Goal: Task Accomplishment & Management: Manage account settings

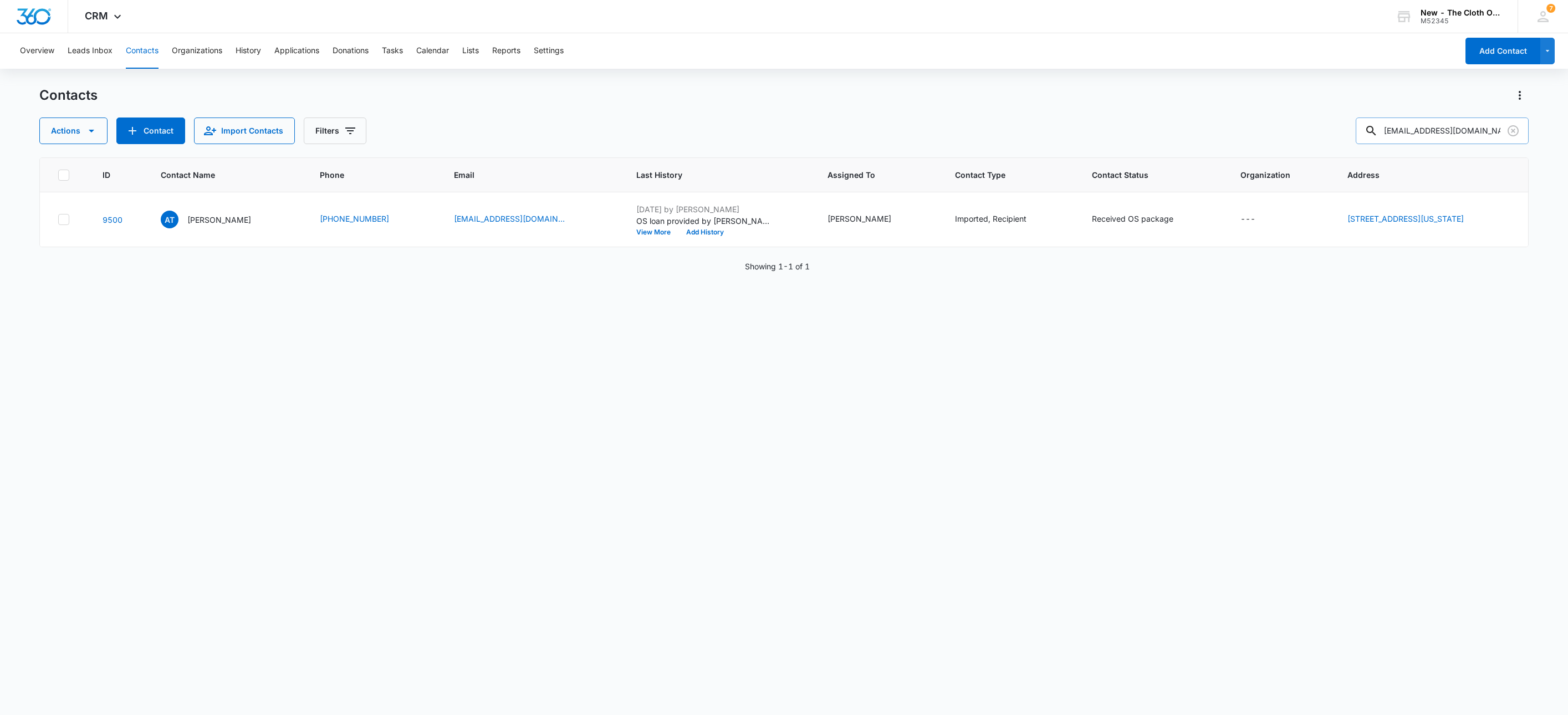
click at [1473, 140] on input "[EMAIL_ADDRESS][DOMAIN_NAME]" at bounding box center [1442, 131] width 173 height 27
paste input "jnosunalopez"
type input "[EMAIL_ADDRESS][DOMAIN_NAME]"
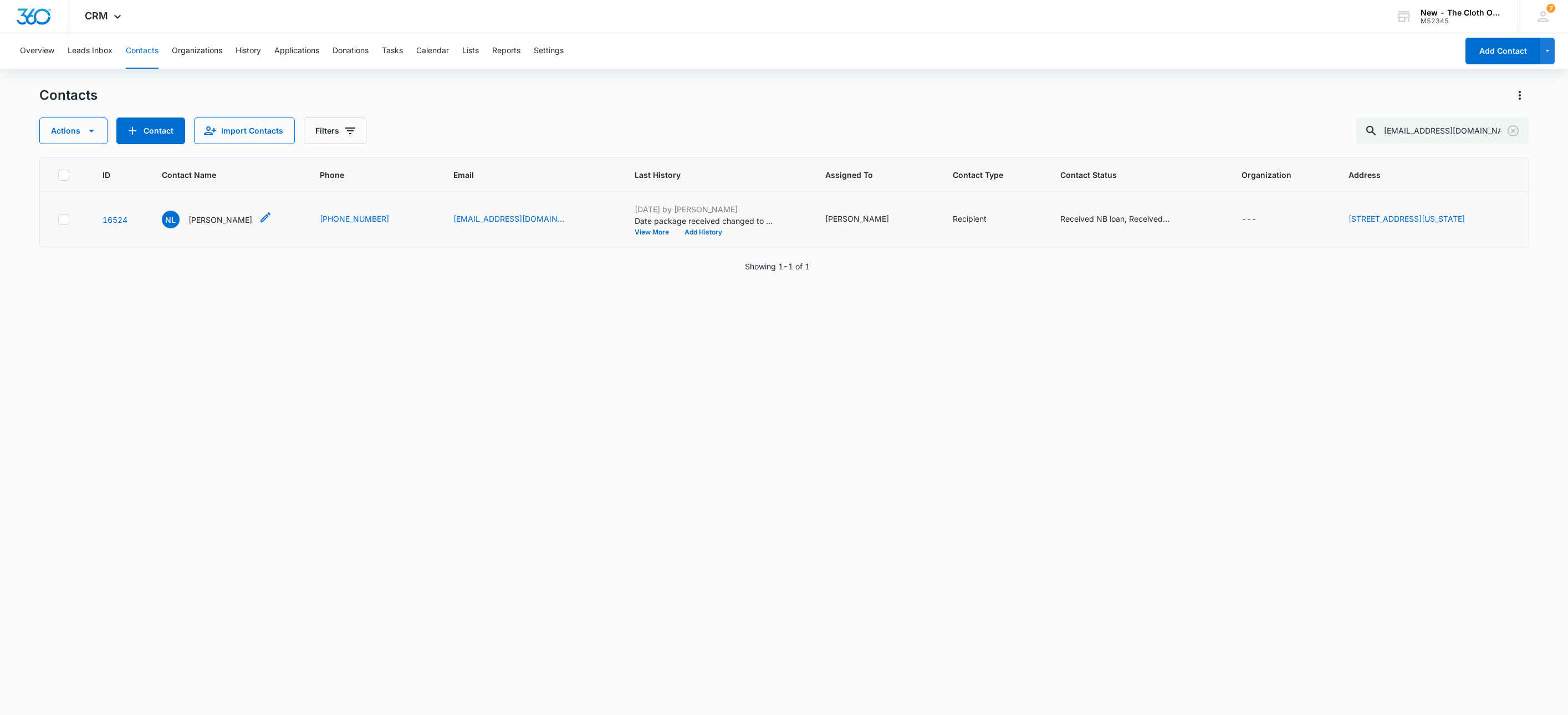
click at [209, 214] on p "[PERSON_NAME]" at bounding box center [220, 219] width 64 height 12
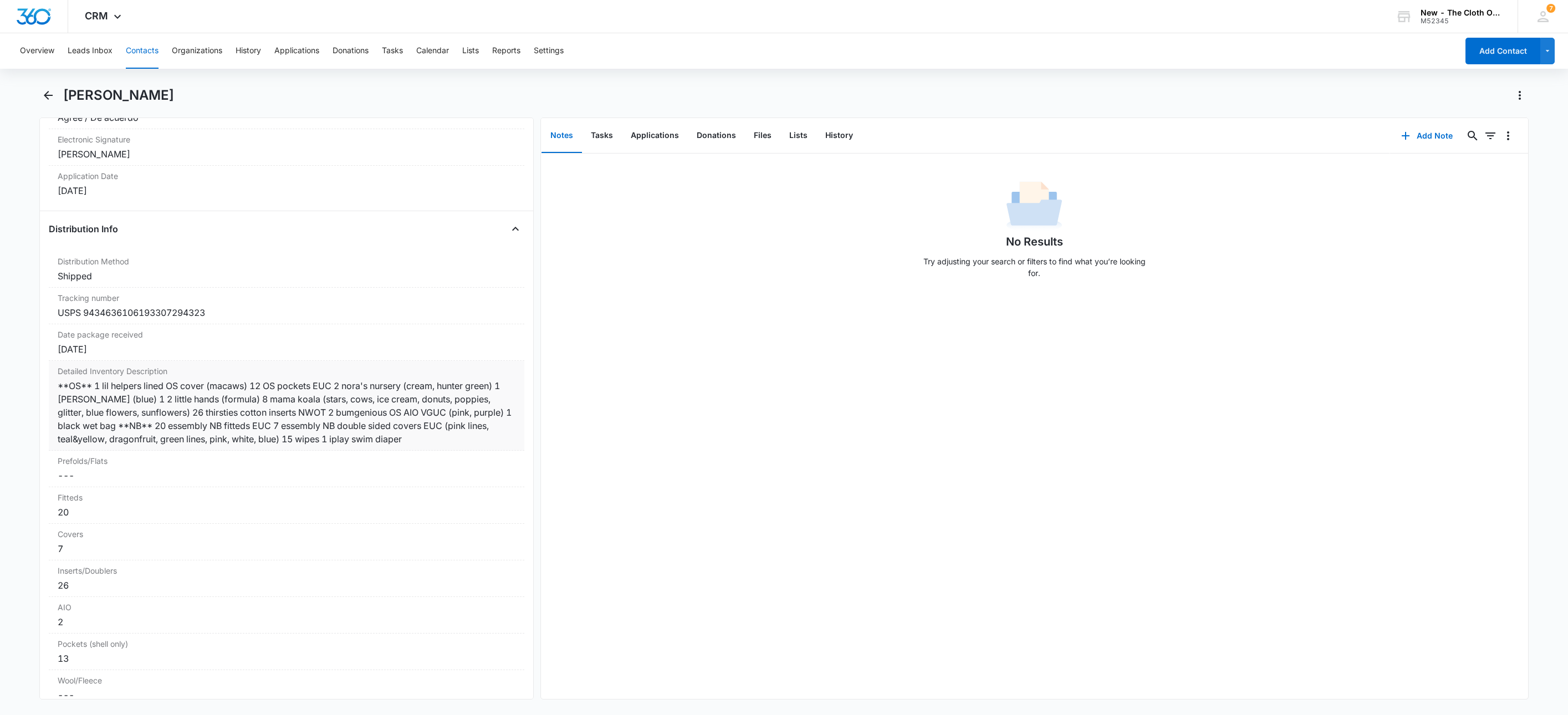
scroll to position [2494, 0]
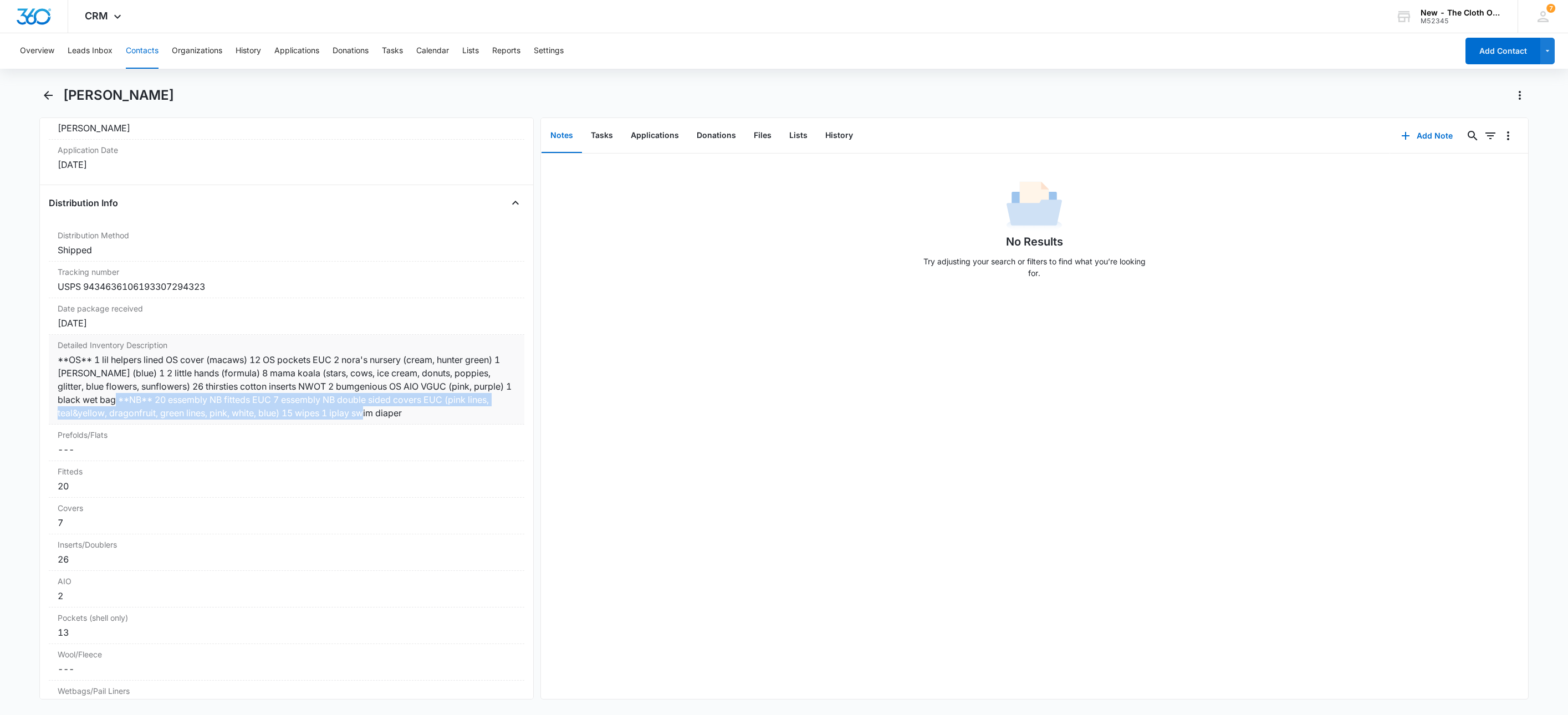
copy div "20 essembly NB fitteds EUC 7 essembly NB double sided covers EUC (pink lines, t…"
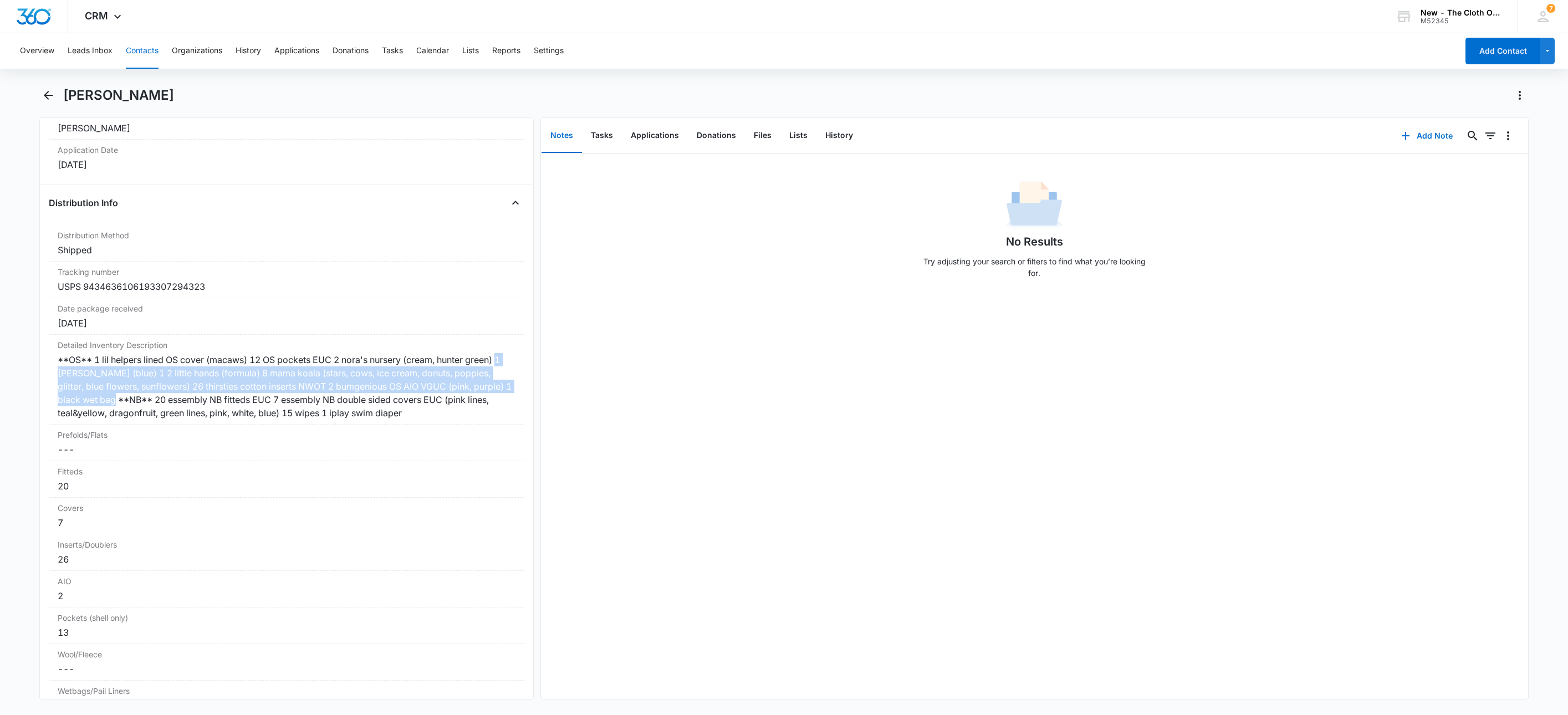
drag, startPoint x: 131, startPoint y: 414, endPoint x: -30, endPoint y: 389, distance: 162.9
click at [0, 389] on html "CRM Apps Reputation Websites Forms CRM Email Social Shop Payments POS Ads Intel…" at bounding box center [784, 358] width 1568 height 715
click at [754, 137] on button "Files" at bounding box center [762, 135] width 35 height 34
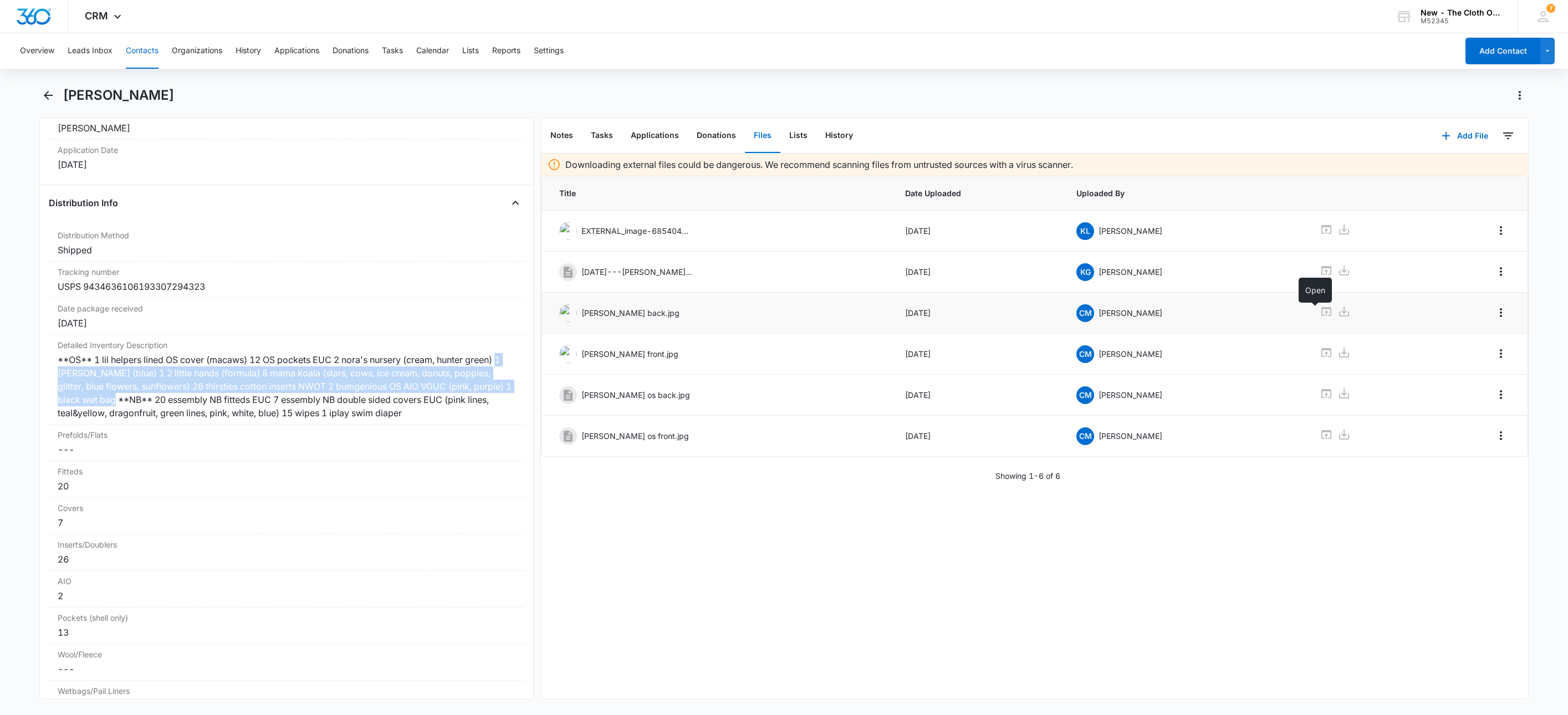
click at [1320, 312] on icon at bounding box center [1326, 311] width 13 height 13
click at [1321, 357] on icon at bounding box center [1326, 353] width 10 height 9
click at [1321, 310] on icon at bounding box center [1326, 312] width 10 height 9
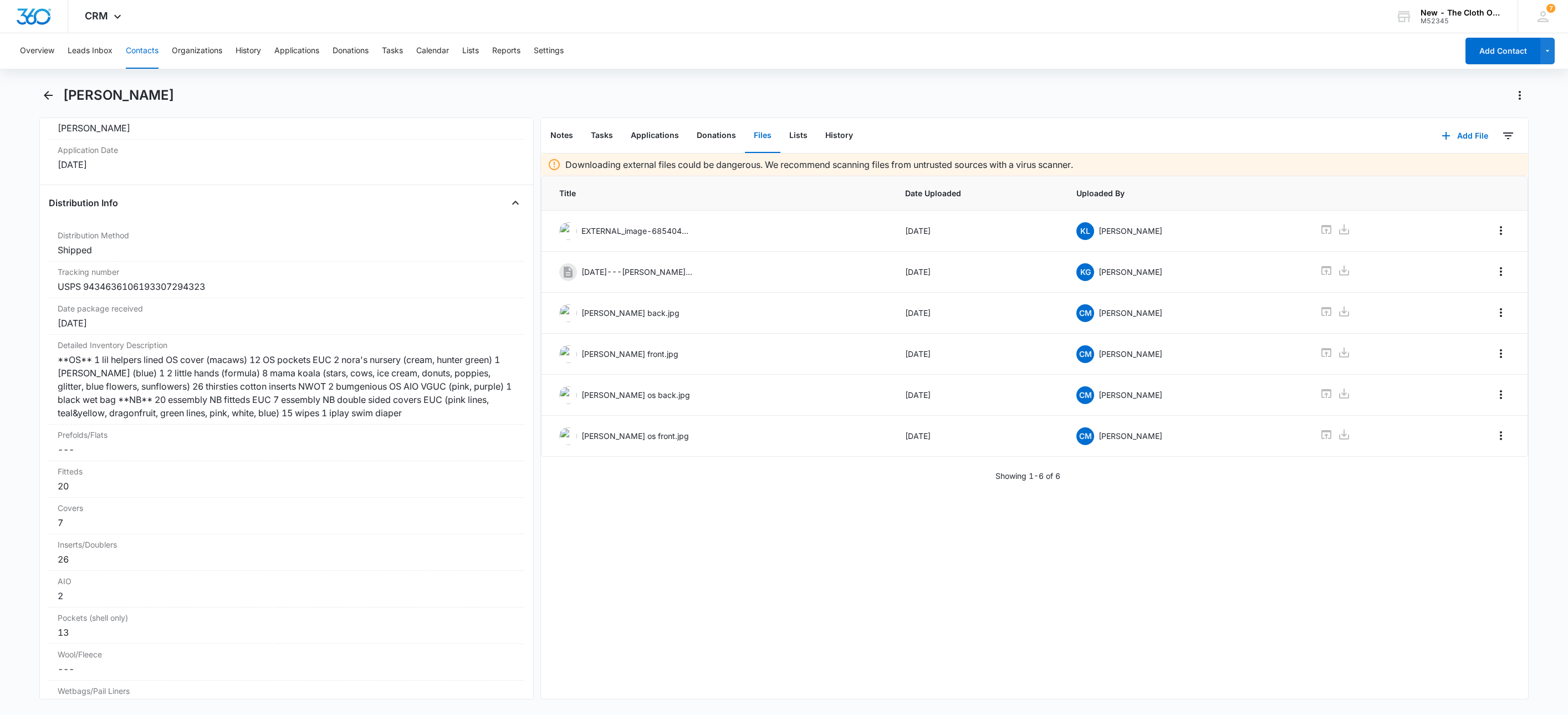
click at [615, 612] on div "Downloading external files could be dangerous. We recommend scanning files from…" at bounding box center [1035, 426] width 988 height 545
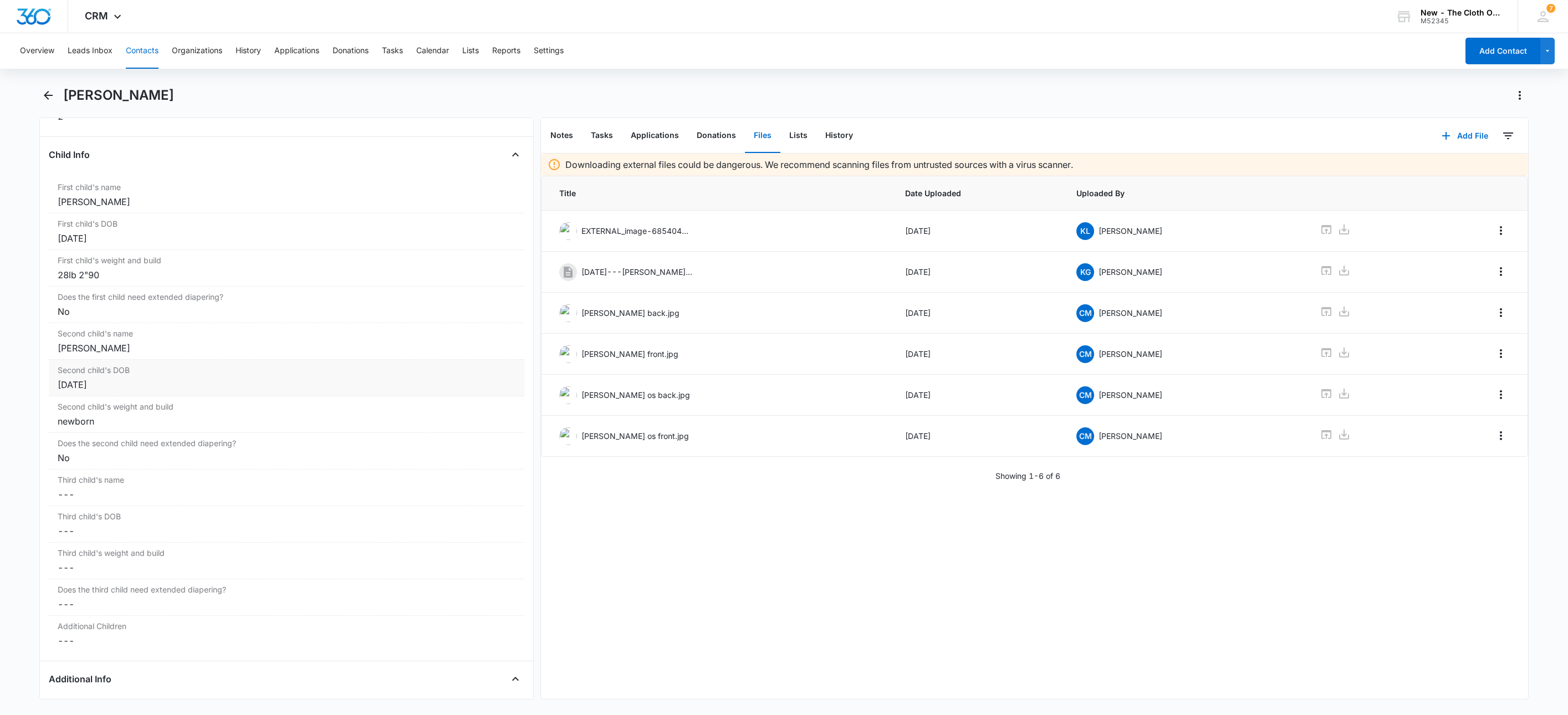
scroll to position [1327, 0]
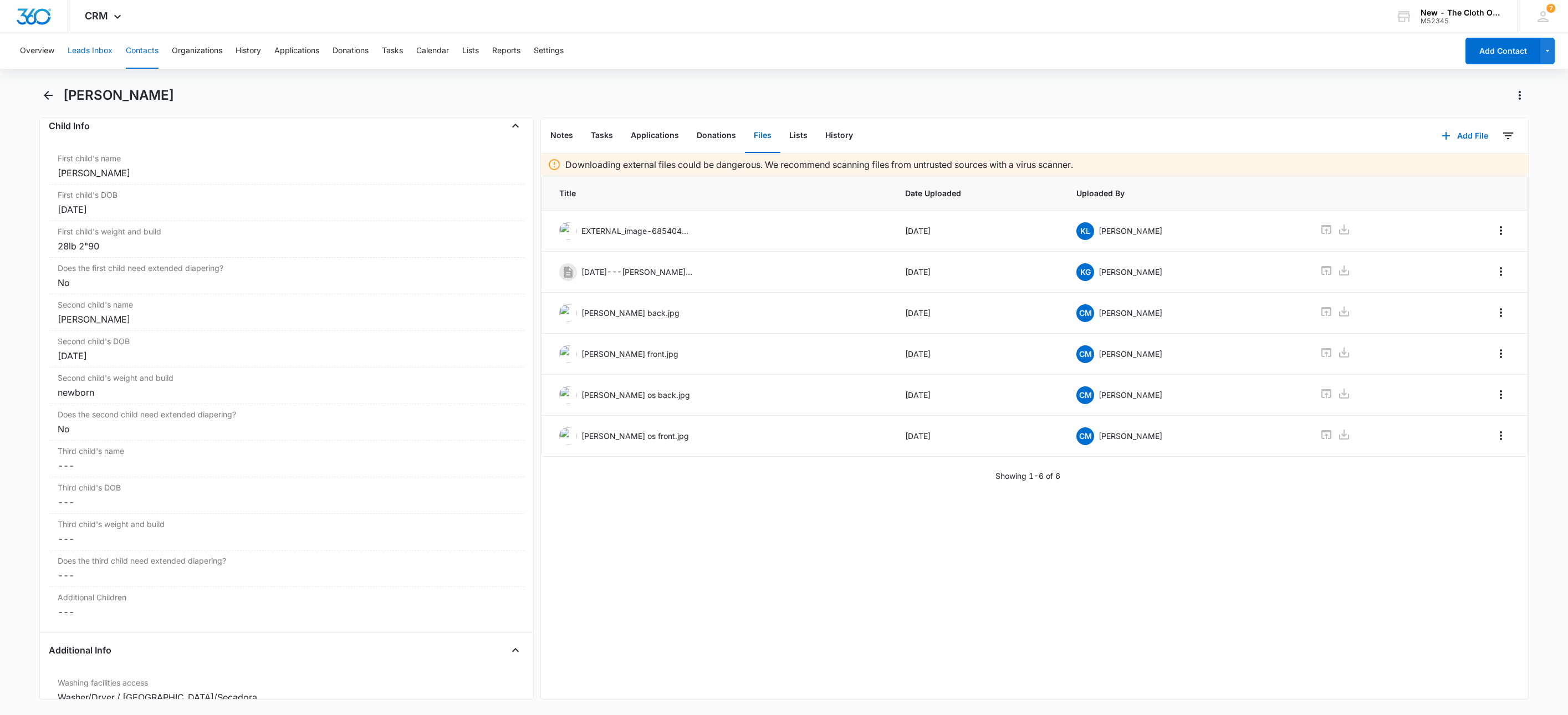
click at [84, 46] on button "Leads Inbox" at bounding box center [90, 51] width 45 height 35
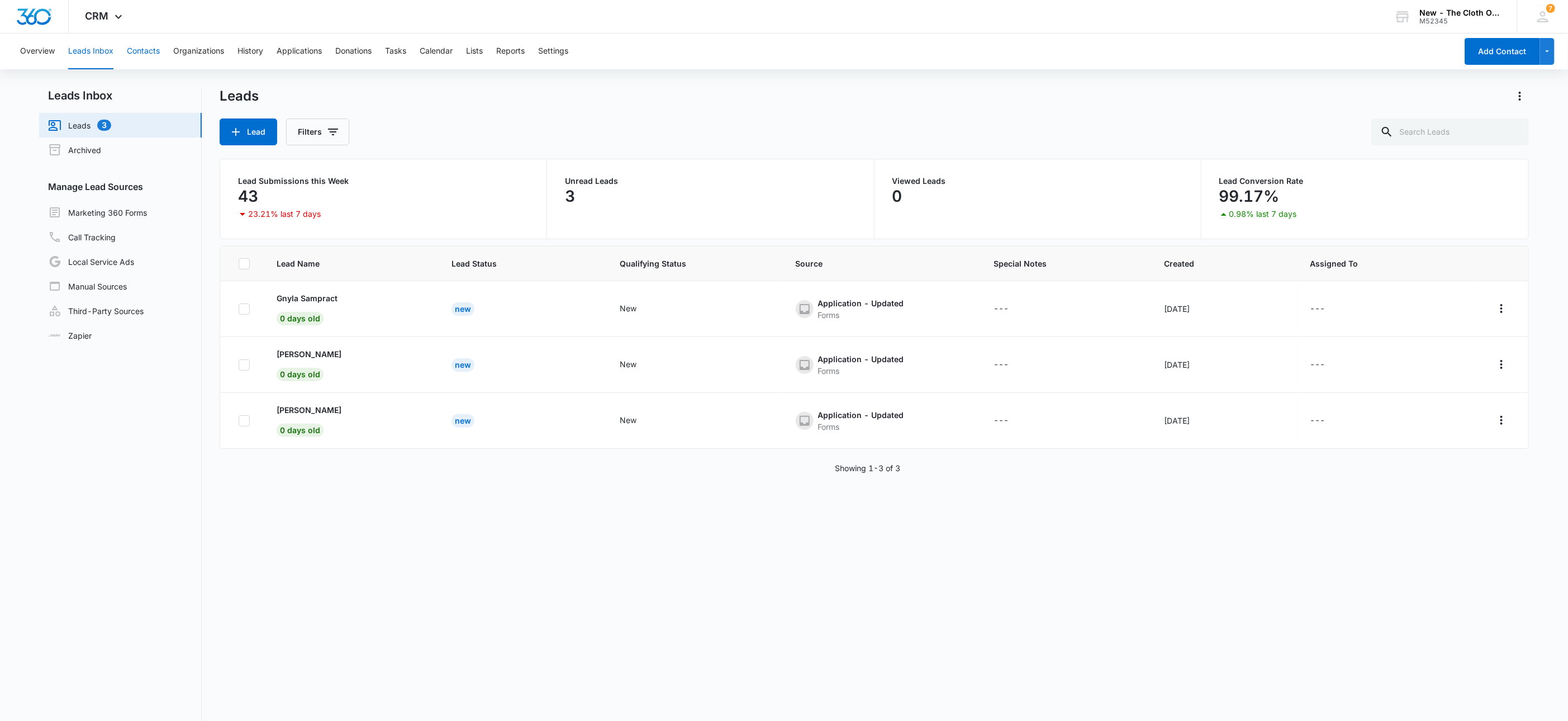
click at [142, 66] on button "Contacts" at bounding box center [143, 51] width 33 height 36
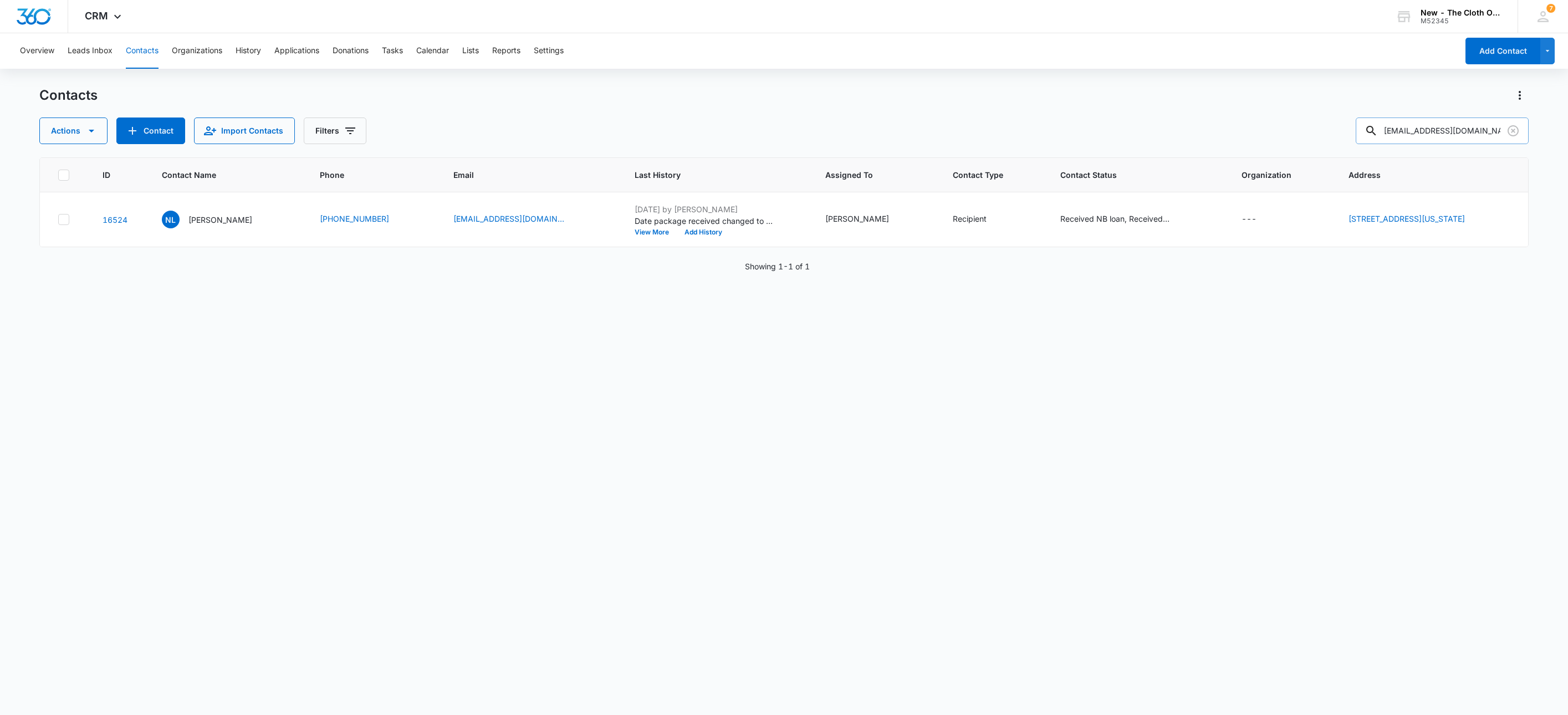
click at [1404, 139] on input "[EMAIL_ADDRESS][DOMAIN_NAME]" at bounding box center [1442, 131] width 173 height 27
paste input "[PERSON_NAME]"
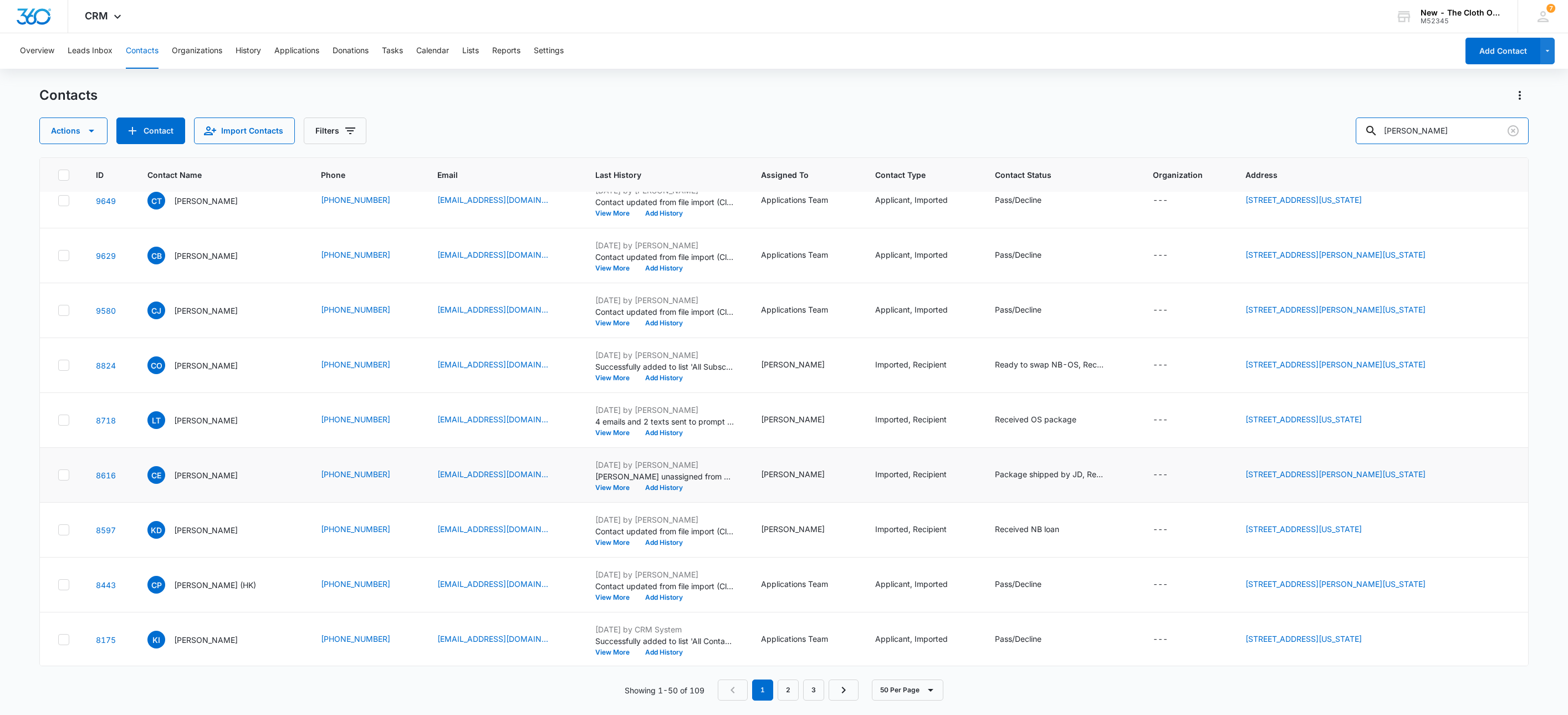
scroll to position [2281, 0]
drag, startPoint x: 1368, startPoint y: 141, endPoint x: 1108, endPoint y: 141, distance: 260.0
click at [1121, 138] on div "Actions Contact Import Contacts Filters [PERSON_NAME]" at bounding box center [785, 131] width 1490 height 27
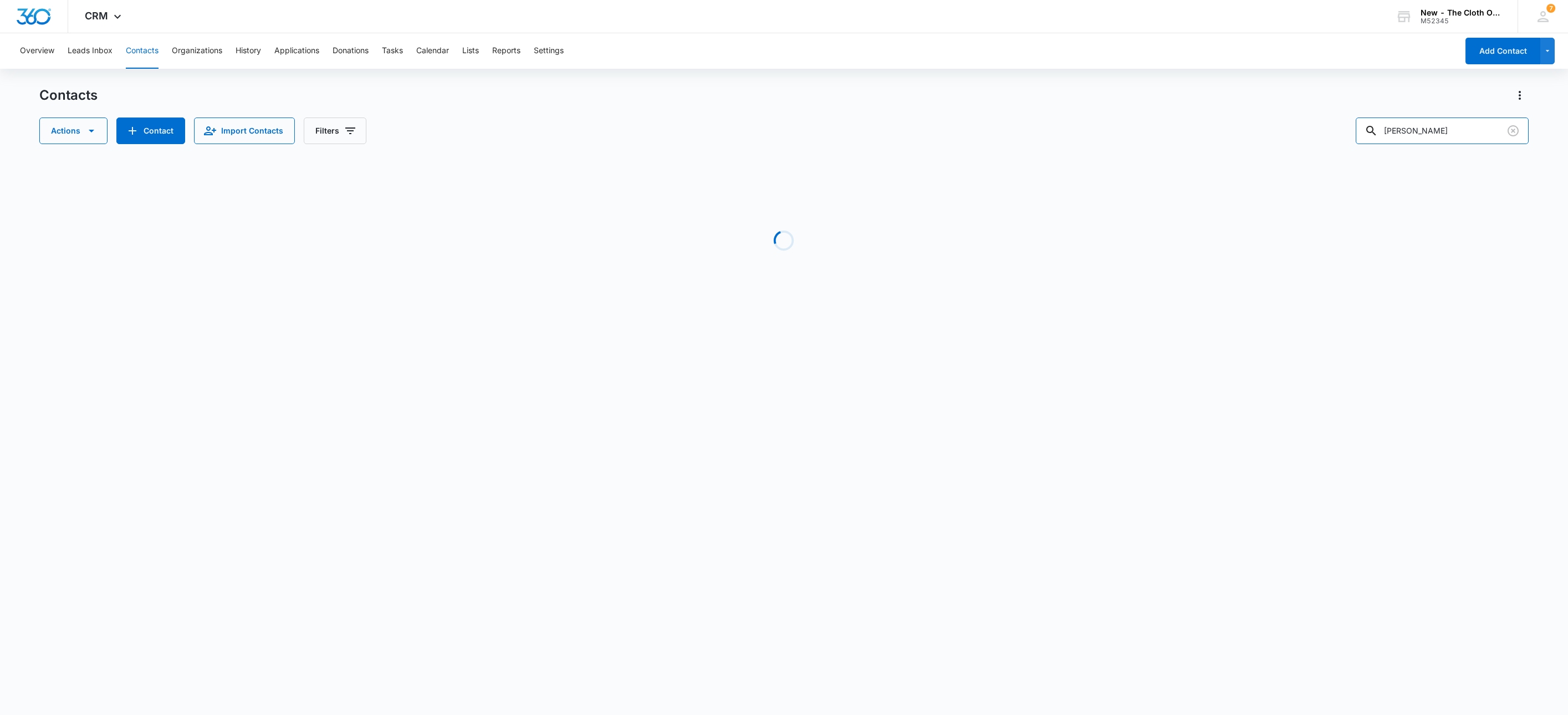
scroll to position [0, 0]
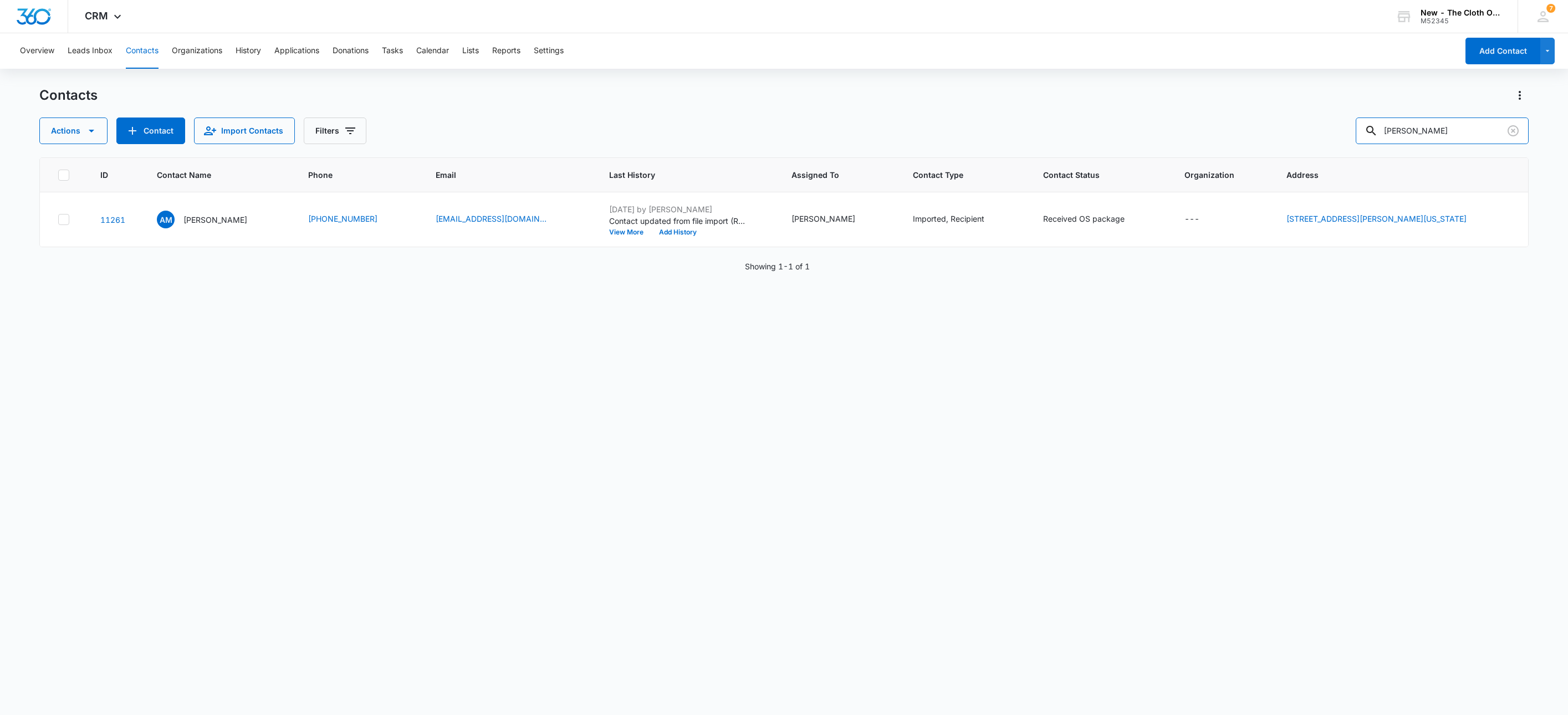
drag, startPoint x: 1432, startPoint y: 133, endPoint x: 1308, endPoint y: 140, distance: 124.2
click at [1310, 140] on div "Actions Contact Import Contacts Filters [PERSON_NAME]" at bounding box center [785, 131] width 1490 height 27
paste input "[EMAIL_ADDRESS][DOMAIN_NAME]"
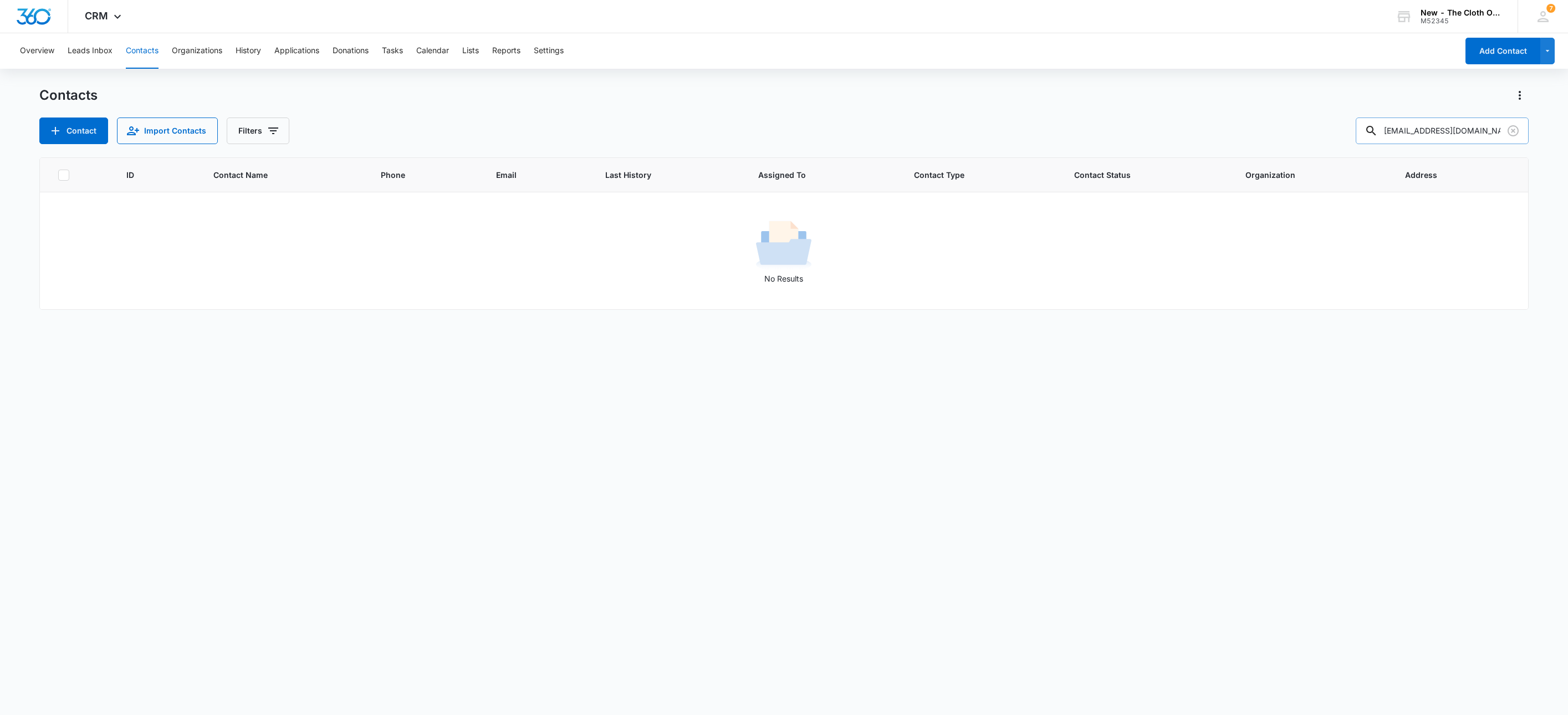
click at [1406, 120] on input "[EMAIL_ADDRESS][DOMAIN_NAME]" at bounding box center [1442, 131] width 173 height 27
paste input "kingpaige10"
type input "[EMAIL_ADDRESS][DOMAIN_NAME]"
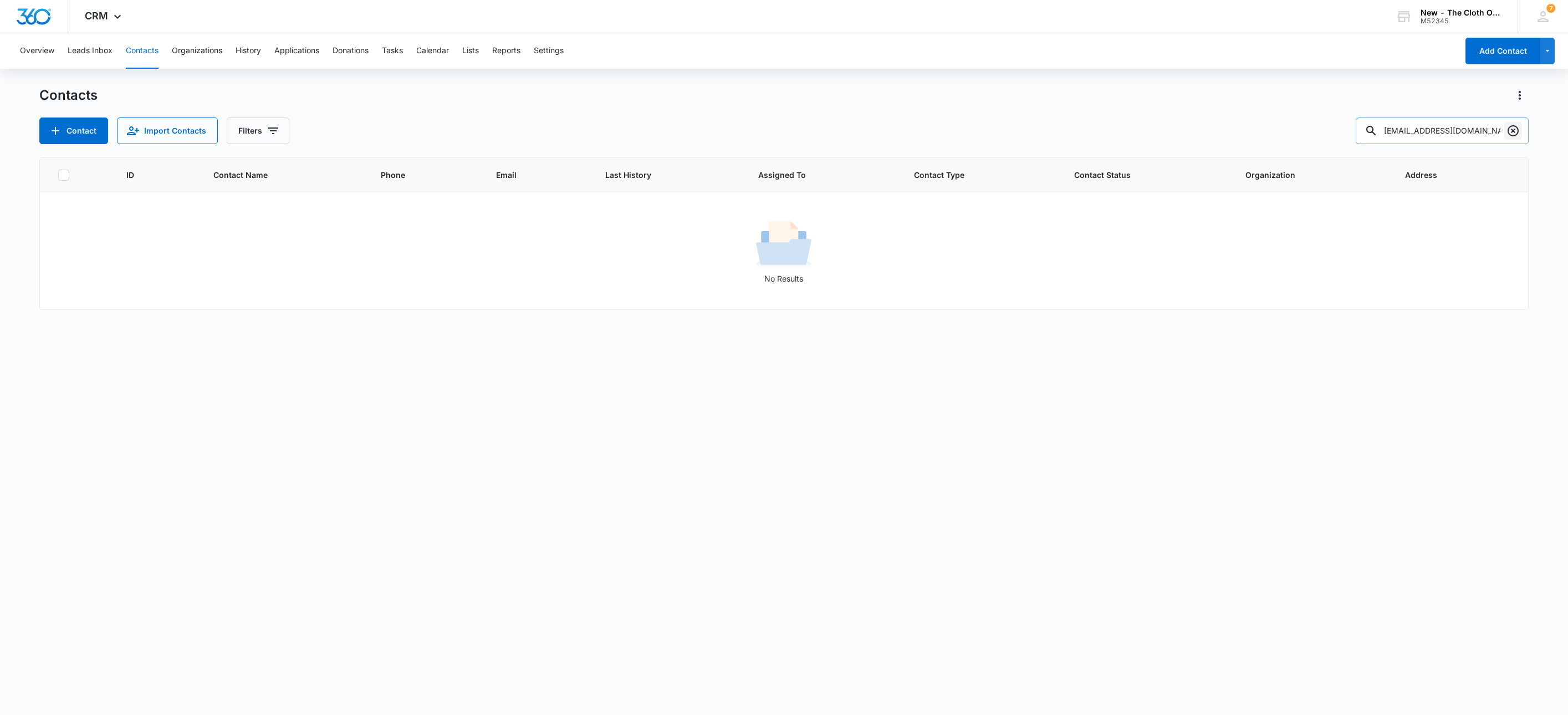
click at [1515, 126] on icon "Clear" at bounding box center [1513, 131] width 11 height 11
click at [1541, 15] on icon at bounding box center [1543, 16] width 17 height 17
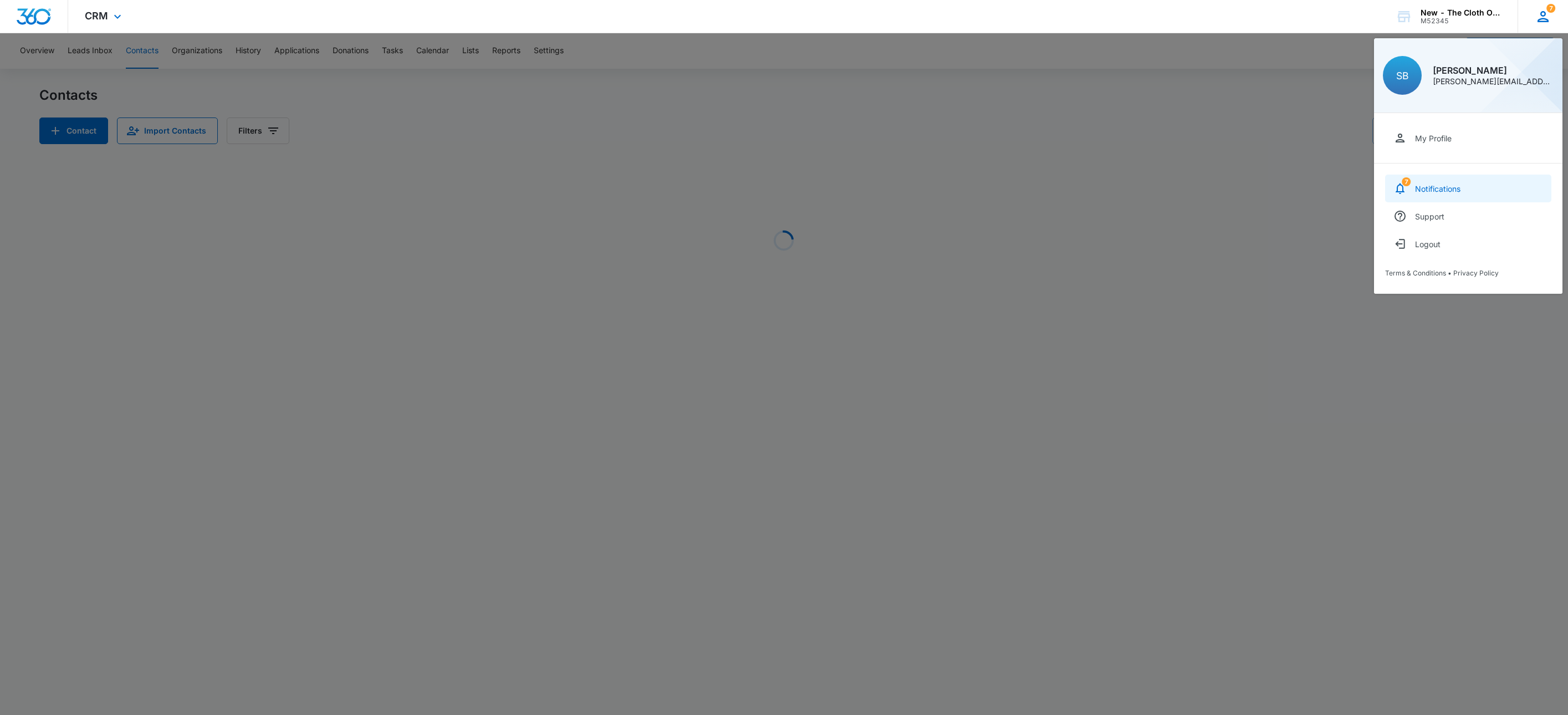
click at [1490, 180] on link "7 Notifications" at bounding box center [1468, 188] width 166 height 28
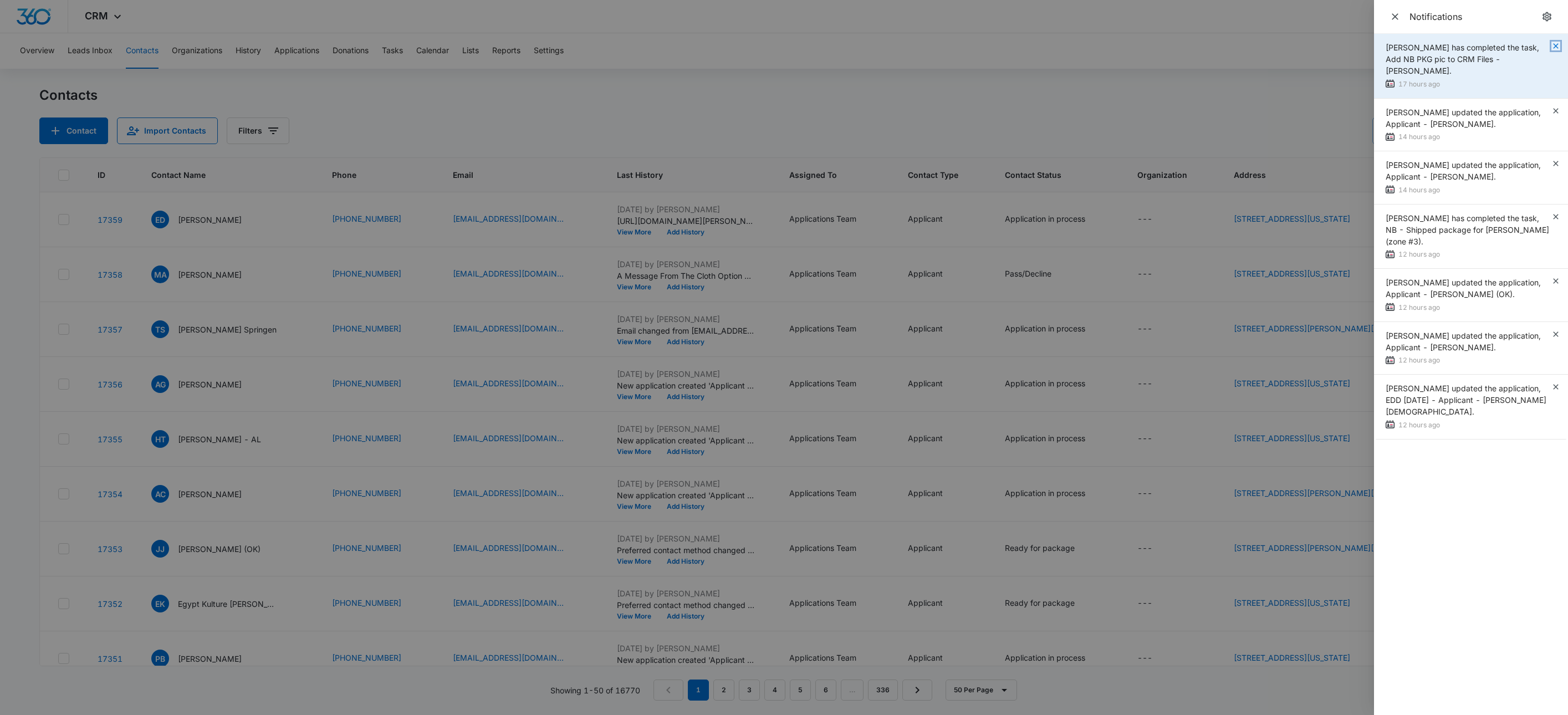
click at [1559, 42] on icon "button" at bounding box center [1556, 46] width 9 height 9
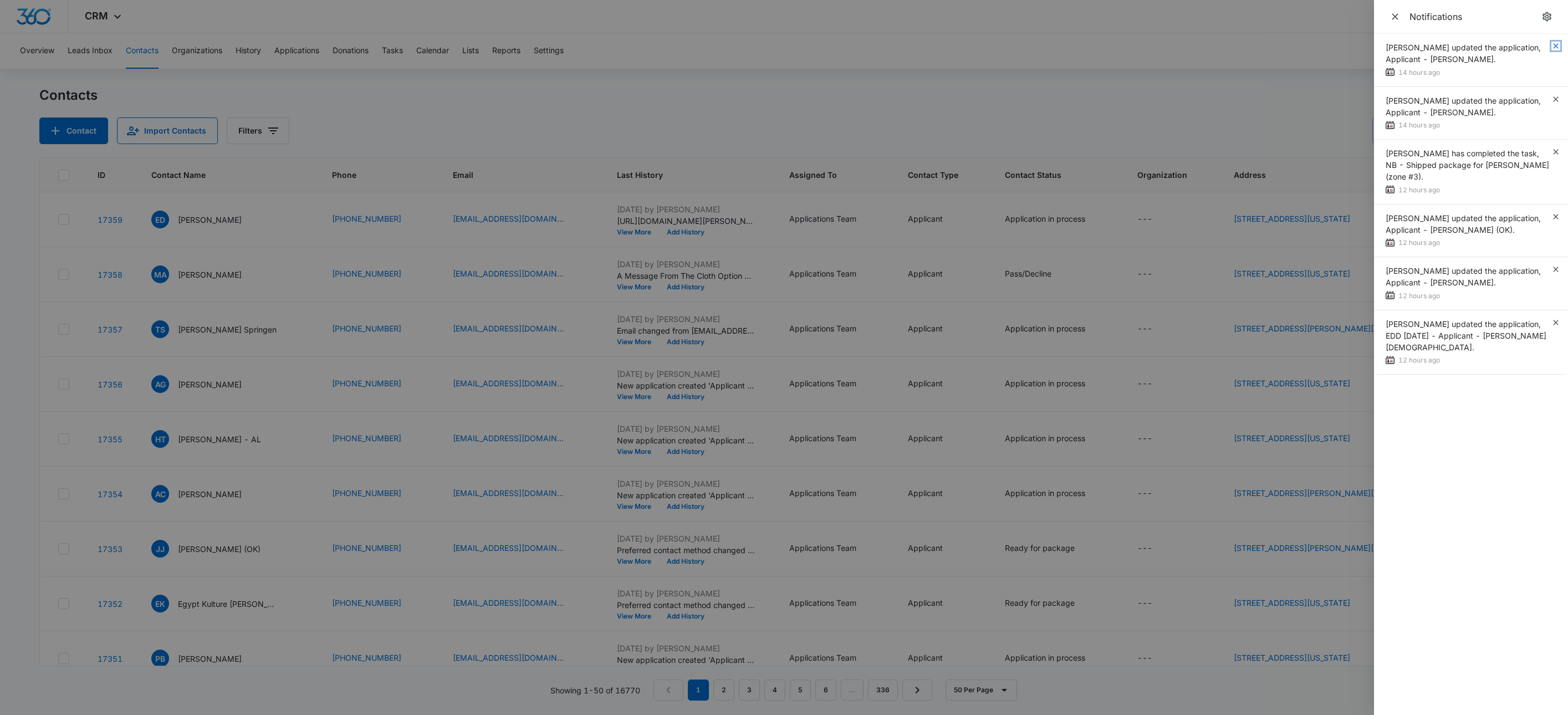
click at [1559, 42] on icon "button" at bounding box center [1556, 46] width 9 height 9
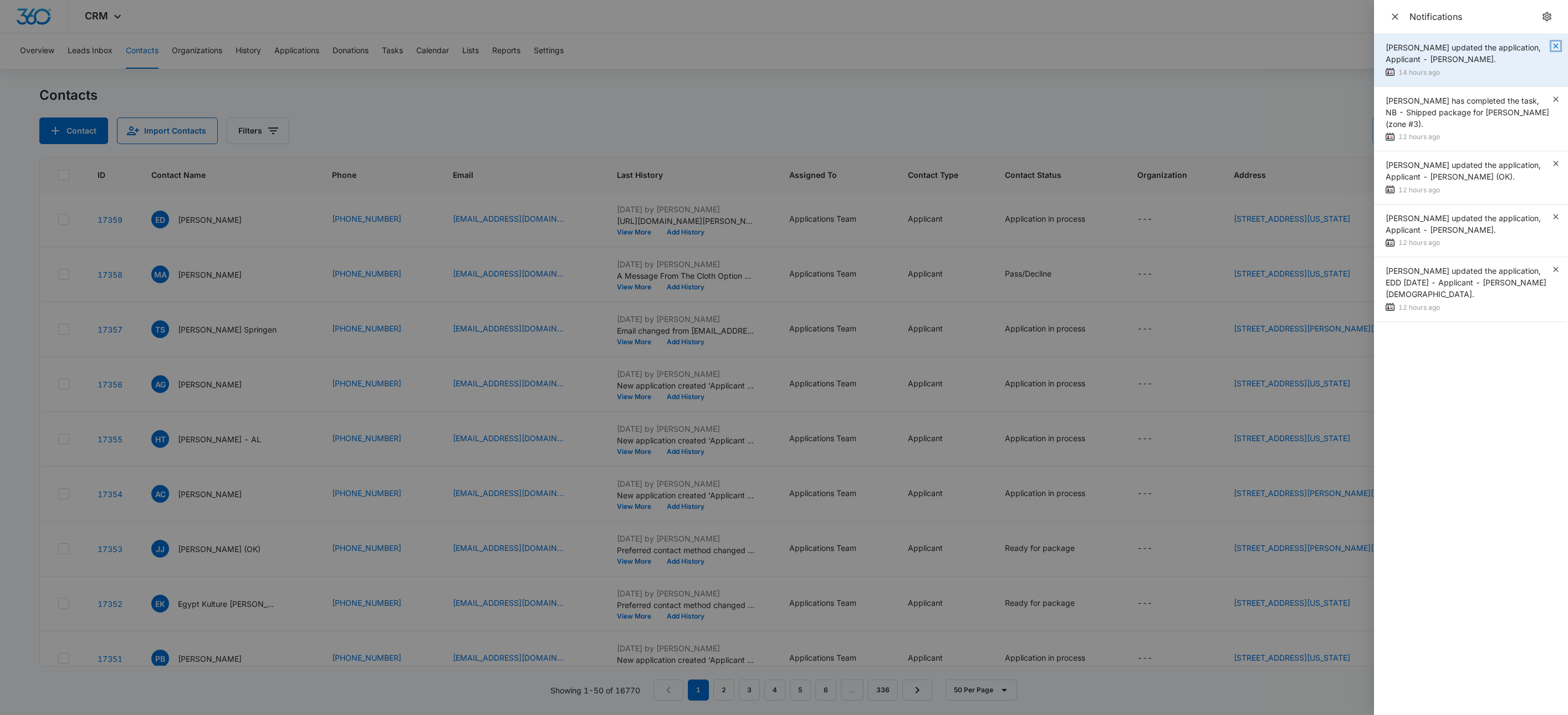
click at [1559, 44] on icon "button" at bounding box center [1556, 46] width 9 height 9
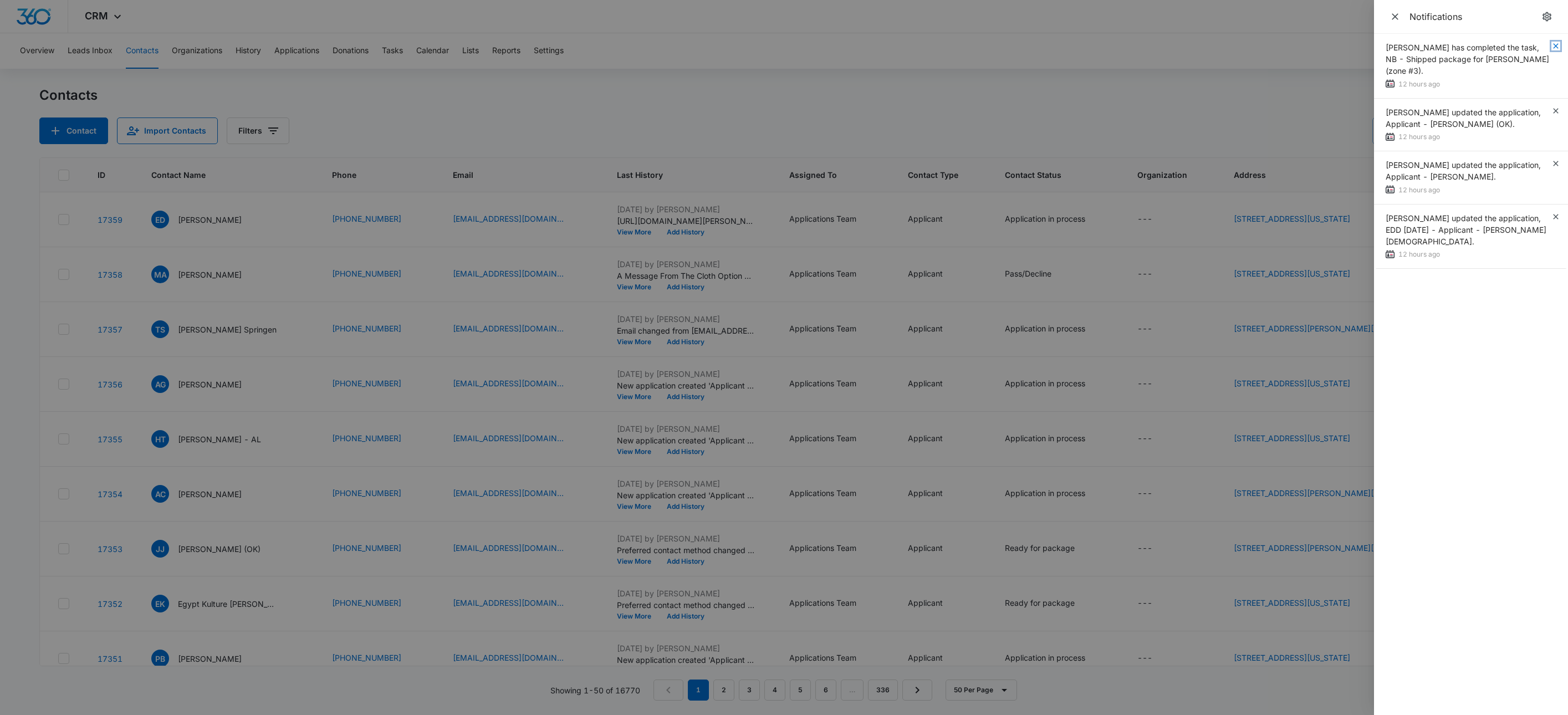
click at [1558, 44] on icon "button" at bounding box center [1556, 46] width 5 height 5
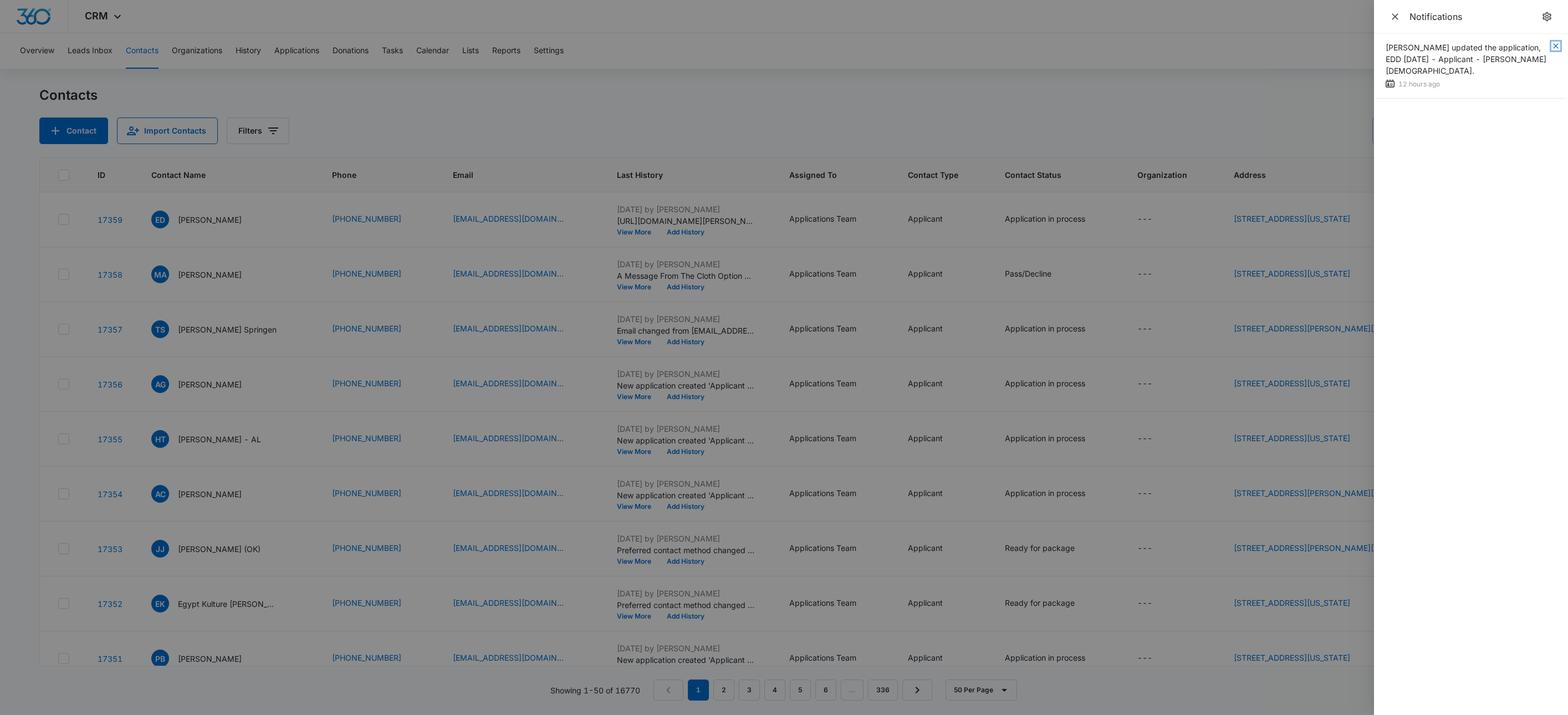
click at [1558, 44] on icon "button" at bounding box center [1556, 46] width 5 height 5
click at [1398, 15] on icon "Close" at bounding box center [1395, 17] width 11 height 11
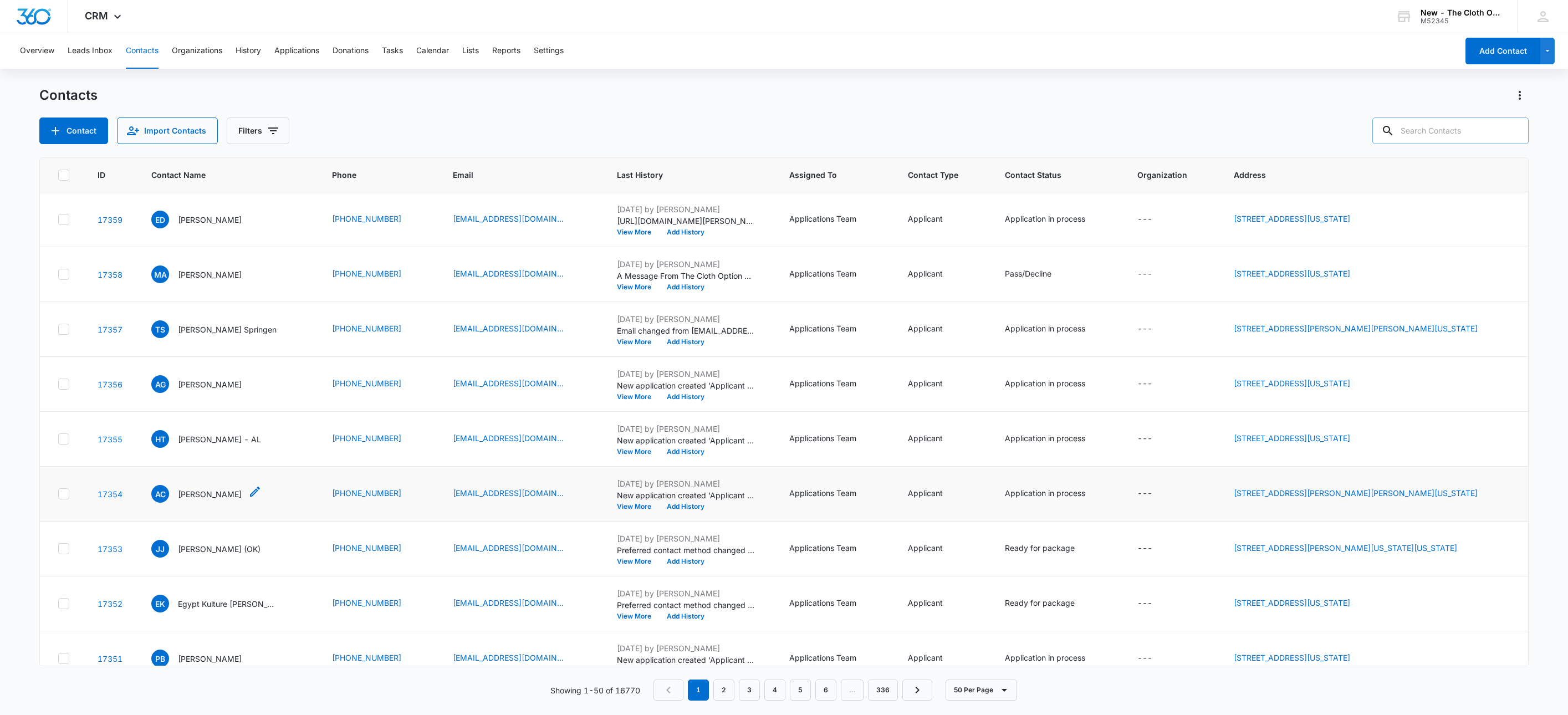
click at [208, 498] on p "[PERSON_NAME]" at bounding box center [209, 494] width 64 height 12
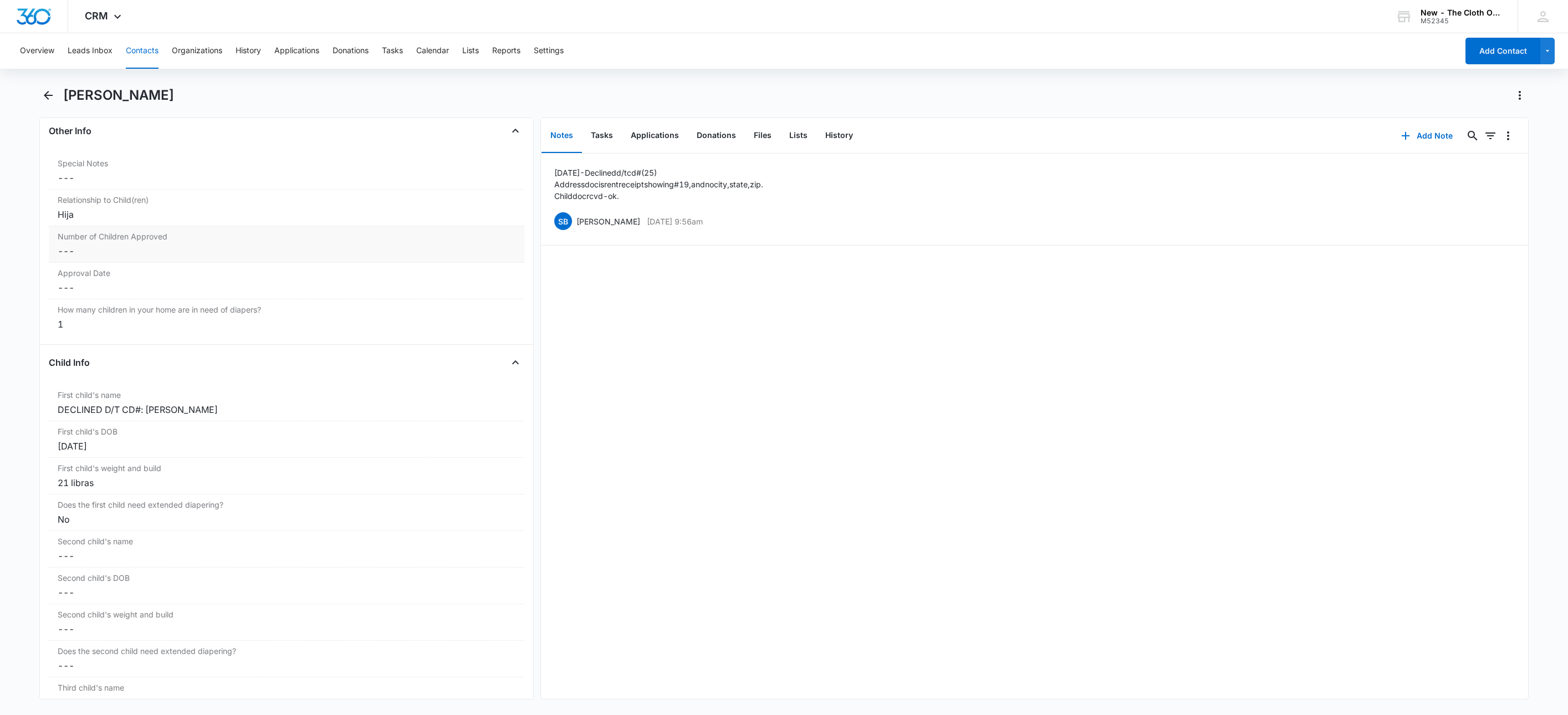
scroll to position [1164, 0]
click at [650, 137] on button "Applications" at bounding box center [655, 135] width 66 height 34
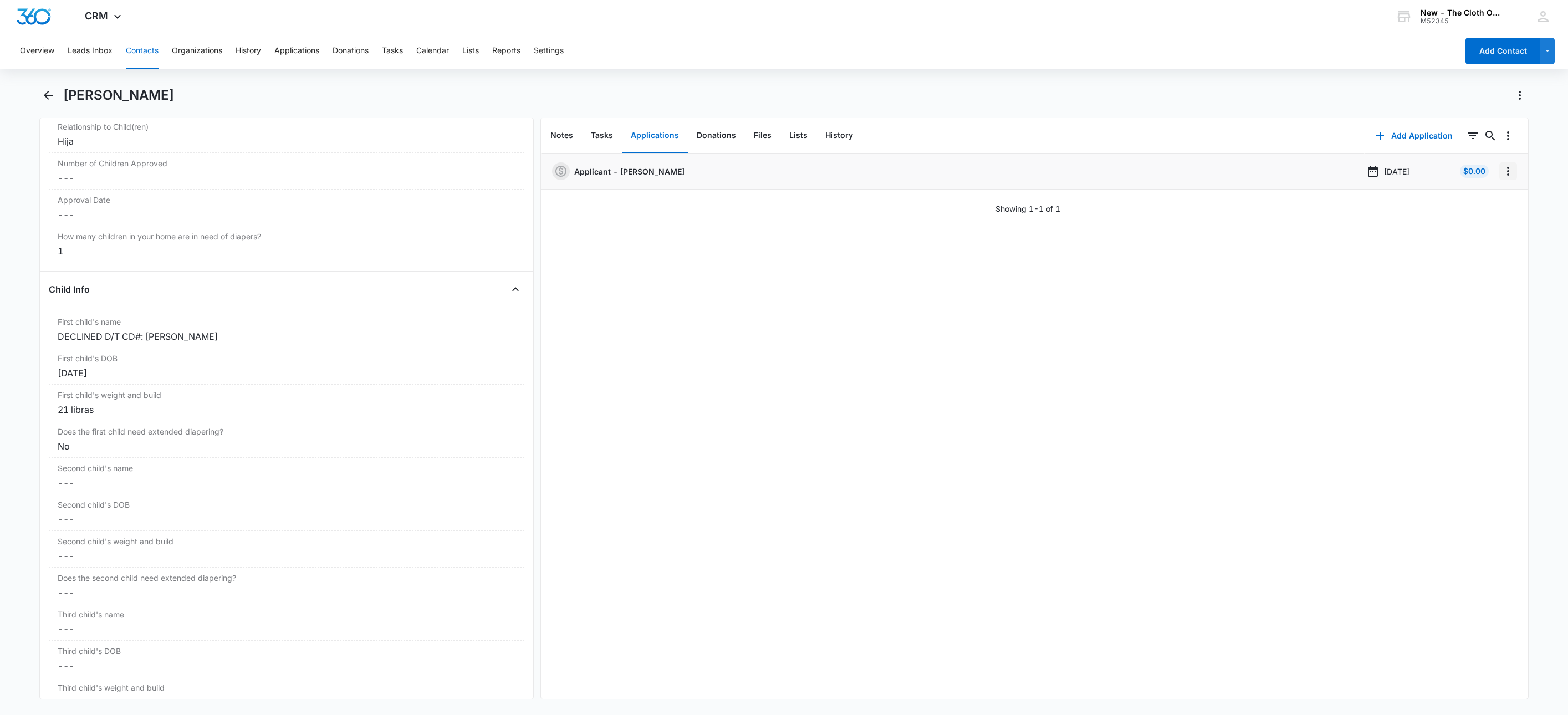
drag, startPoint x: 1495, startPoint y: 170, endPoint x: 1497, endPoint y: 178, distance: 8.2
click at [1502, 170] on icon "Overflow Menu" at bounding box center [1508, 171] width 13 height 13
click at [1489, 201] on button "Edit" at bounding box center [1473, 202] width 63 height 17
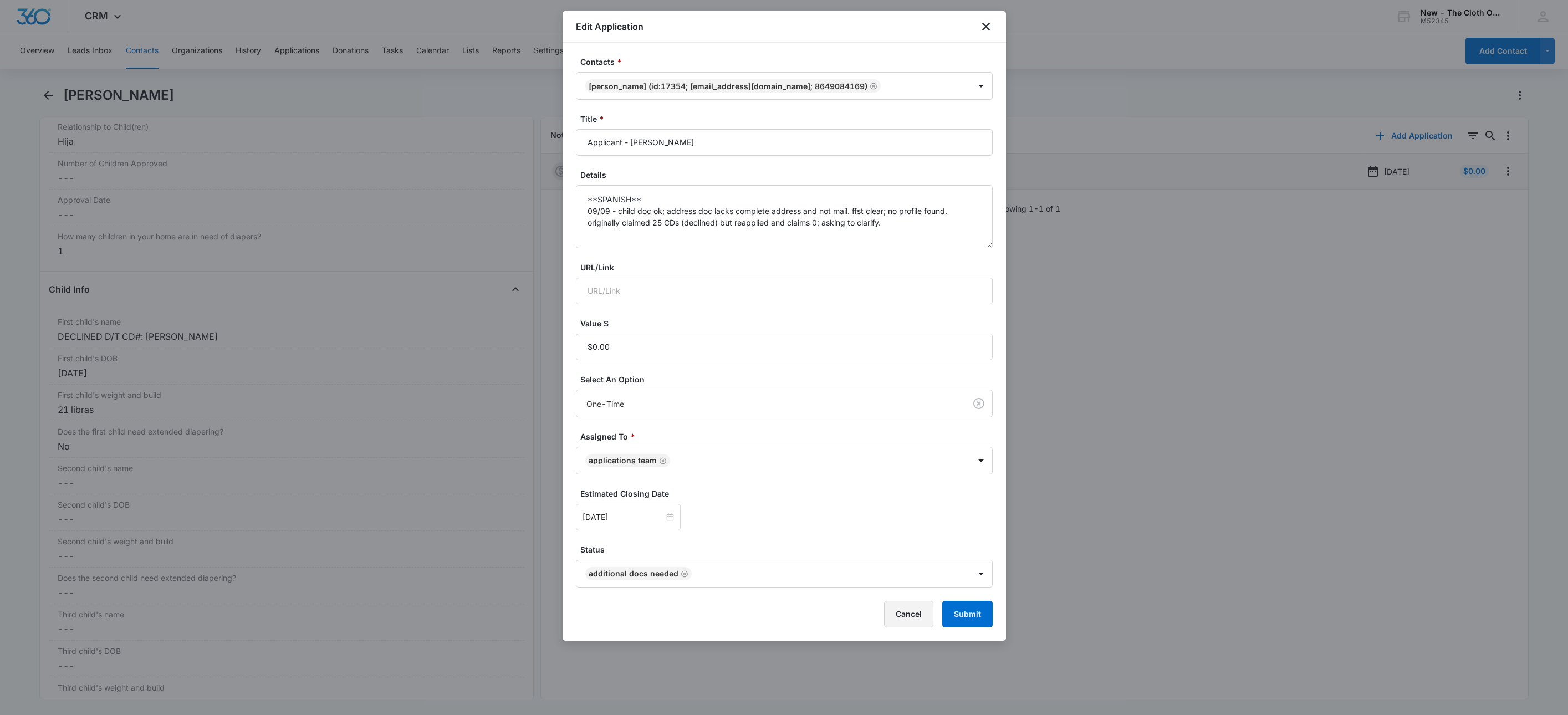
click at [912, 606] on button "Cancel" at bounding box center [909, 614] width 50 height 27
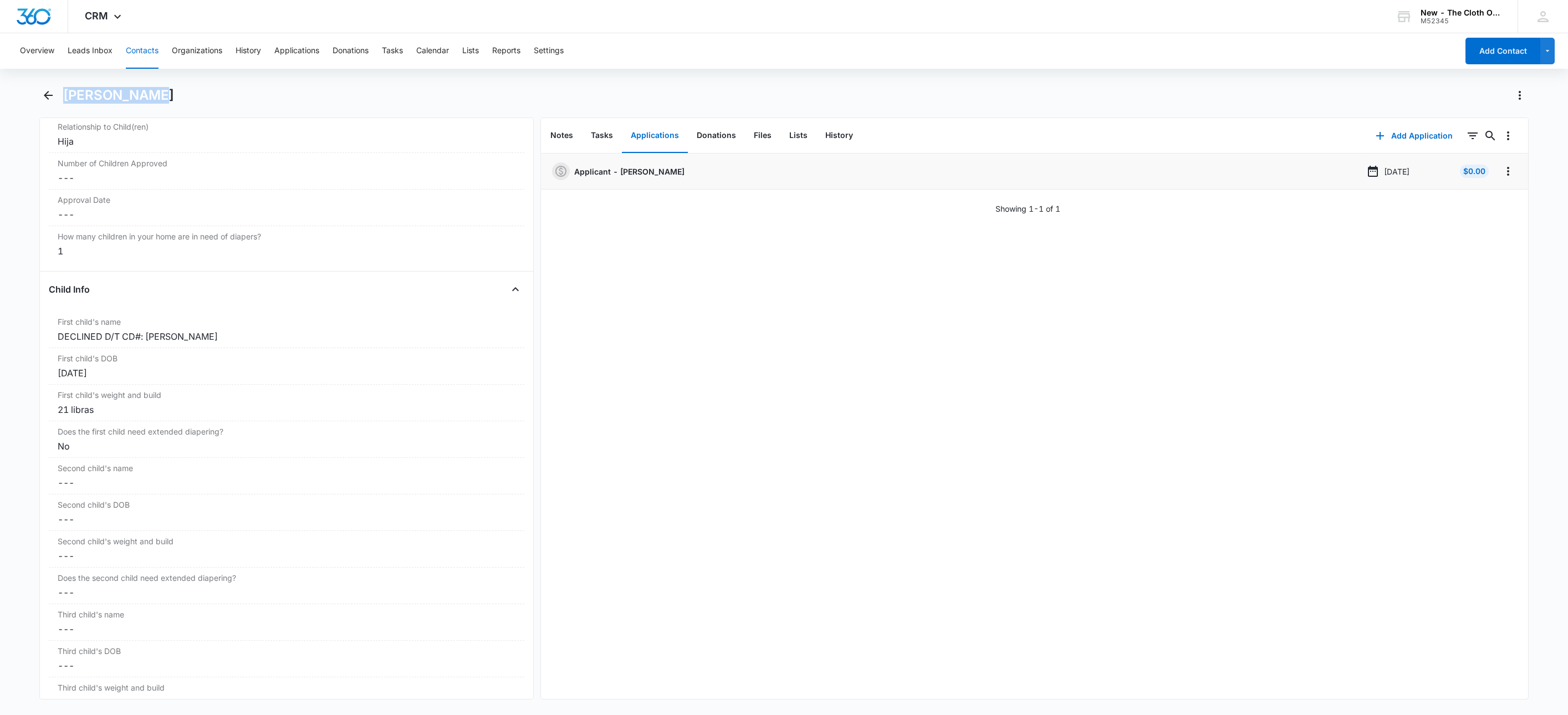
drag, startPoint x: 150, startPoint y: 100, endPoint x: 67, endPoint y: 97, distance: 83.1
click at [67, 97] on h1 "[PERSON_NAME]" at bounding box center [118, 95] width 111 height 17
copy h1 "[PERSON_NAME]"
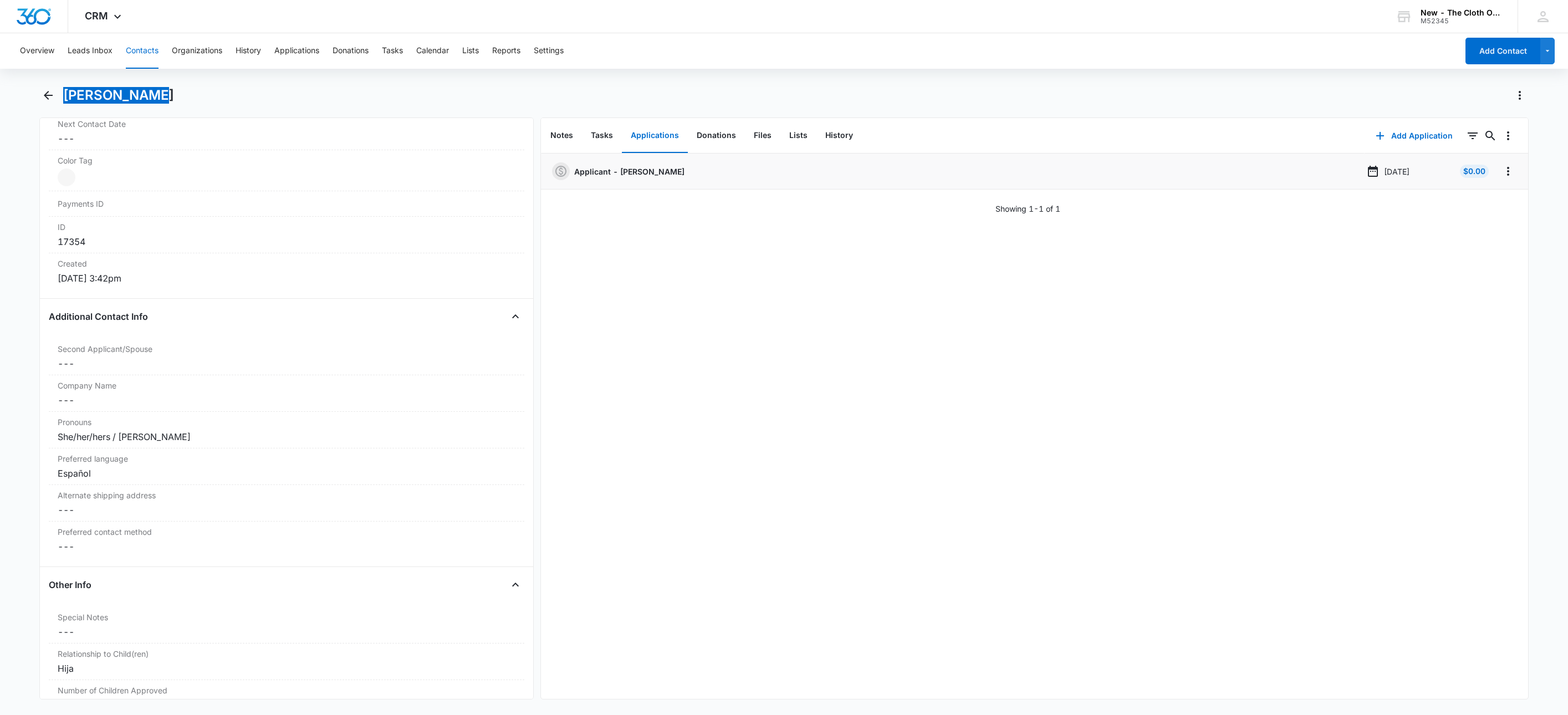
scroll to position [665, 0]
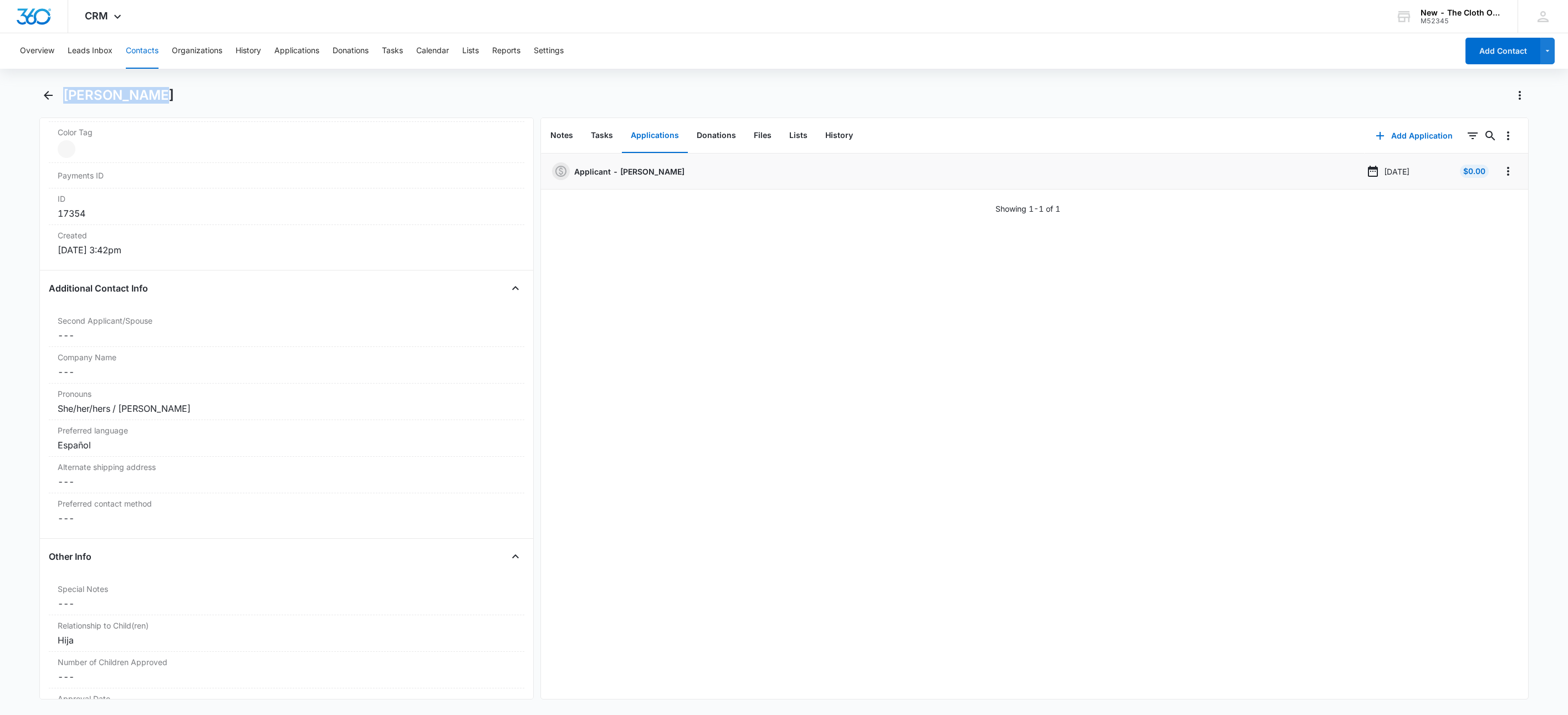
click at [144, 53] on button "Contacts" at bounding box center [142, 51] width 33 height 35
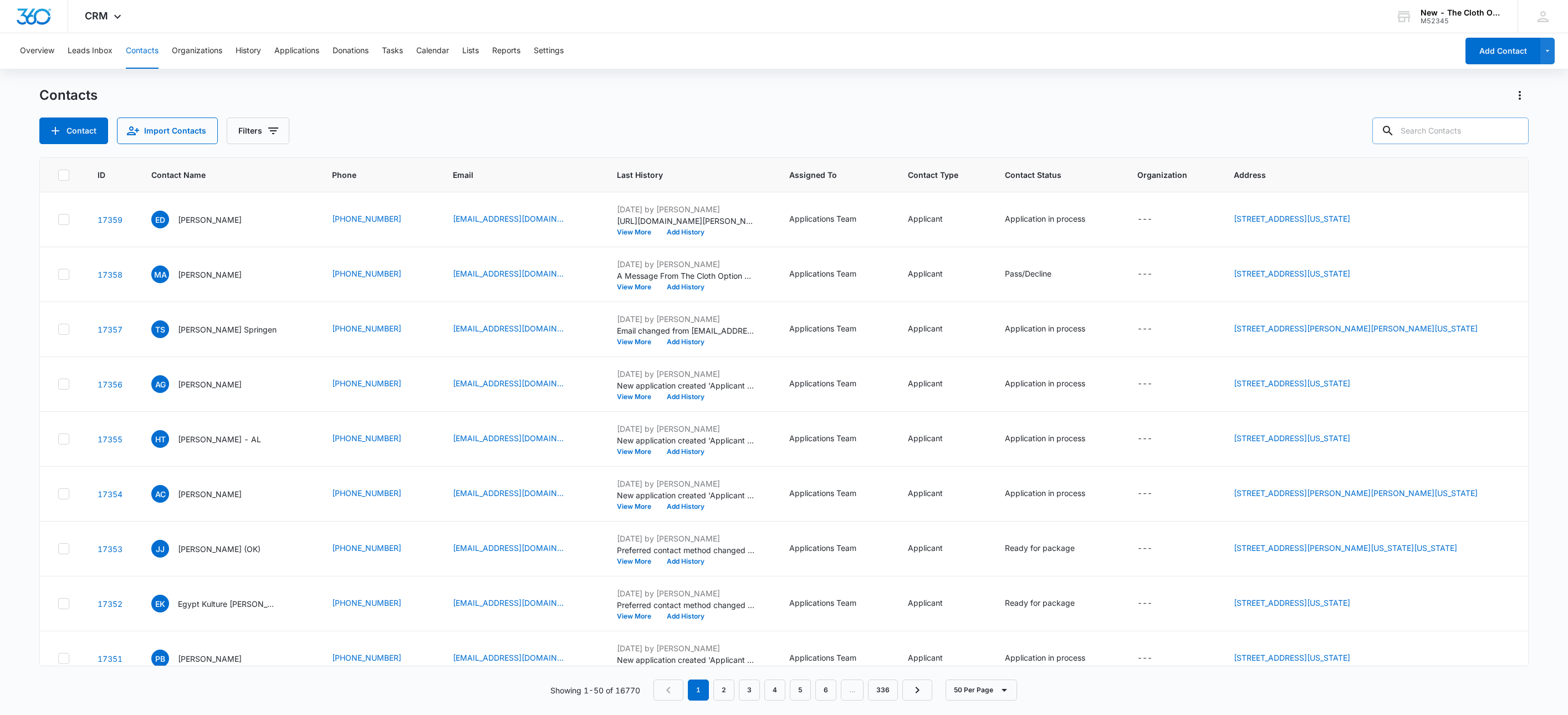
click at [1463, 134] on input "text" at bounding box center [1451, 131] width 156 height 27
type input "[PERSON_NAME]"
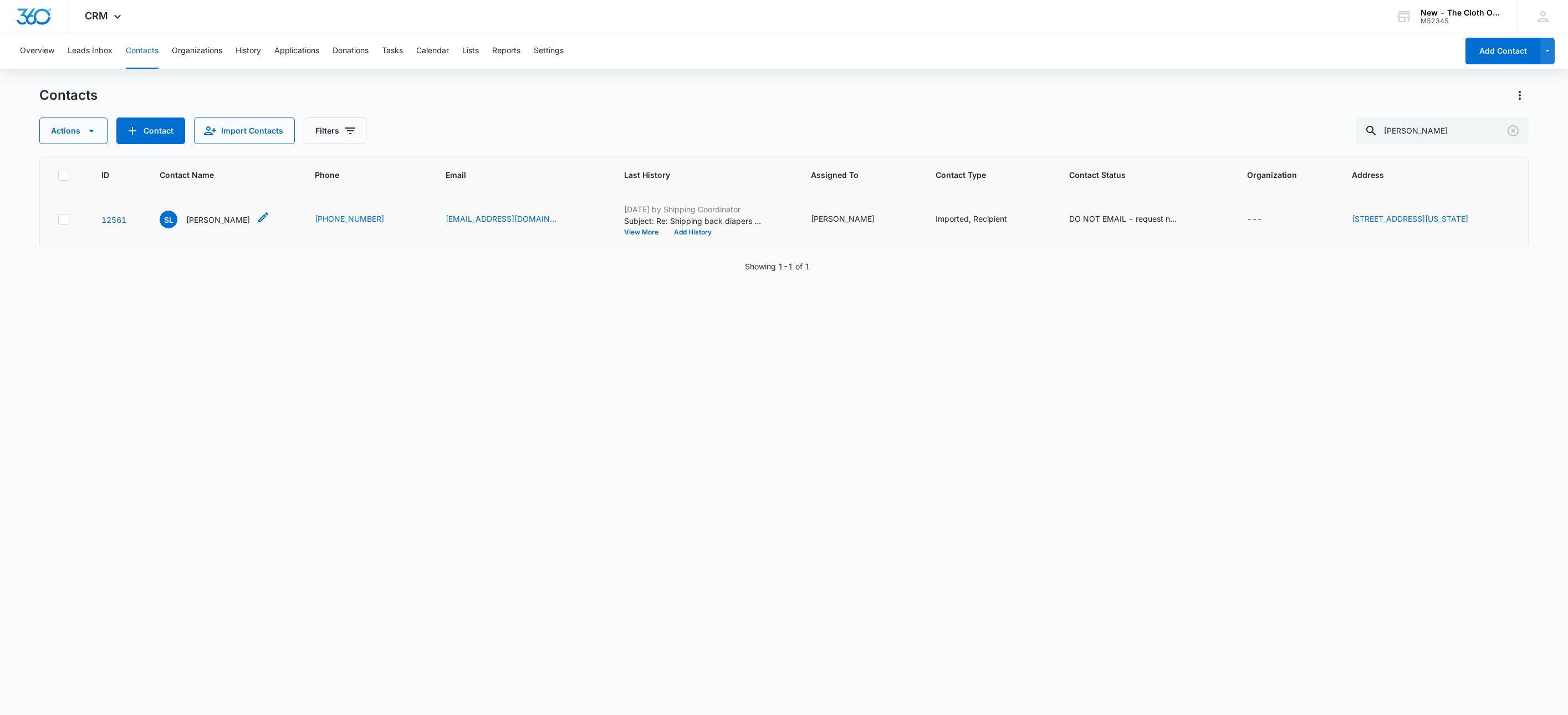
click at [203, 221] on p "[PERSON_NAME]" at bounding box center [218, 219] width 64 height 12
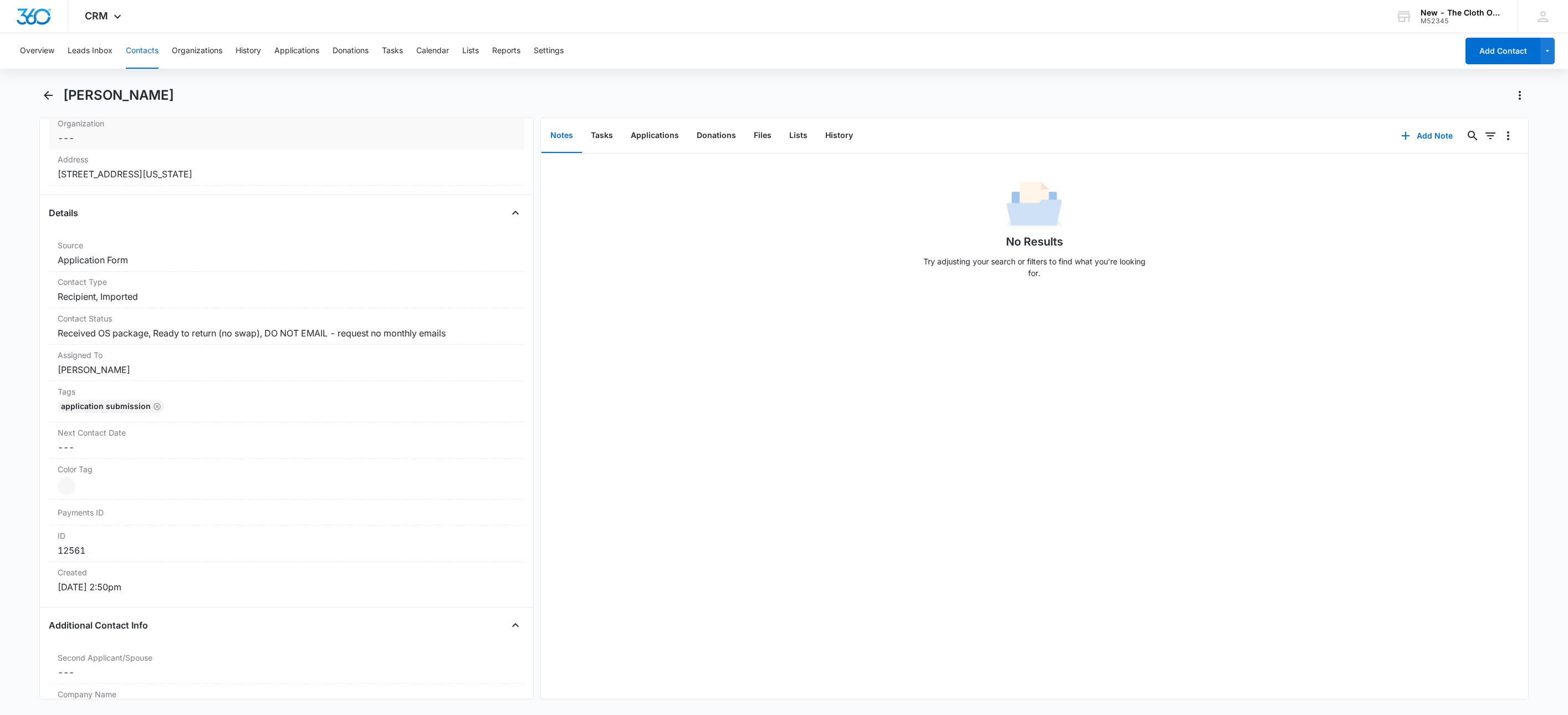
scroll to position [416, 0]
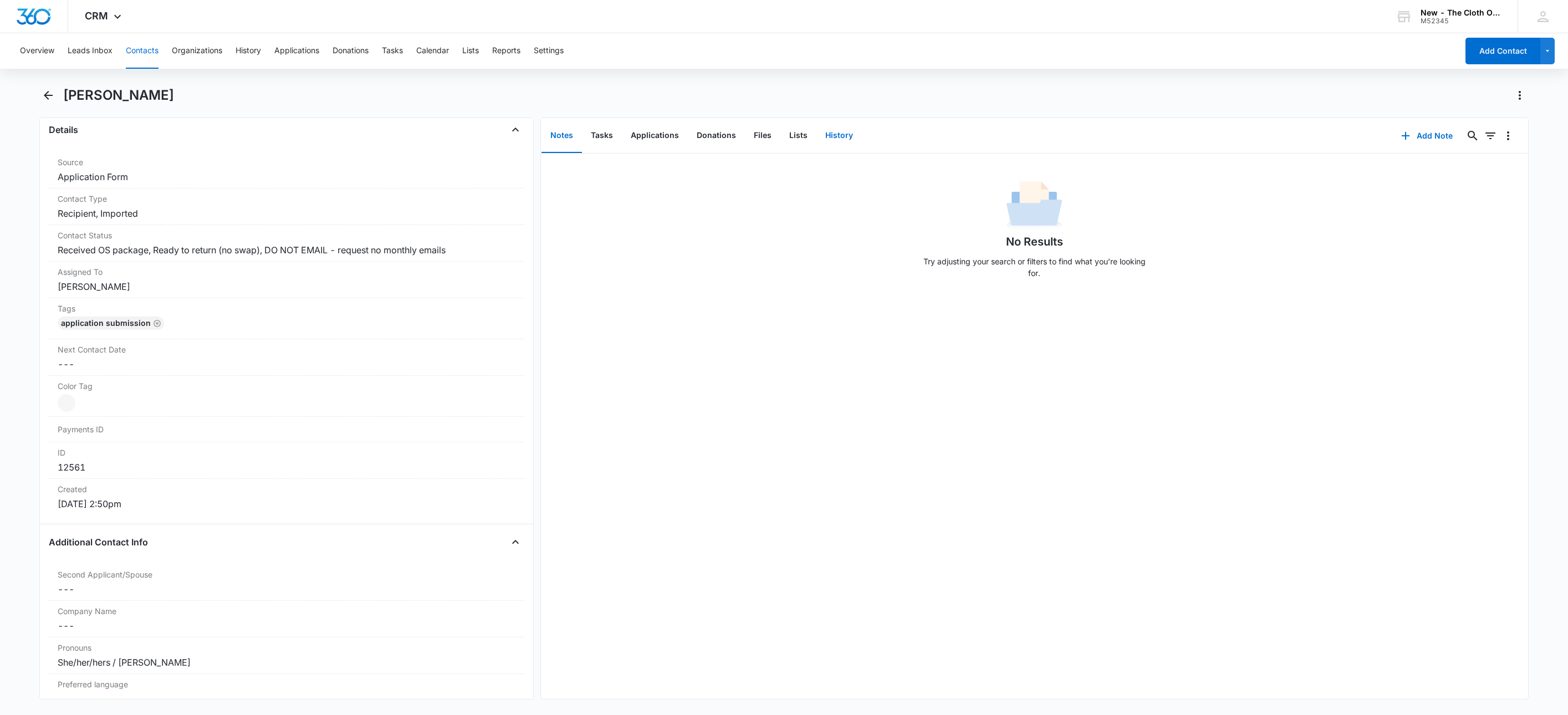
click at [835, 130] on button "History" at bounding box center [839, 135] width 45 height 34
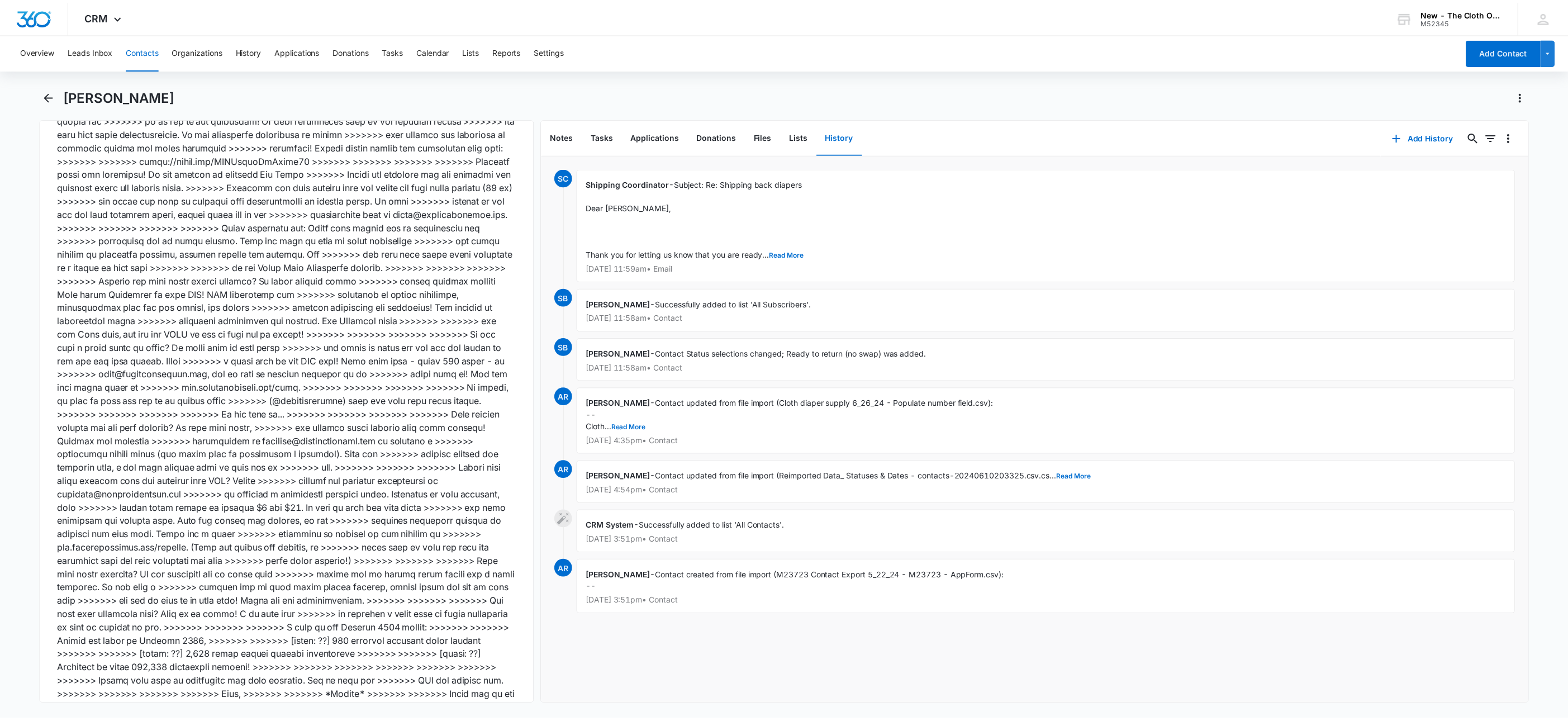
scroll to position [3772, 0]
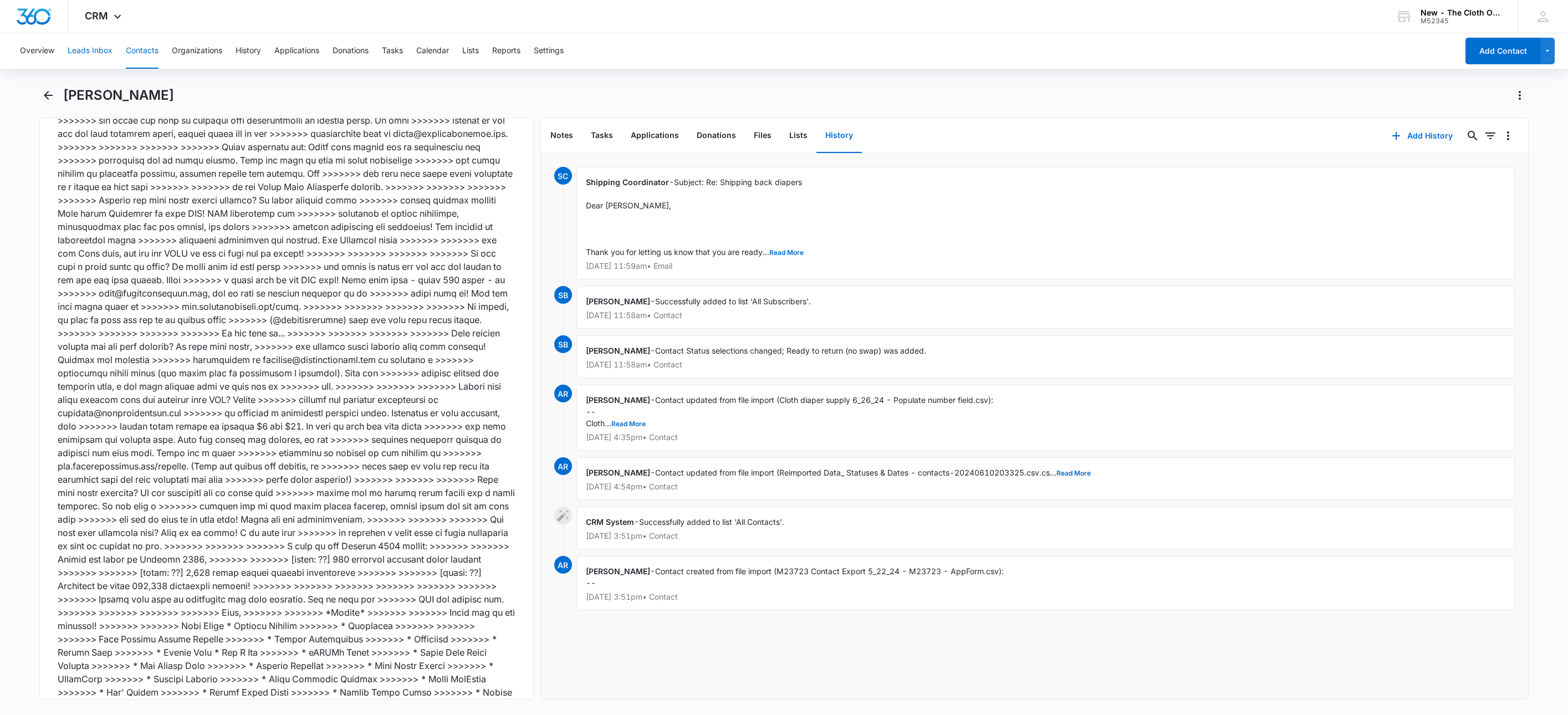
click at [97, 40] on button "Leads Inbox" at bounding box center [90, 51] width 45 height 35
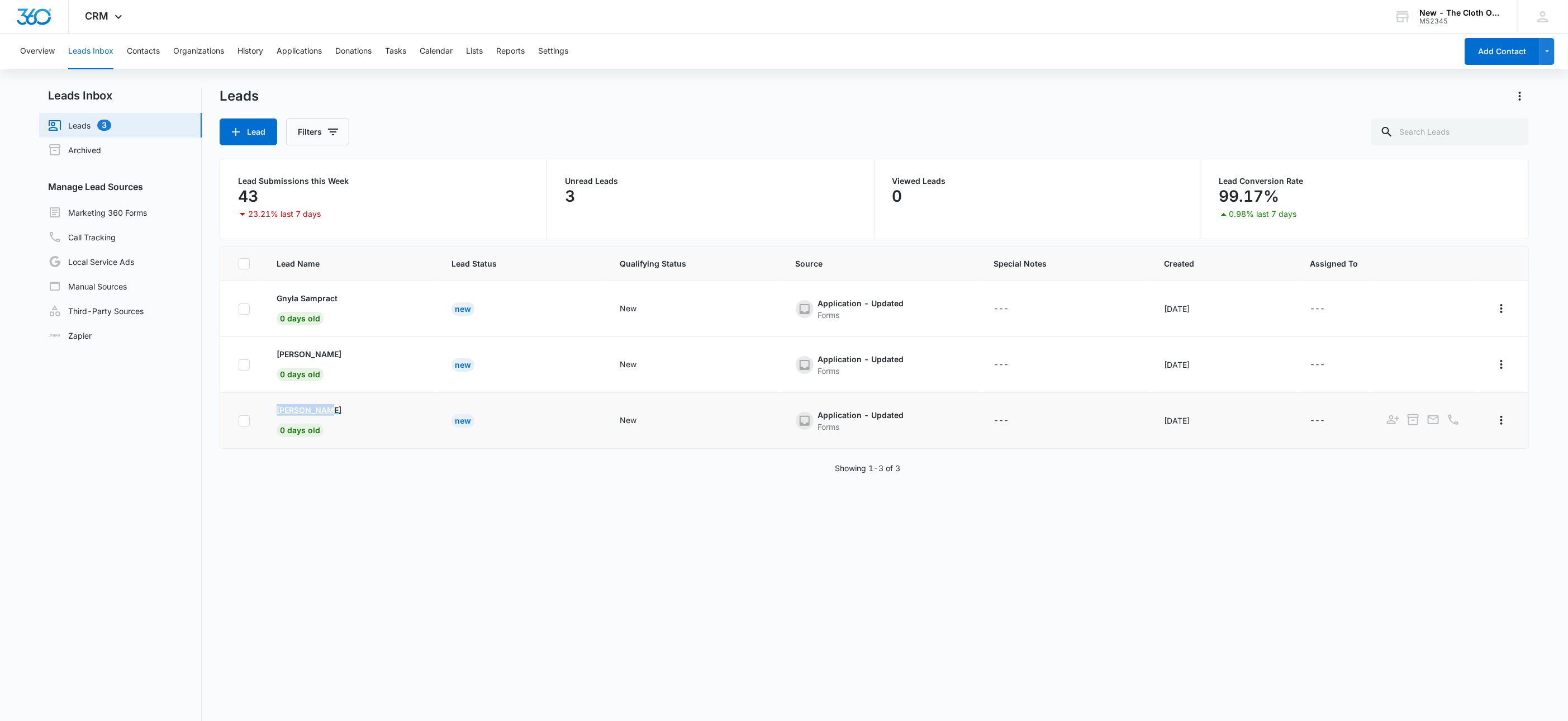
drag, startPoint x: 269, startPoint y: 413, endPoint x: 357, endPoint y: 409, distance: 88.1
click at [357, 409] on td "[PERSON_NAME] 0 days old" at bounding box center [350, 420] width 175 height 56
copy p "[PERSON_NAME]"
click at [310, 405] on p "[PERSON_NAME]" at bounding box center [309, 410] width 65 height 12
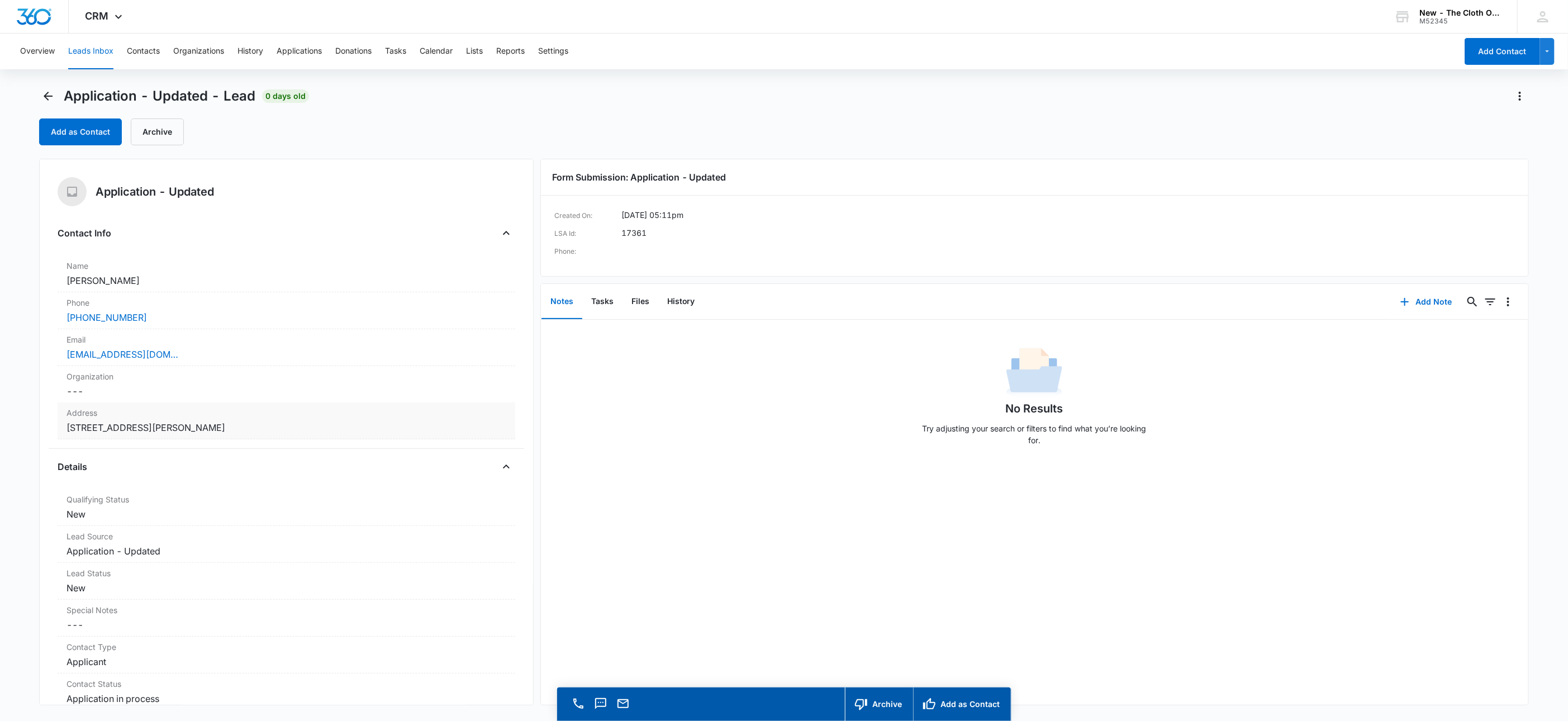
click at [397, 430] on dd "Cancel Save Changes [STREET_ADDRESS] Prince [PERSON_NAME]" at bounding box center [286, 427] width 440 height 13
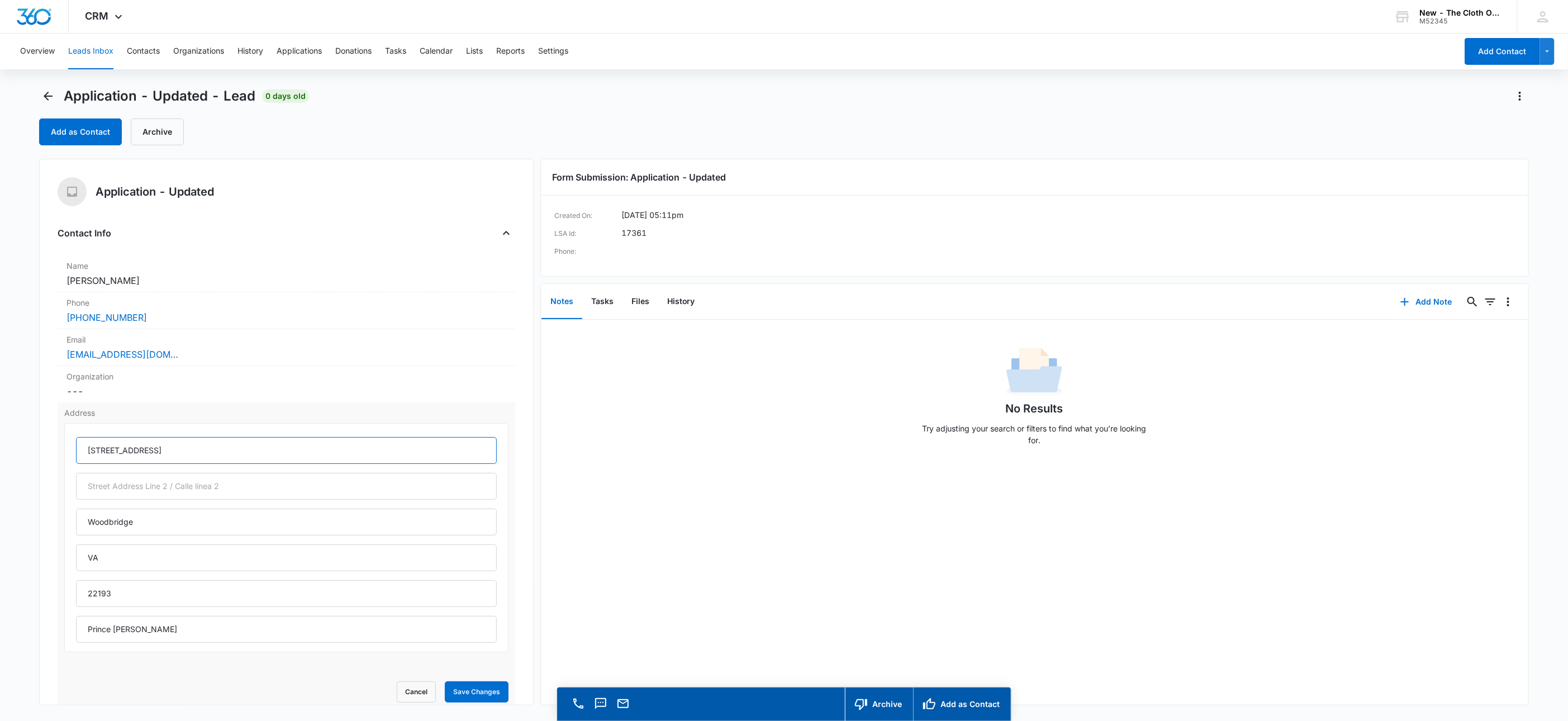
click at [111, 453] on input "[STREET_ADDRESS]" at bounding box center [287, 450] width 421 height 27
drag, startPoint x: 154, startPoint y: 453, endPoint x: 214, endPoint y: 475, distance: 63.9
click at [214, 475] on div "[STREET_ADDRESS][PERSON_NAME]" at bounding box center [287, 539] width 421 height 206
type input "[STREET_ADDRESS]"
click at [231, 477] on input "text" at bounding box center [287, 486] width 421 height 27
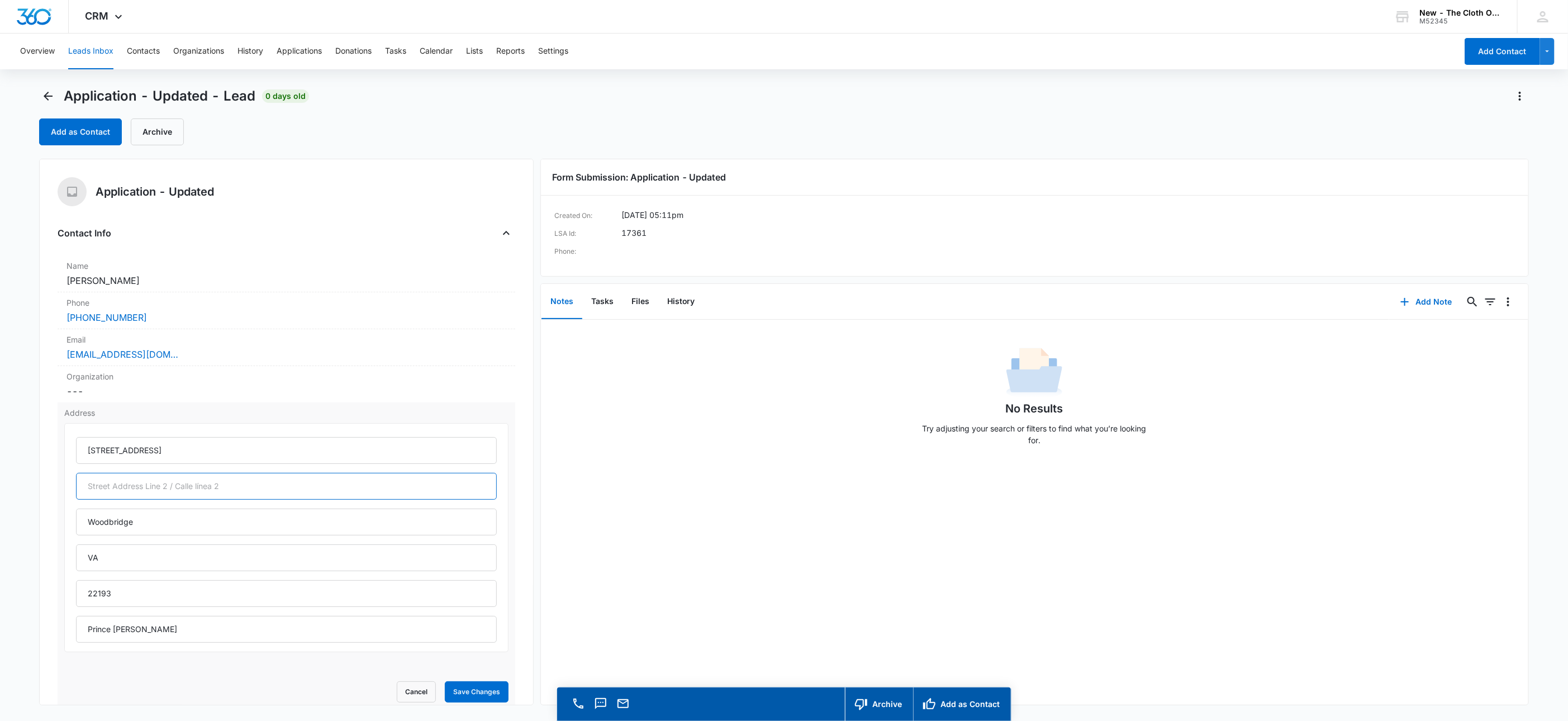
paste input "apt 4"
type input "Apt 4"
type input "[US_STATE]"
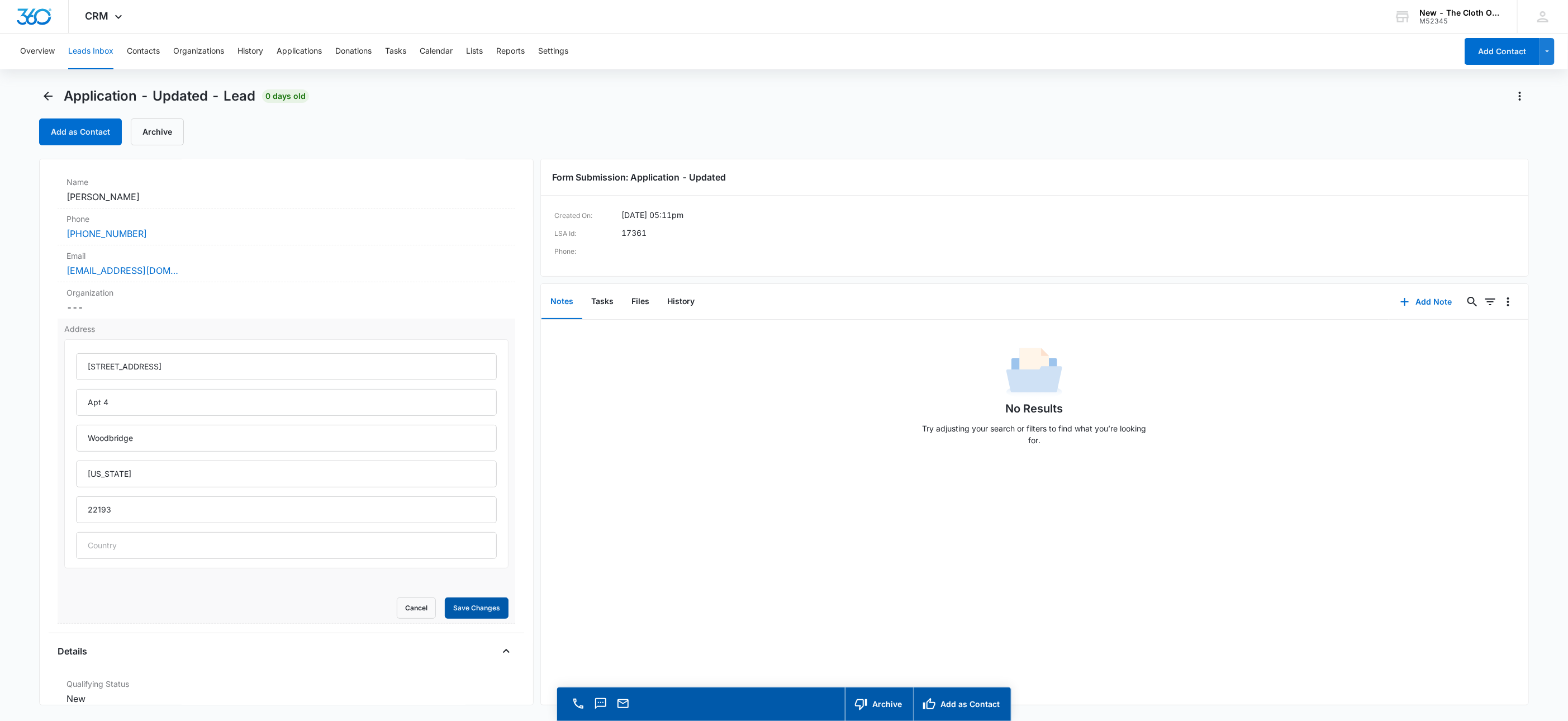
click at [488, 605] on button "Save Changes" at bounding box center [477, 608] width 64 height 21
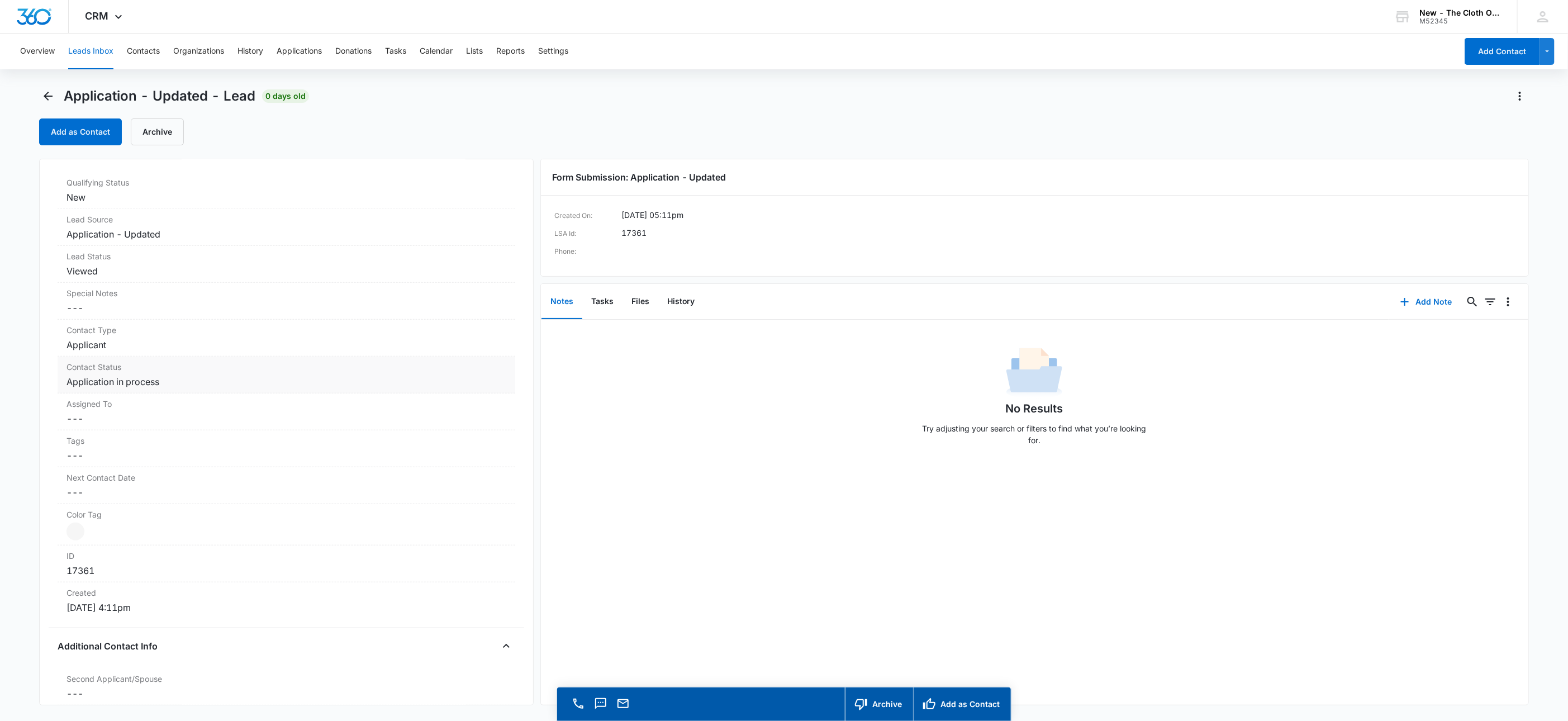
scroll to position [587, 0]
click at [89, 421] on dd "Cancel Save Changes ---" at bounding box center [286, 417] width 440 height 13
click at [96, 430] on div at bounding box center [273, 426] width 396 height 16
type input "app"
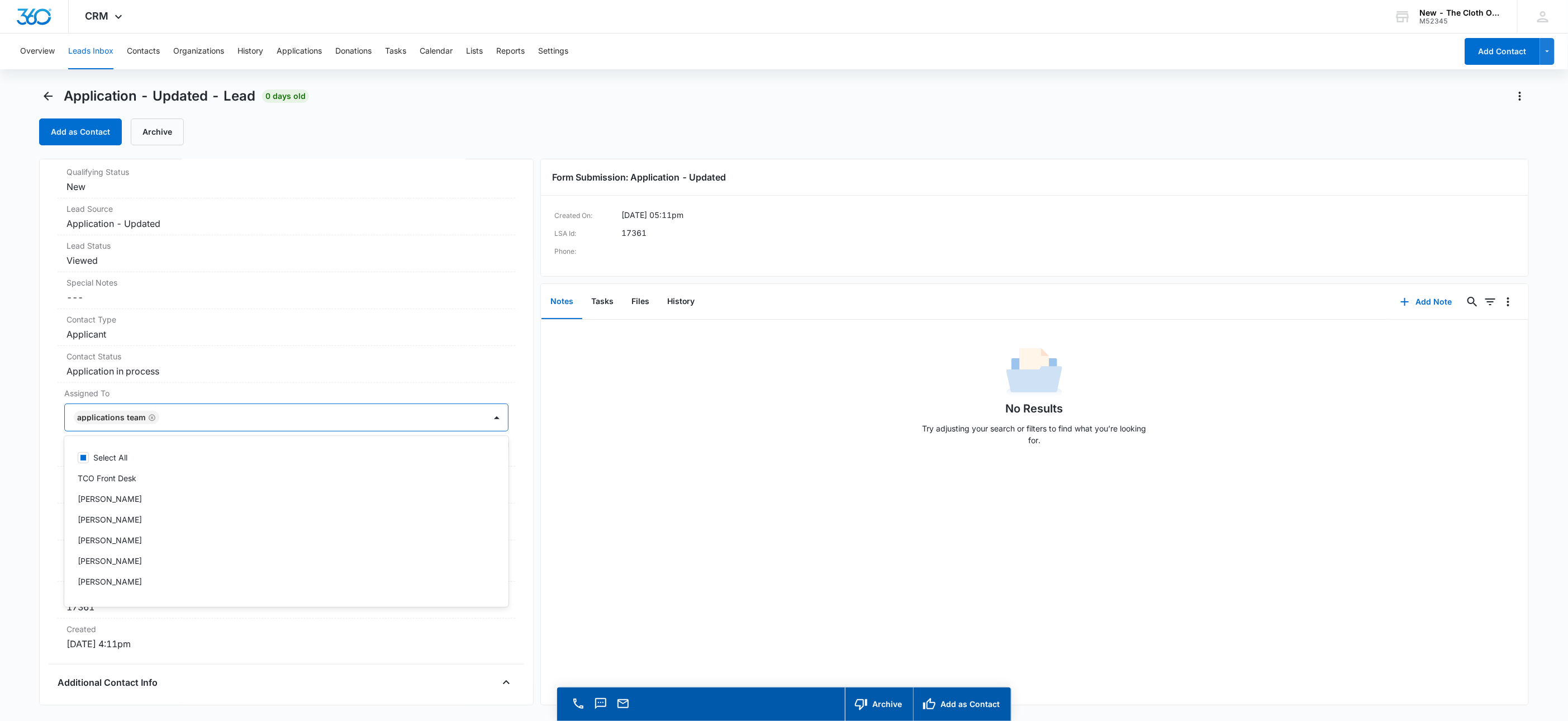
scroll to position [319, 0]
click at [224, 412] on div "Assigned To option Applications Team, selected. 47 results available. Use Up an…" at bounding box center [286, 434] width 458 height 84
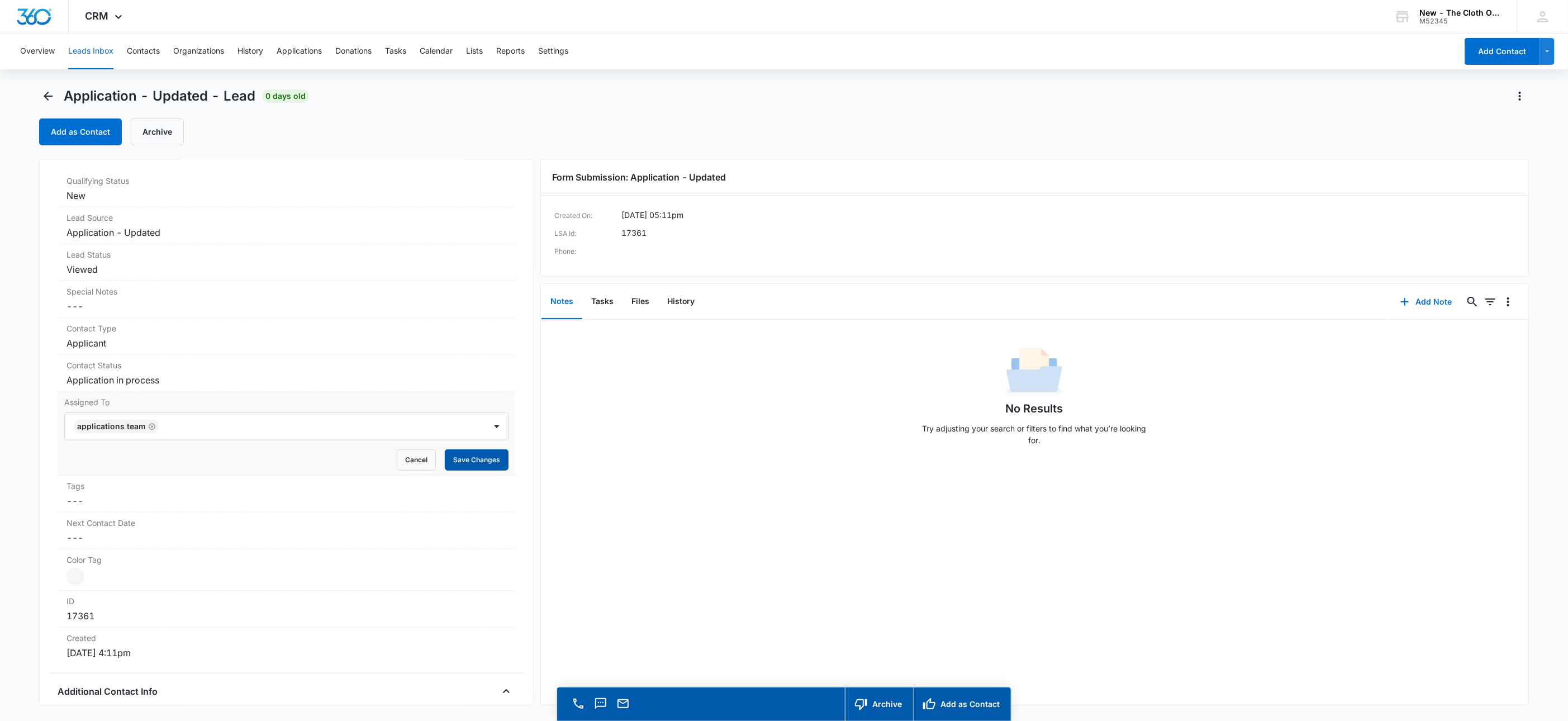
click at [458, 452] on button "Save Changes" at bounding box center [477, 460] width 64 height 21
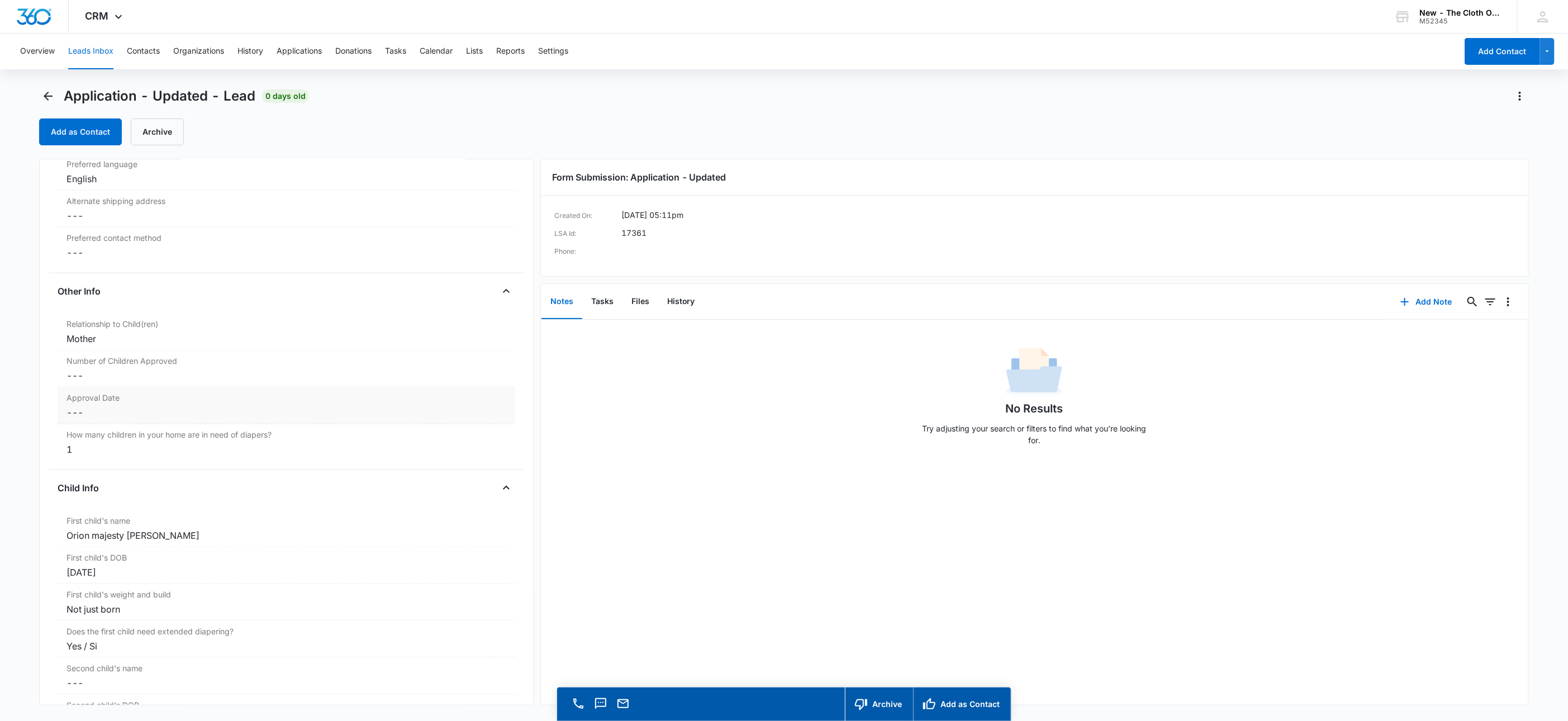
scroll to position [1073, 0]
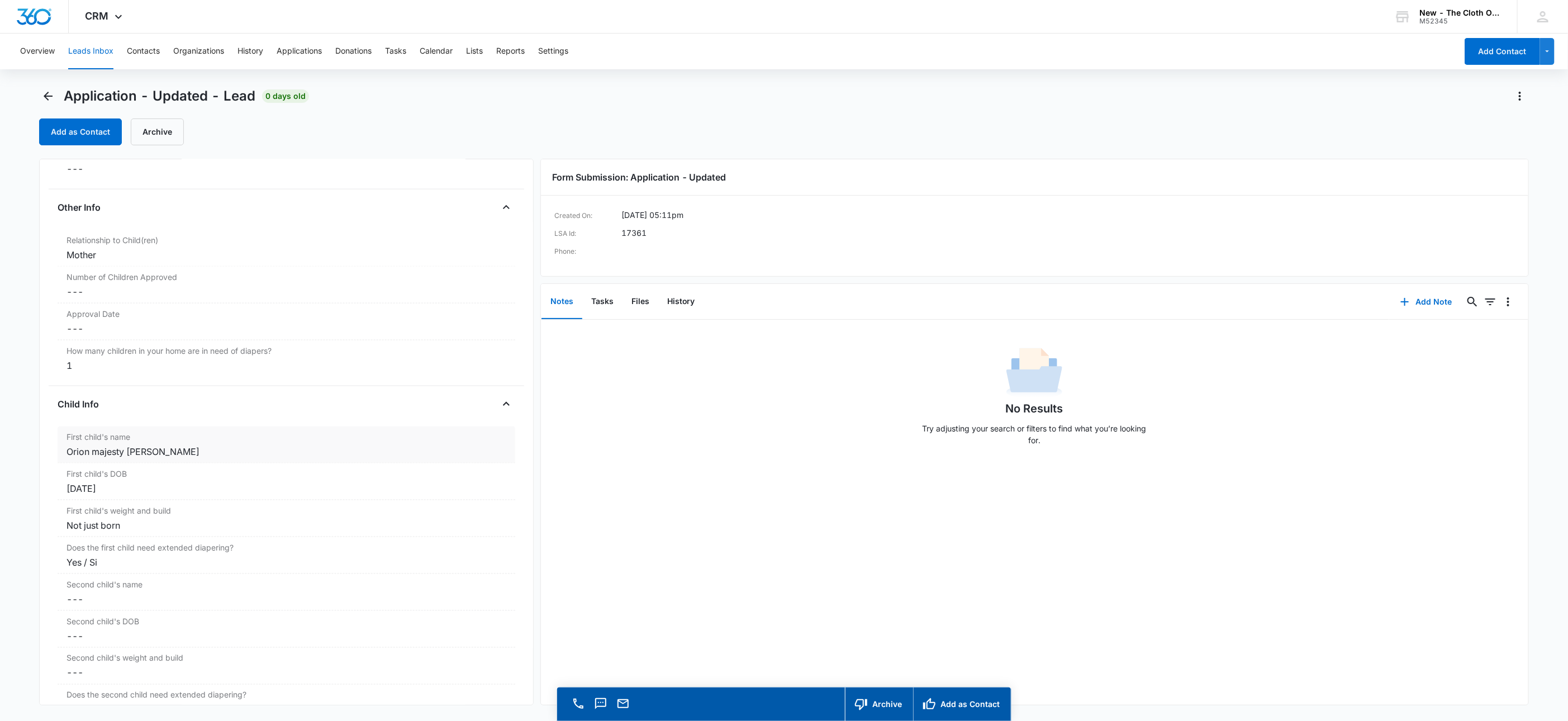
click at [97, 458] on div "Orion majesty [PERSON_NAME]" at bounding box center [286, 451] width 440 height 13
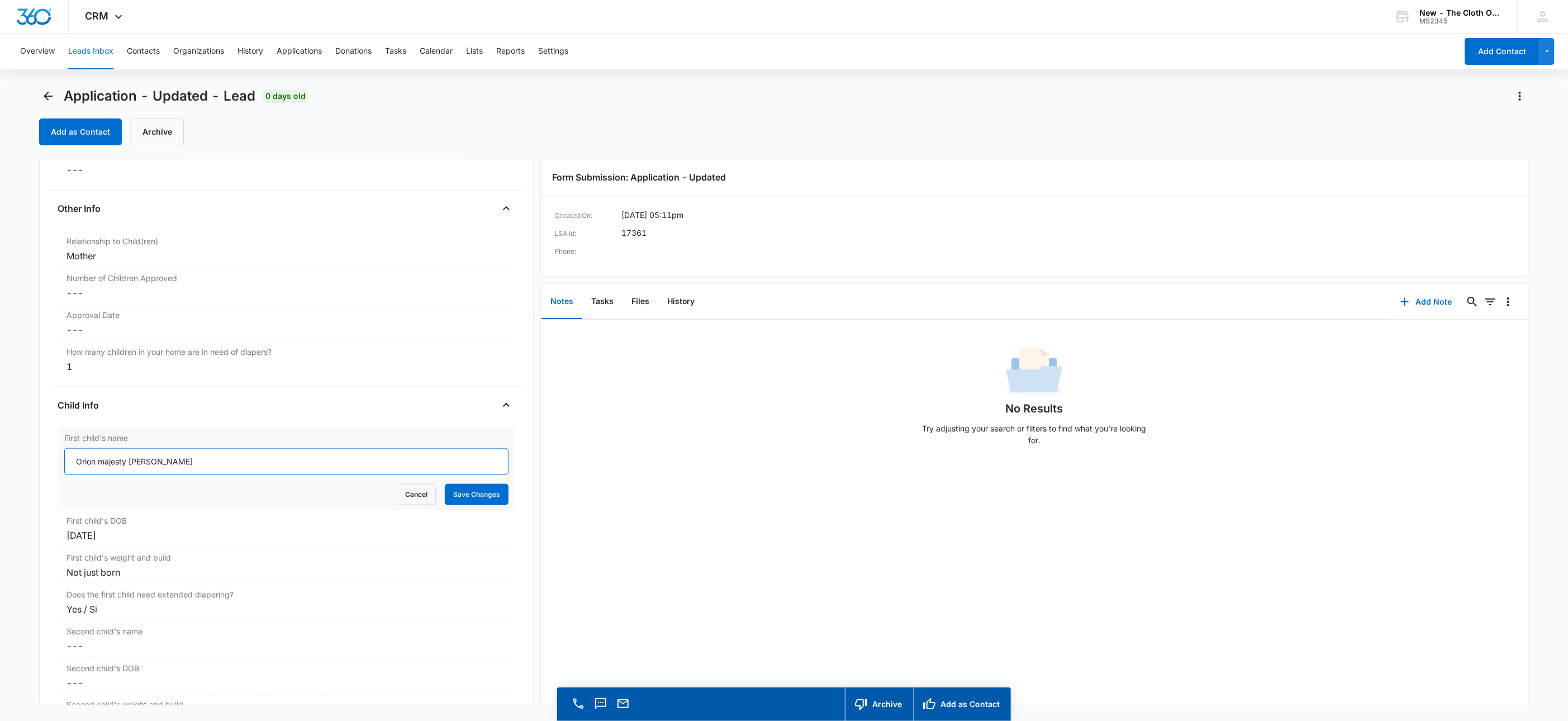
click at [97, 474] on input "Orion majesty [PERSON_NAME]" at bounding box center [286, 461] width 444 height 27
type input "Orion Majesty [PERSON_NAME]"
click at [460, 501] on button "Save Changes" at bounding box center [477, 495] width 64 height 21
click at [132, 611] on div "Yes / Si" at bounding box center [286, 609] width 440 height 13
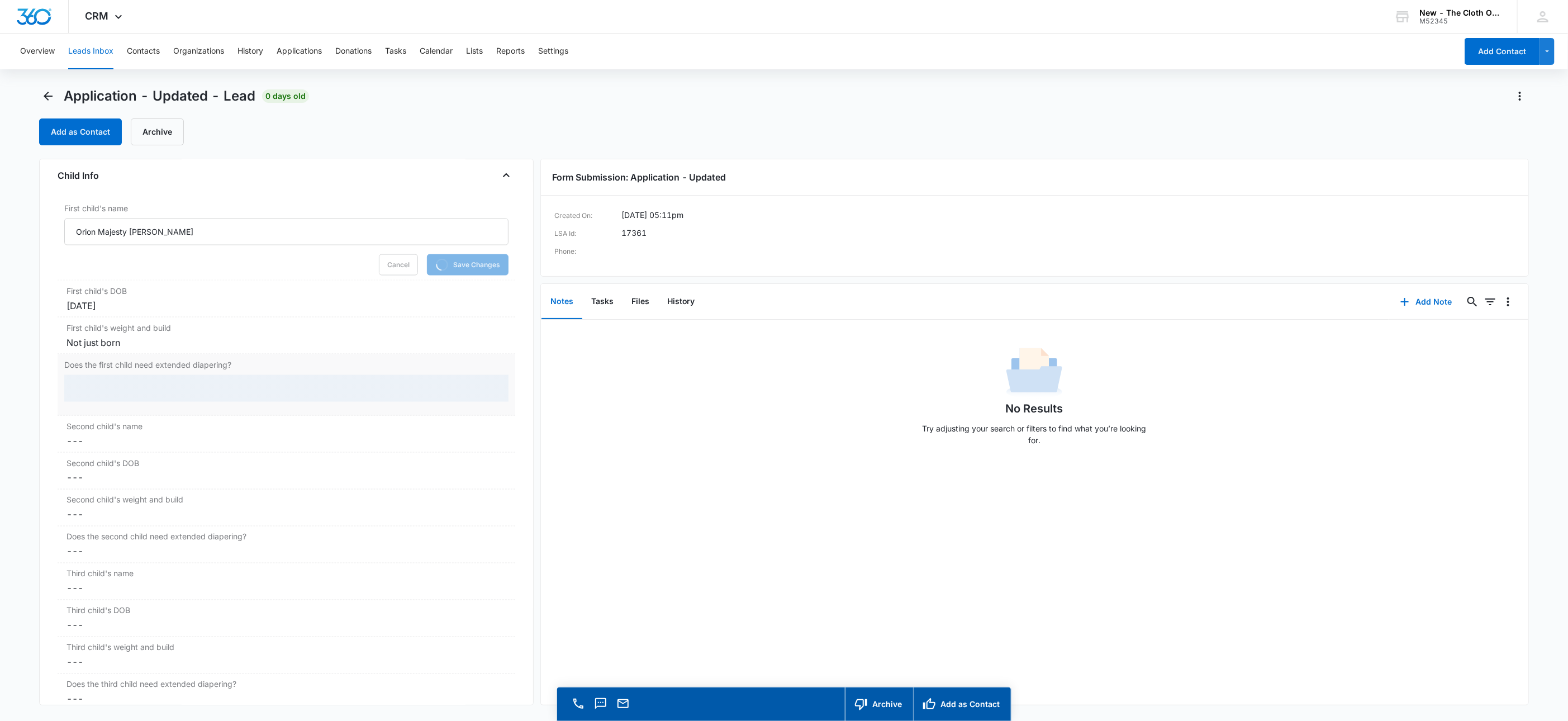
scroll to position [1276, 0]
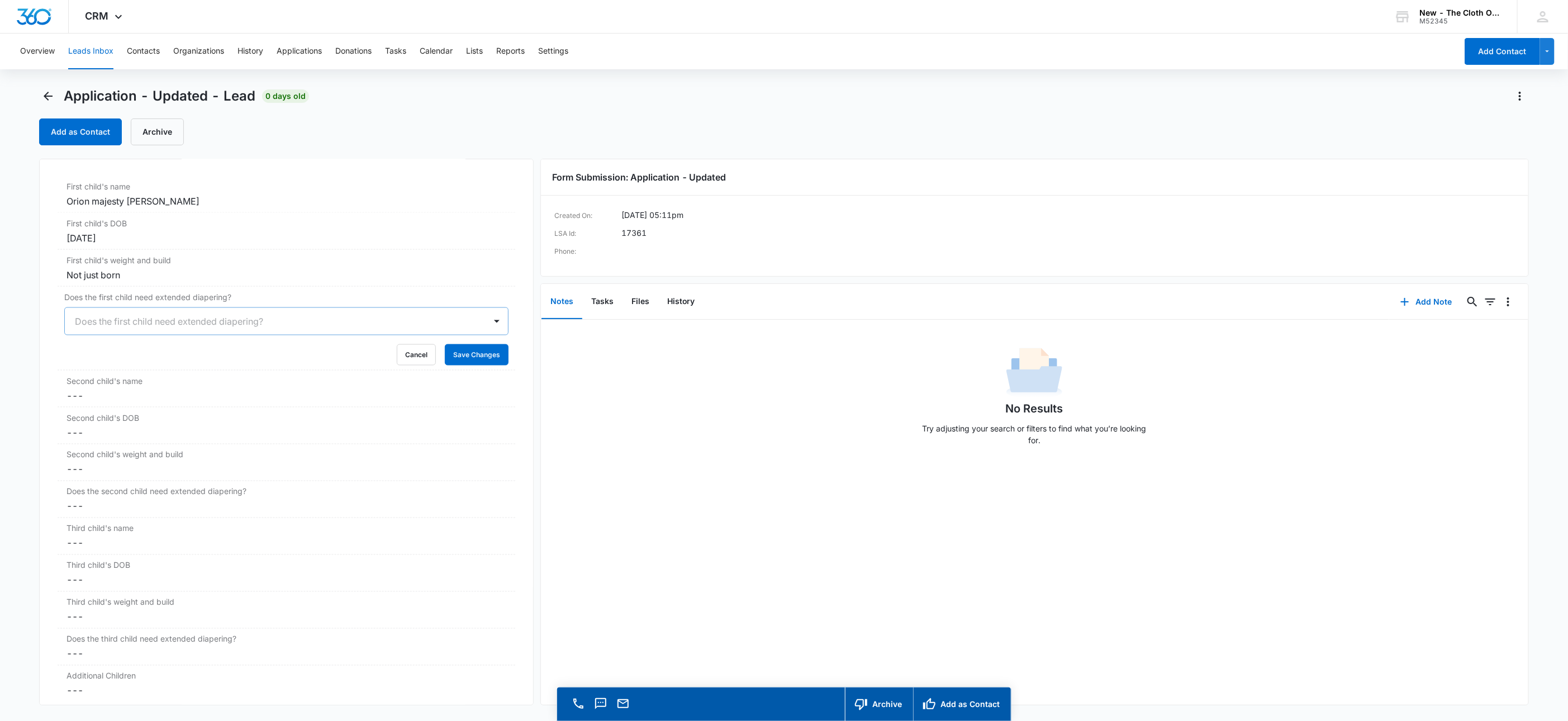
click at [470, 351] on form "Does the first child need extended diapering? Cancel Save Changes" at bounding box center [286, 336] width 444 height 58
click at [470, 359] on button "Save Changes" at bounding box center [477, 355] width 64 height 21
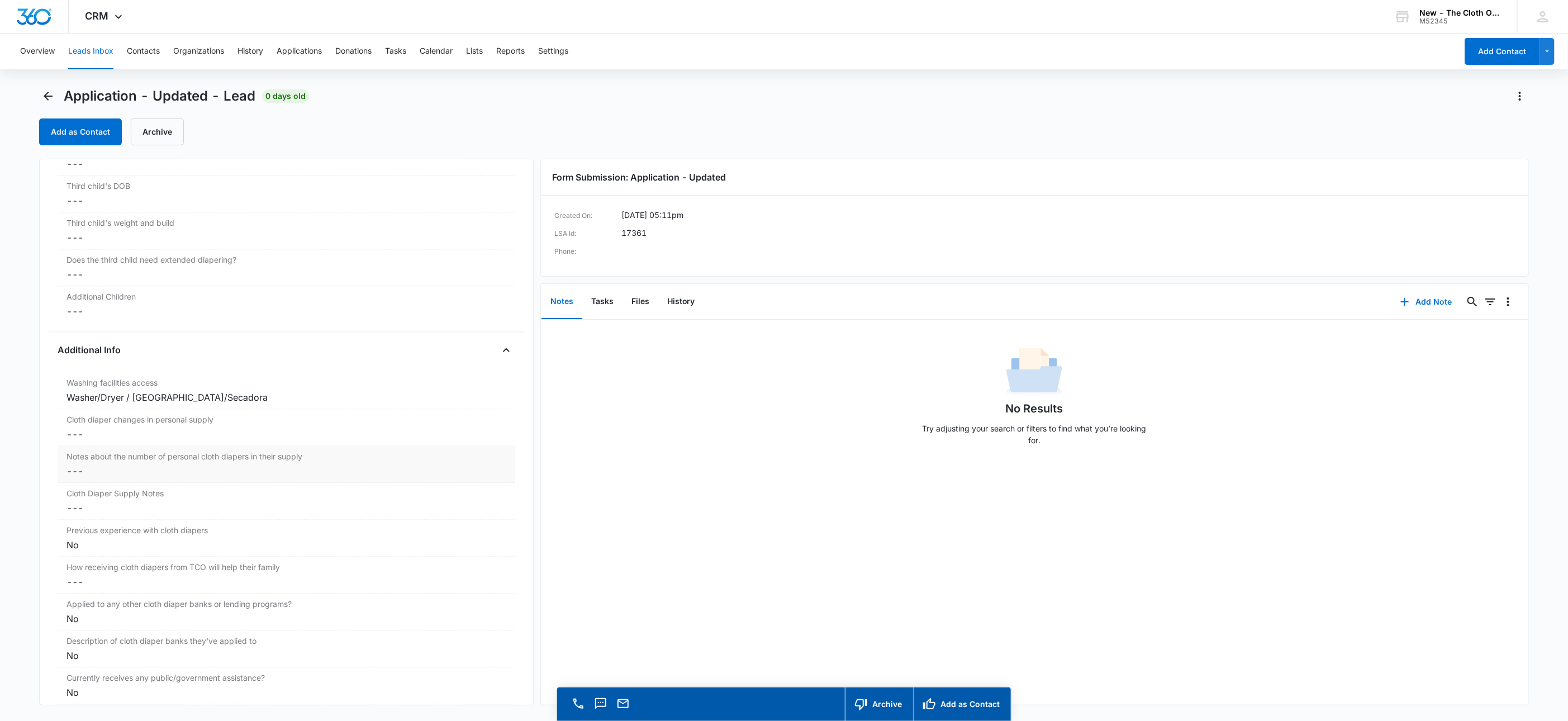
scroll to position [1696, 0]
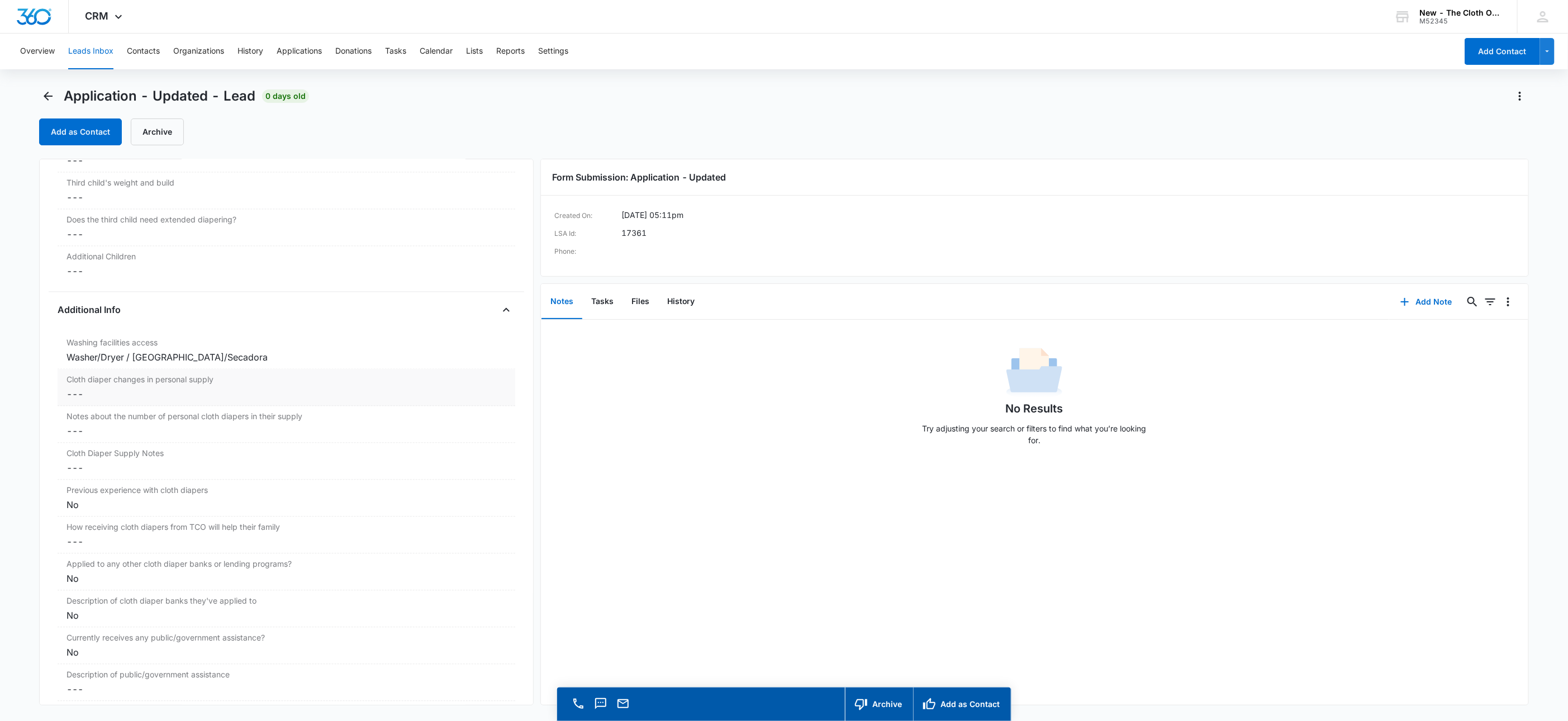
click at [79, 401] on dd "Cancel Save Changes ---" at bounding box center [286, 394] width 440 height 13
click at [240, 405] on input "Cloth diaper changes in personal supply" at bounding box center [286, 404] width 444 height 27
click at [445, 426] on button "Save Changes" at bounding box center [477, 437] width 64 height 21
type input "-2"
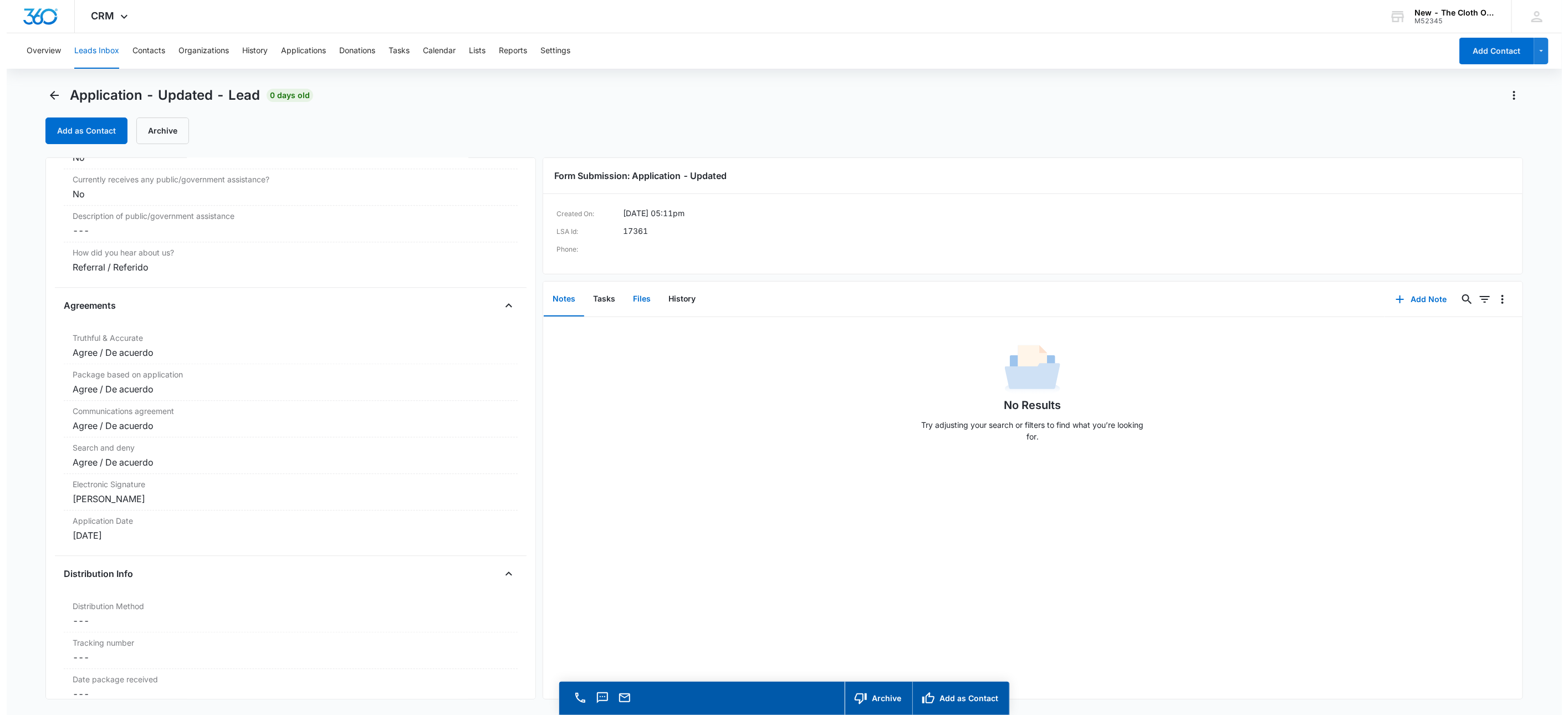
scroll to position [2087, 0]
click at [630, 303] on button "Files" at bounding box center [635, 299] width 35 height 34
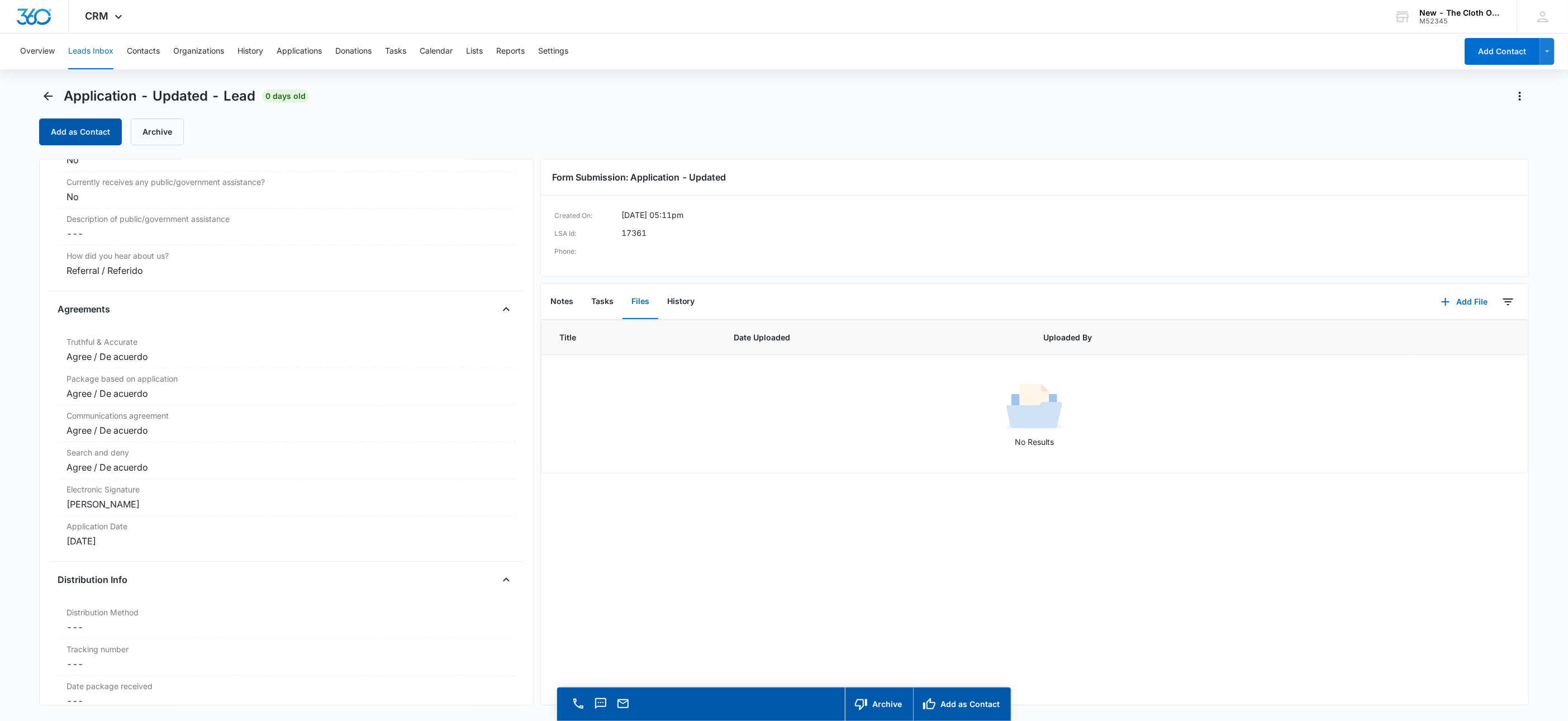
click at [79, 133] on button "Add as Contact" at bounding box center [81, 132] width 82 height 27
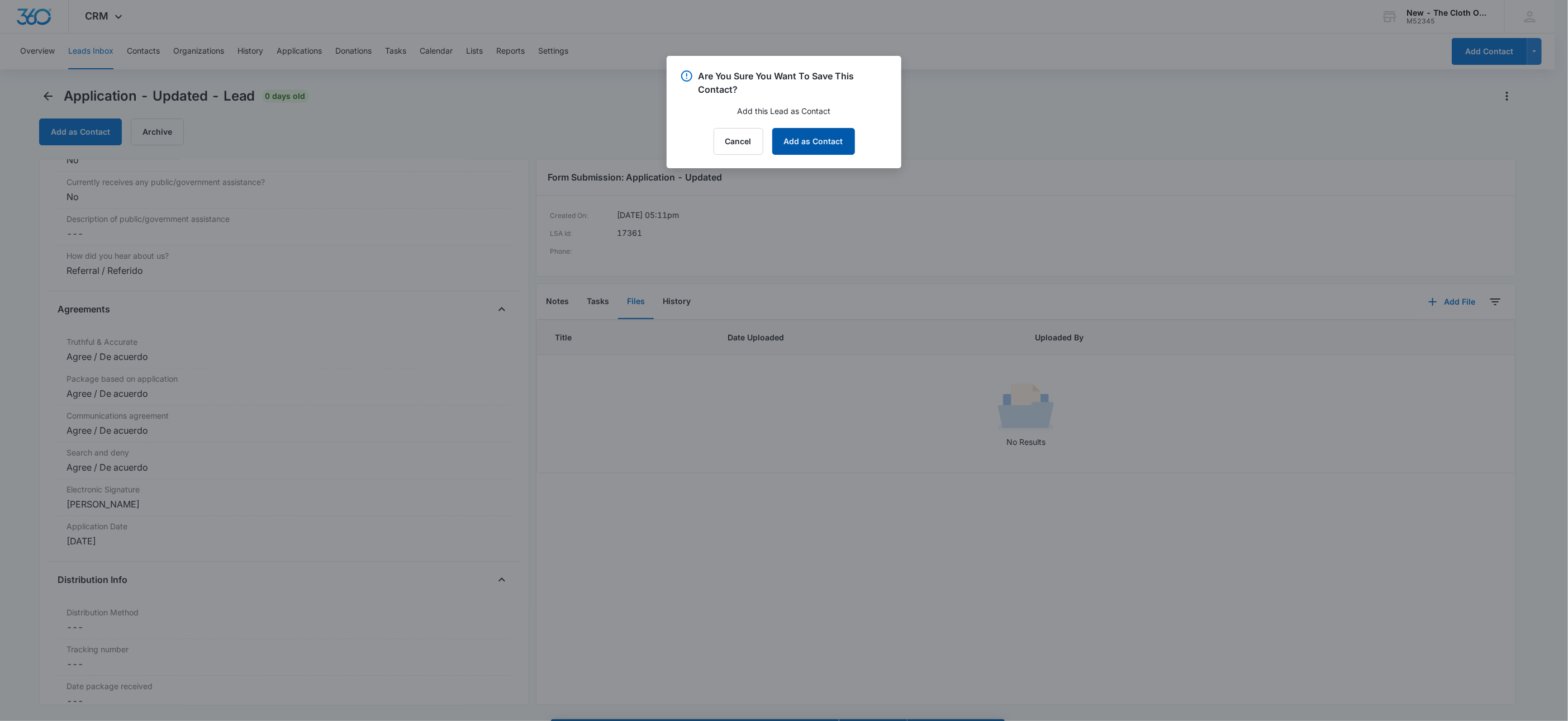
click at [817, 136] on button "Add as Contact" at bounding box center [813, 141] width 82 height 27
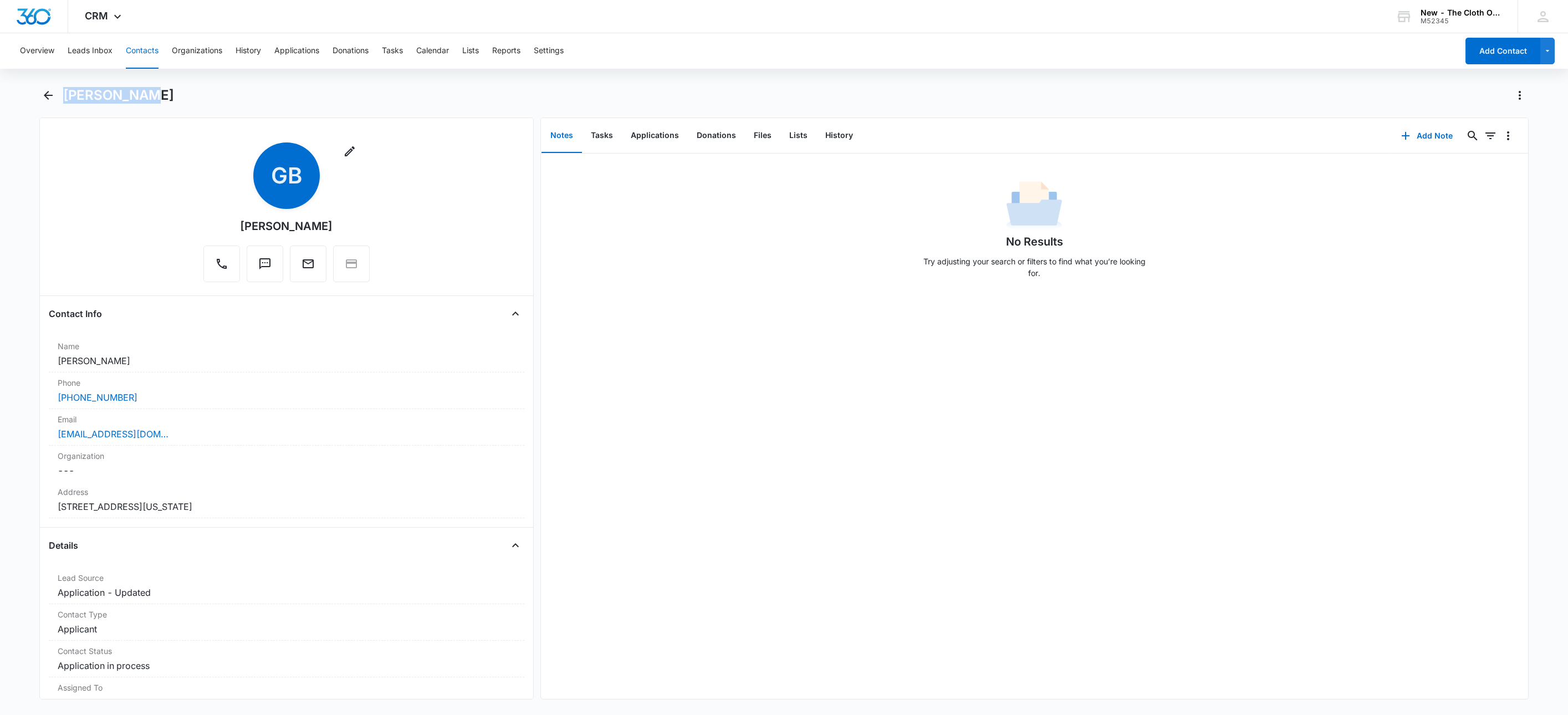
drag, startPoint x: 141, startPoint y: 94, endPoint x: 66, endPoint y: 98, distance: 75.1
click at [66, 98] on div "[PERSON_NAME]" at bounding box center [796, 95] width 1466 height 18
copy h1 "[PERSON_NAME]"
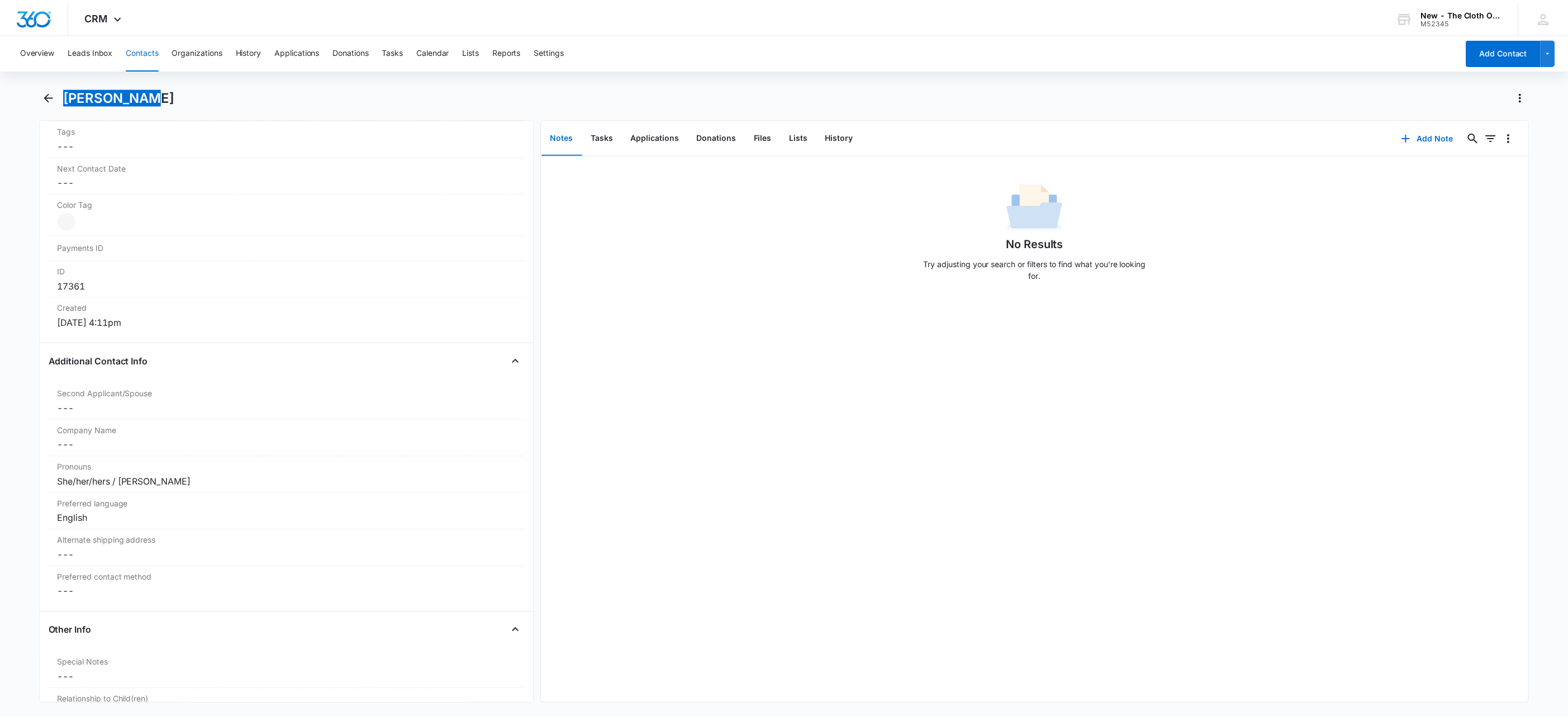
scroll to position [84, 0]
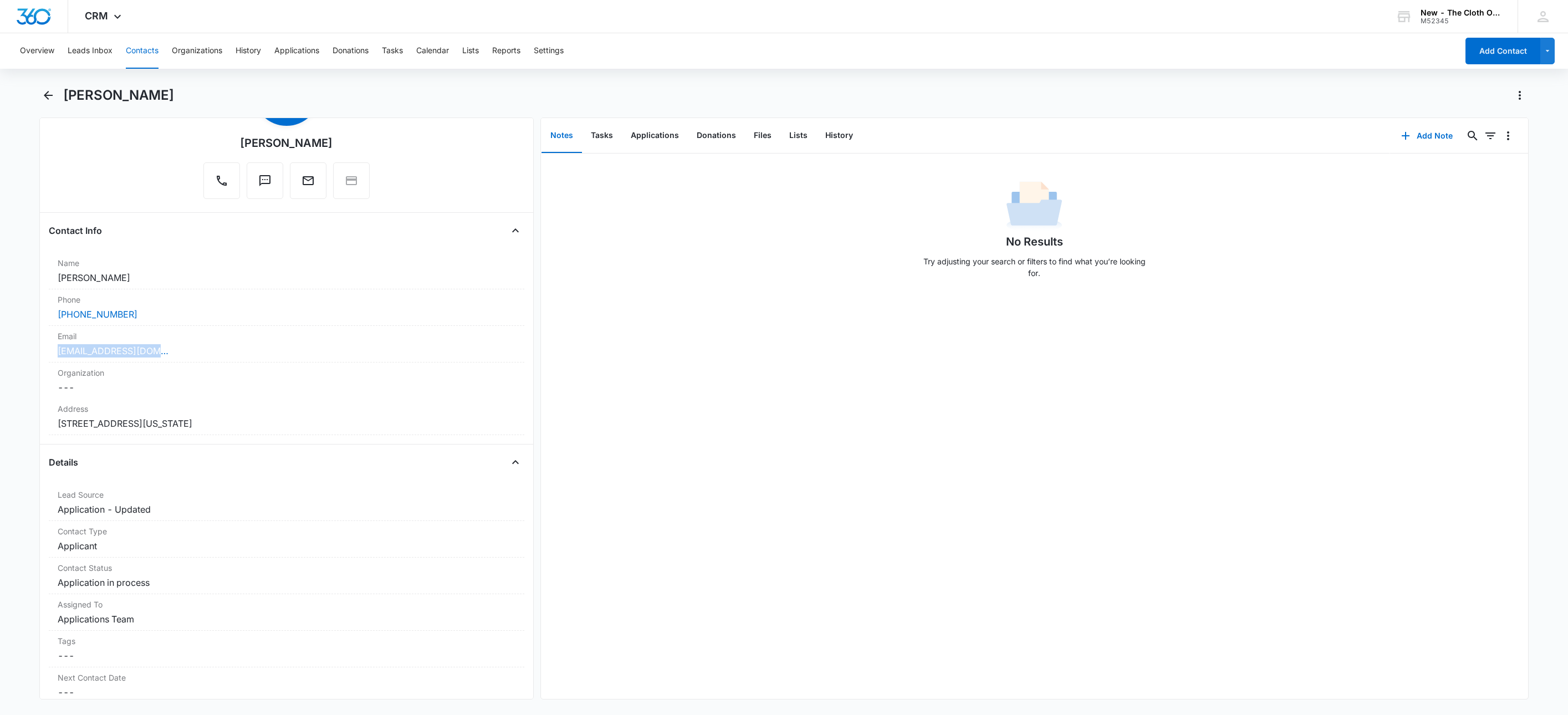
drag, startPoint x: 175, startPoint y: 354, endPoint x: 19, endPoint y: 359, distance: 156.1
click at [19, 359] on main "[PERSON_NAME] Remove GB [PERSON_NAME] Contact Info Name Cancel Save Changes [PE…" at bounding box center [784, 400] width 1568 height 626
copy link "[EMAIL_ADDRESS][DOMAIN_NAME]"
click at [110, 95] on h1 "[PERSON_NAME]" at bounding box center [118, 95] width 111 height 17
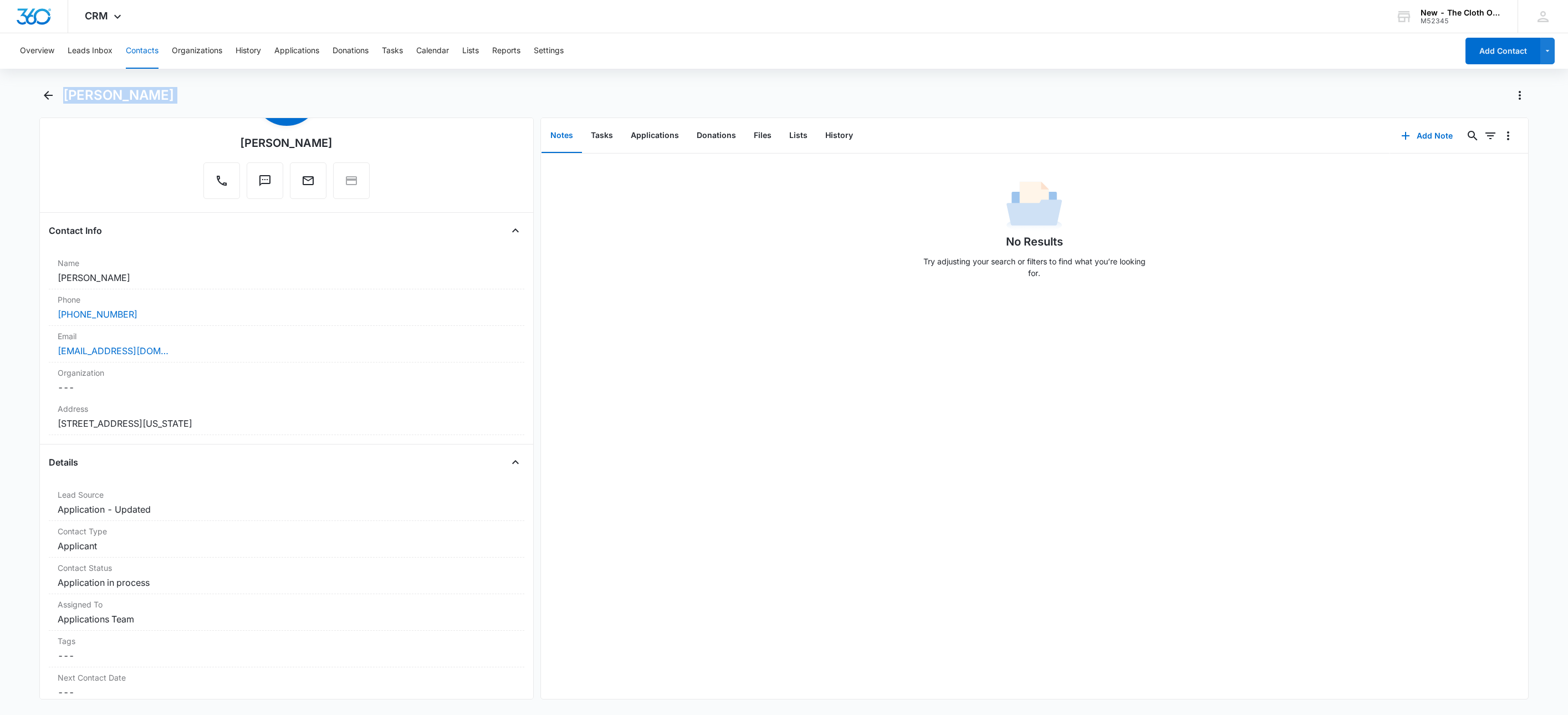
click at [110, 95] on h1 "[PERSON_NAME]" at bounding box center [118, 95] width 111 height 17
copy div "[PERSON_NAME] Remove"
click at [654, 134] on button "Applications" at bounding box center [655, 135] width 66 height 34
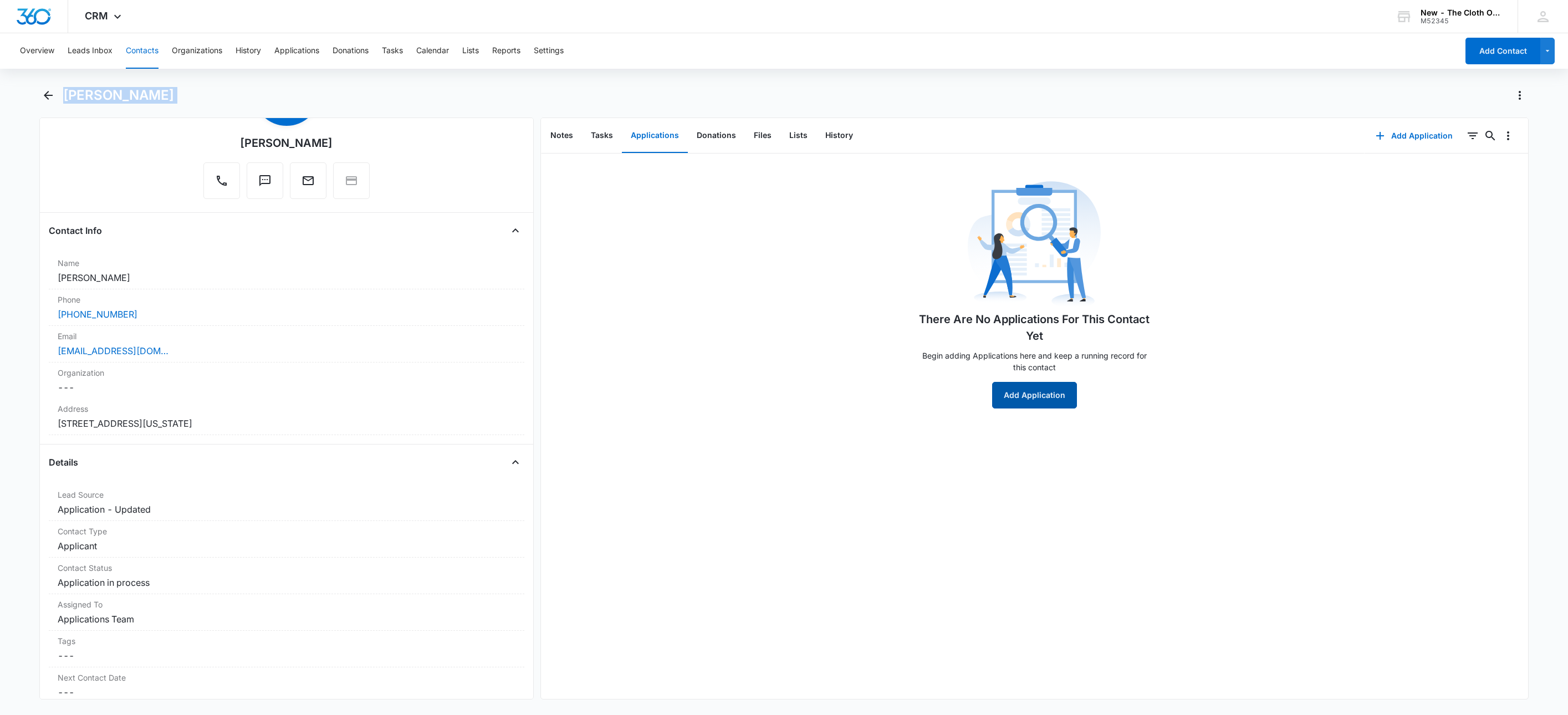
click at [1036, 398] on button "Add Application" at bounding box center [1034, 395] width 85 height 27
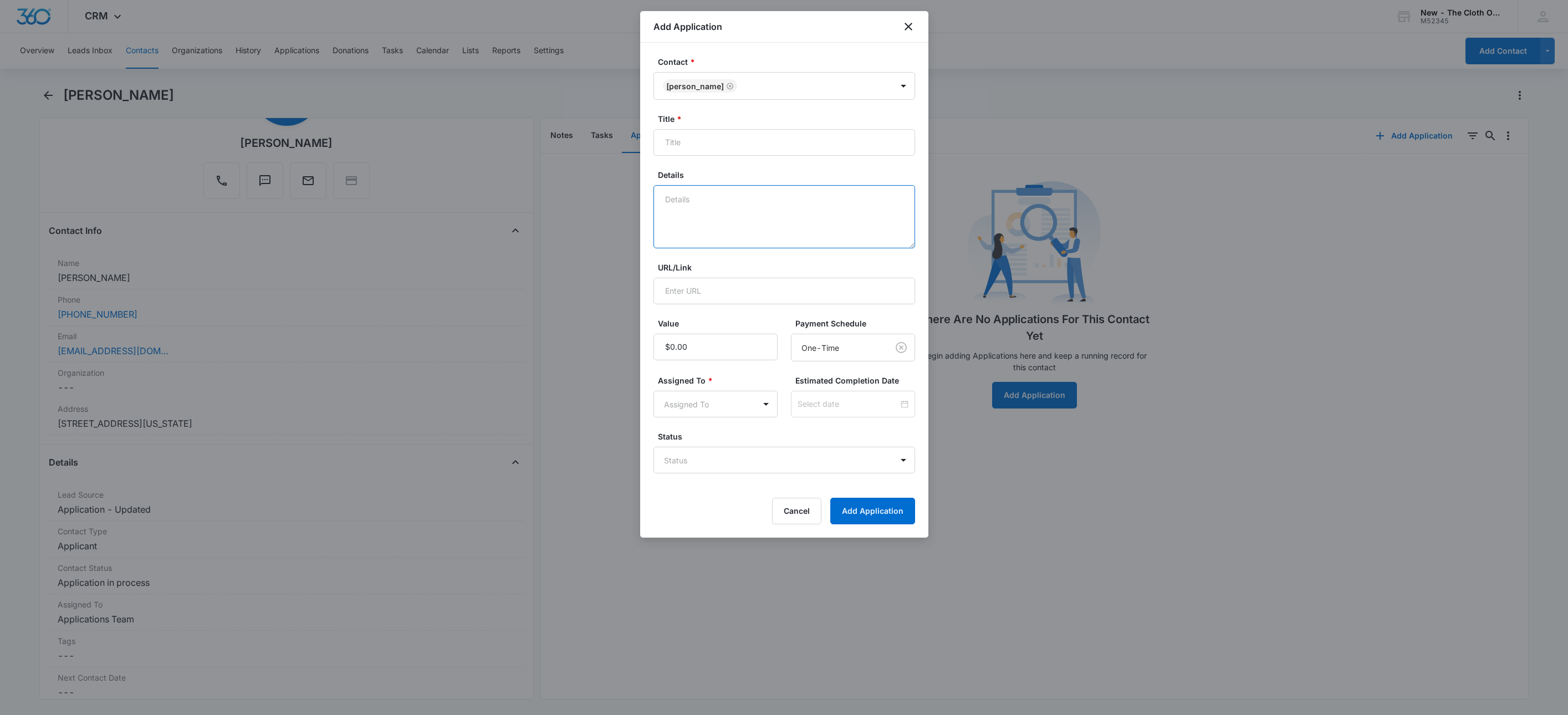
click at [775, 213] on textarea "Details" at bounding box center [785, 217] width 262 height 63
type textarea "09/10 - No docs rcvd. No profile found. FFST clear."
click at [787, 152] on input "Title *" at bounding box center [785, 142] width 262 height 27
paste input "[PERSON_NAME]"
type input "Applicant - [PERSON_NAME]"
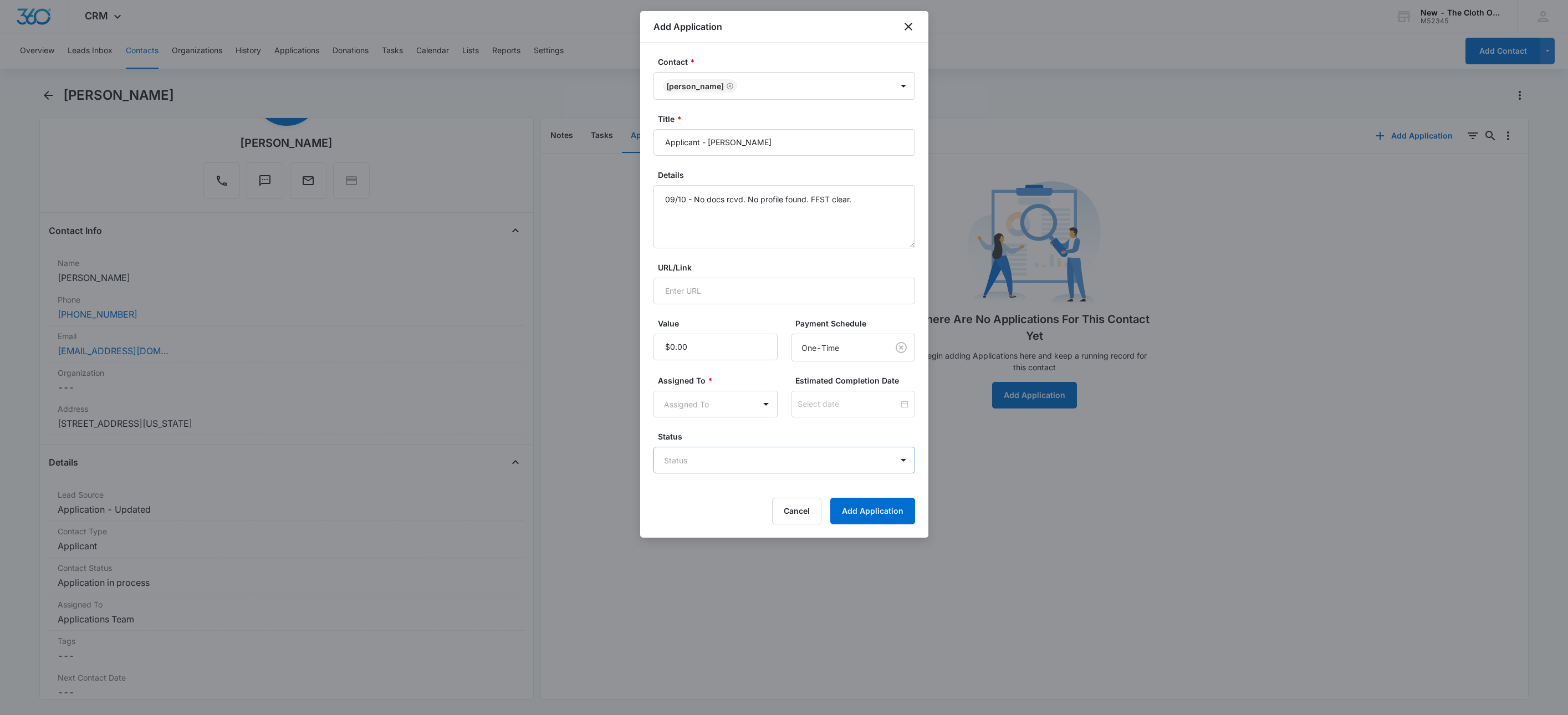
click at [698, 457] on body "CRM Apps Reputation Websites Forms CRM Email Social Shop Payments POS Ads Intel…" at bounding box center [784, 358] width 1568 height 715
type input "add"
click at [702, 504] on p "Additional Docs Needed" at bounding box center [711, 501] width 89 height 12
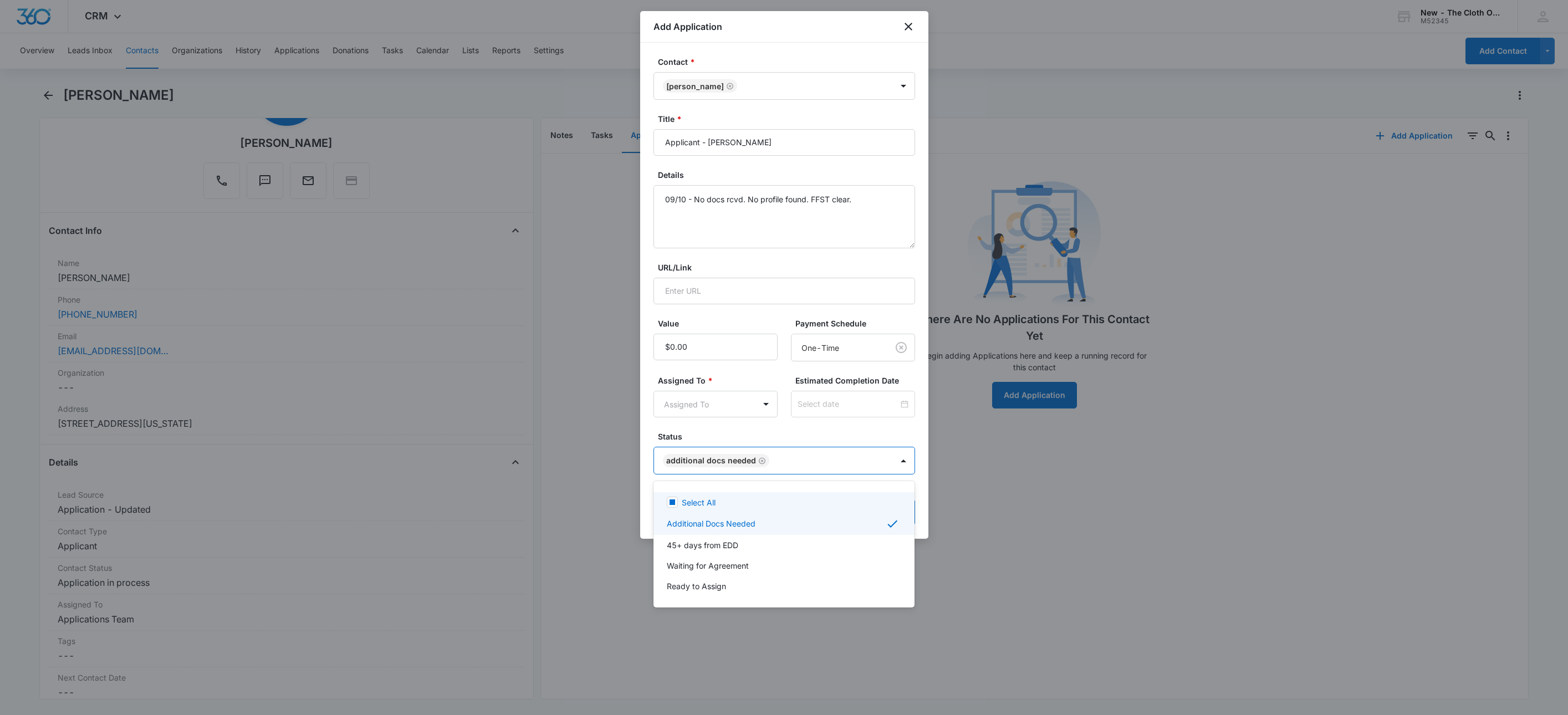
click at [685, 423] on div at bounding box center [784, 358] width 1568 height 715
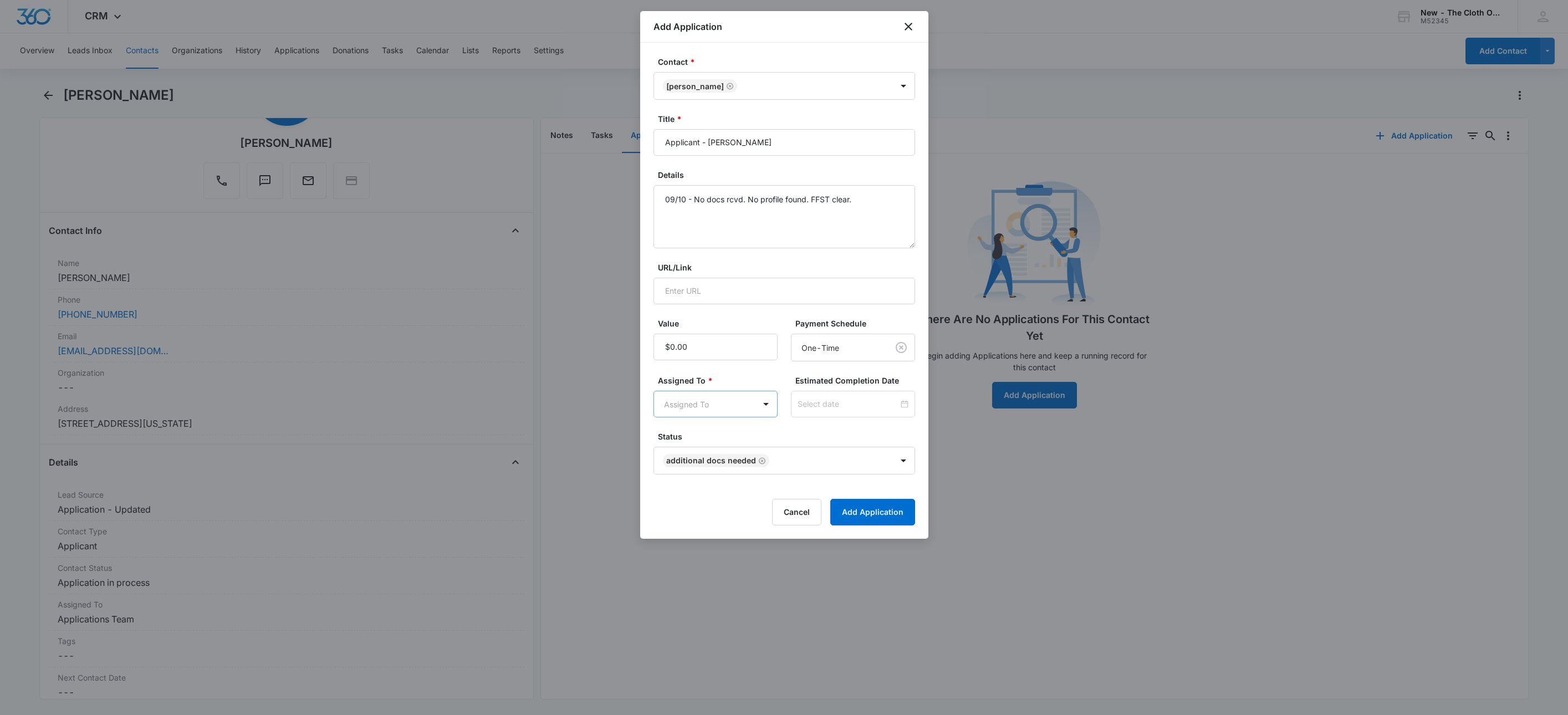
click at [687, 418] on body "CRM Apps Reputation Websites Forms CRM Email Social Shop Payments POS Ads Intel…" at bounding box center [784, 358] width 1568 height 715
click at [714, 480] on p "Applications Team" at bounding box center [700, 486] width 67 height 12
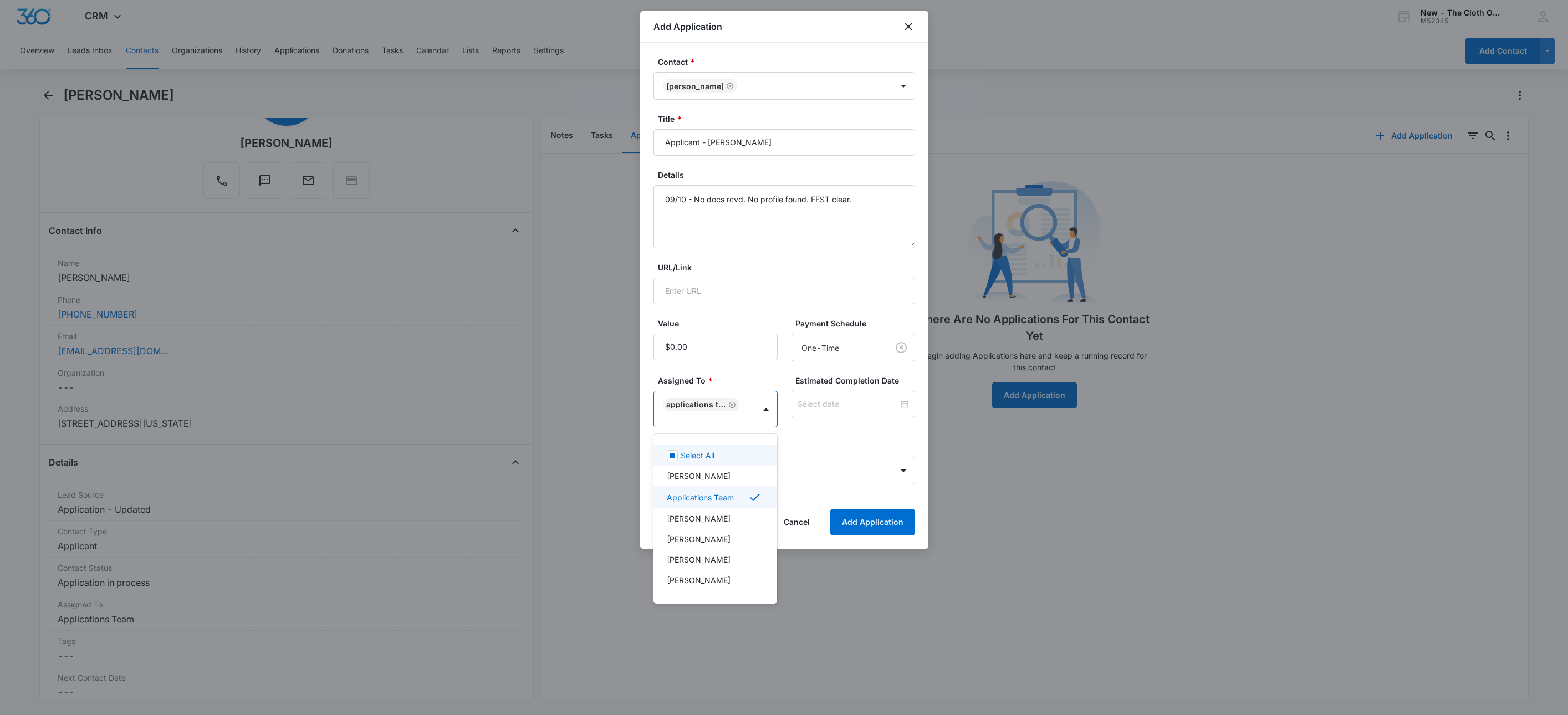
click at [827, 401] on div at bounding box center [784, 358] width 1568 height 715
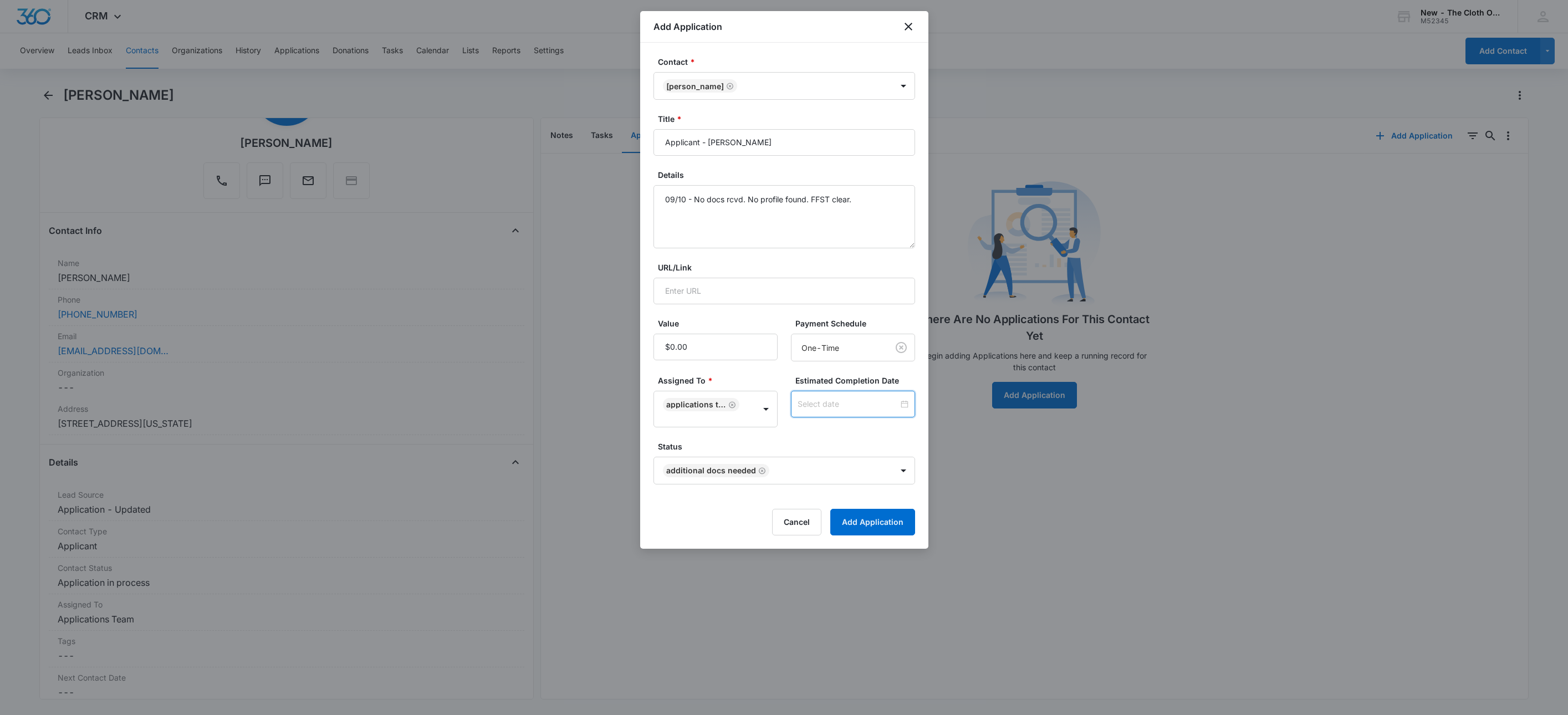
click at [827, 401] on input at bounding box center [848, 404] width 101 height 12
type input "[DATE]"
click at [835, 307] on div "17" at bounding box center [836, 304] width 13 height 13
click at [832, 426] on div "Estimated Completion Date [DATE] [DATE] Su Mo Tu We Th Fr Sa 31 1 2 3 4 5 6 7 8…" at bounding box center [853, 401] width 124 height 53
click at [874, 545] on div "Contact * [PERSON_NAME] Title * Applicant - [PERSON_NAME] Details 09/10 - No do…" at bounding box center [784, 296] width 288 height 506
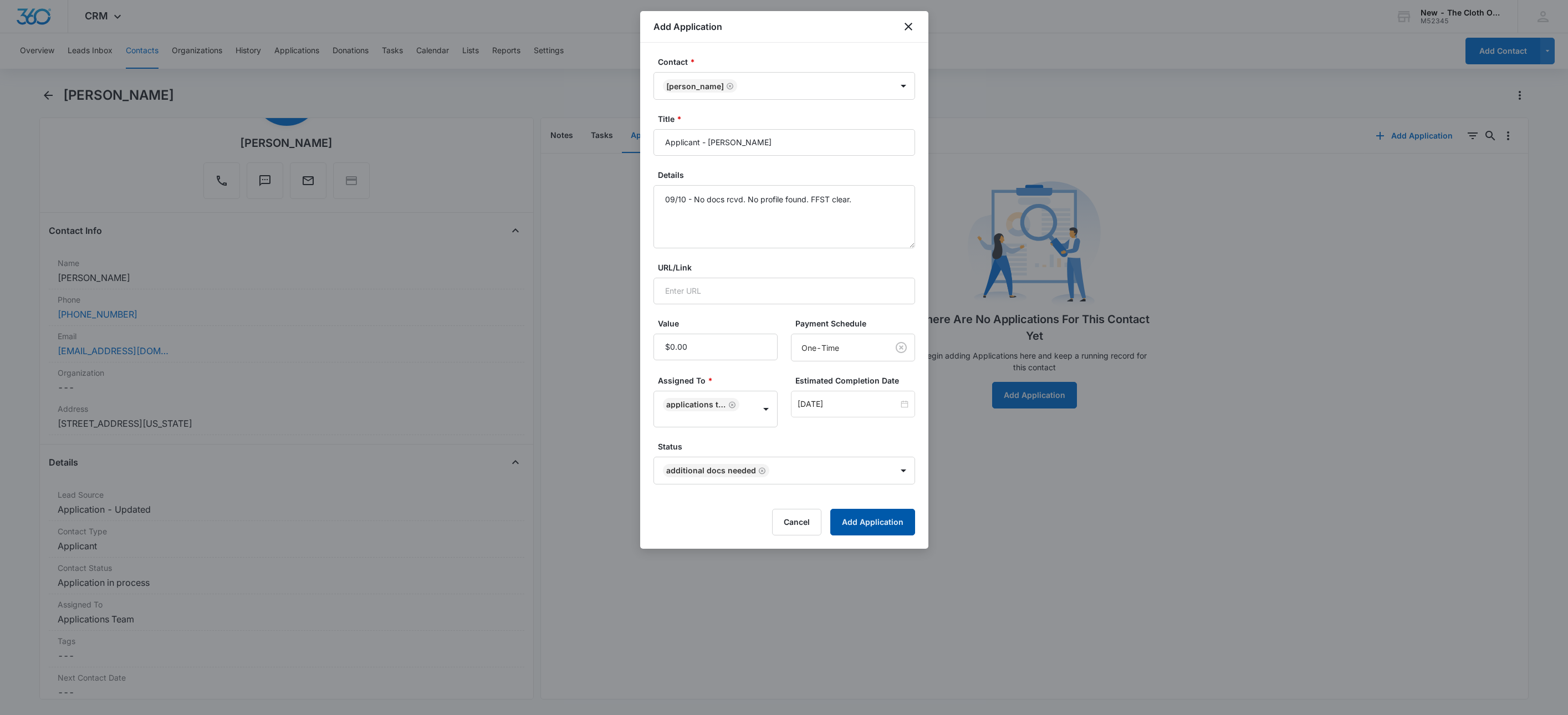
click at [870, 535] on button "Add Application" at bounding box center [873, 522] width 85 height 27
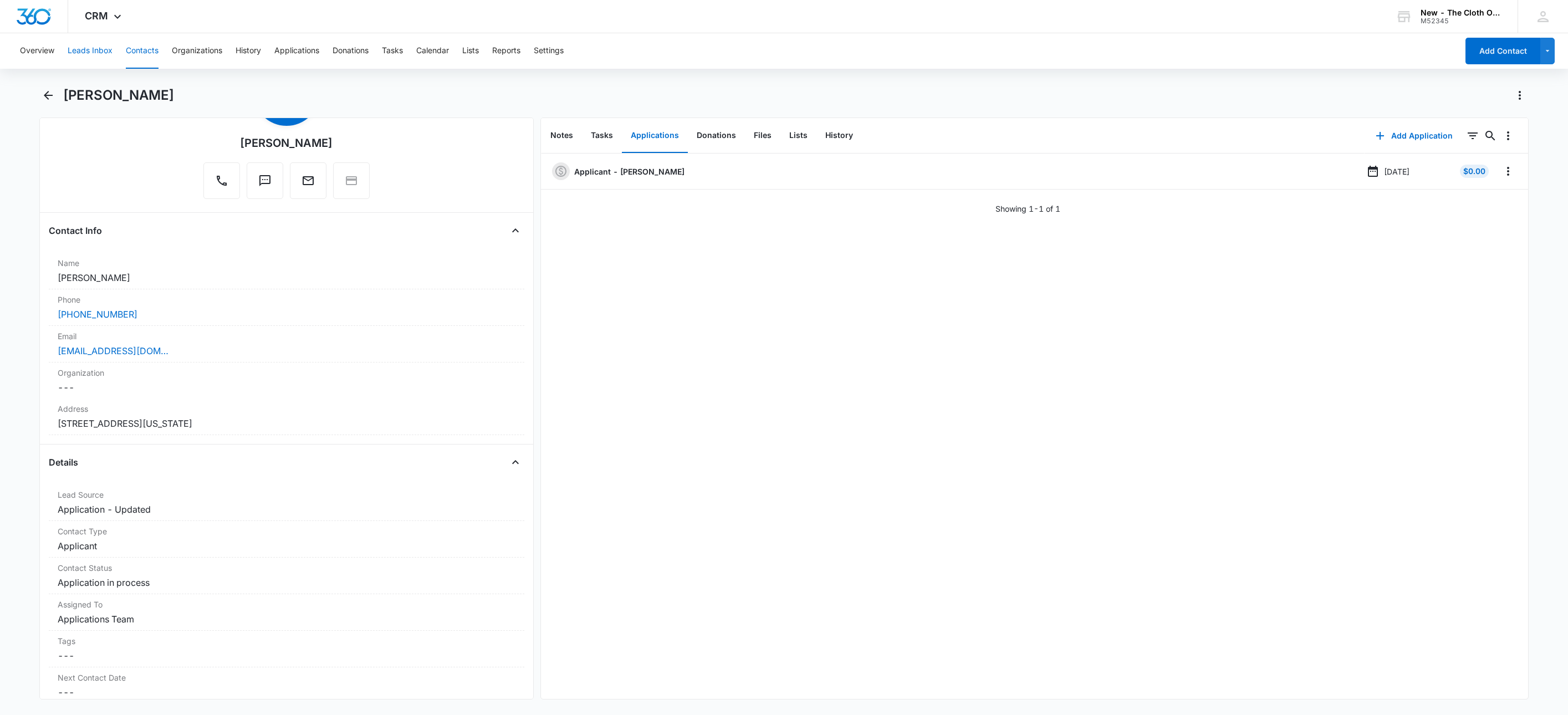
click at [68, 49] on button "Leads Inbox" at bounding box center [90, 51] width 45 height 35
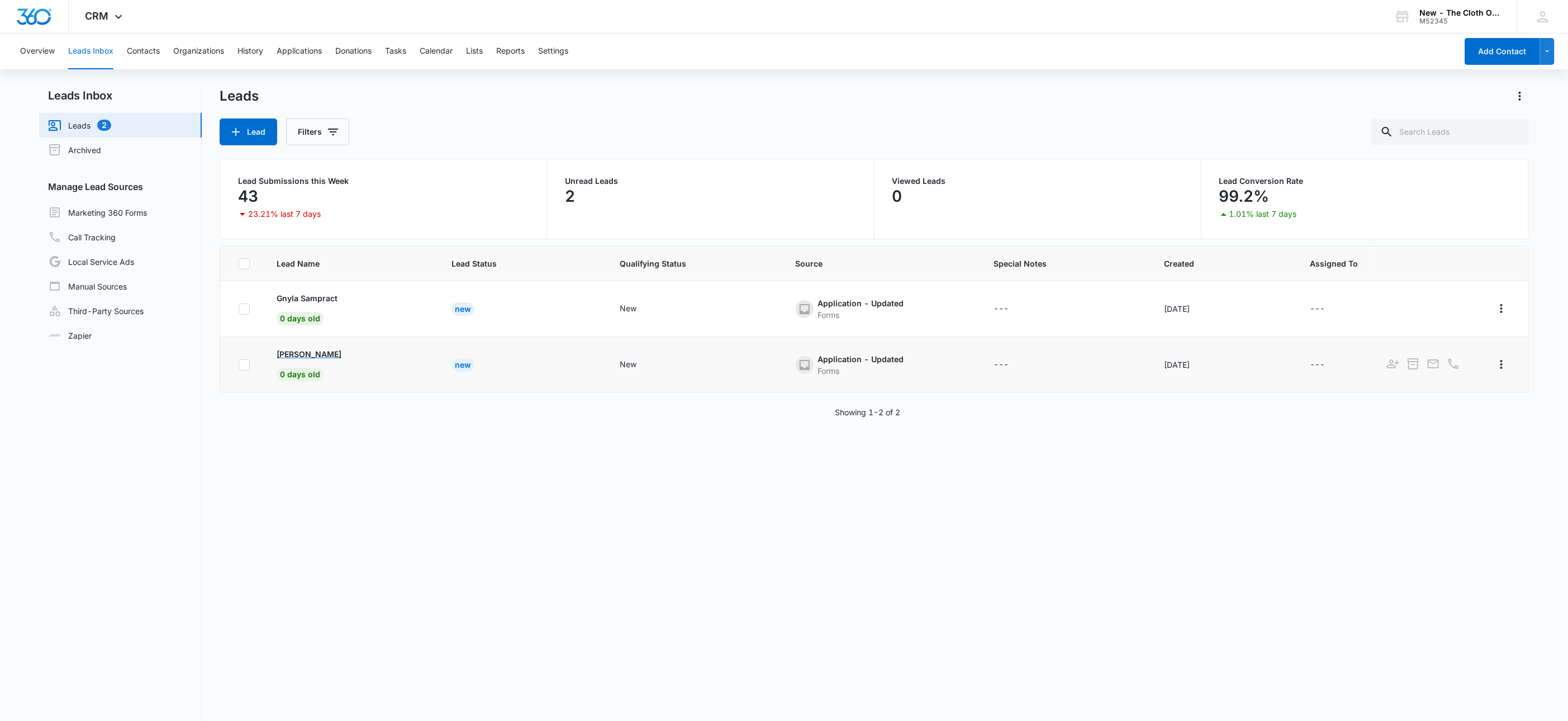
click at [329, 359] on p "[PERSON_NAME]" at bounding box center [309, 354] width 65 height 12
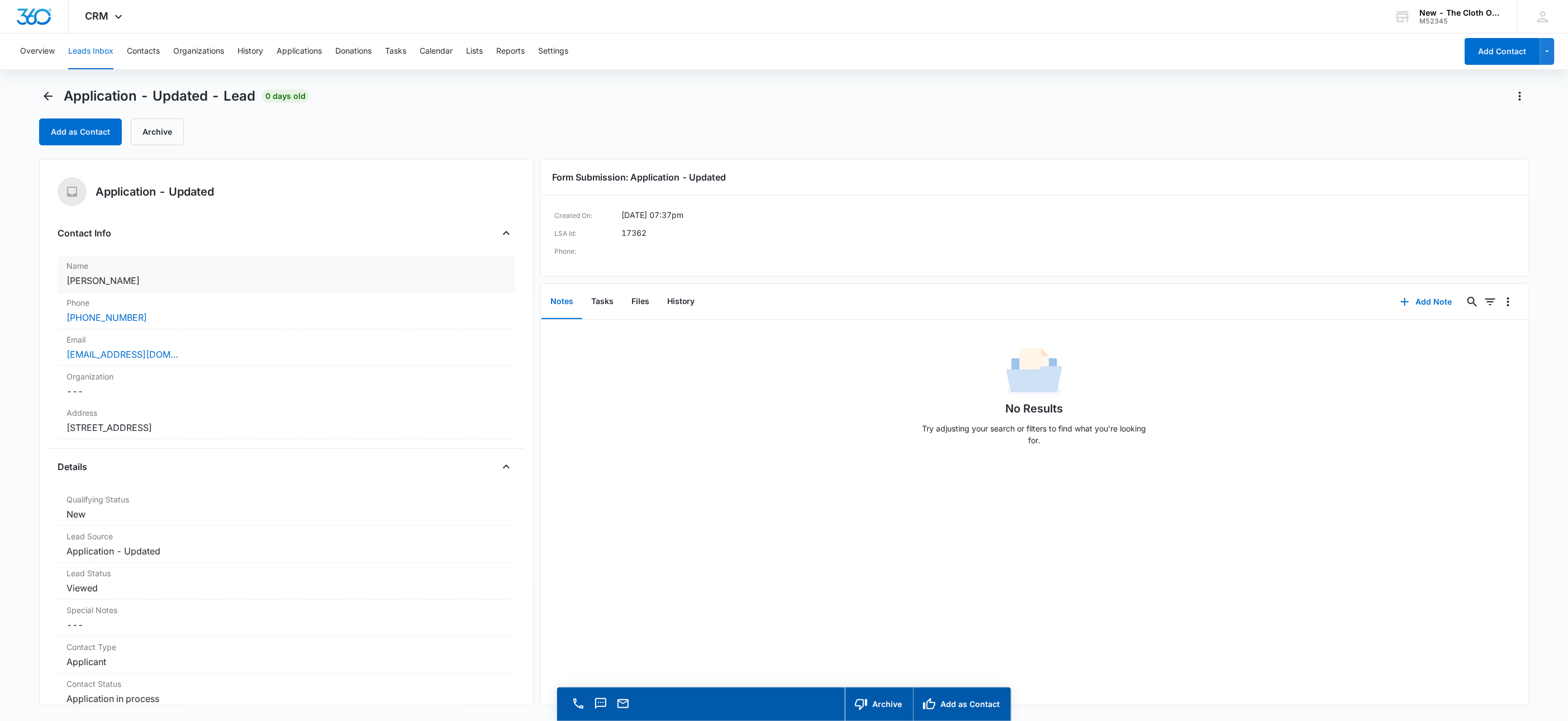
drag, startPoint x: 56, startPoint y: 275, endPoint x: 172, endPoint y: 277, distance: 116.0
click at [172, 277] on div "Application - Updated Contact Info Name Cancel Save Changes [PERSON_NAME] Phone…" at bounding box center [287, 432] width 495 height 547
copy dd "[PERSON_NAME]"
drag, startPoint x: 97, startPoint y: 374, endPoint x: 21, endPoint y: 351, distance: 79.4
click at [34, 349] on main "Application - Updated - Lead 0 days old Add as Contact Archive Application - Up…" at bounding box center [784, 420] width 1568 height 665
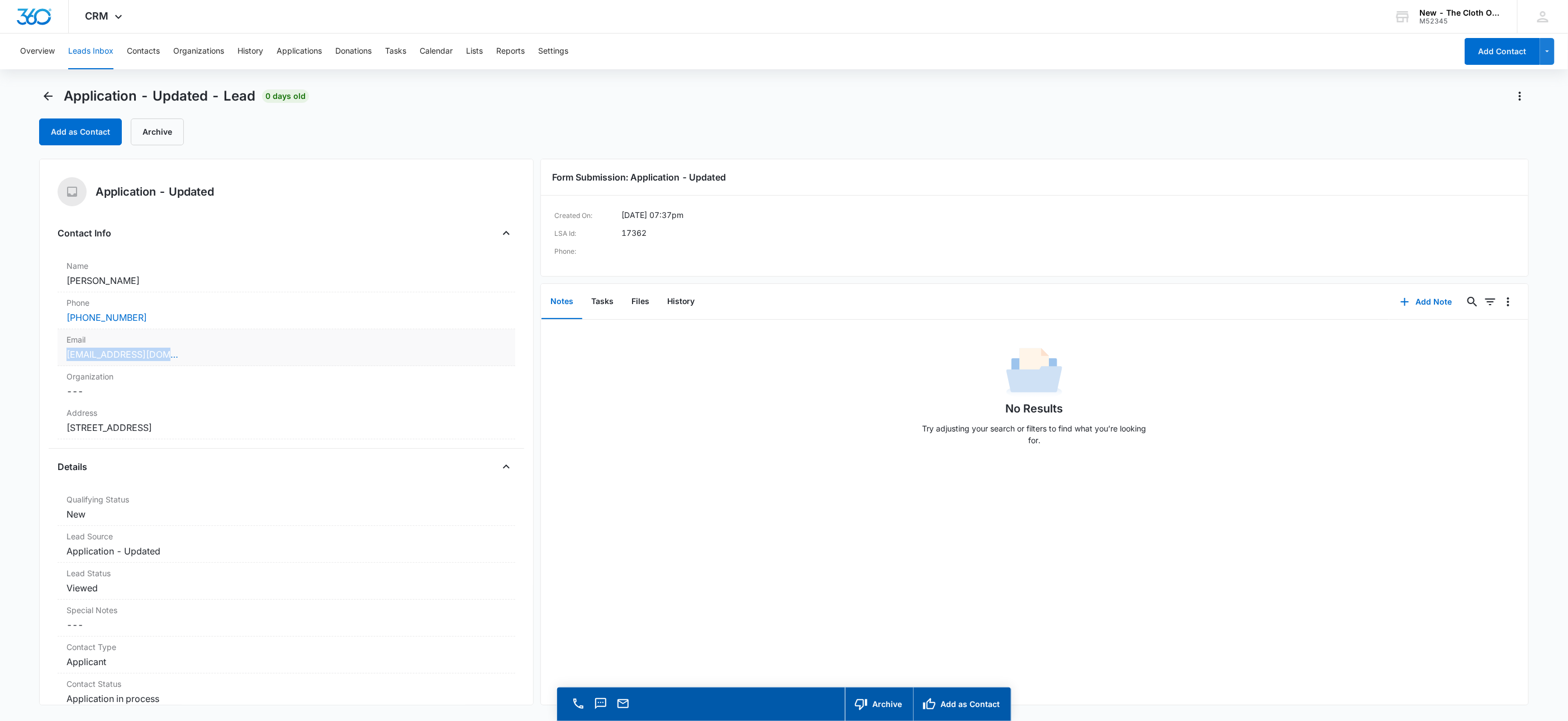
copy link "[EMAIL_ADDRESS][DOMAIN_NAME]"
click at [367, 414] on label "Address" at bounding box center [286, 412] width 440 height 12
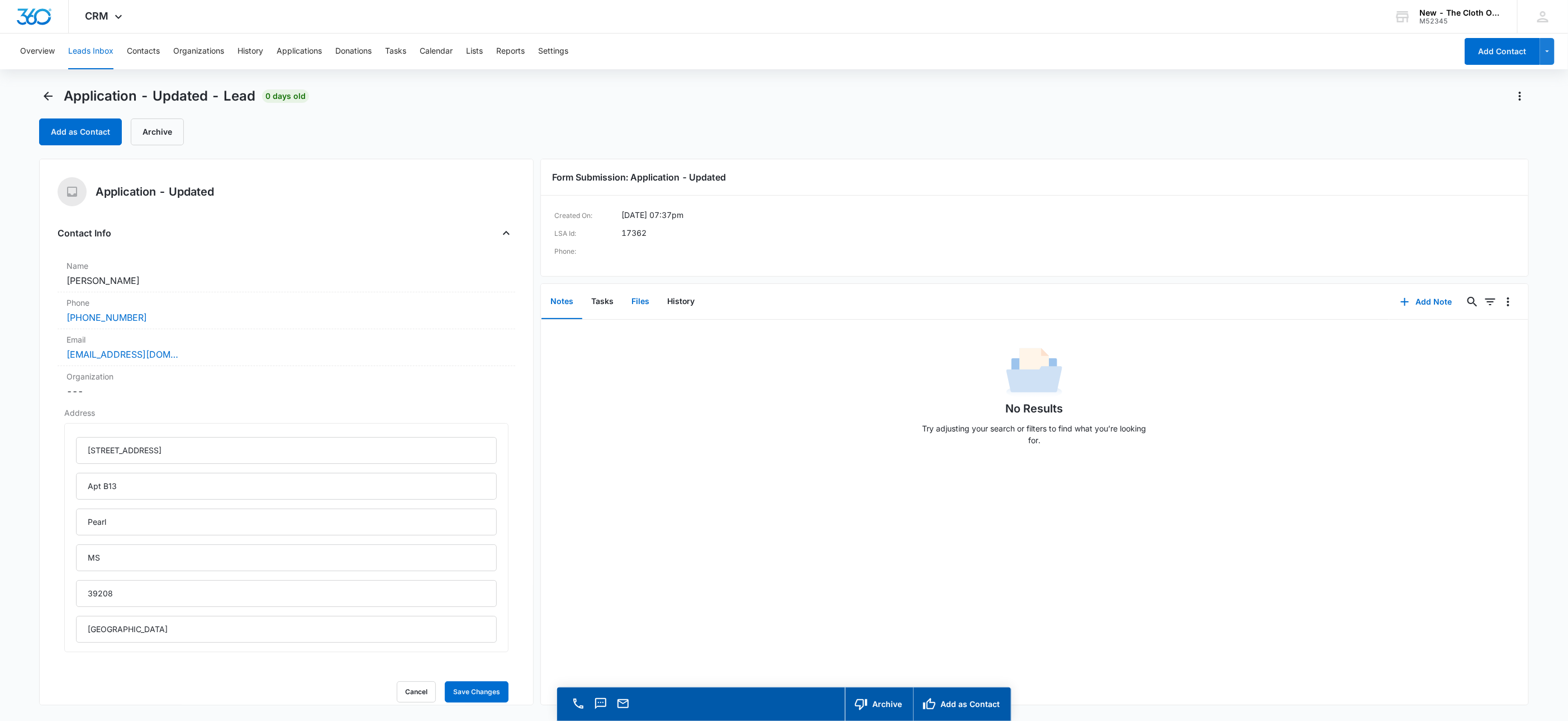
click at [642, 294] on button "Files" at bounding box center [640, 301] width 36 height 34
click at [162, 452] on input "[STREET_ADDRESS]" at bounding box center [287, 450] width 421 height 27
type input "[STREET_ADDRESS]"
type input "[US_STATE]"
click at [459, 681] on form "[STREET_ADDRESS][US_STATE] Cancel Save Changes" at bounding box center [286, 562] width 444 height 279
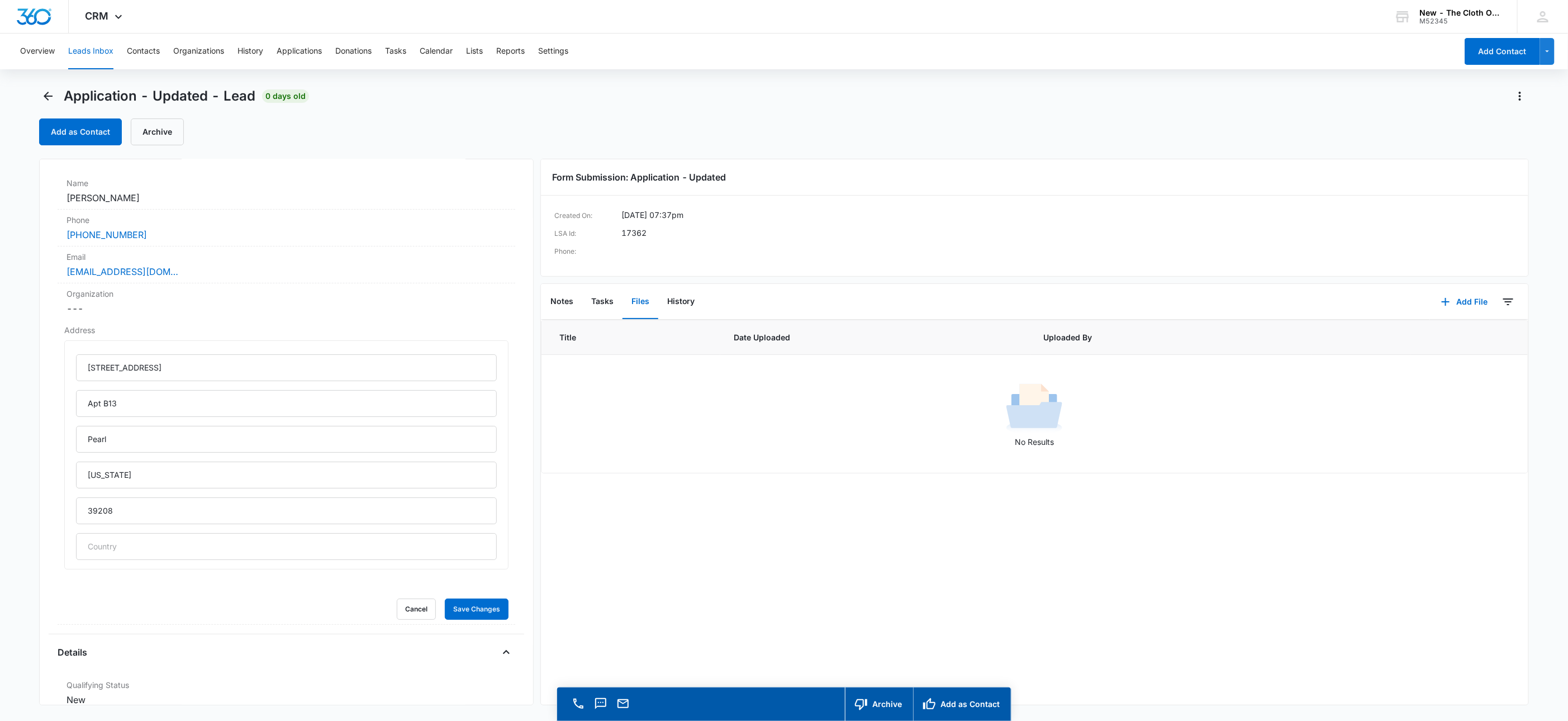
scroll to position [84, 0]
click at [464, 602] on button "Save Changes" at bounding box center [477, 608] width 64 height 21
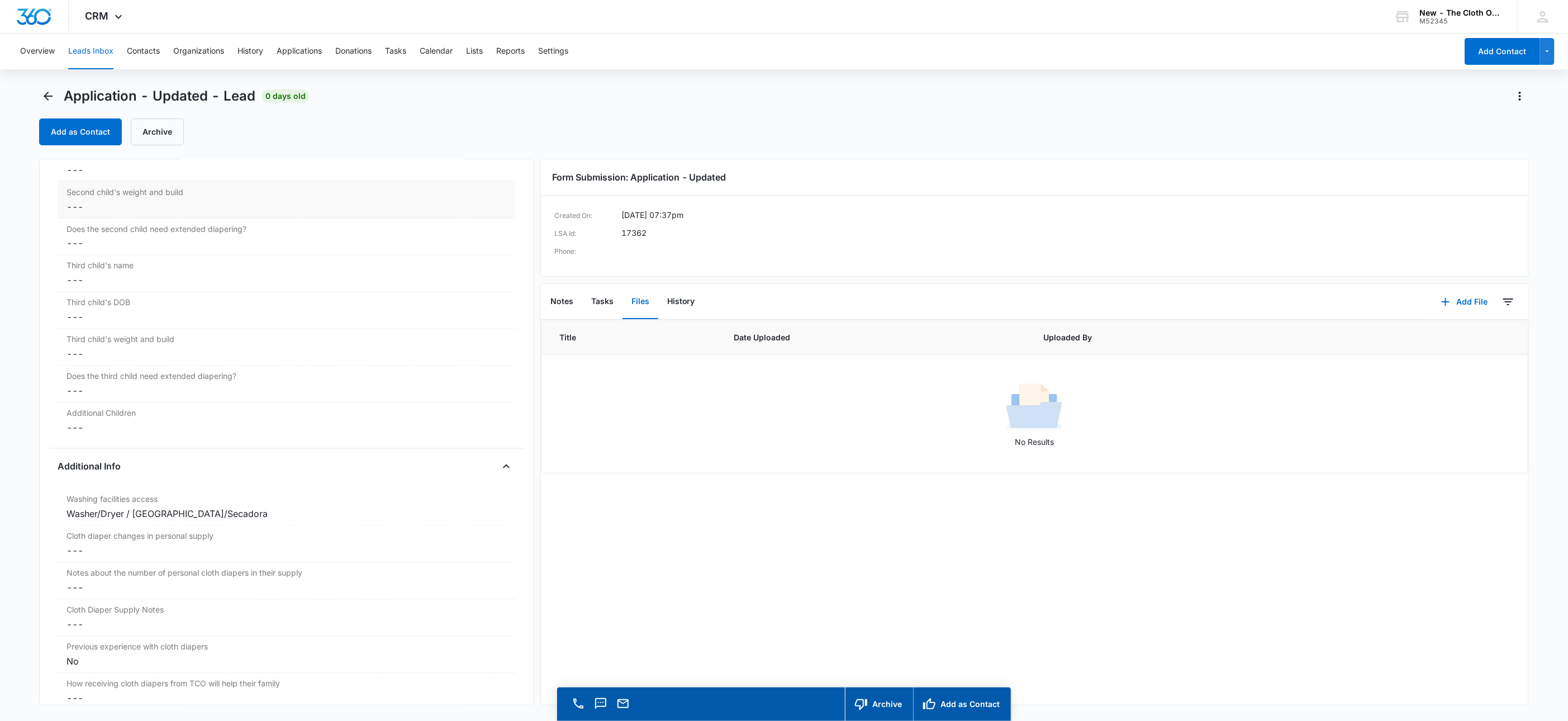
scroll to position [1408, 0]
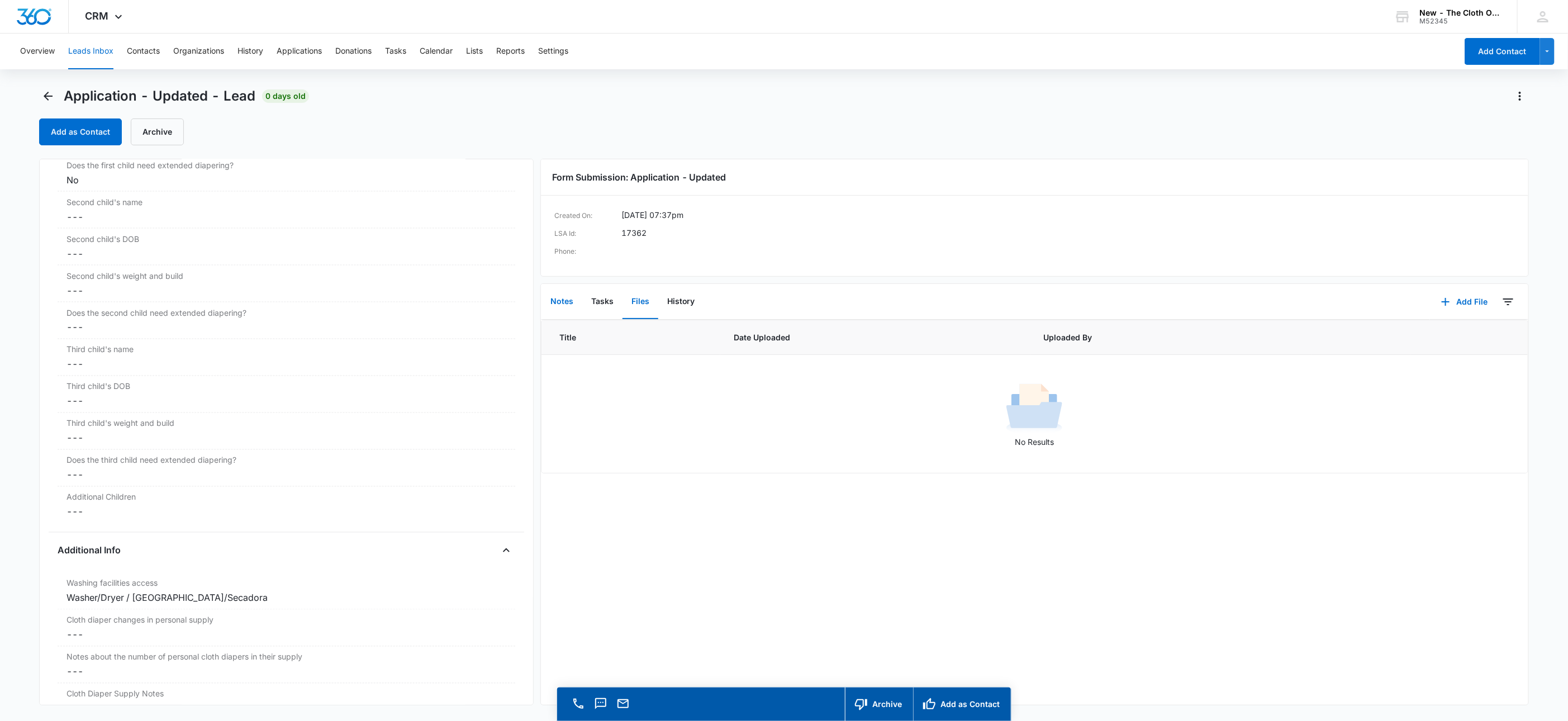
click at [562, 302] on button "Notes" at bounding box center [562, 301] width 41 height 34
click at [1434, 301] on button "Add Note" at bounding box center [1426, 302] width 74 height 27
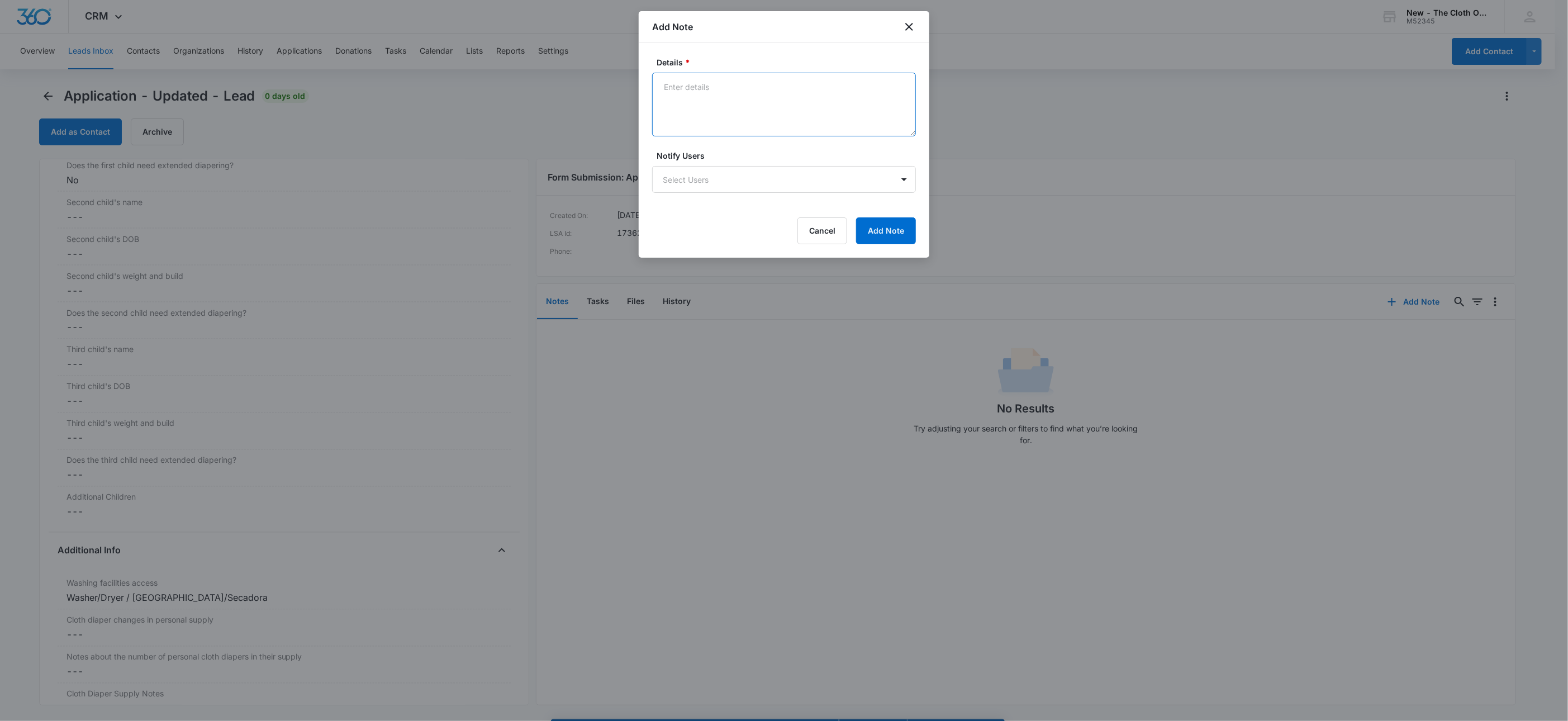
click at [810, 107] on textarea "Details *" at bounding box center [784, 104] width 264 height 64
type textarea "v"
paste textarea "[URL][DOMAIN_NAME]"
paste textarea "[PERSON_NAME]"
paste textarea "[URL][DOMAIN_NAME][PERSON_NAME]"
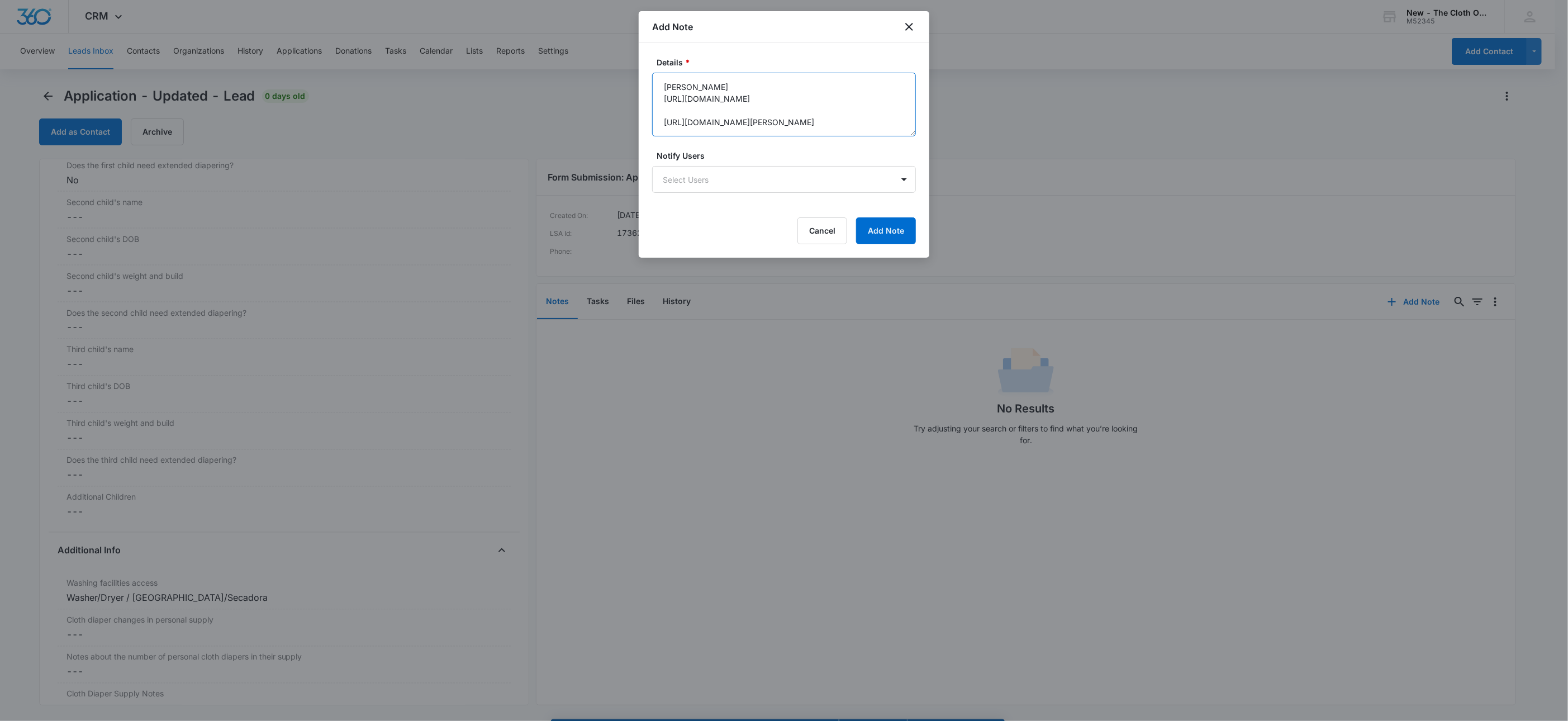
paste textarea "[PERSON_NAME]"
paste textarea "[URL][DOMAIN_NAME][PERSON_NAME][PERSON_NAME]"
paste textarea "[PERSON_NAME]"
type textarea "[PERSON_NAME] [URL][DOMAIN_NAME] [PERSON_NAME] [URL][DOMAIN_NAME][PERSON_NAME] …"
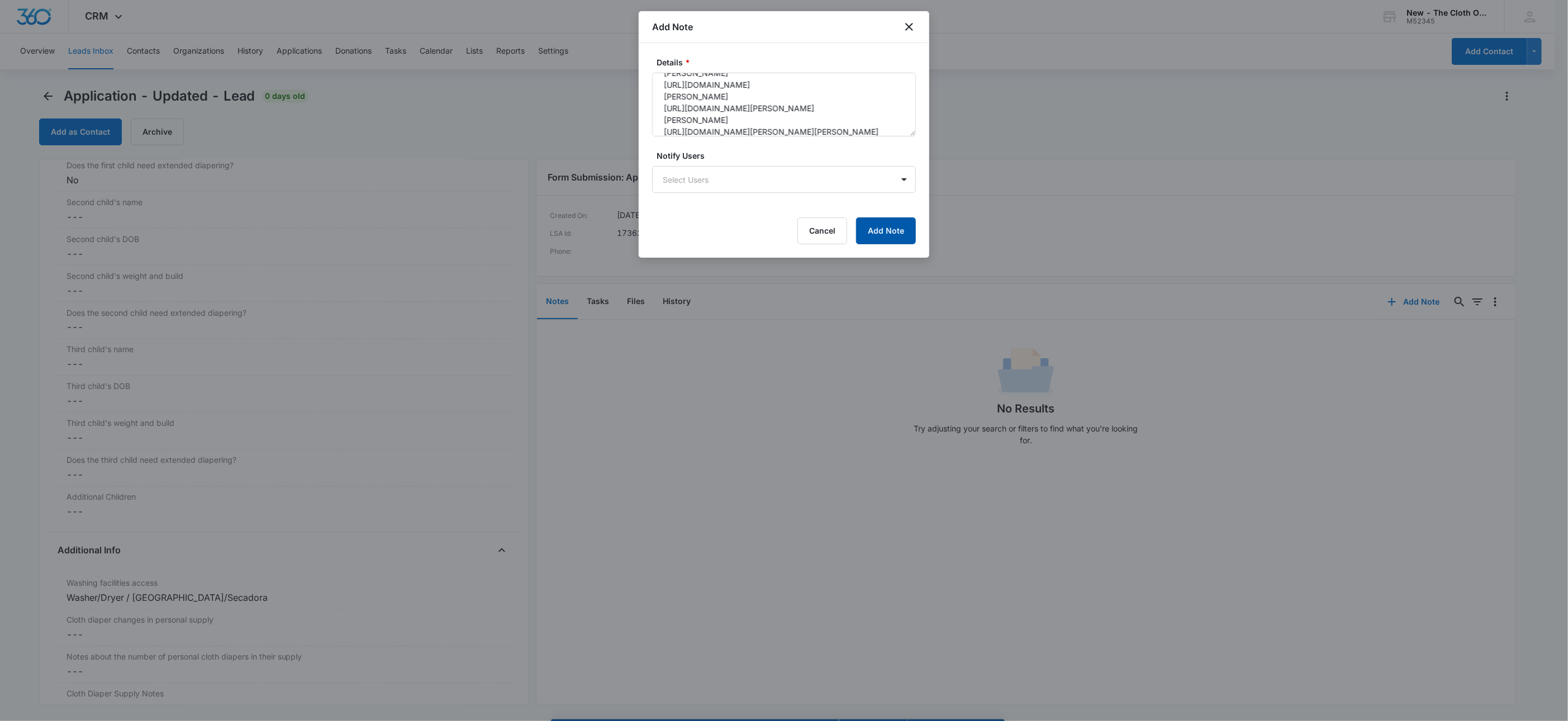
click at [893, 241] on button "Add Note" at bounding box center [886, 231] width 60 height 27
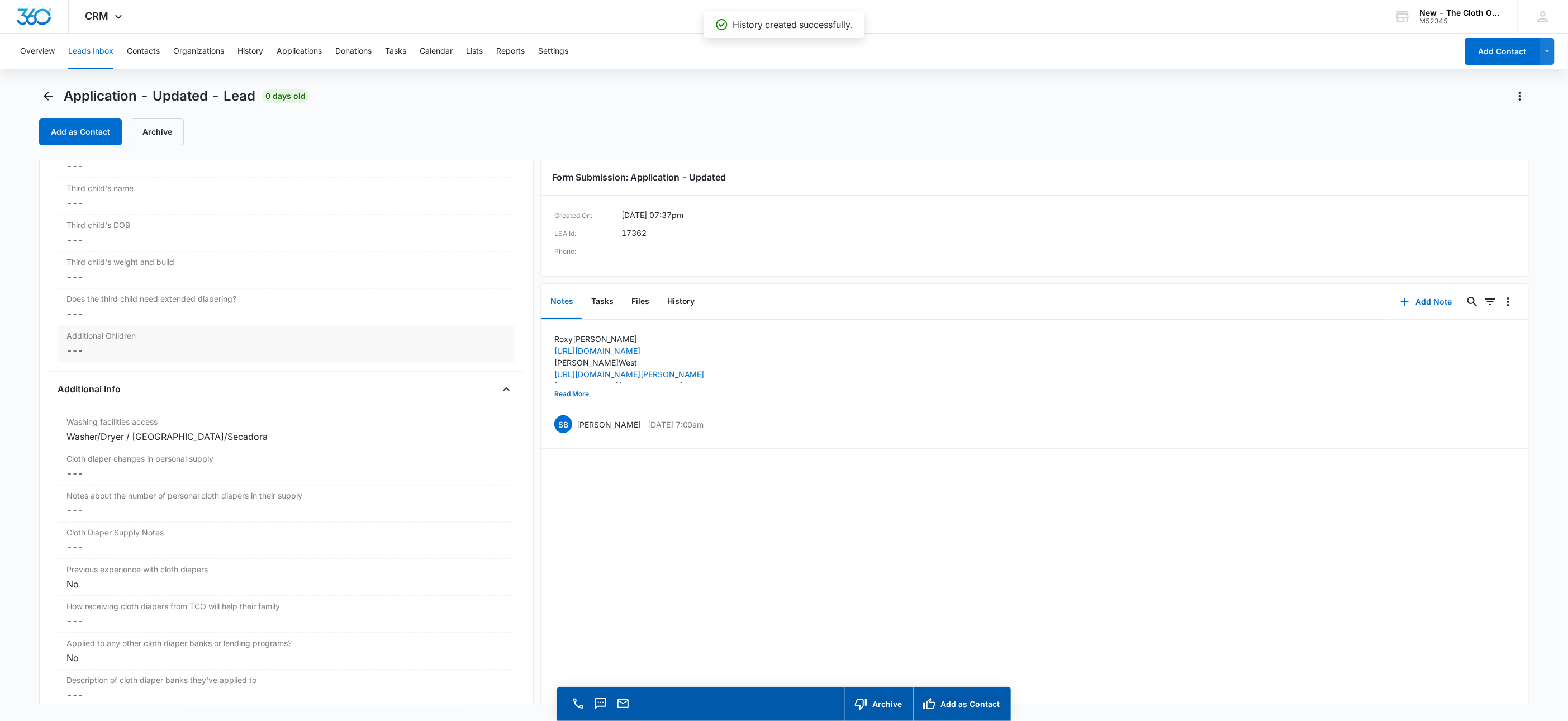
scroll to position [1576, 0]
click at [87, 471] on dd "Cancel Save Changes ---" at bounding box center [286, 467] width 440 height 13
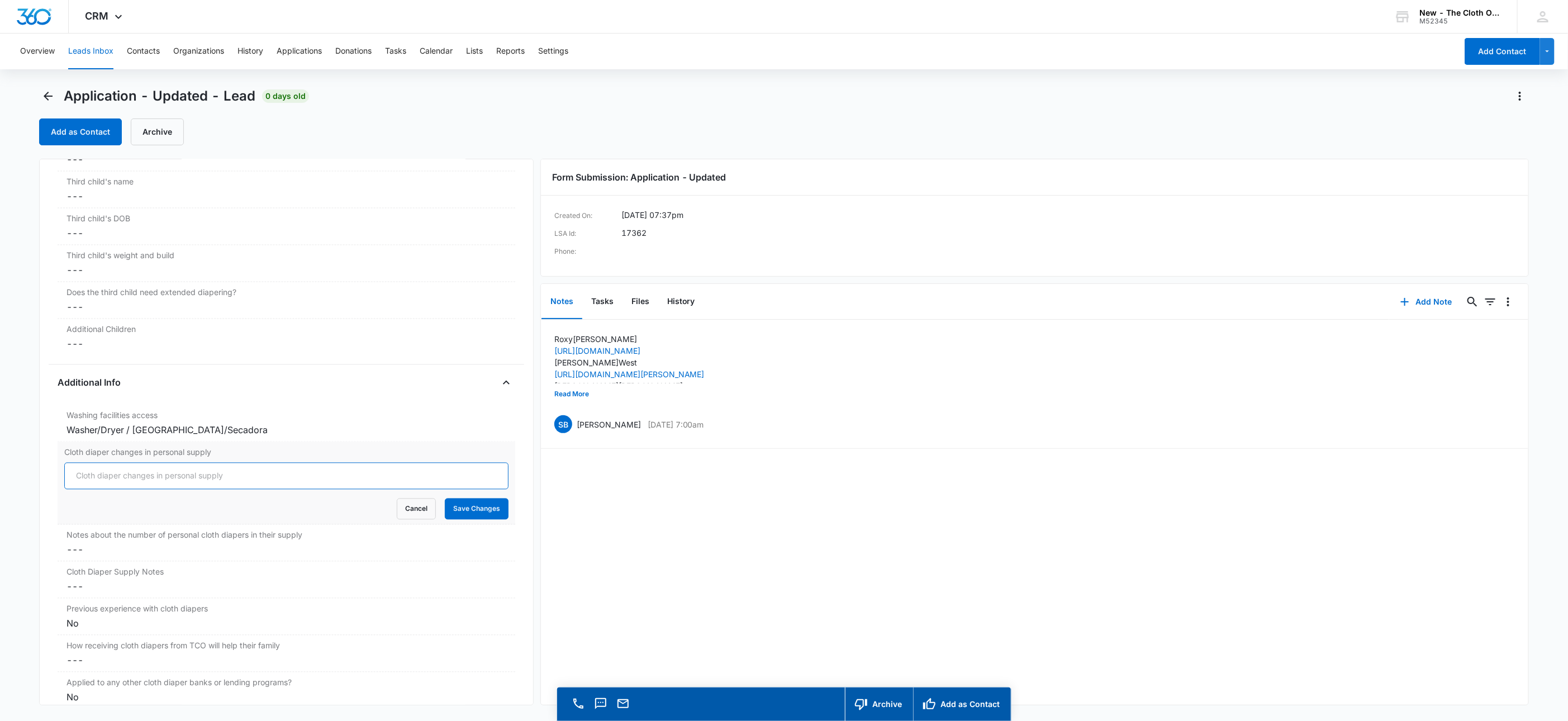
click at [89, 479] on input "Cloth diaper changes in personal supply" at bounding box center [286, 476] width 444 height 27
type input "0"
click at [445, 499] on button "Save Changes" at bounding box center [477, 509] width 64 height 21
click at [643, 302] on button "Files" at bounding box center [640, 301] width 36 height 34
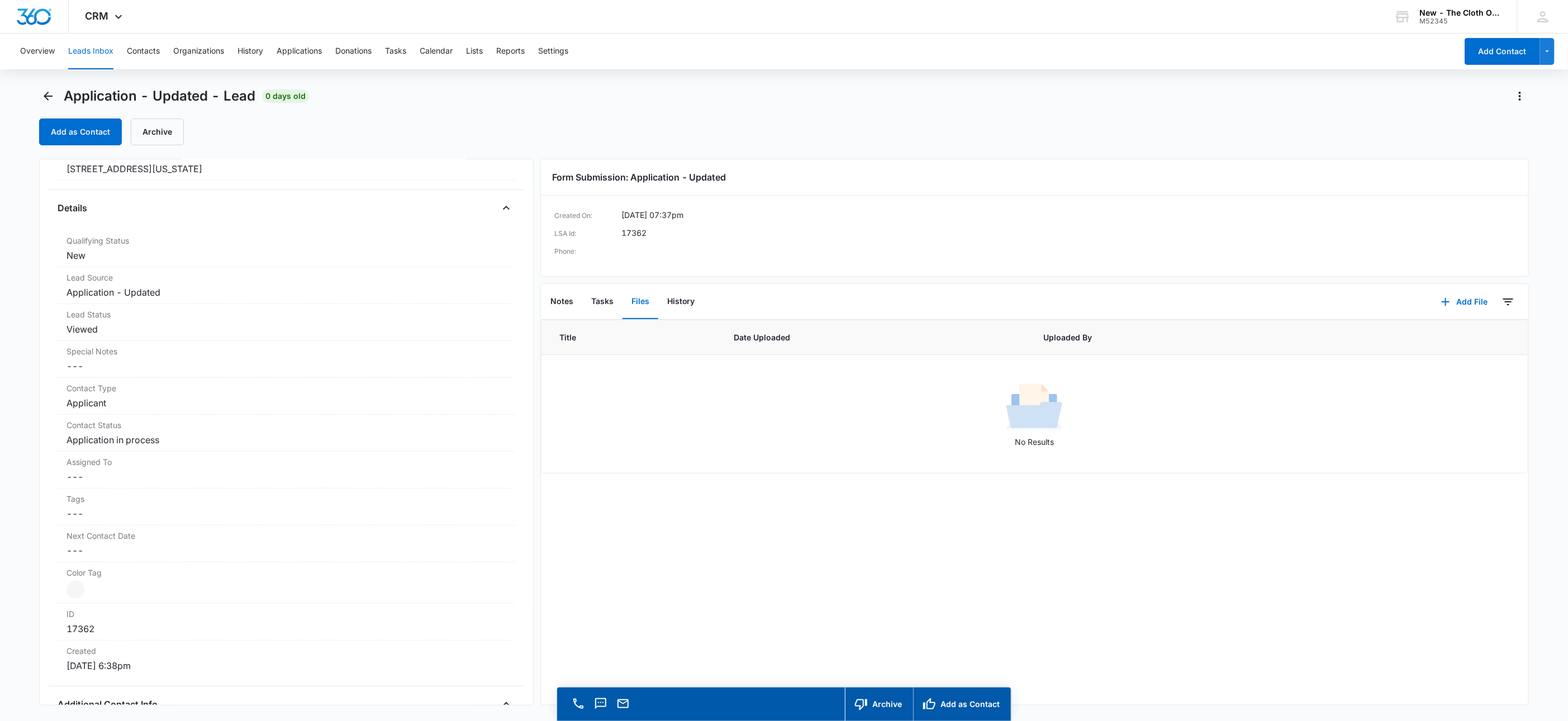
scroll to position [248, 0]
click at [84, 494] on dd "Cancel Save Changes ---" at bounding box center [286, 487] width 440 height 13
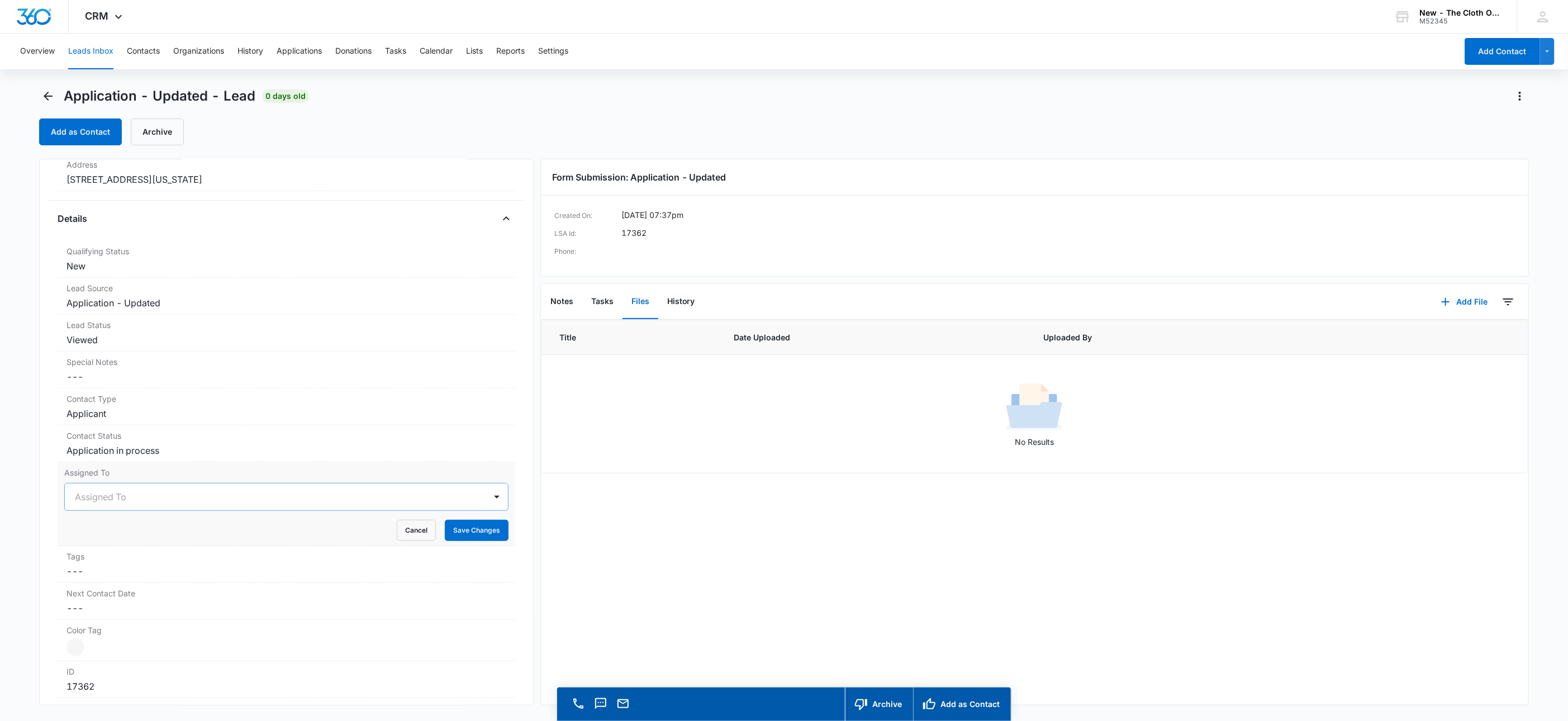
click at [106, 502] on div at bounding box center [273, 497] width 396 height 16
type input "app"
click at [217, 490] on div "Applications Team" at bounding box center [275, 497] width 421 height 27
click at [463, 540] on button "Save Changes" at bounding box center [477, 530] width 64 height 21
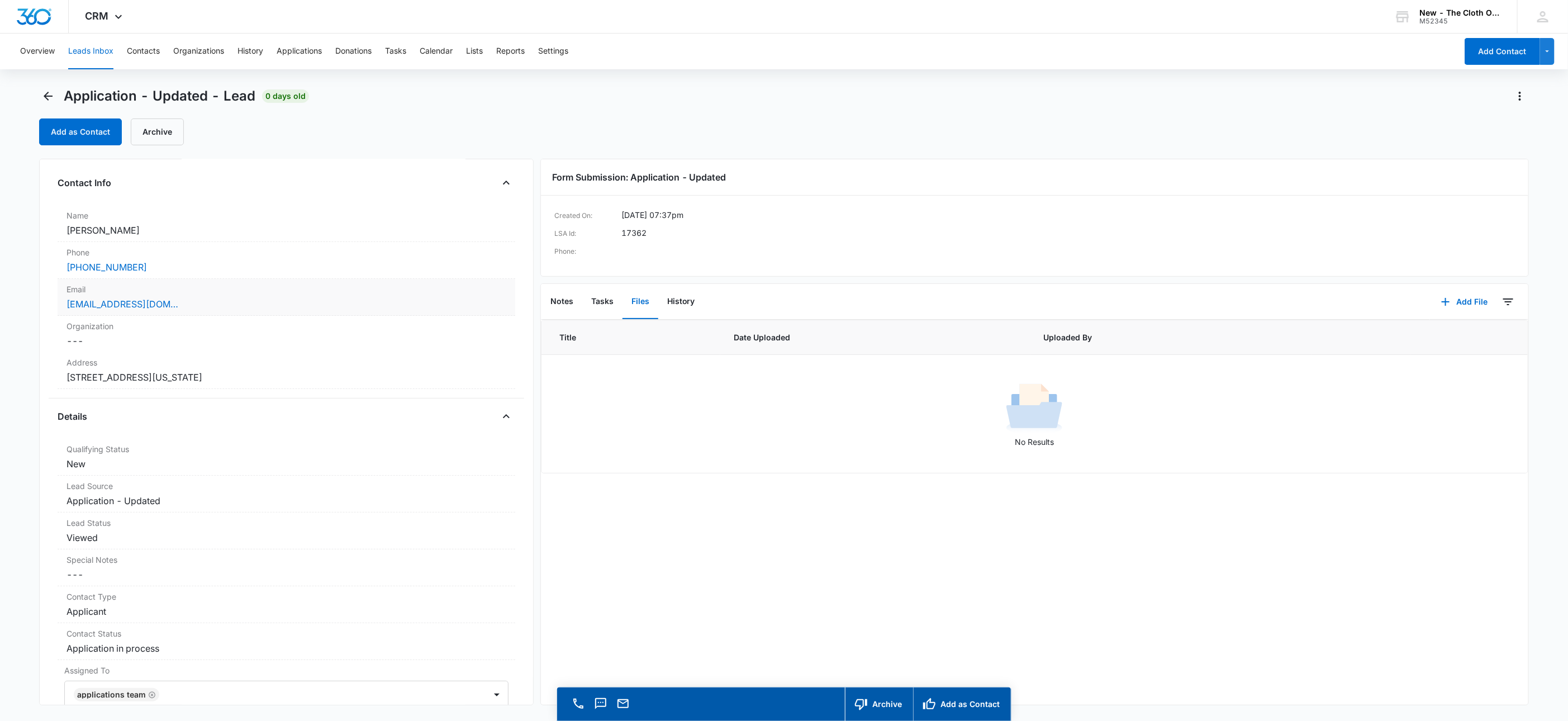
scroll to position [0, 0]
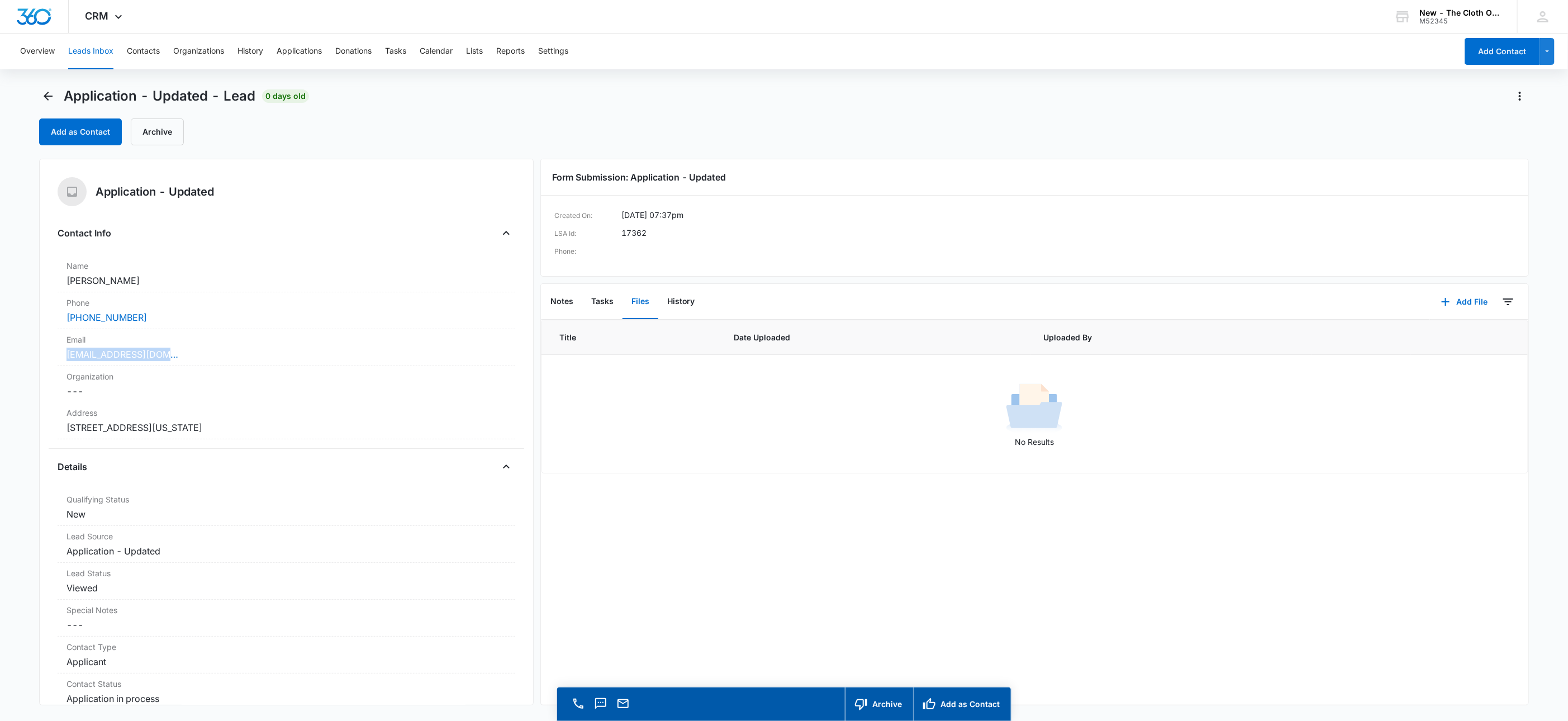
drag, startPoint x: 183, startPoint y: 357, endPoint x: 22, endPoint y: 369, distance: 161.4
click at [8, 359] on main "Application - Updated - Lead 0 days old Add as Contact Archive Application - Up…" at bounding box center [784, 420] width 1568 height 665
copy link "[EMAIL_ADDRESS][DOMAIN_NAME]"
click at [66, 119] on button "Add as Contact" at bounding box center [81, 132] width 82 height 27
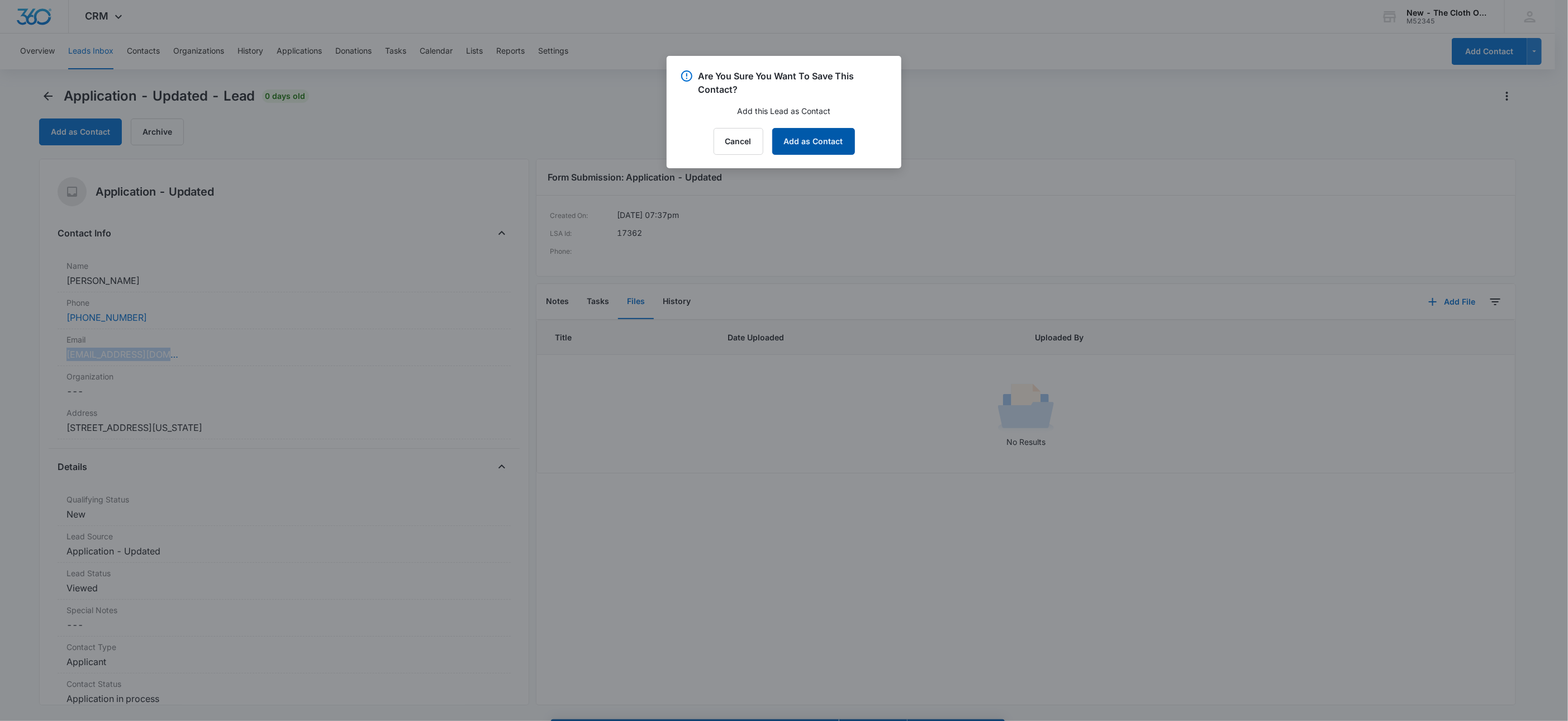
click at [808, 142] on button "Add as Contact" at bounding box center [813, 141] width 82 height 27
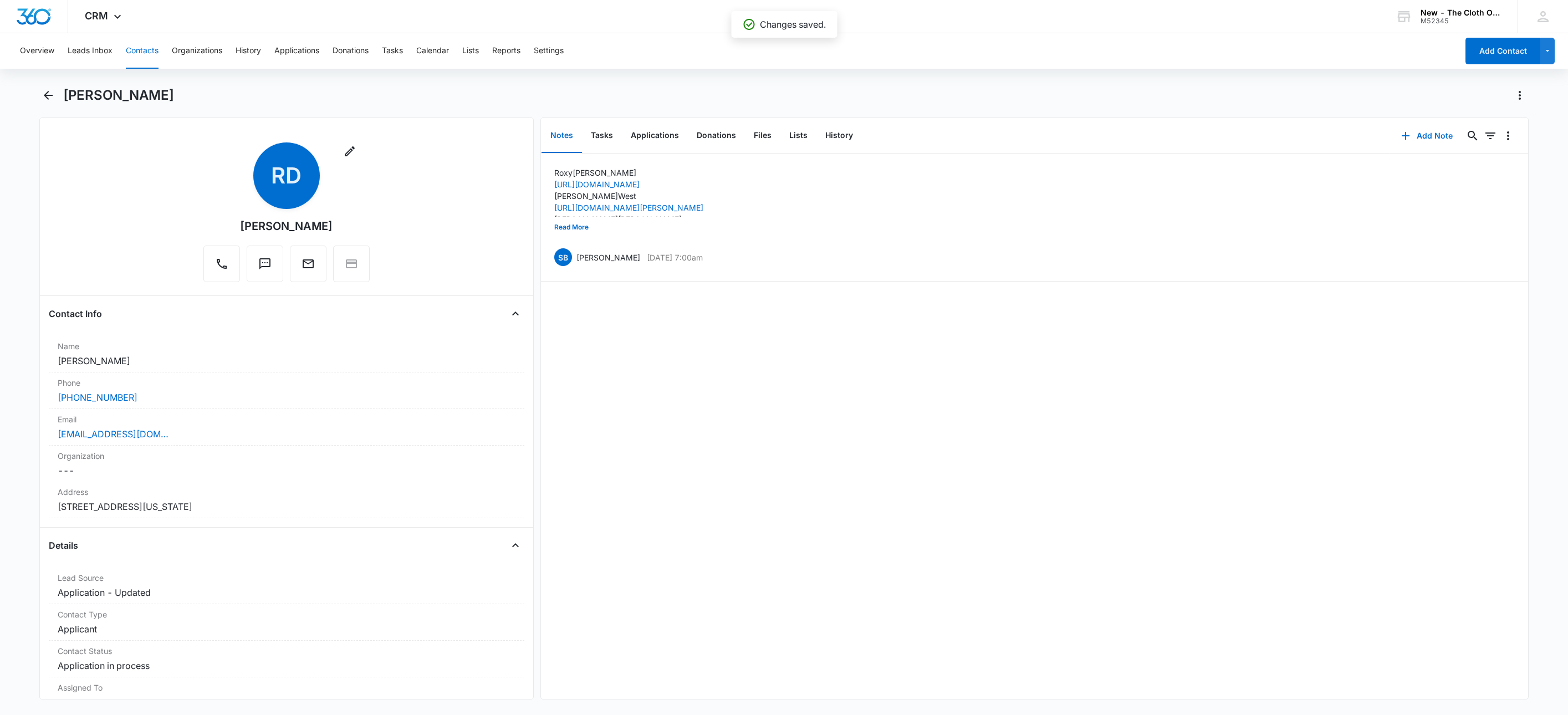
drag, startPoint x: 142, startPoint y: 356, endPoint x: 24, endPoint y: 371, distance: 118.9
click at [27, 371] on main "[PERSON_NAME] Remove RD [PERSON_NAME] Contact Info Name Cancel Save Changes [PE…" at bounding box center [784, 400] width 1568 height 626
copy dd "[PERSON_NAME]"
click at [92, 108] on div "[PERSON_NAME]" at bounding box center [785, 102] width 1490 height 31
click at [90, 107] on div "[PERSON_NAME]" at bounding box center [785, 102] width 1490 height 31
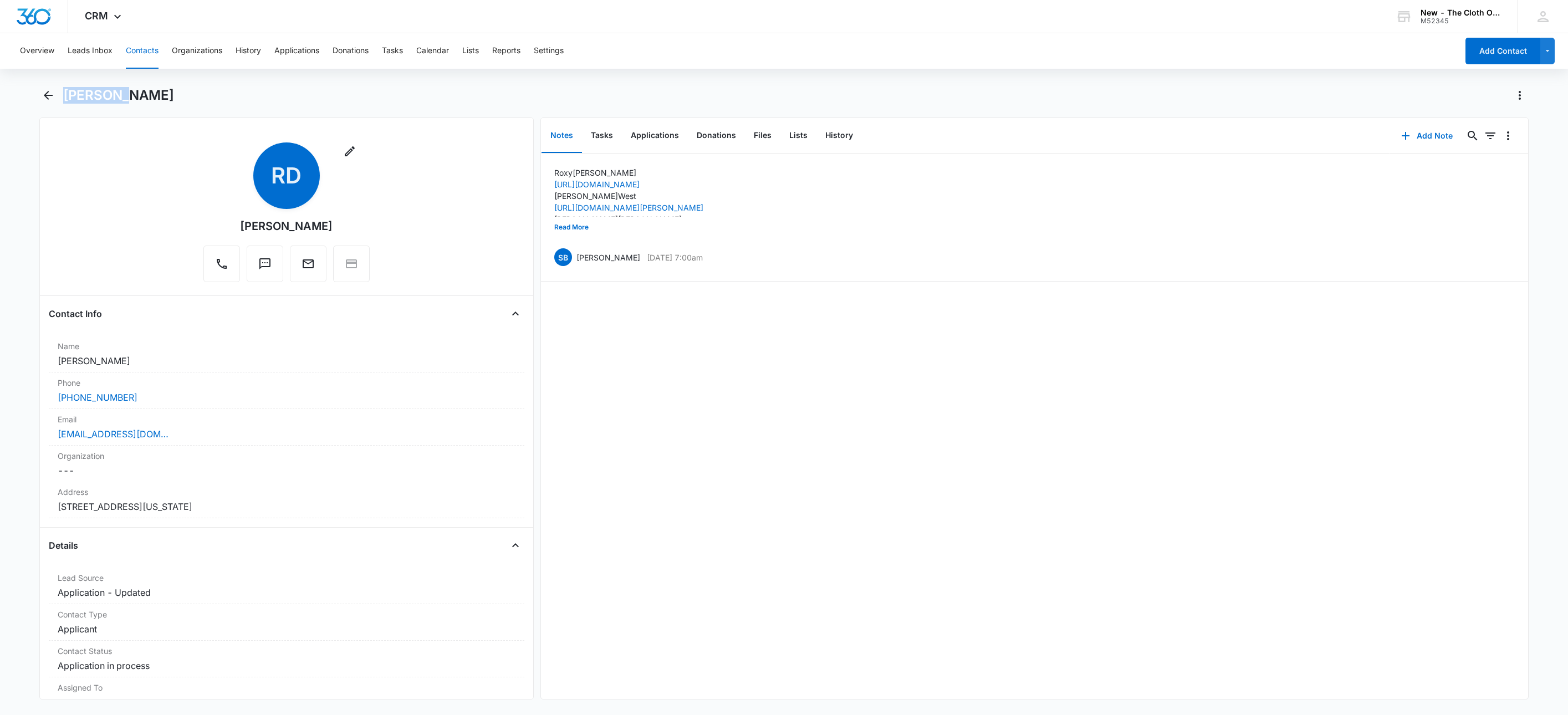
click at [90, 107] on div "[PERSON_NAME]" at bounding box center [785, 102] width 1490 height 31
click at [90, 97] on h1 "[PERSON_NAME]" at bounding box center [118, 95] width 111 height 17
click at [666, 134] on button "Applications" at bounding box center [655, 135] width 66 height 34
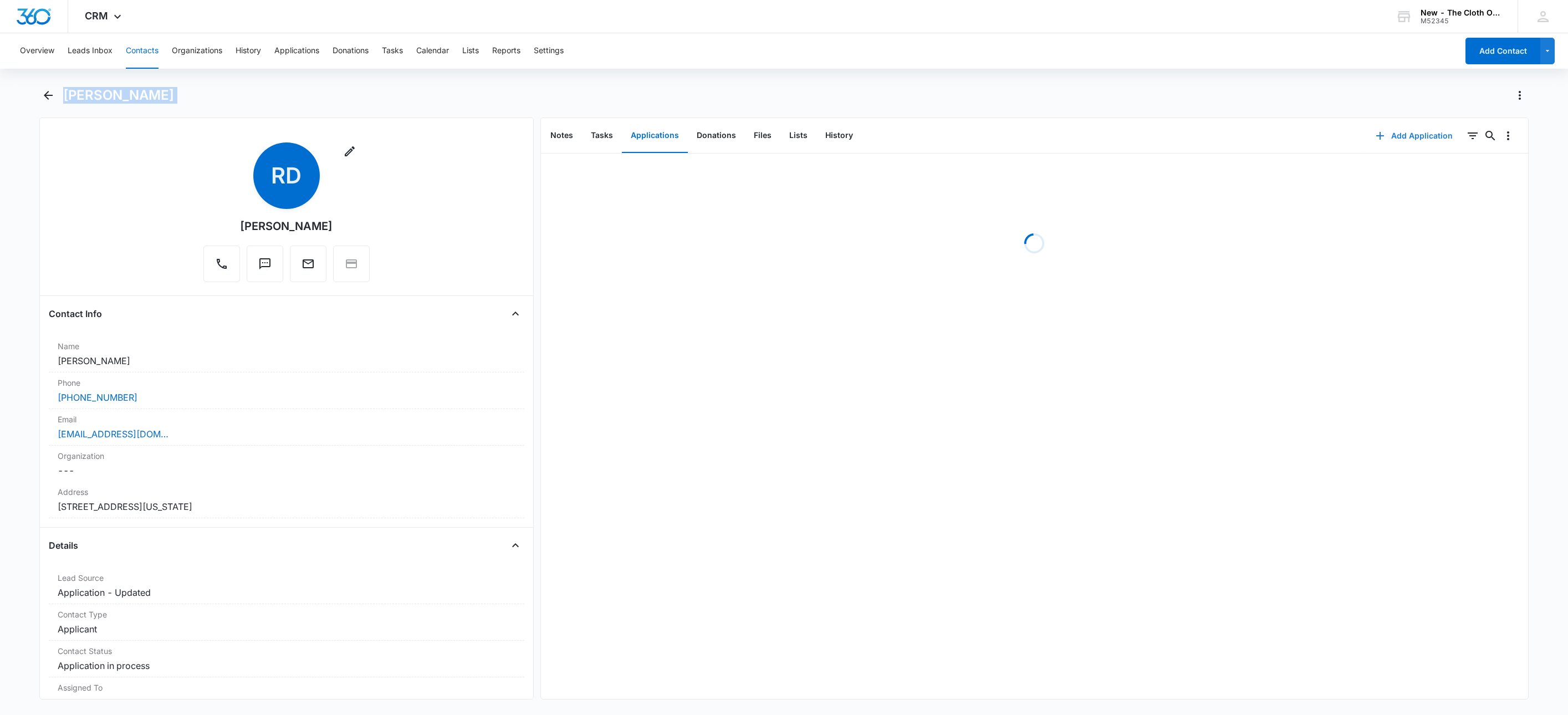
click at [1407, 138] on button "Add Application" at bounding box center [1414, 136] width 99 height 27
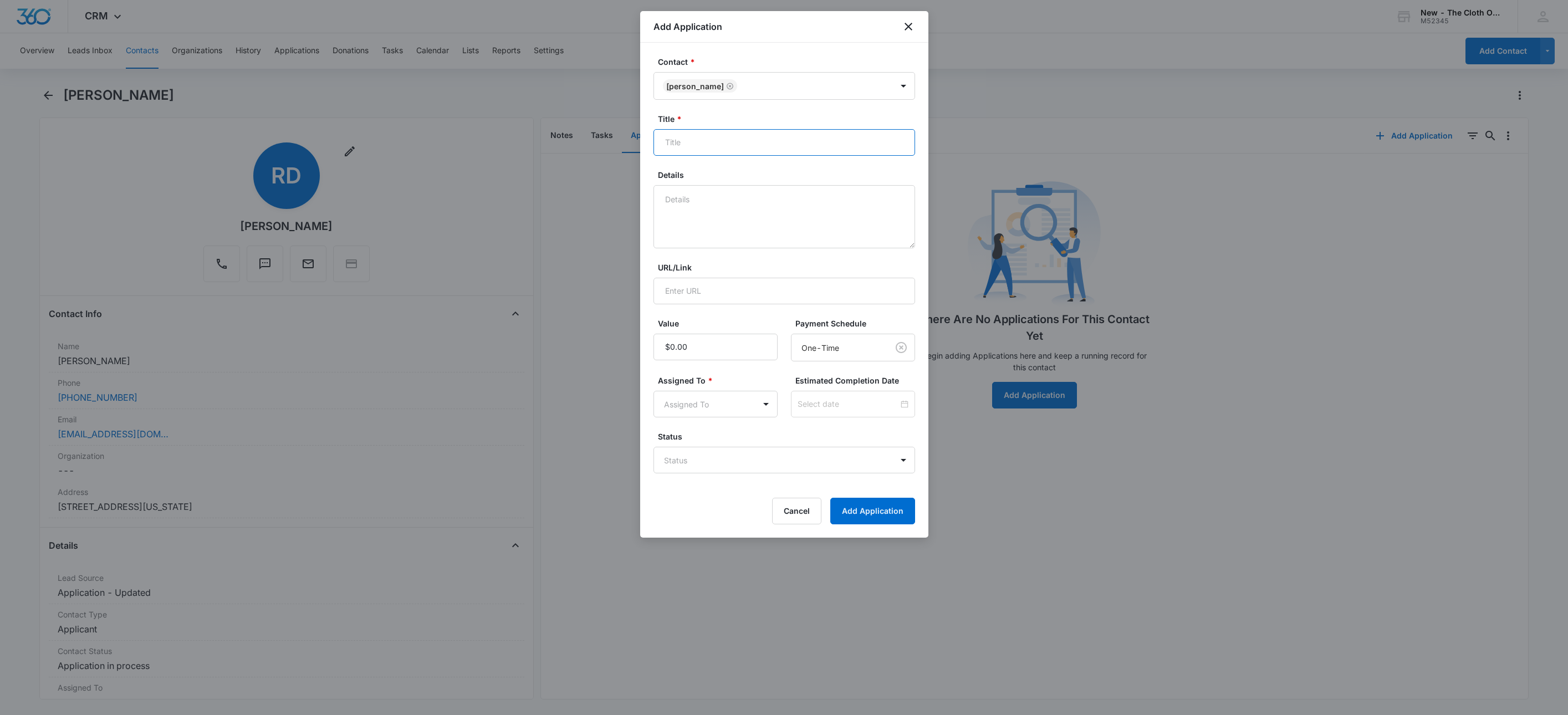
click at [772, 136] on input "Title *" at bounding box center [785, 142] width 262 height 27
paste input "[PERSON_NAME]"
type input "Applicant - [PERSON_NAME]"
type textarea "09/10 - No docs rcvd. Profiles in Notes. FFST clear."
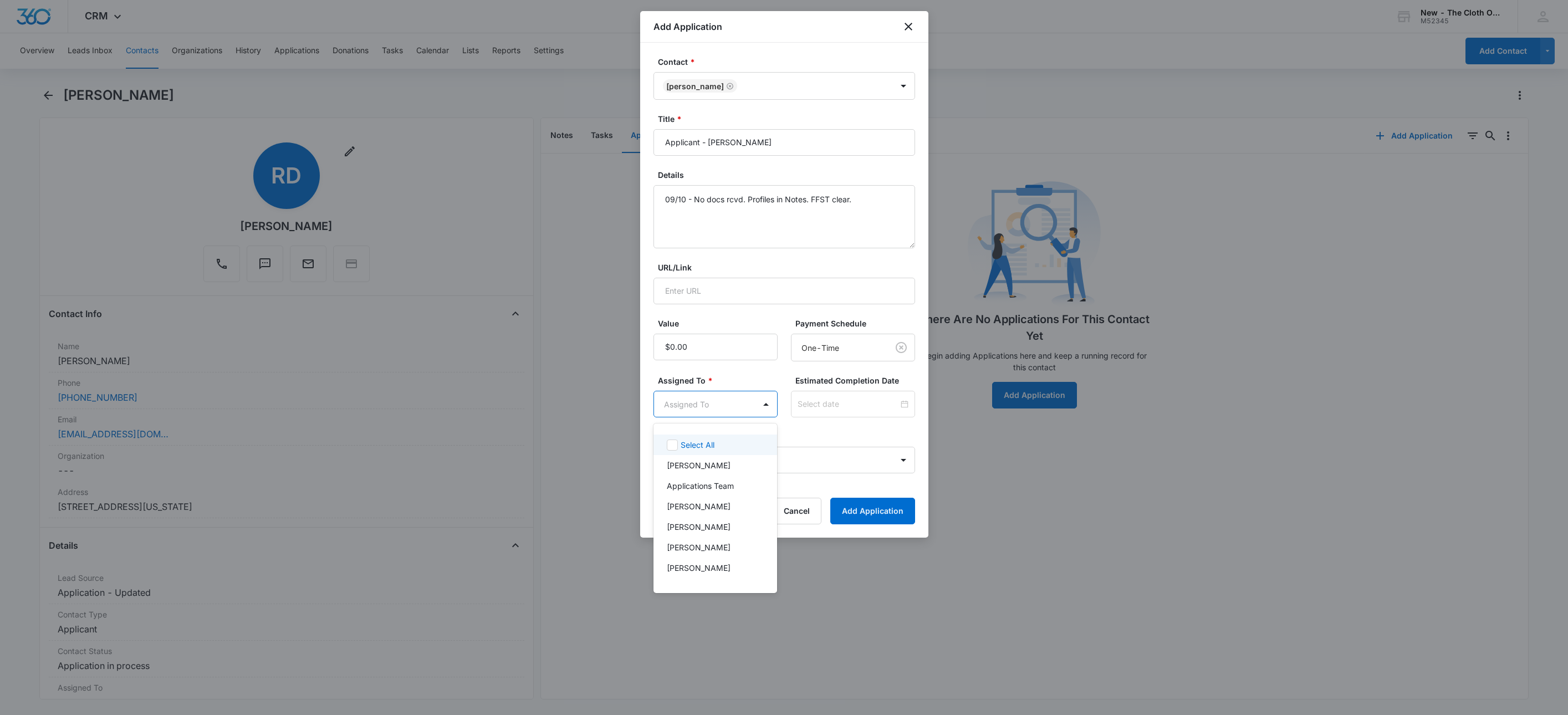
click at [685, 404] on body "CRM Apps Reputation Websites Forms CRM Email Social Shop Payments POS Ads Intel…" at bounding box center [784, 358] width 1568 height 715
type input "app"
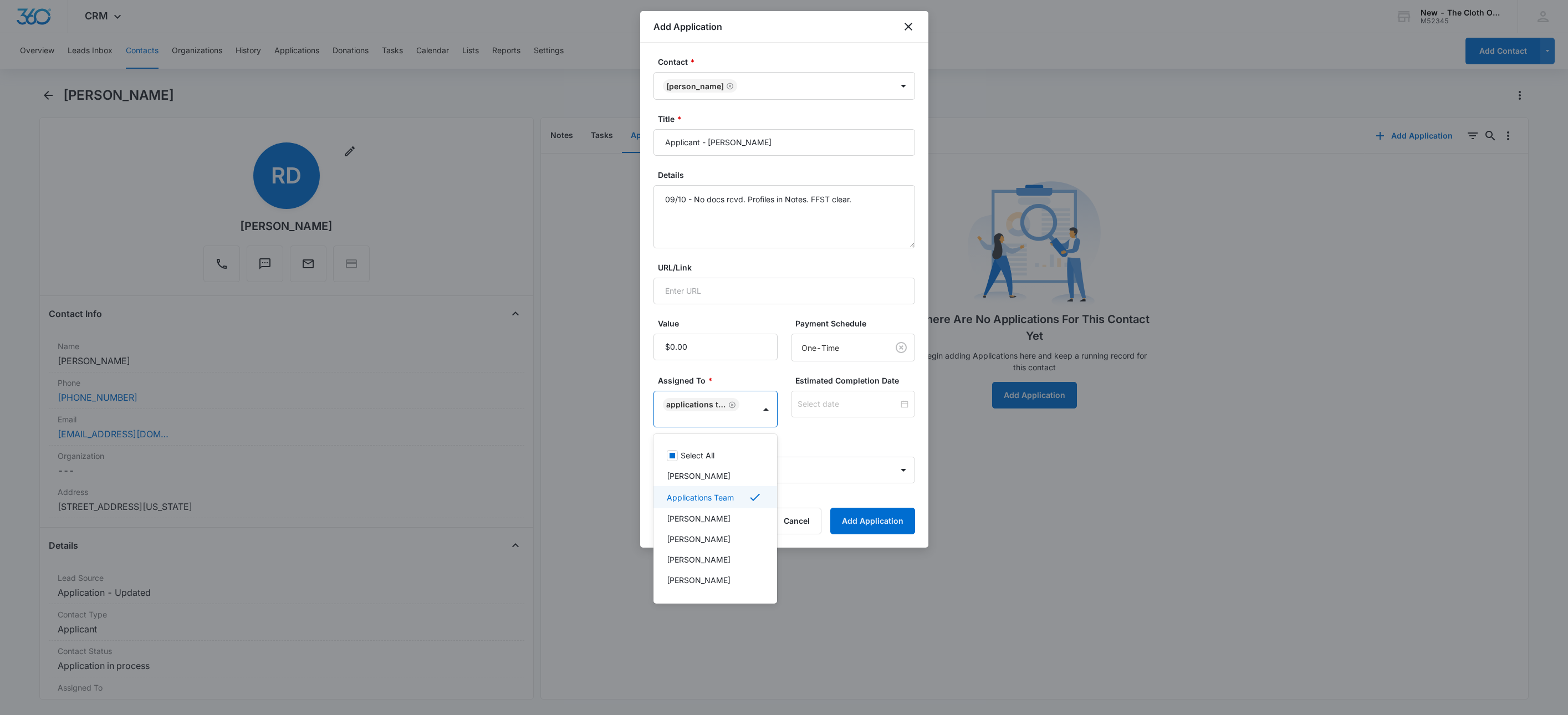
click at [840, 411] on div at bounding box center [784, 358] width 1568 height 715
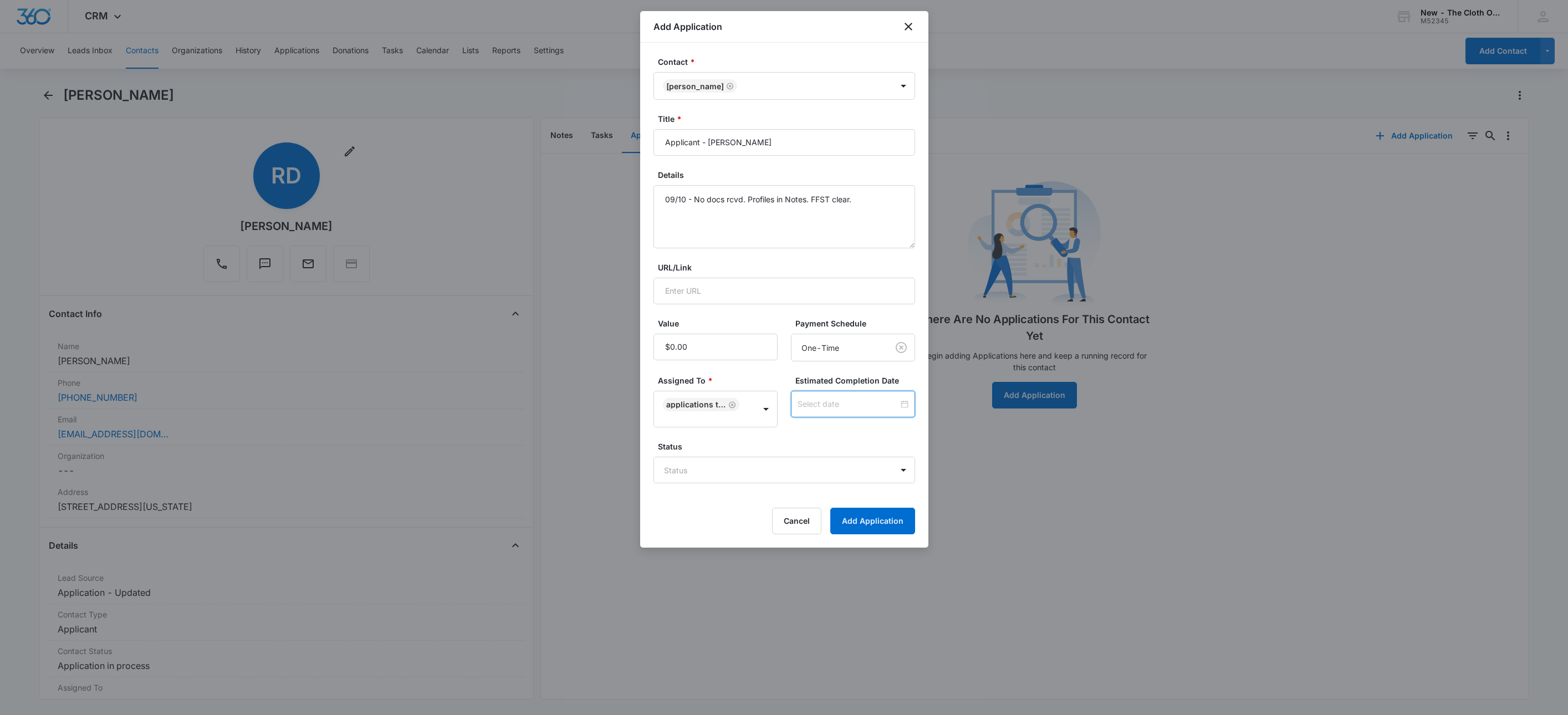
click at [840, 410] on input at bounding box center [848, 404] width 101 height 12
type input "[DATE]"
click at [839, 306] on div "17" at bounding box center [836, 304] width 13 height 13
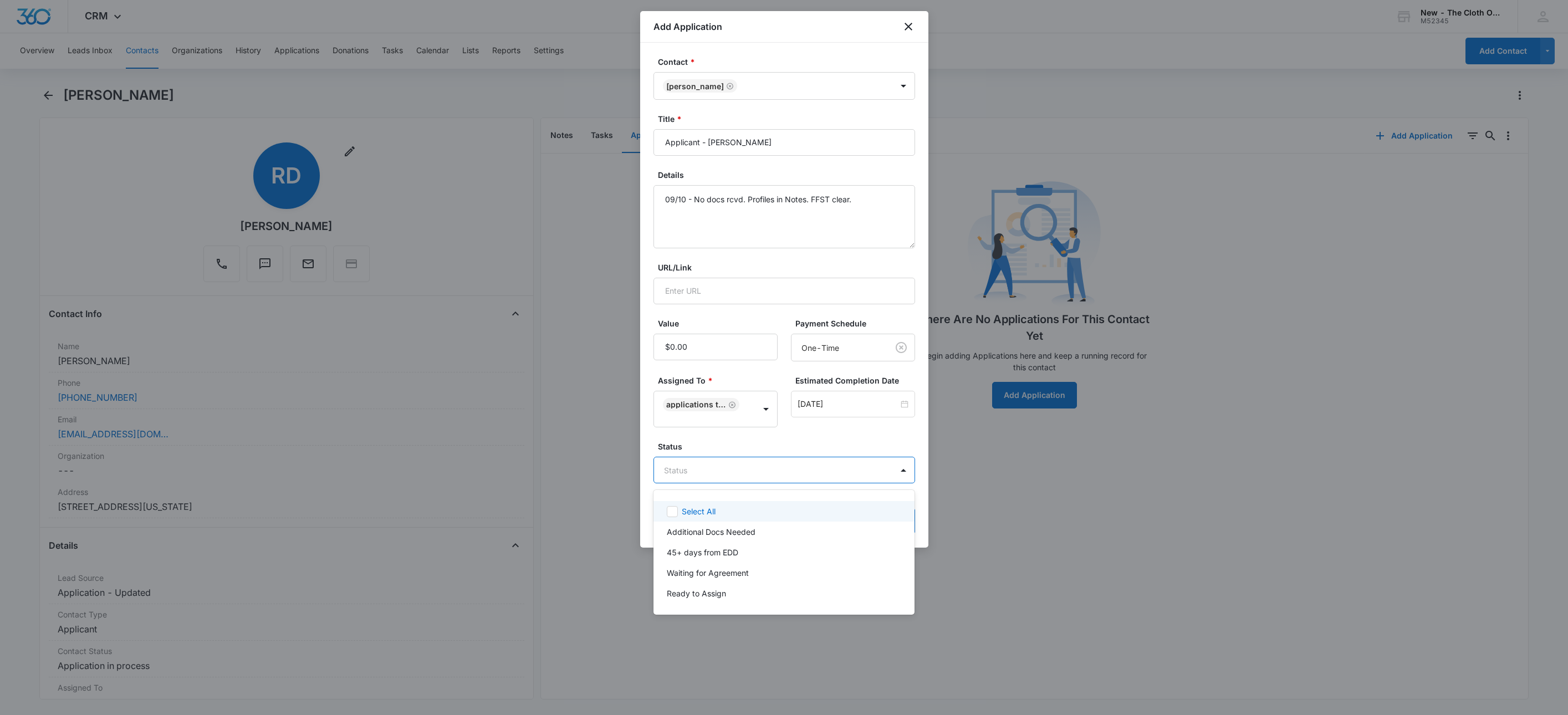
click at [759, 464] on body "CRM Apps Reputation Websites Forms CRM Email Social Shop Payments POS Ads Intel…" at bounding box center [784, 358] width 1568 height 715
click at [722, 530] on p "Additional Docs Needed" at bounding box center [711, 532] width 89 height 12
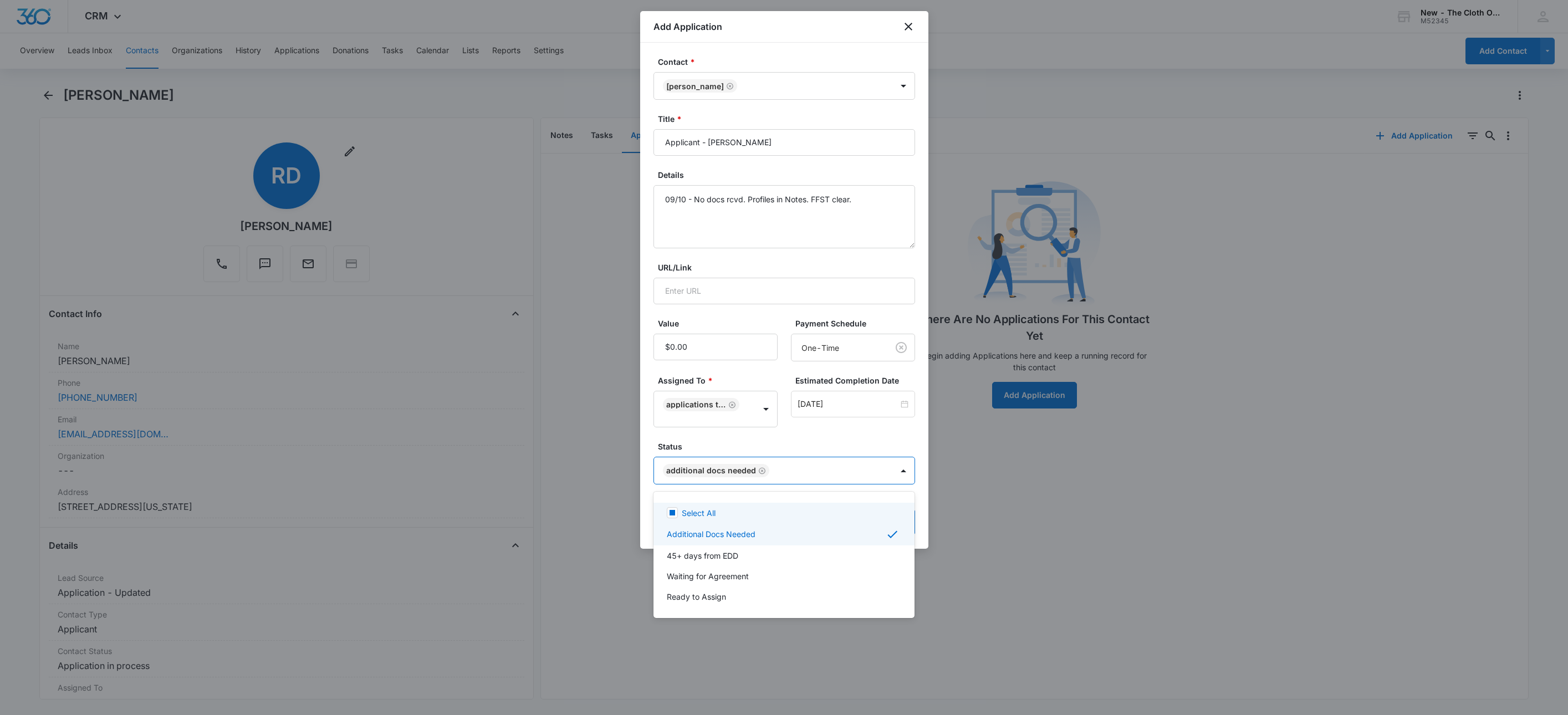
click at [796, 436] on div at bounding box center [784, 358] width 1568 height 715
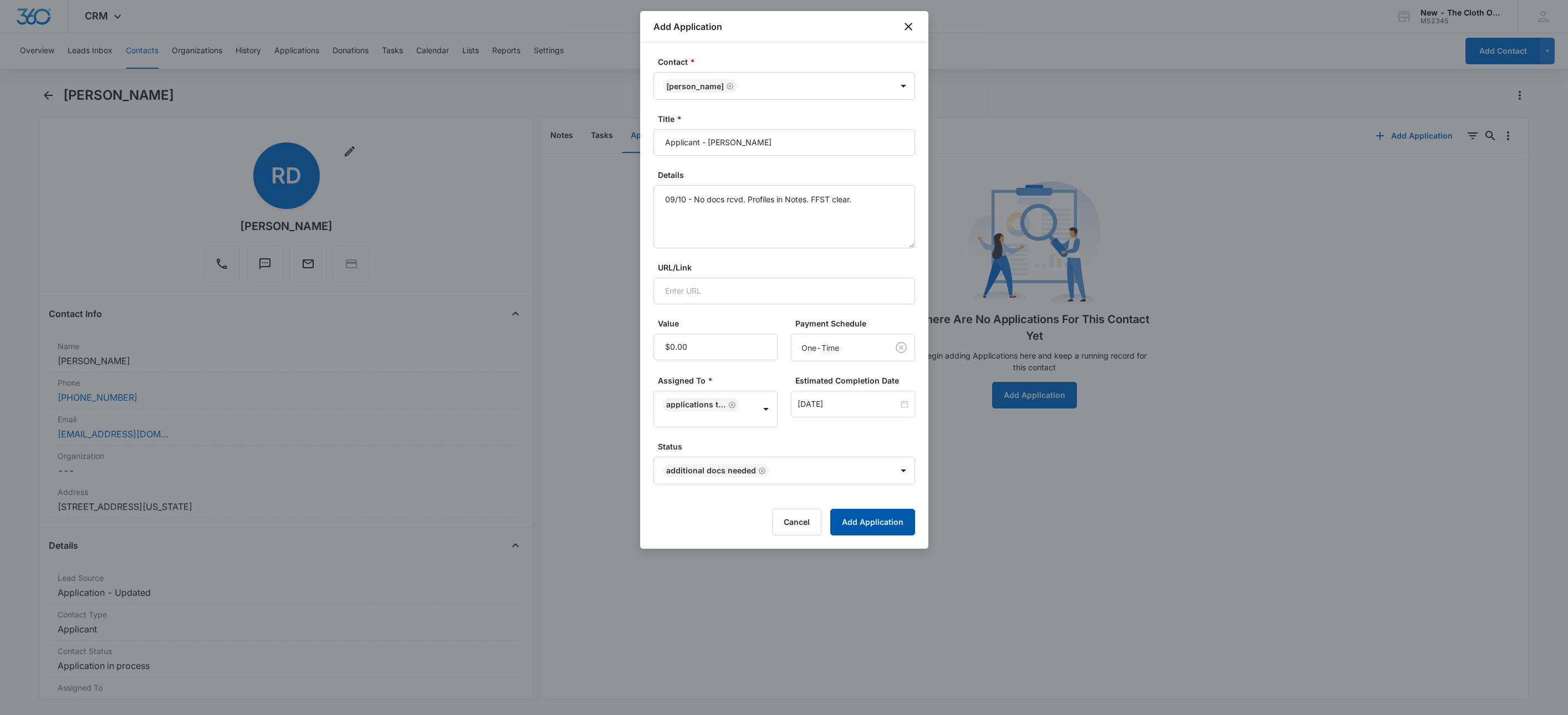
click at [873, 526] on button "Add Application" at bounding box center [873, 522] width 85 height 27
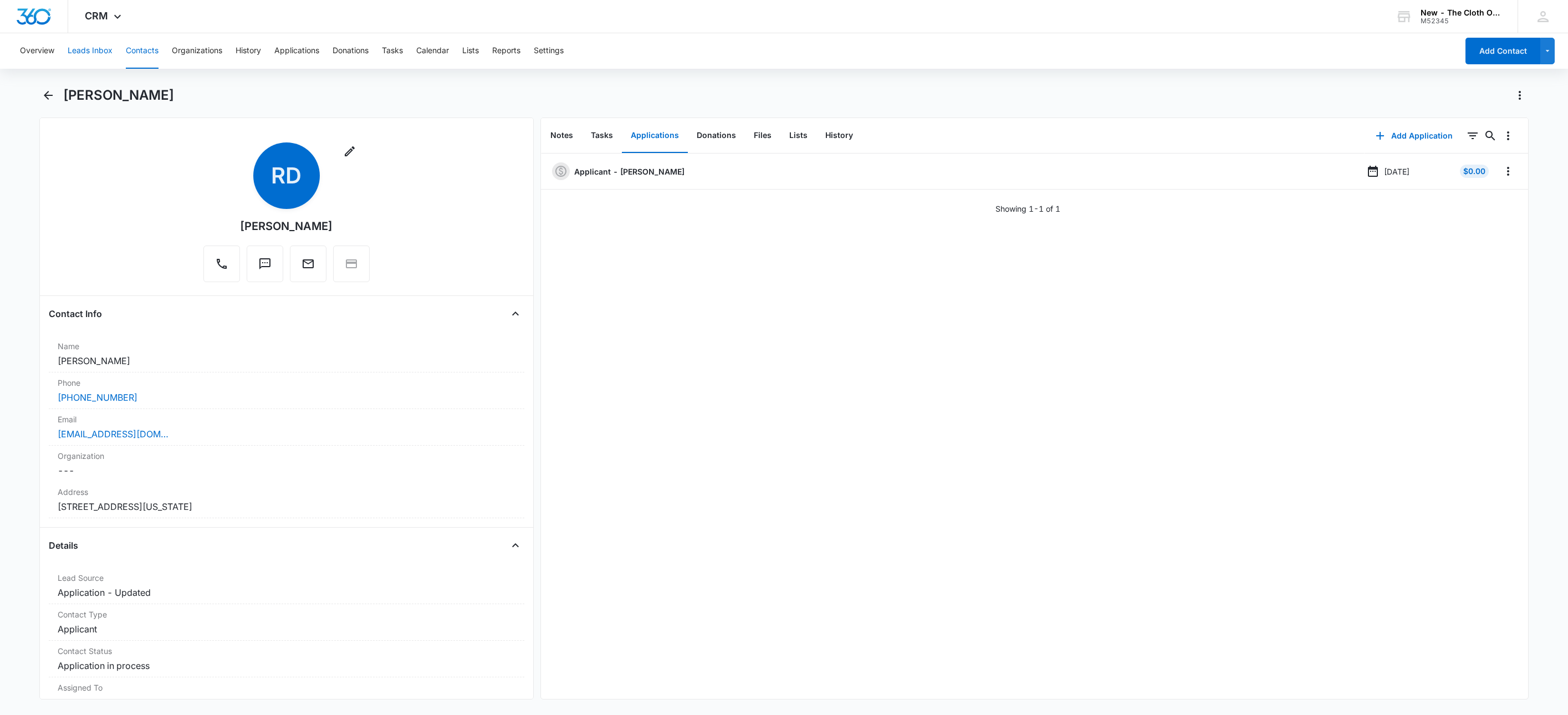
click at [80, 57] on button "Leads Inbox" at bounding box center [90, 51] width 45 height 35
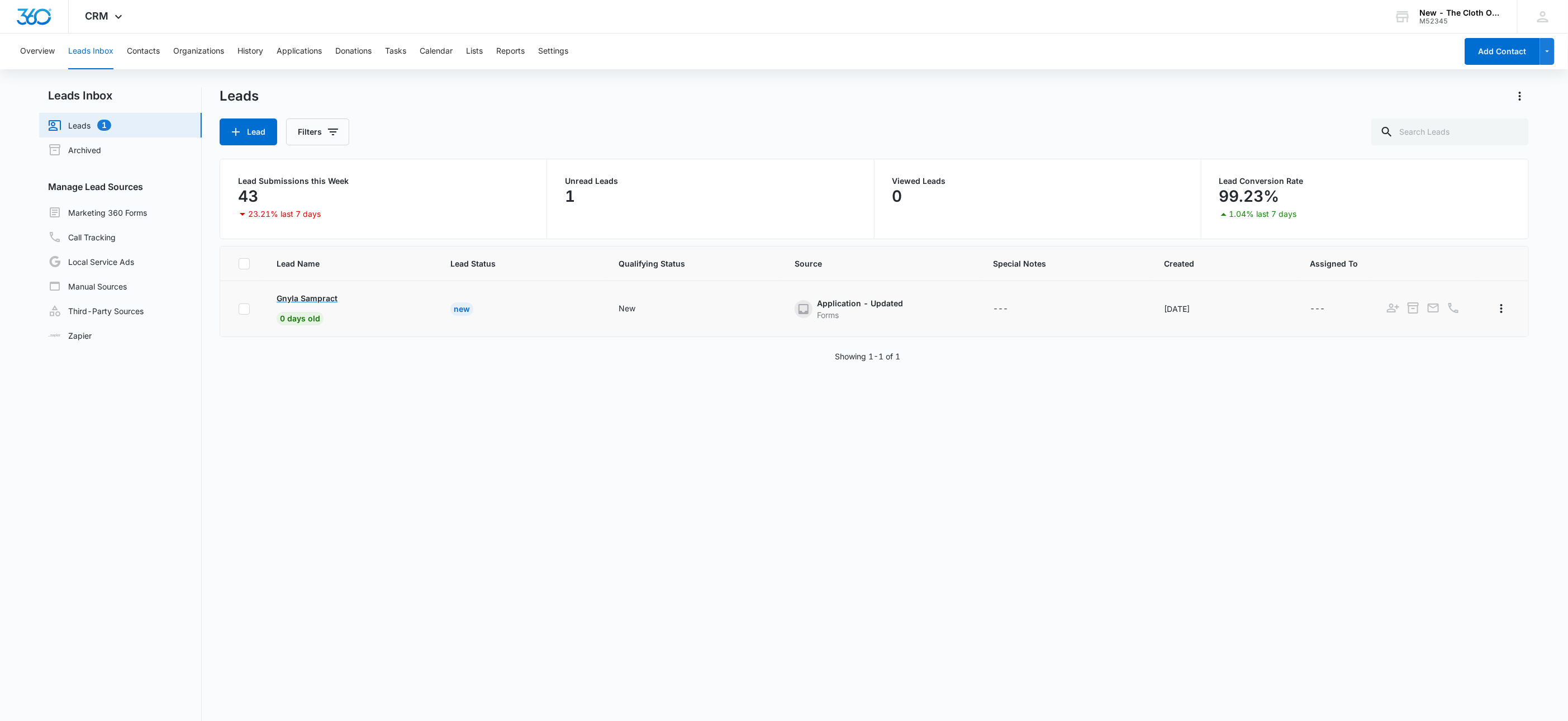
click at [282, 297] on p "Gnyla Sampract" at bounding box center [307, 298] width 61 height 12
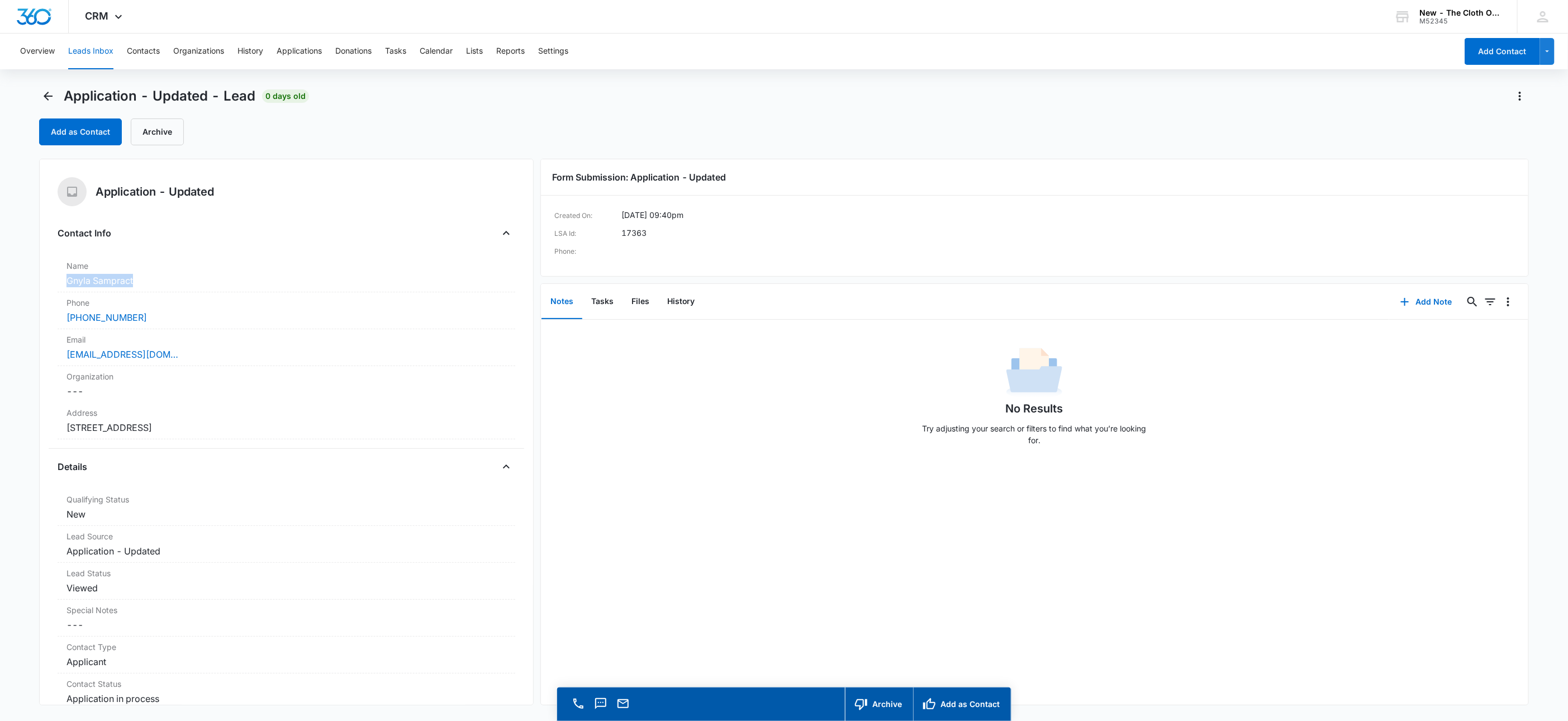
drag, startPoint x: 159, startPoint y: 283, endPoint x: 25, endPoint y: 280, distance: 134.0
click at [20, 282] on main "Application - Updated - Lead 0 days old Add as Contact Archive Application - Up…" at bounding box center [784, 420] width 1568 height 665
click at [309, 425] on dd "Cancel Save Changes [STREET_ADDRESS]" at bounding box center [286, 427] width 440 height 13
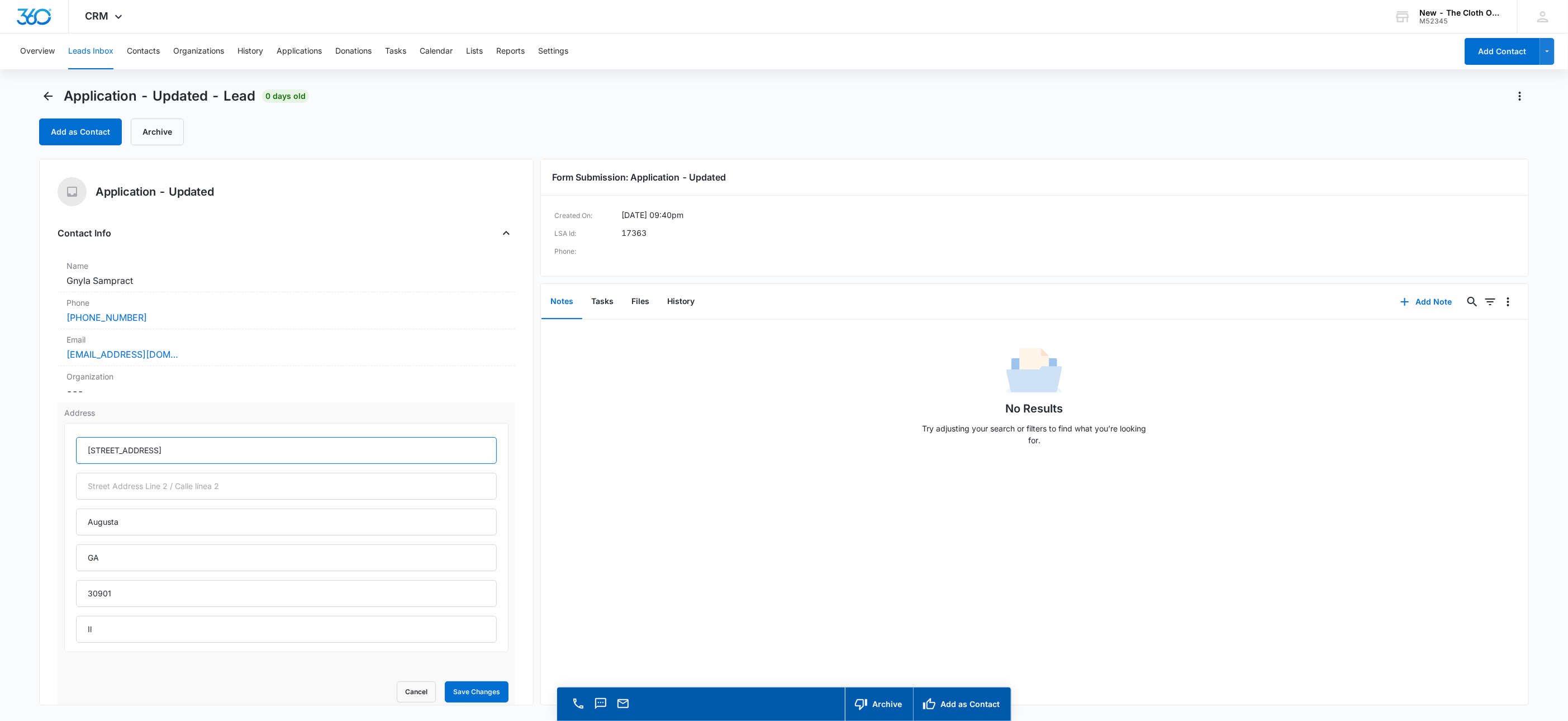
drag, startPoint x: 146, startPoint y: 449, endPoint x: 202, endPoint y: 456, distance: 56.4
click at [202, 456] on input "[STREET_ADDRESS]" at bounding box center [287, 450] width 421 height 27
type input "[STREET_ADDRESS]"
click at [201, 491] on input "text" at bounding box center [287, 486] width 421 height 27
paste input "unit b"
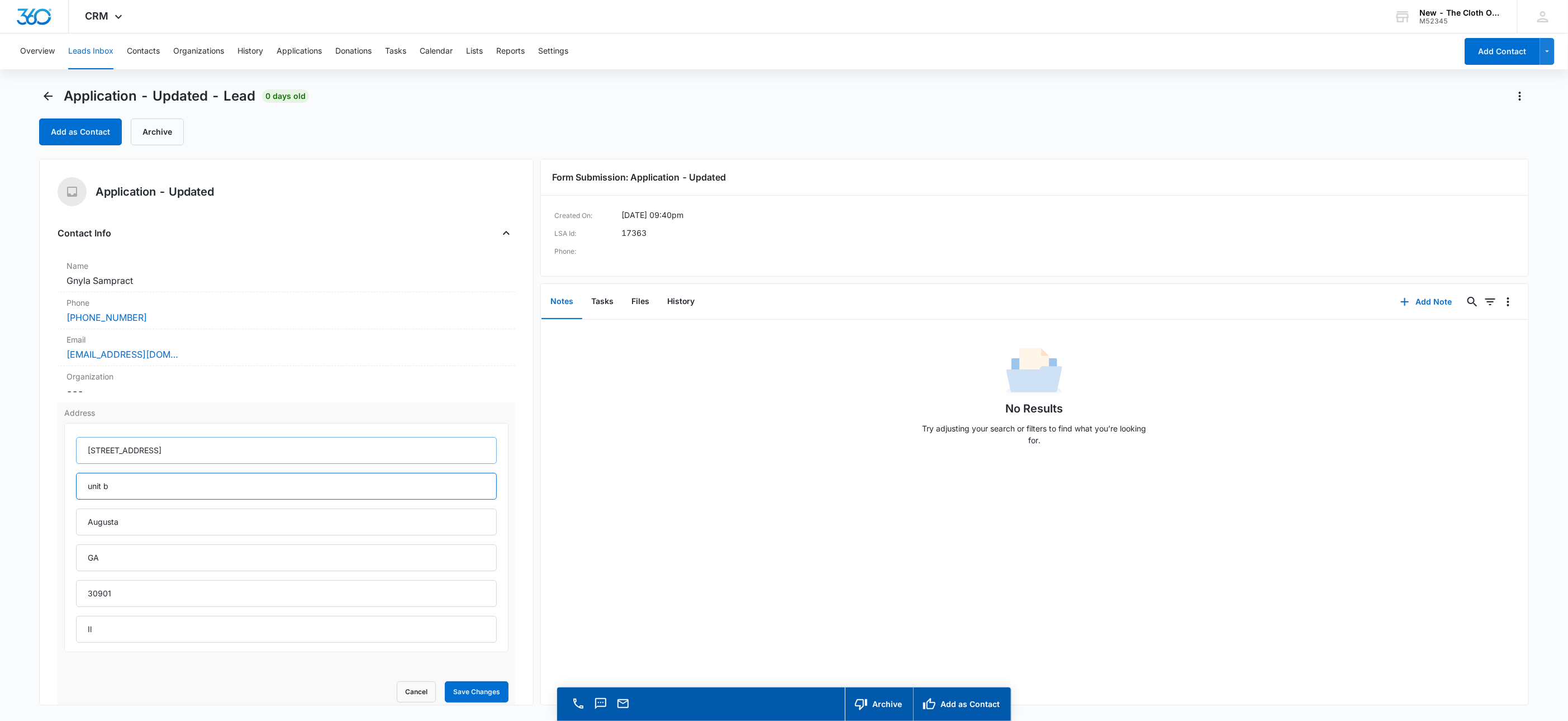
type input "unit b"
drag, startPoint x: 104, startPoint y: 455, endPoint x: 209, endPoint y: 434, distance: 107.1
click at [104, 455] on input "[STREET_ADDRESS]" at bounding box center [287, 450] width 421 height 27
type input "[STREET_ADDRESS]"
type input "Unit B"
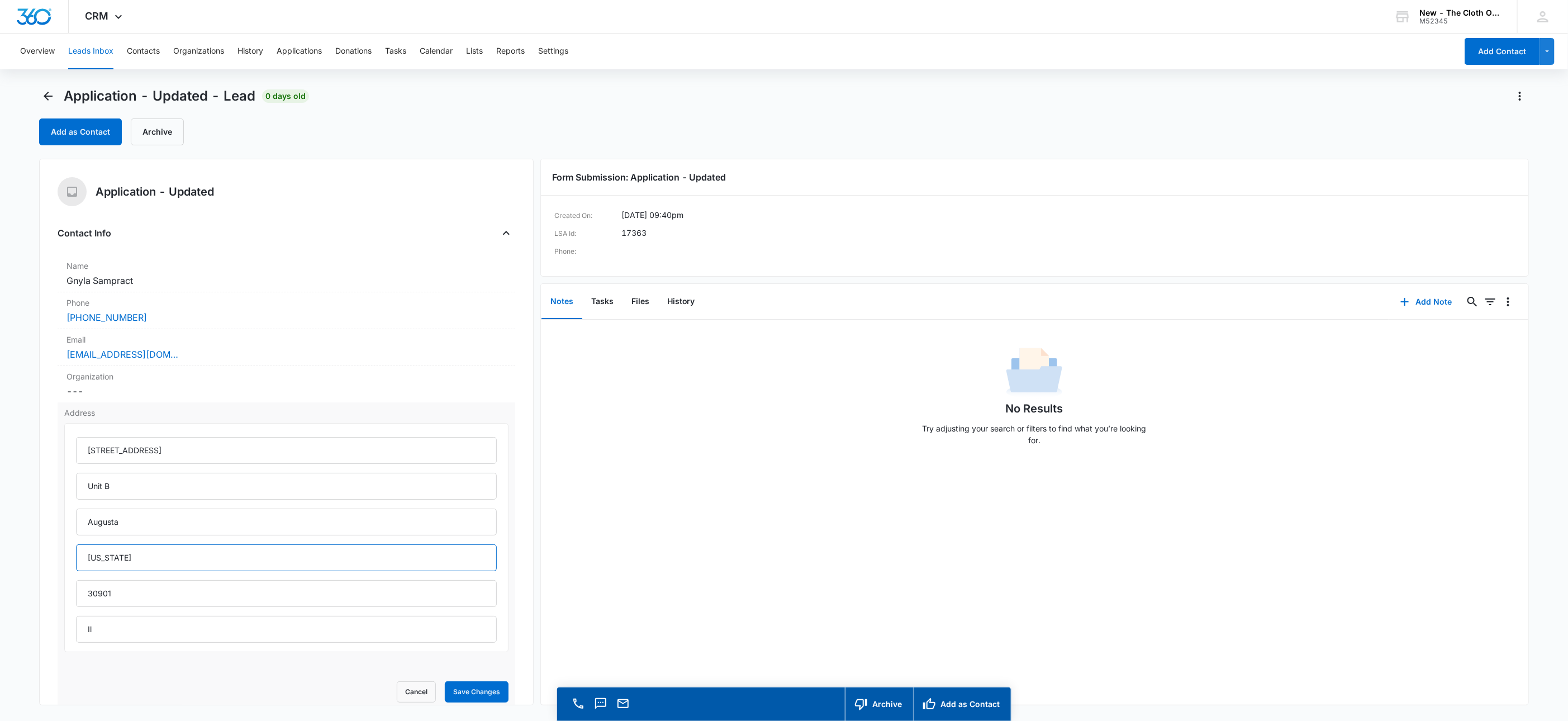
type input "[US_STATE]"
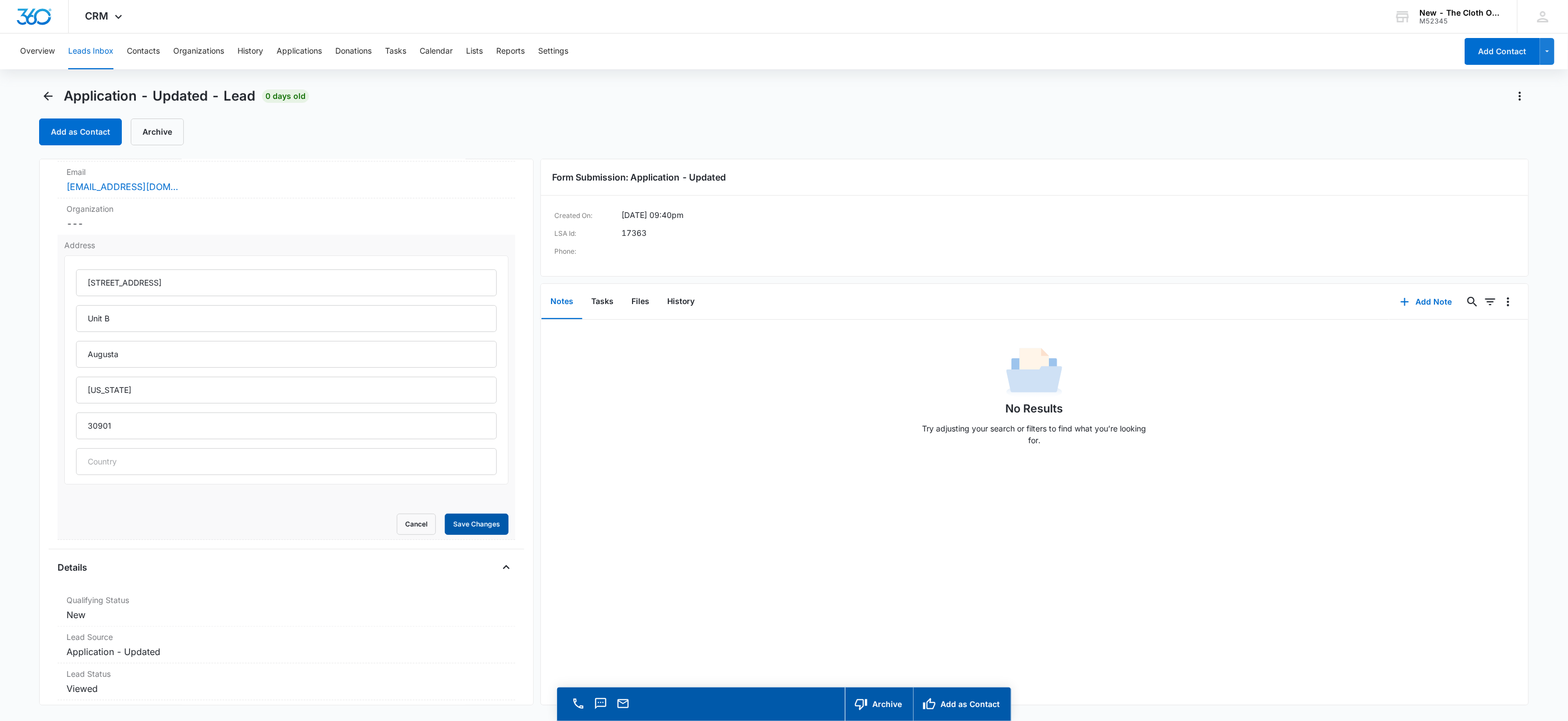
click at [463, 525] on button "Save Changes" at bounding box center [477, 524] width 64 height 21
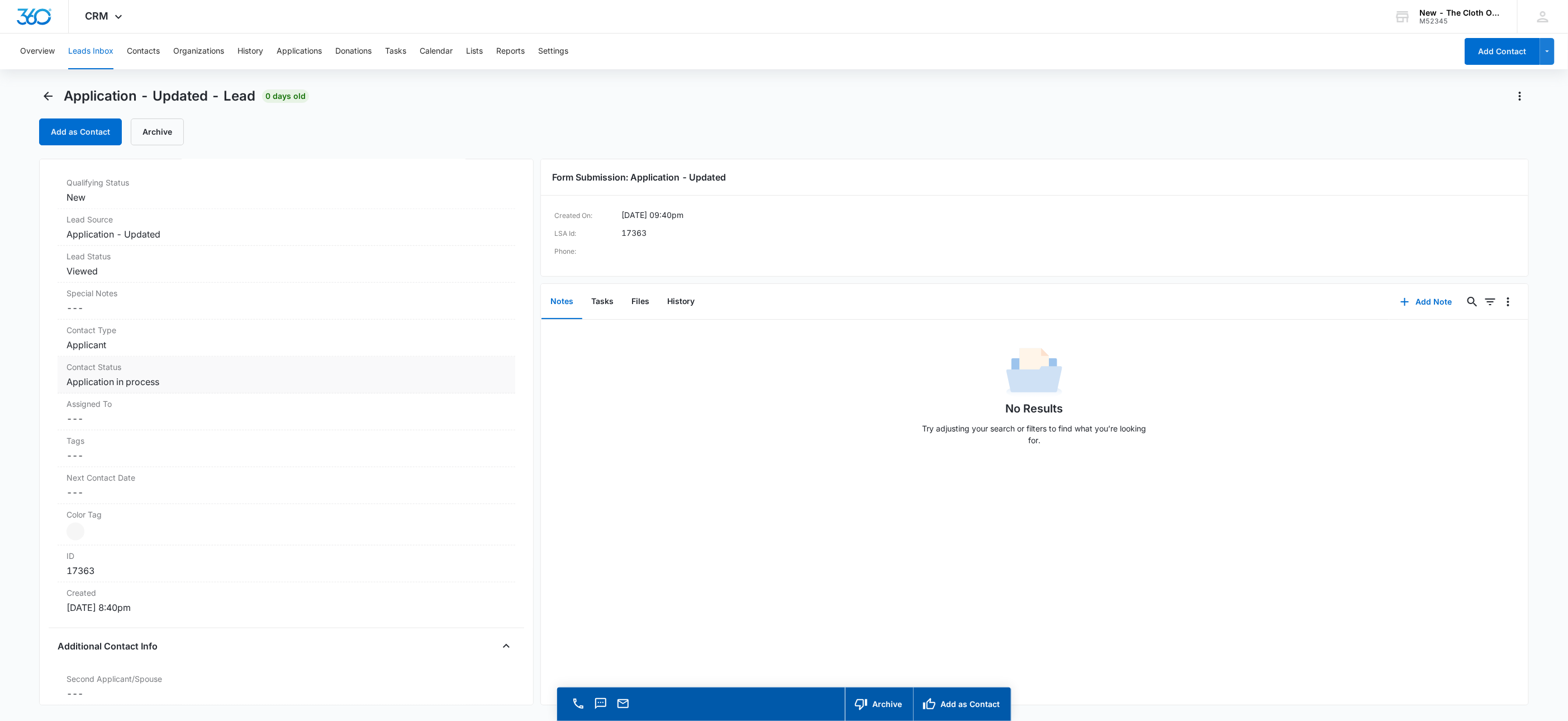
scroll to position [587, 0]
click at [96, 416] on dd "Cancel Save Changes ---" at bounding box center [286, 417] width 440 height 13
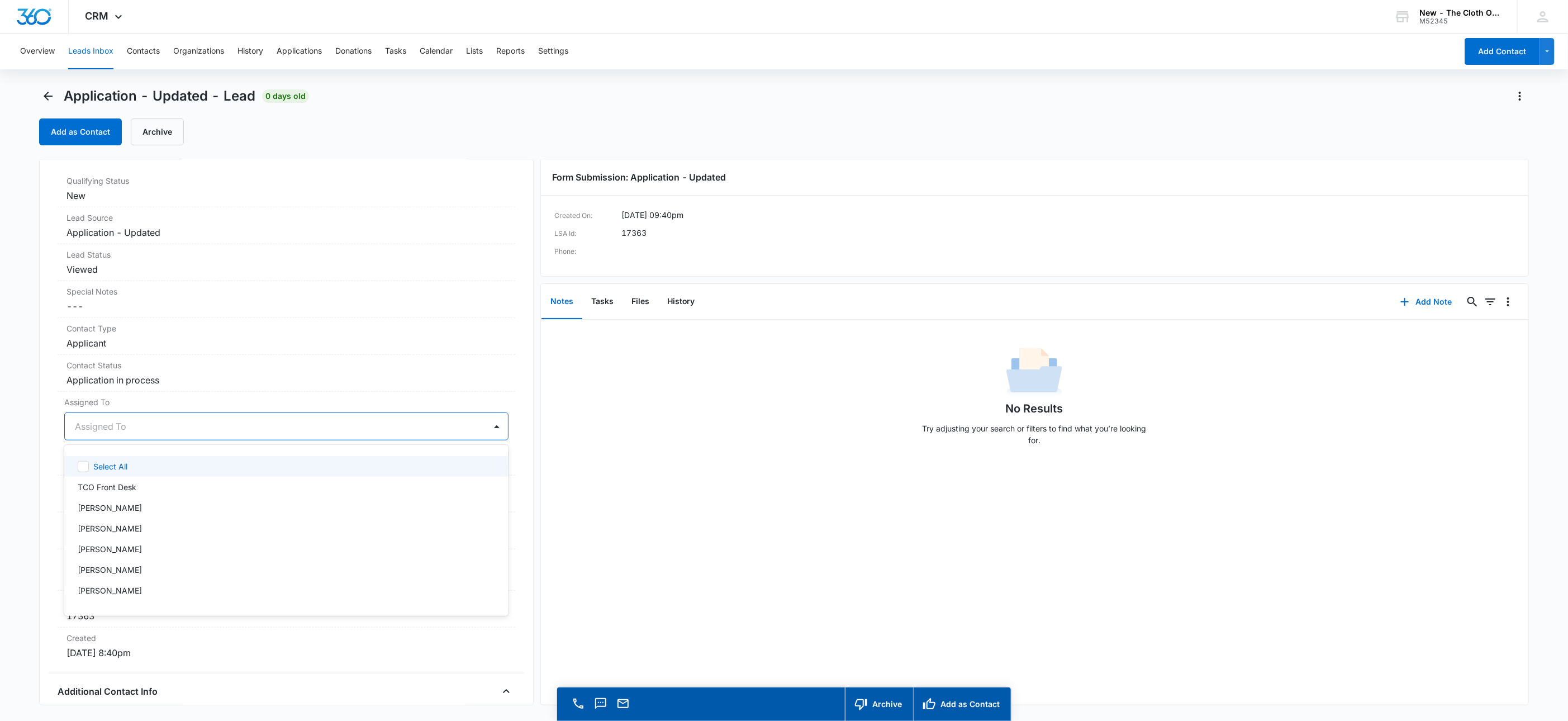
click at [97, 429] on div at bounding box center [273, 426] width 396 height 16
type input "app"
click at [240, 439] on div "Applications Team" at bounding box center [275, 426] width 421 height 27
click at [475, 470] on button "Save Changes" at bounding box center [477, 460] width 64 height 21
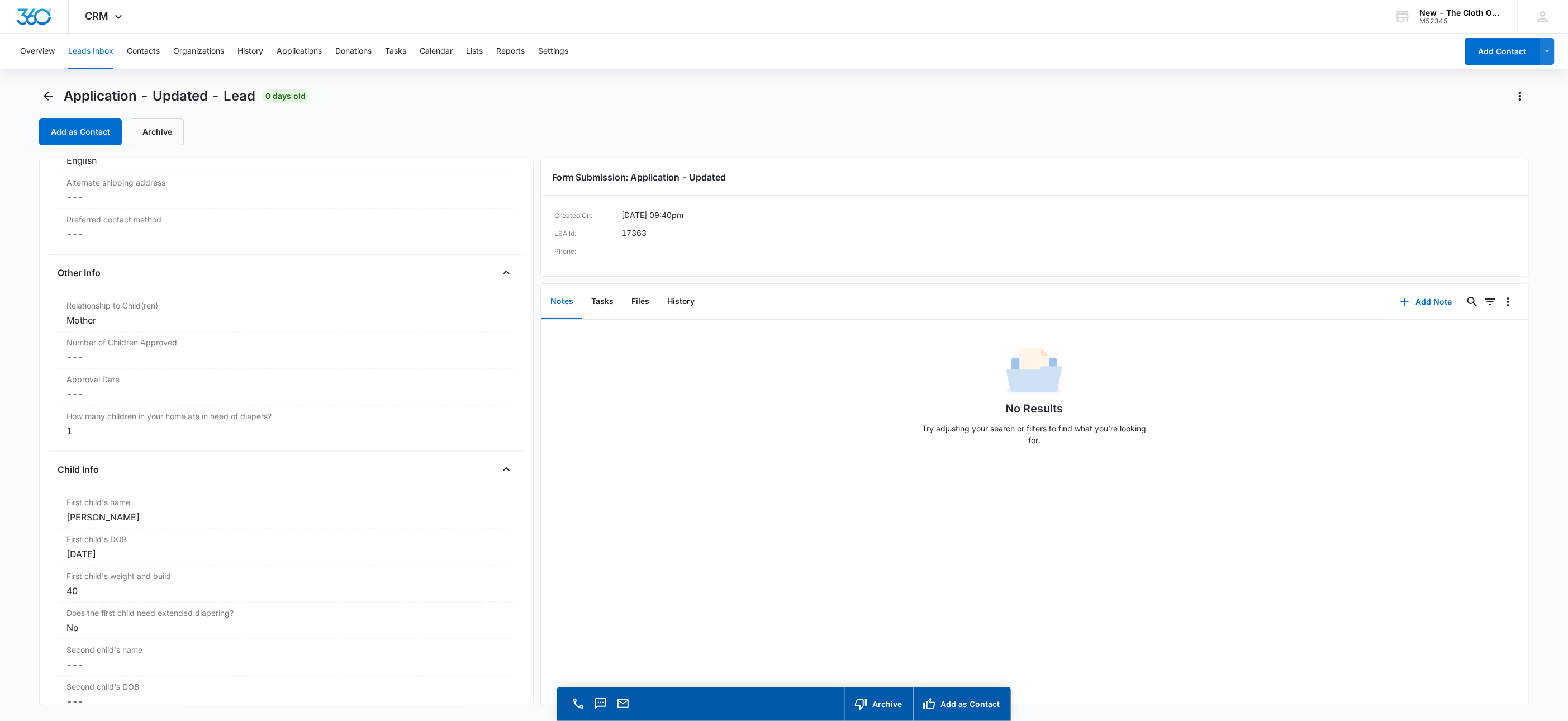
scroll to position [989, 0]
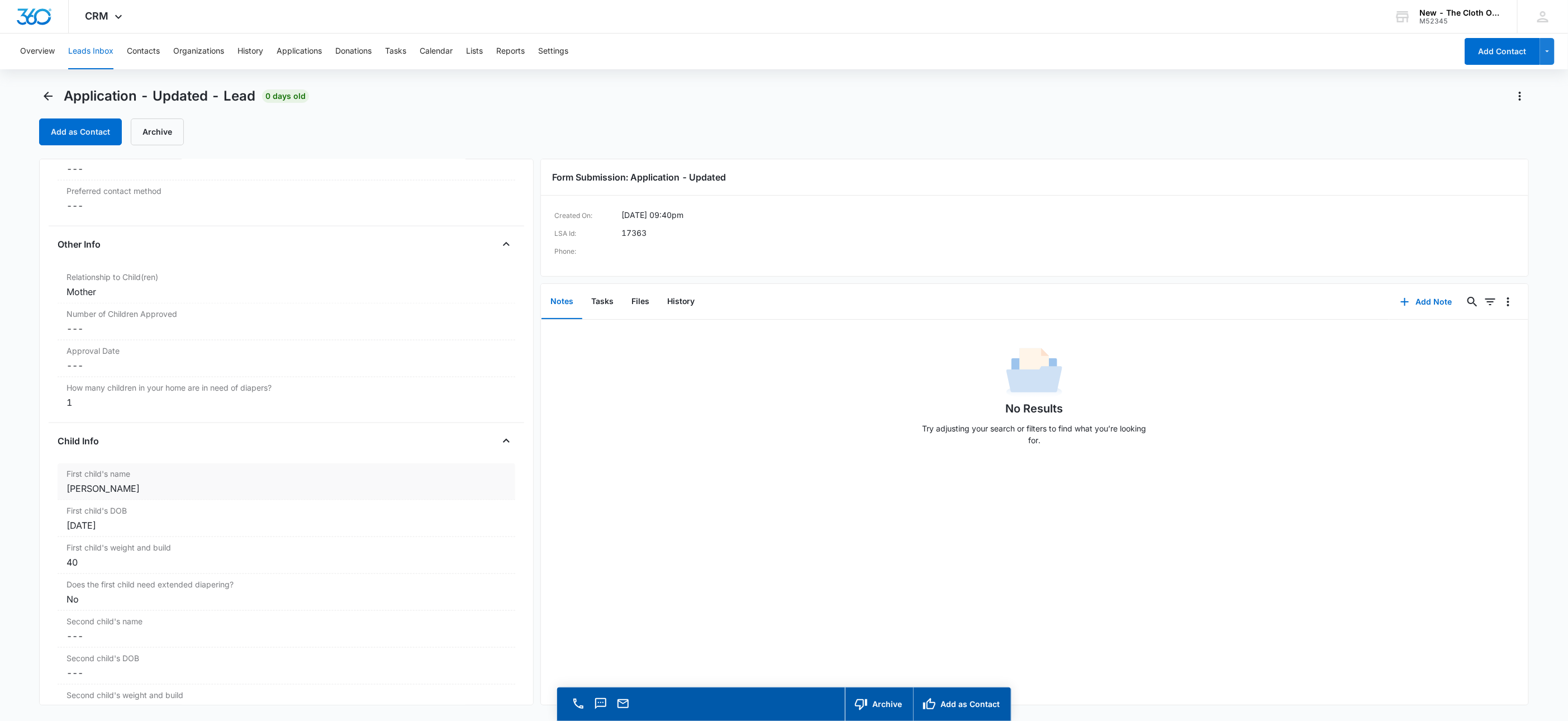
click at [97, 495] on div "[PERSON_NAME]" at bounding box center [286, 488] width 440 height 13
click at [99, 500] on input "[PERSON_NAME]" at bounding box center [286, 497] width 444 height 27
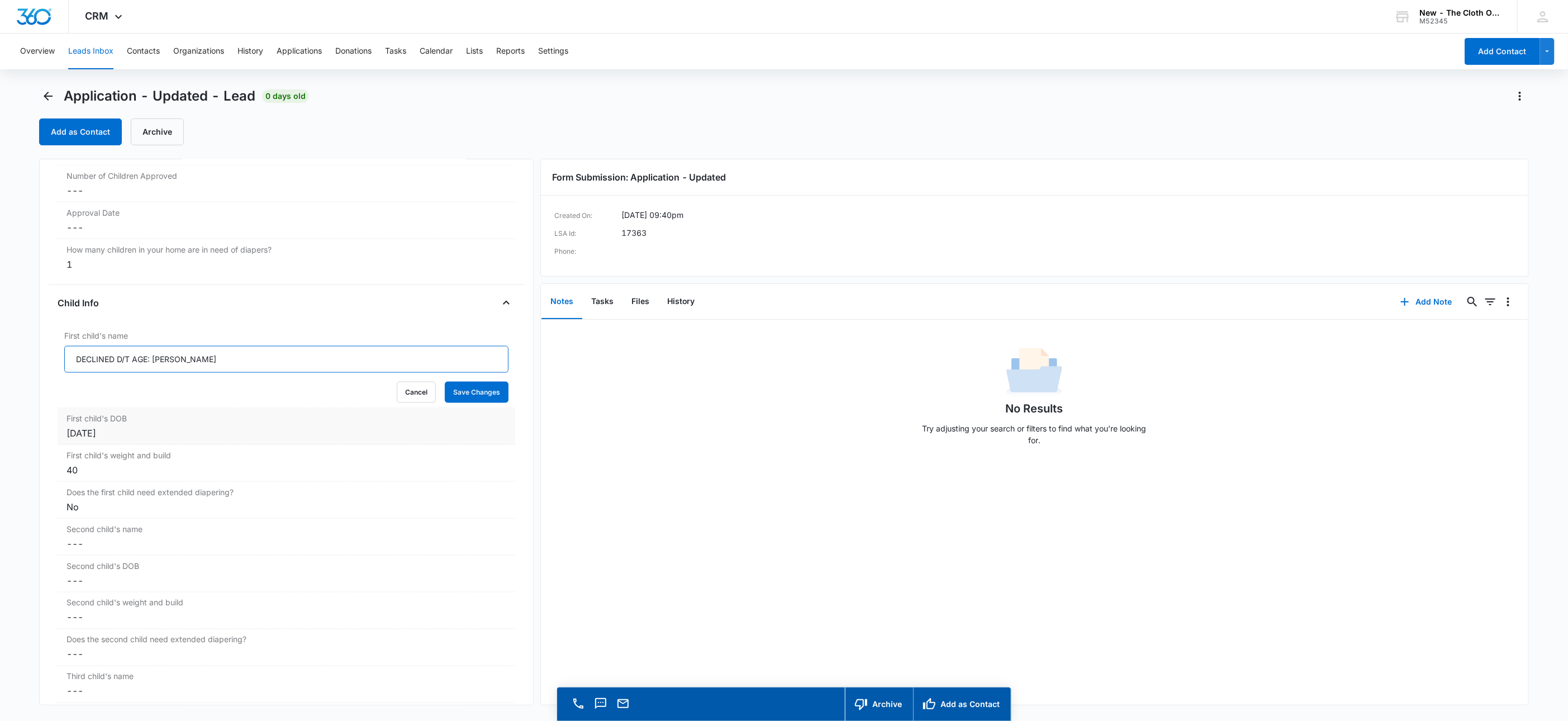
scroll to position [1157, 0]
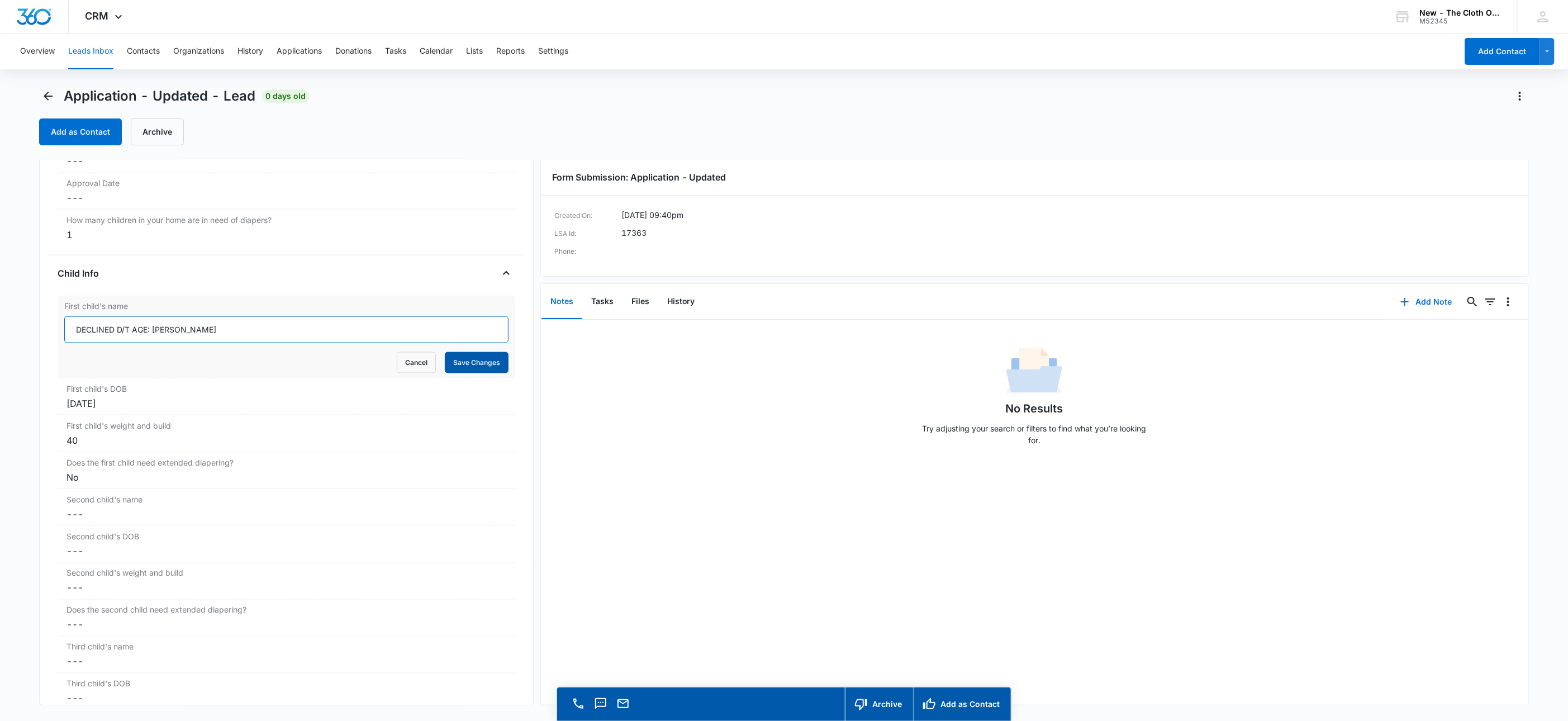
type input "DECLINED D/T AGE: [PERSON_NAME]"
click at [463, 373] on button "Save Changes" at bounding box center [477, 363] width 64 height 21
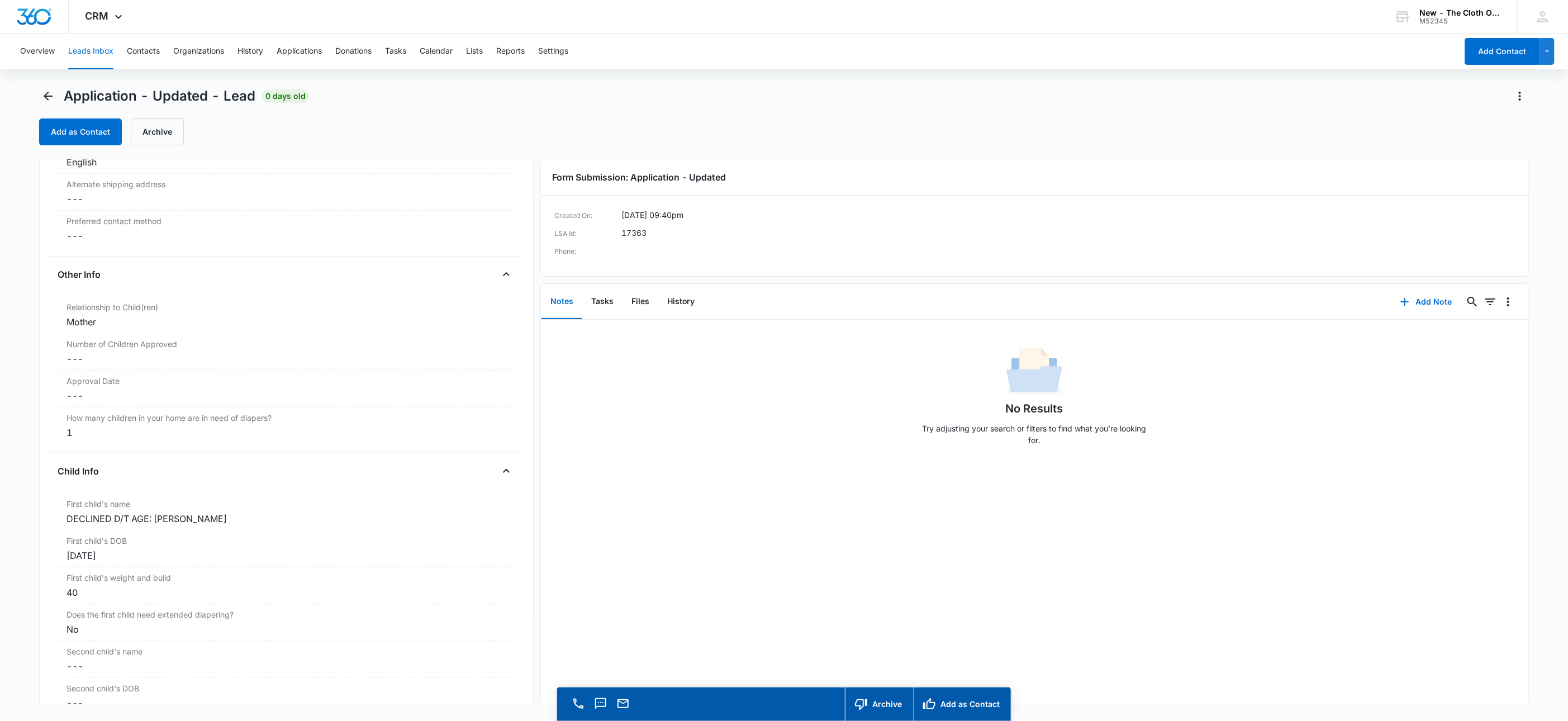
scroll to position [944, 0]
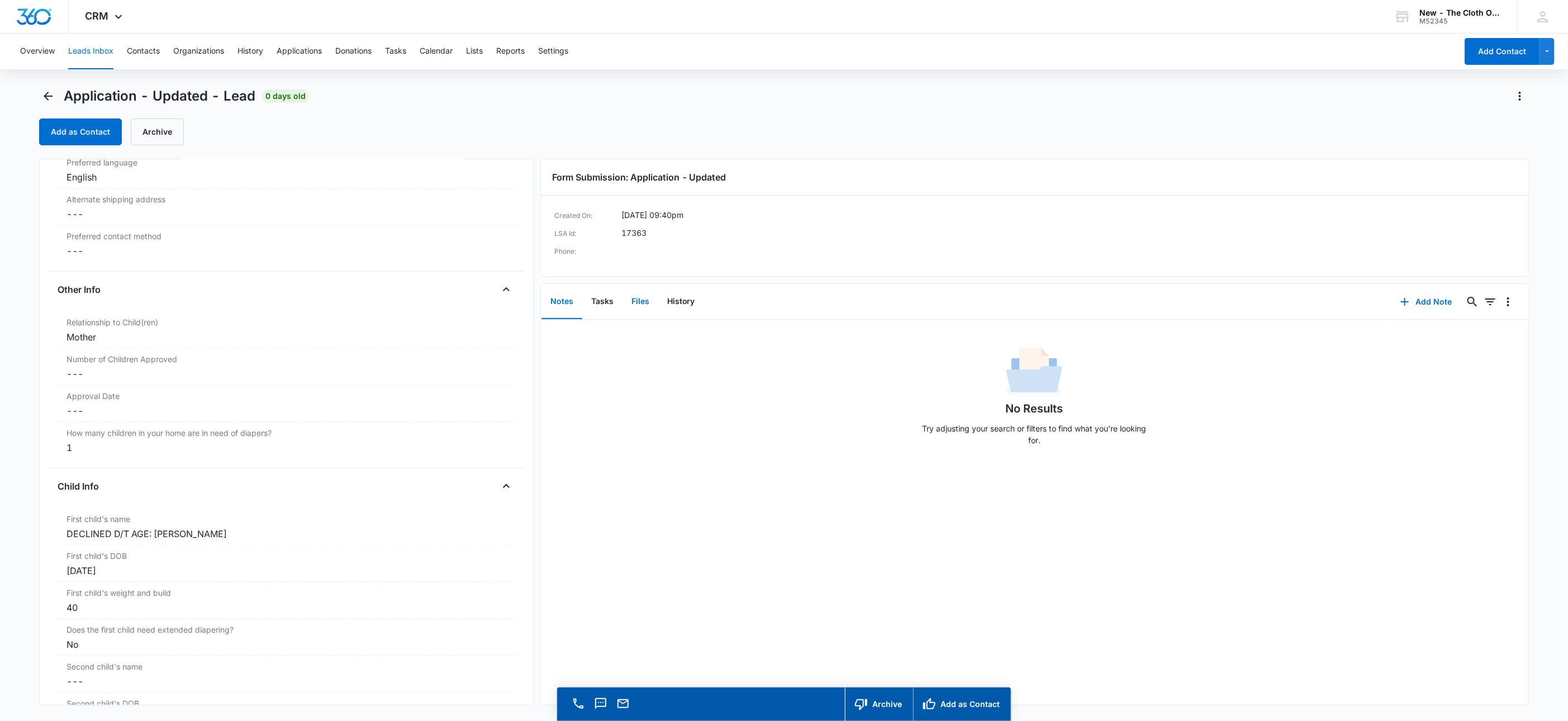
click at [637, 297] on button "Files" at bounding box center [640, 301] width 36 height 34
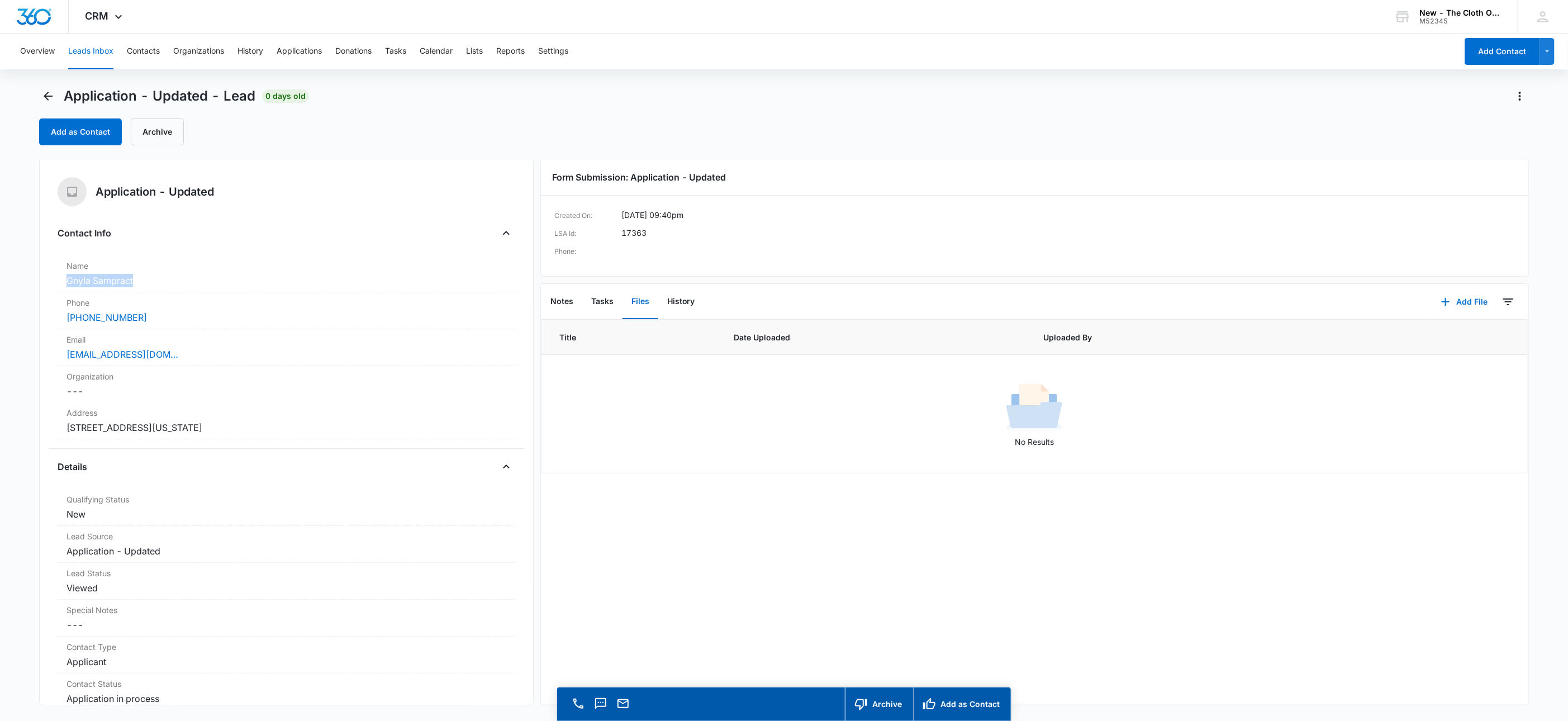
drag, startPoint x: 145, startPoint y: 273, endPoint x: 47, endPoint y: 279, distance: 98.2
click at [47, 279] on div "Application - Updated Contact Info Name Cancel Save Changes Gnyla Sampract Phon…" at bounding box center [287, 432] width 495 height 547
click at [273, 351] on div "[EMAIL_ADDRESS][DOMAIN_NAME]" at bounding box center [286, 354] width 440 height 13
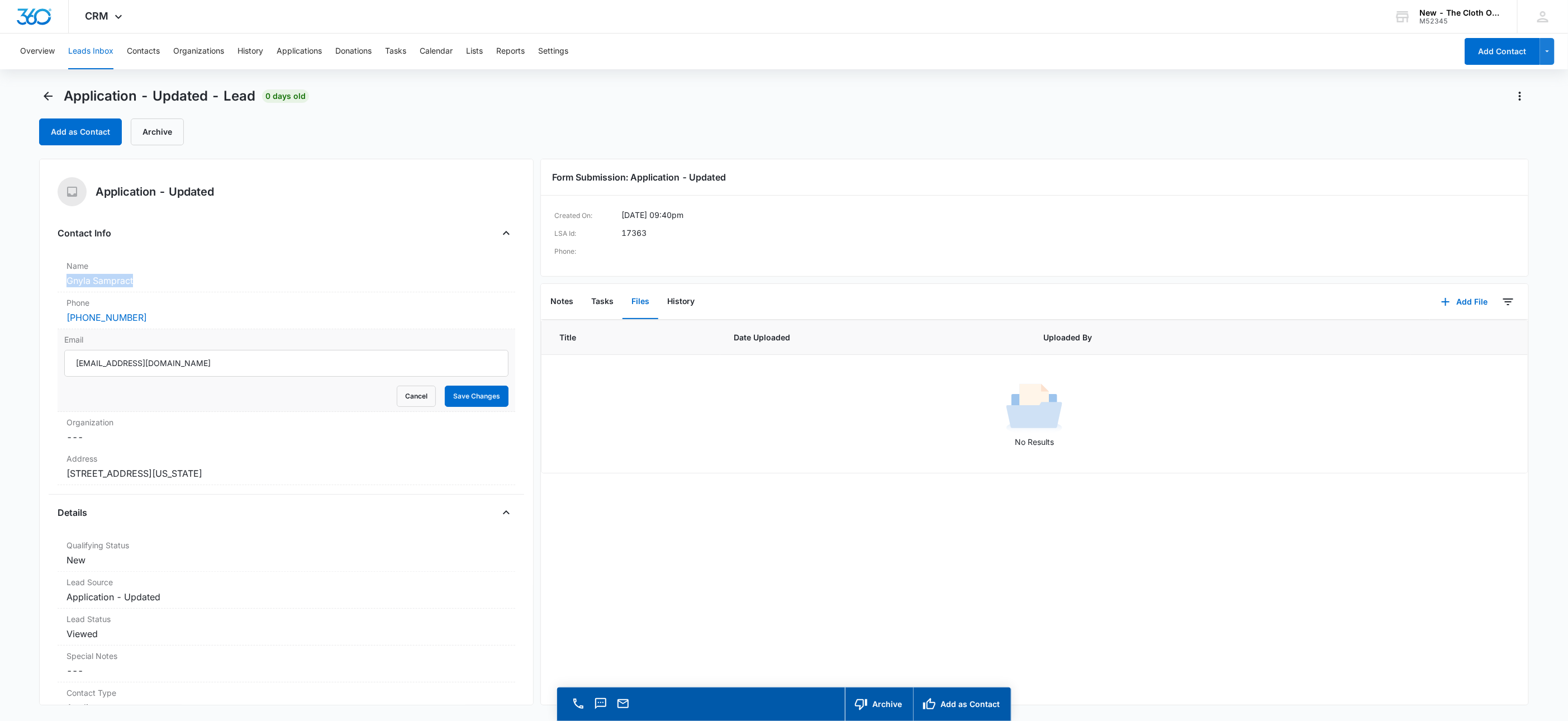
drag, startPoint x: 136, startPoint y: 280, endPoint x: 27, endPoint y: 273, distance: 109.2
click at [22, 273] on main "Application - Updated - Lead 0 days old Add as Contact Archive Application - Up…" at bounding box center [784, 420] width 1568 height 665
drag, startPoint x: 236, startPoint y: 364, endPoint x: 52, endPoint y: 362, distance: 184.0
click at [52, 362] on div "Application - Updated Contact Info Name Cancel Save Changes Gnyla Sampract Phon…" at bounding box center [287, 432] width 495 height 547
click at [421, 385] on div "Cancel Save Changes" at bounding box center [286, 396] width 444 height 21
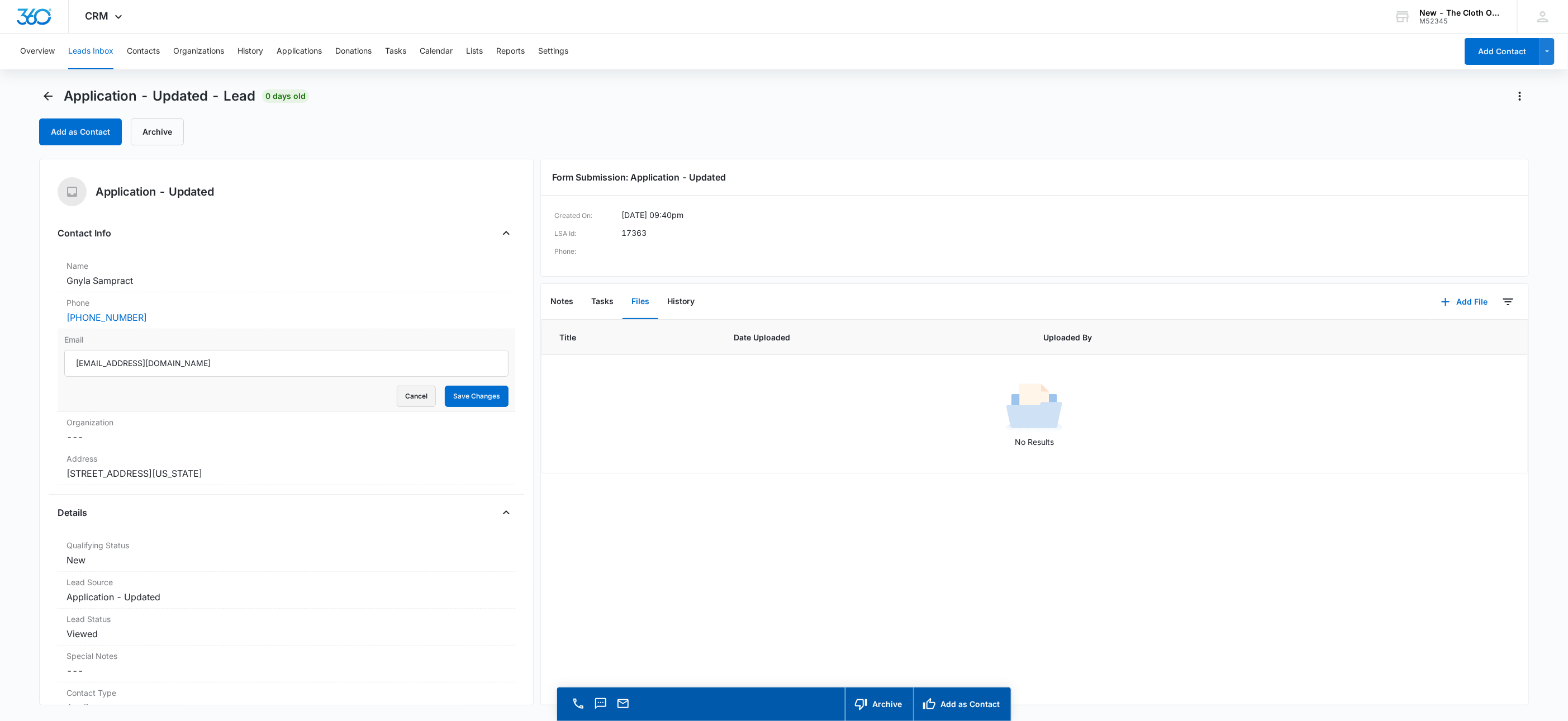
click at [405, 394] on button "Cancel" at bounding box center [416, 396] width 39 height 21
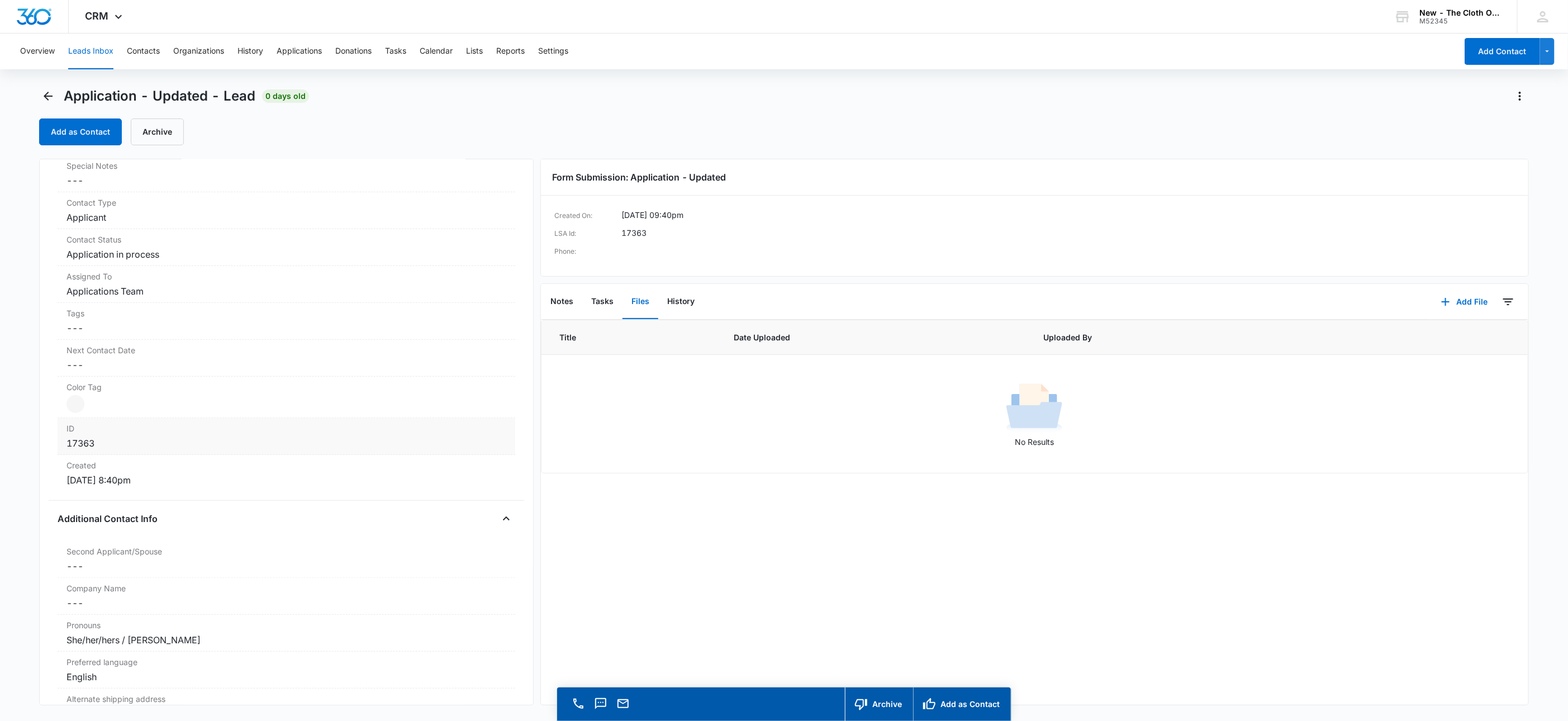
scroll to position [503, 0]
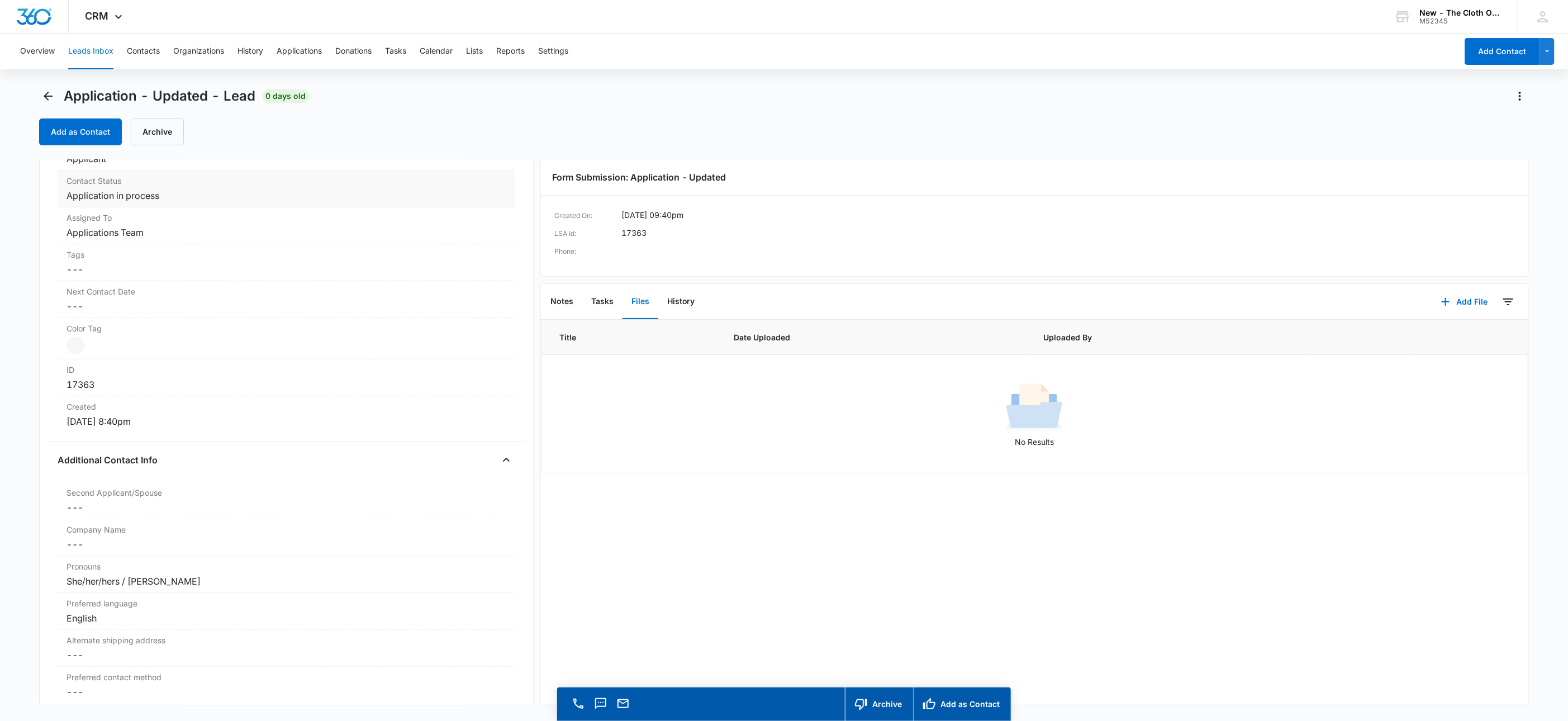
click at [127, 194] on dd "Cancel Save Changes Application in process" at bounding box center [286, 195] width 440 height 13
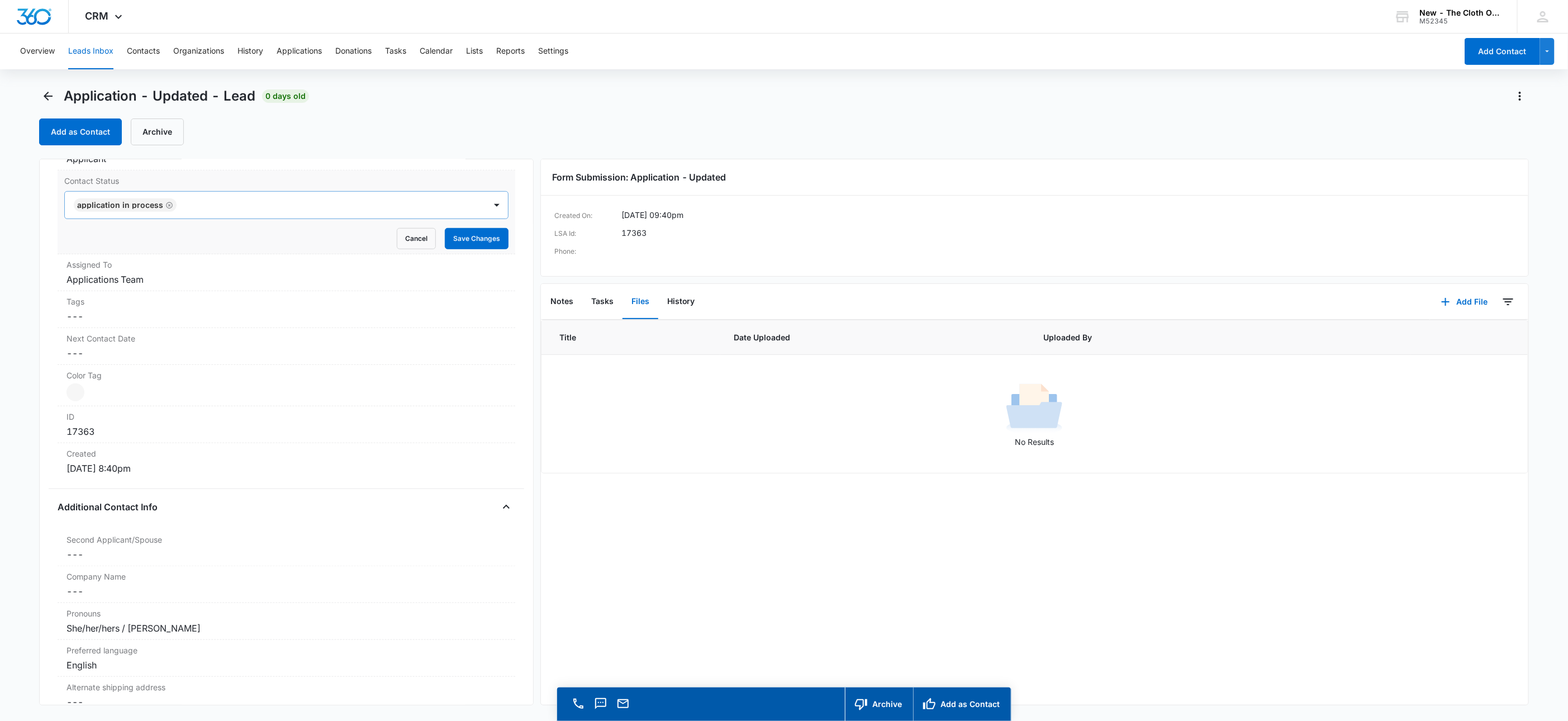
click at [166, 209] on icon "Remove Application in process" at bounding box center [169, 205] width 7 height 7
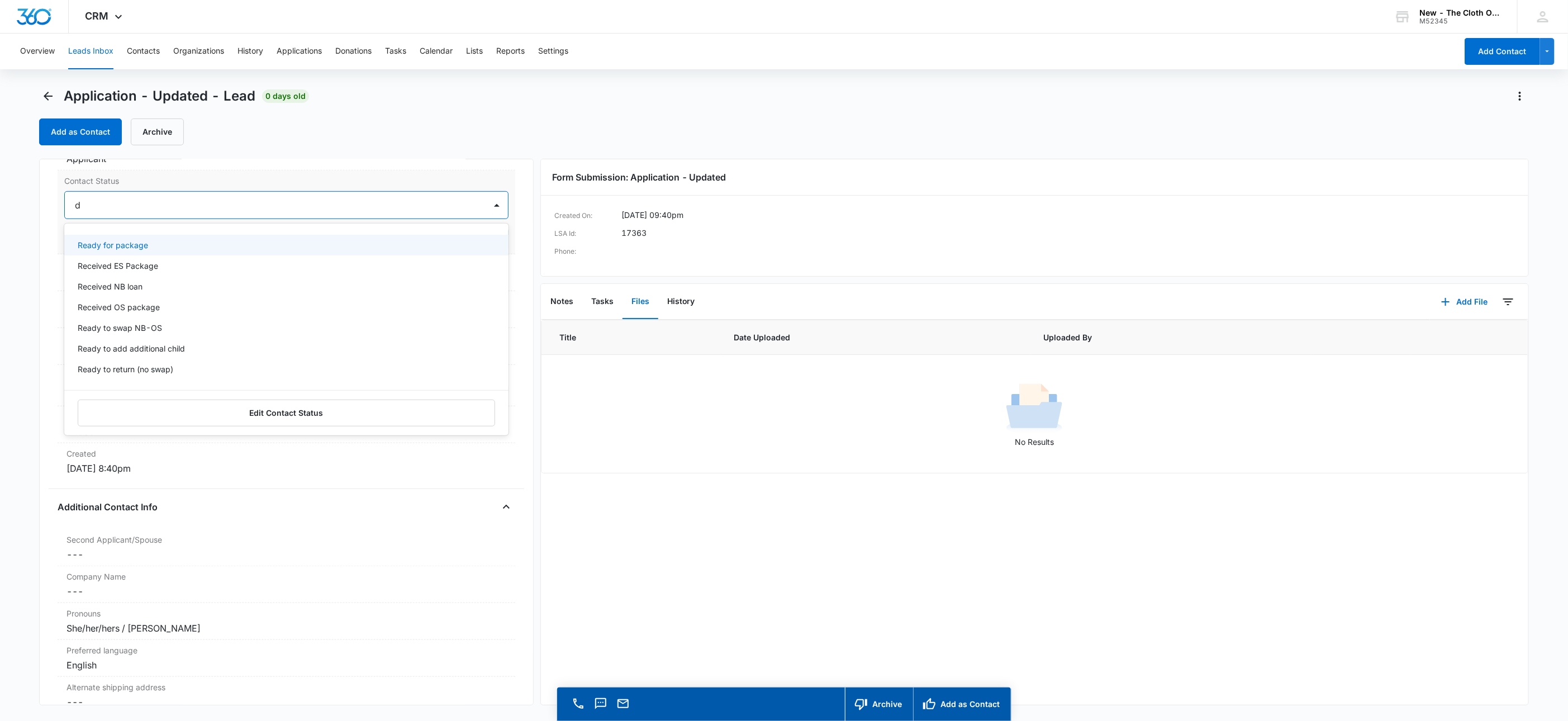
type input "de"
click at [139, 250] on div "Pass/Decline" at bounding box center [285, 245] width 415 height 12
click at [208, 213] on div at bounding box center [307, 205] width 328 height 16
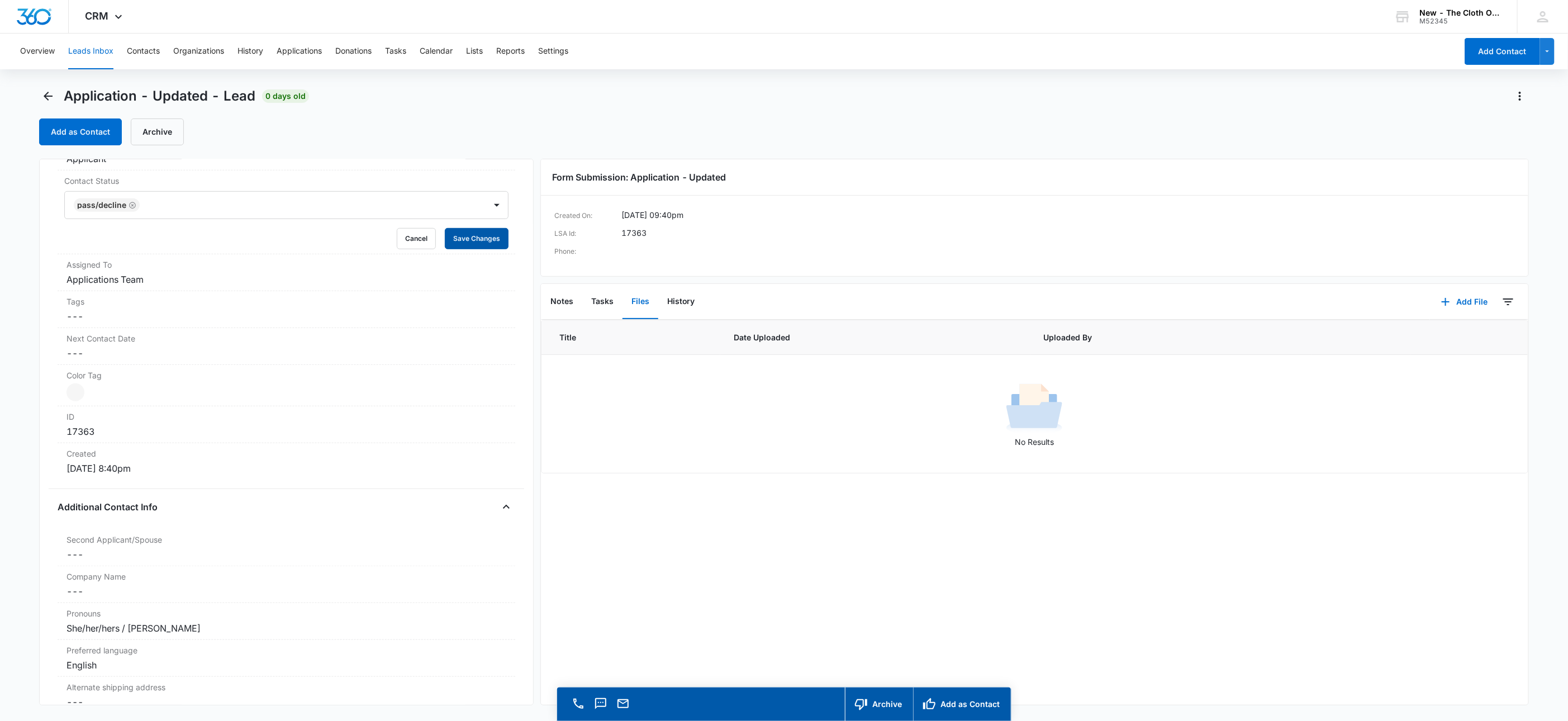
click at [464, 247] on button "Save Changes" at bounding box center [477, 239] width 64 height 21
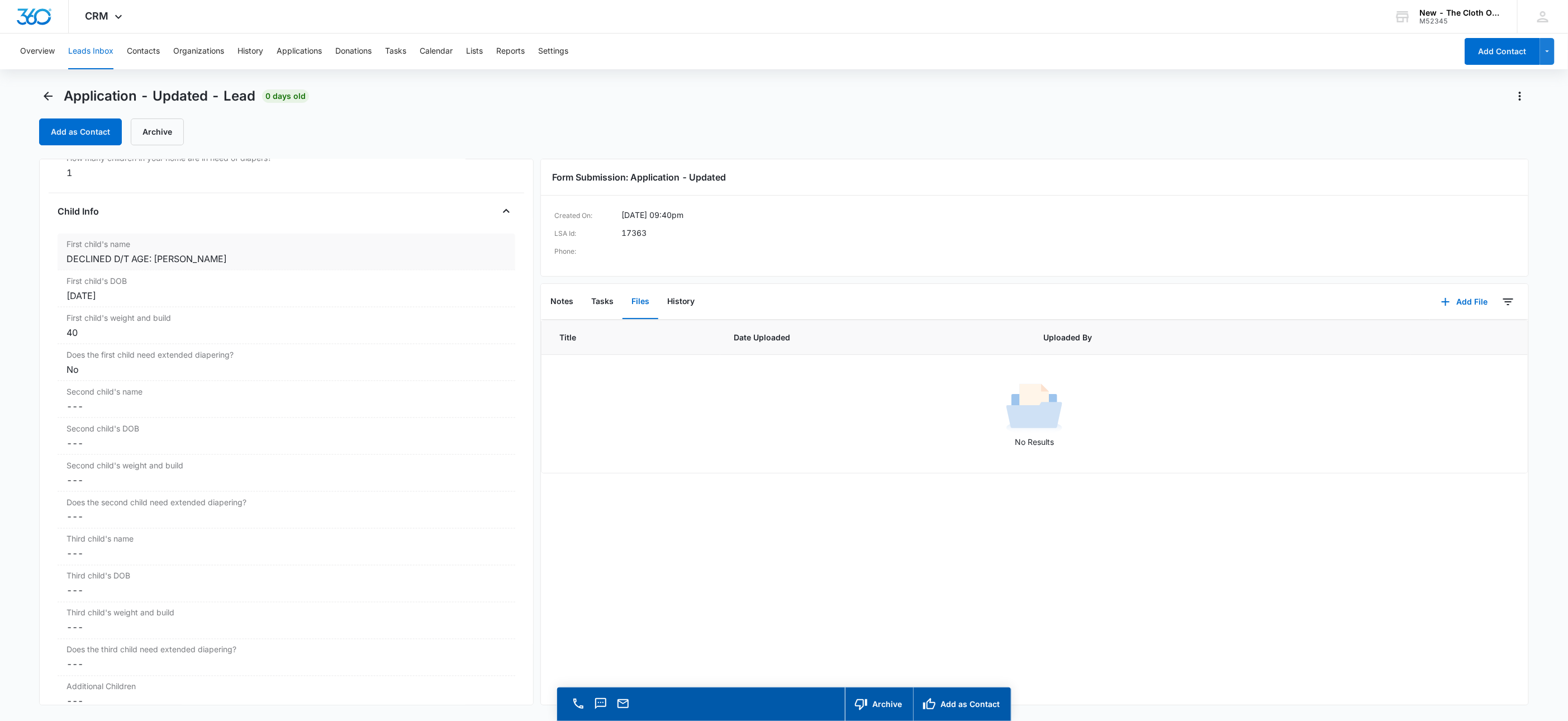
scroll to position [1210, 0]
drag, startPoint x: 155, startPoint y: 272, endPoint x: -114, endPoint y: 283, distance: 269.2
click at [0, 283] on html "CRM Apps Reputation Websites Forms CRM Email Social Shop Payments POS Ads Intel…" at bounding box center [784, 360] width 1568 height 721
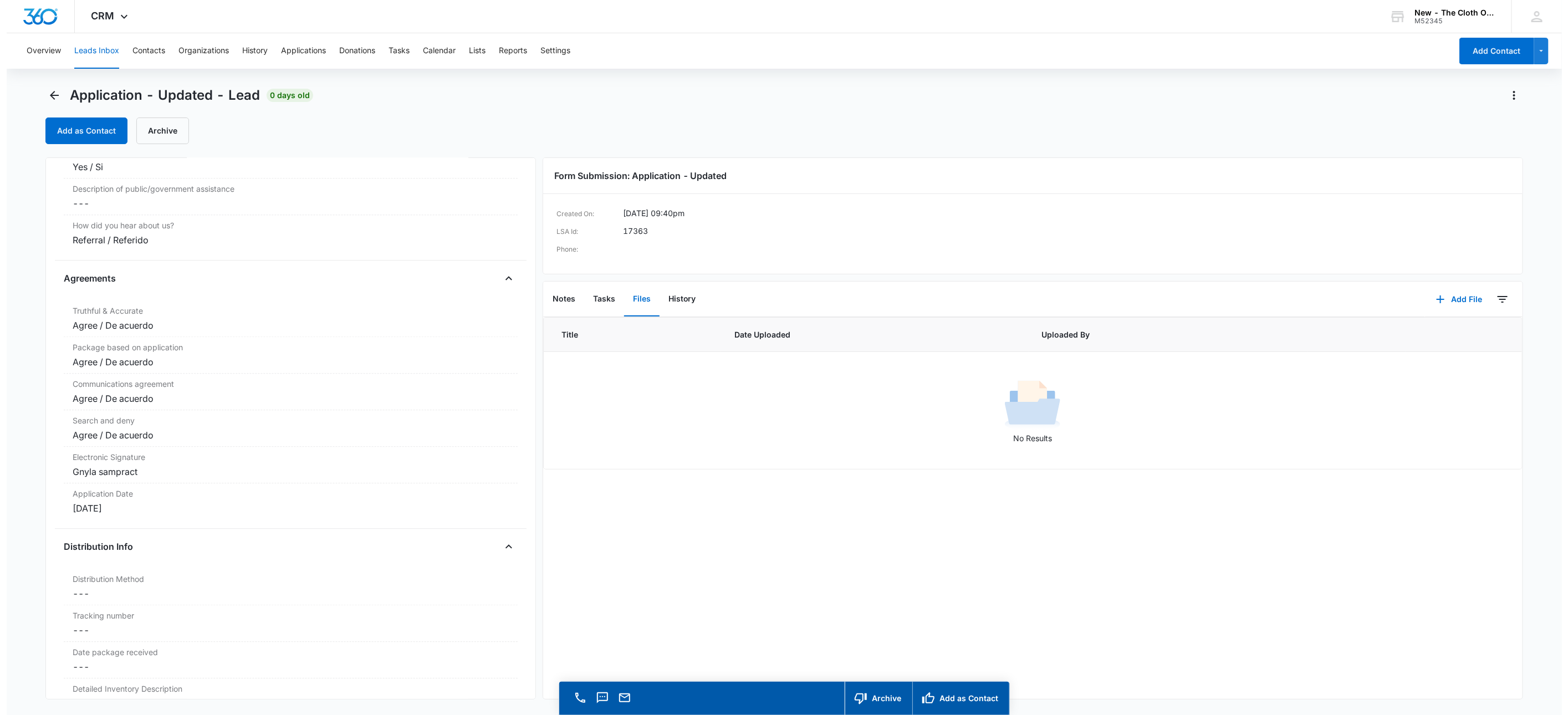
scroll to position [2113, 0]
click at [549, 297] on button "Notes" at bounding box center [557, 299] width 40 height 34
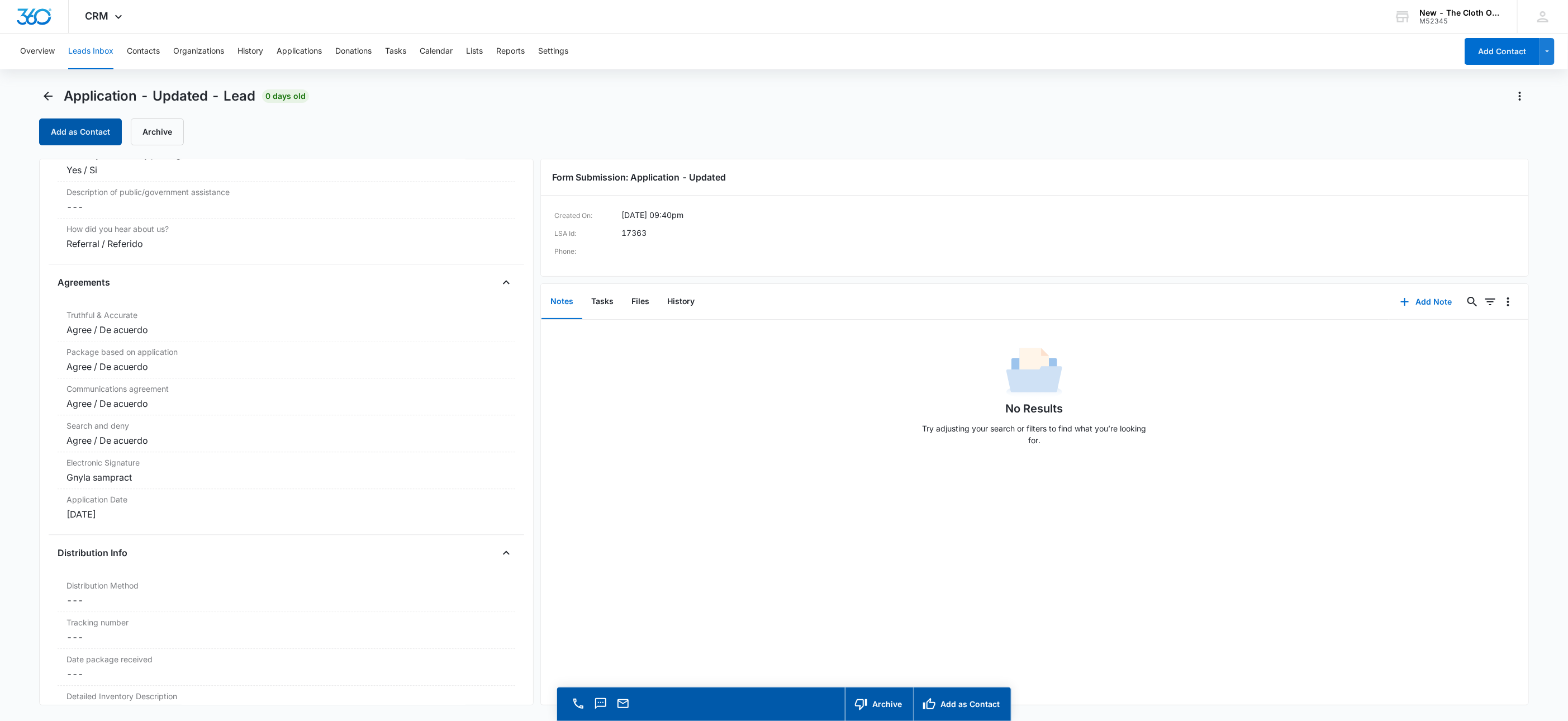
click at [57, 129] on button "Add as Contact" at bounding box center [81, 132] width 82 height 27
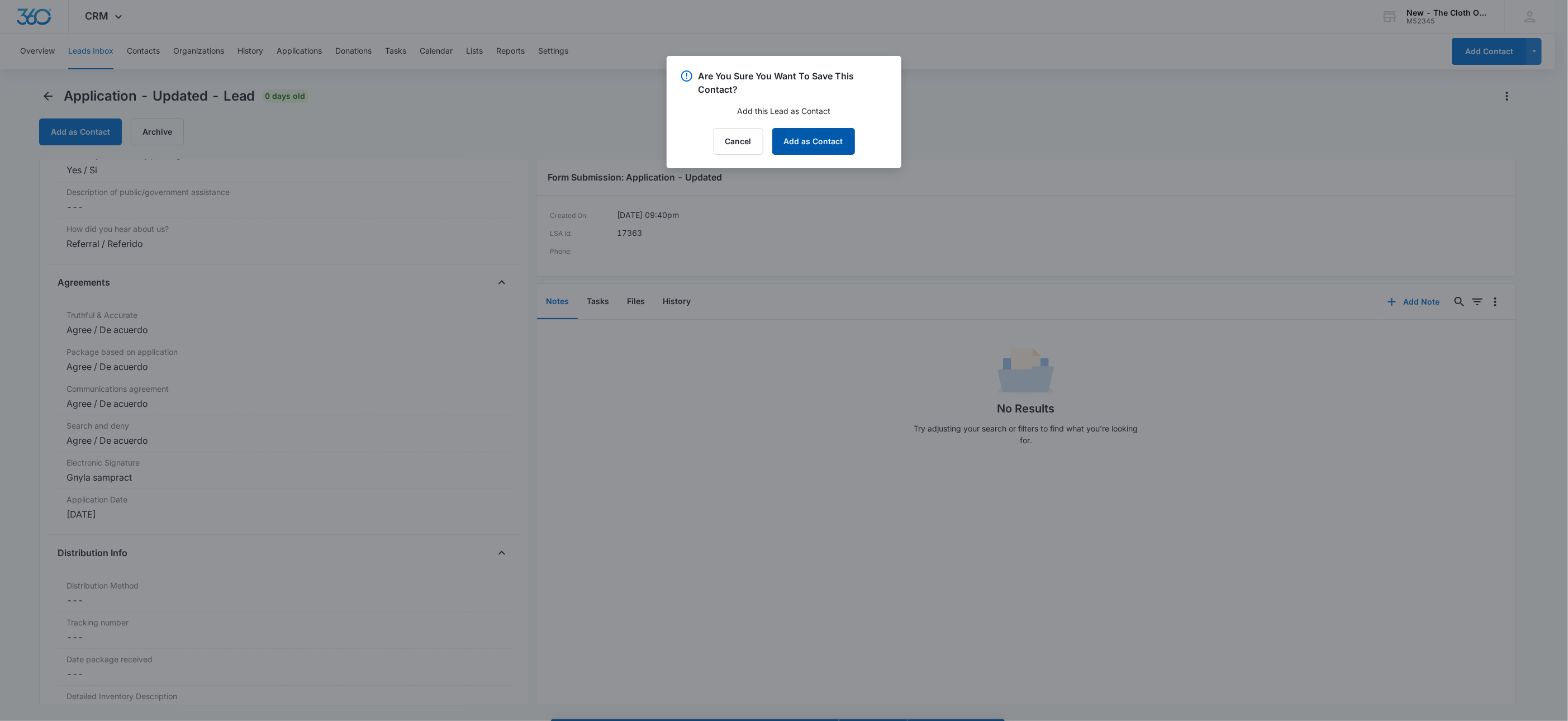
click at [805, 146] on button "Add as Contact" at bounding box center [813, 141] width 82 height 27
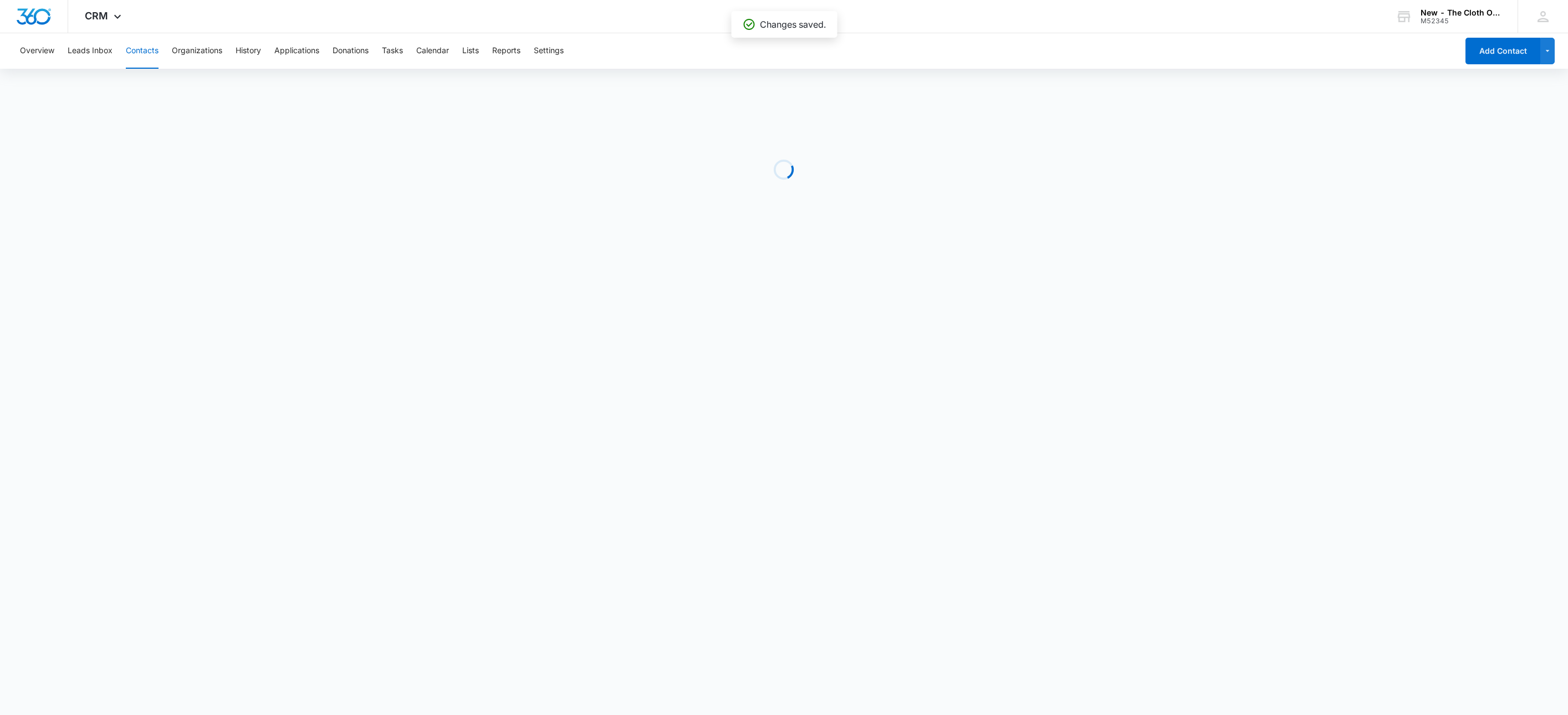
click at [518, 554] on body "CRM Apps Reputation Websites Forms CRM Email Social Shop Payments POS Ads Intel…" at bounding box center [784, 358] width 1568 height 715
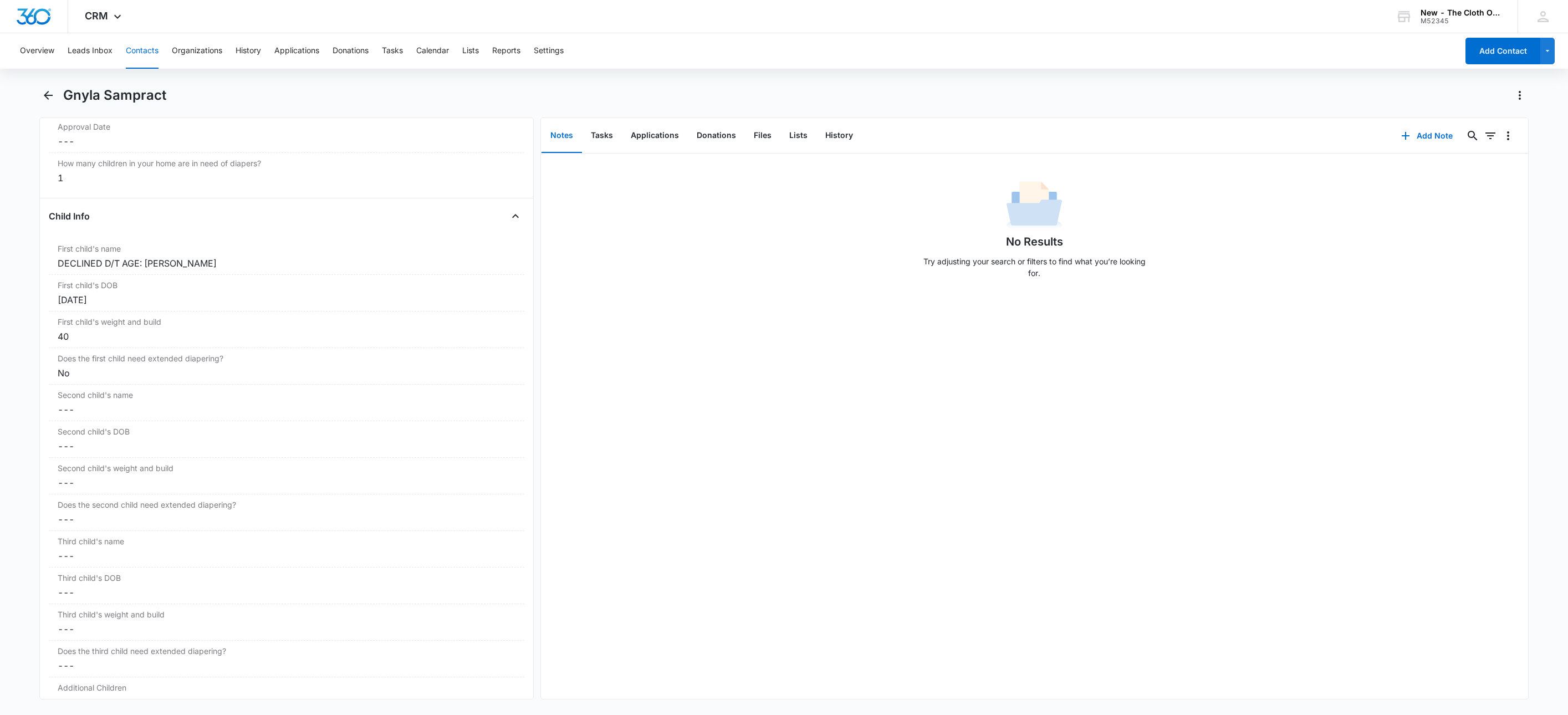
scroll to position [1257, 0]
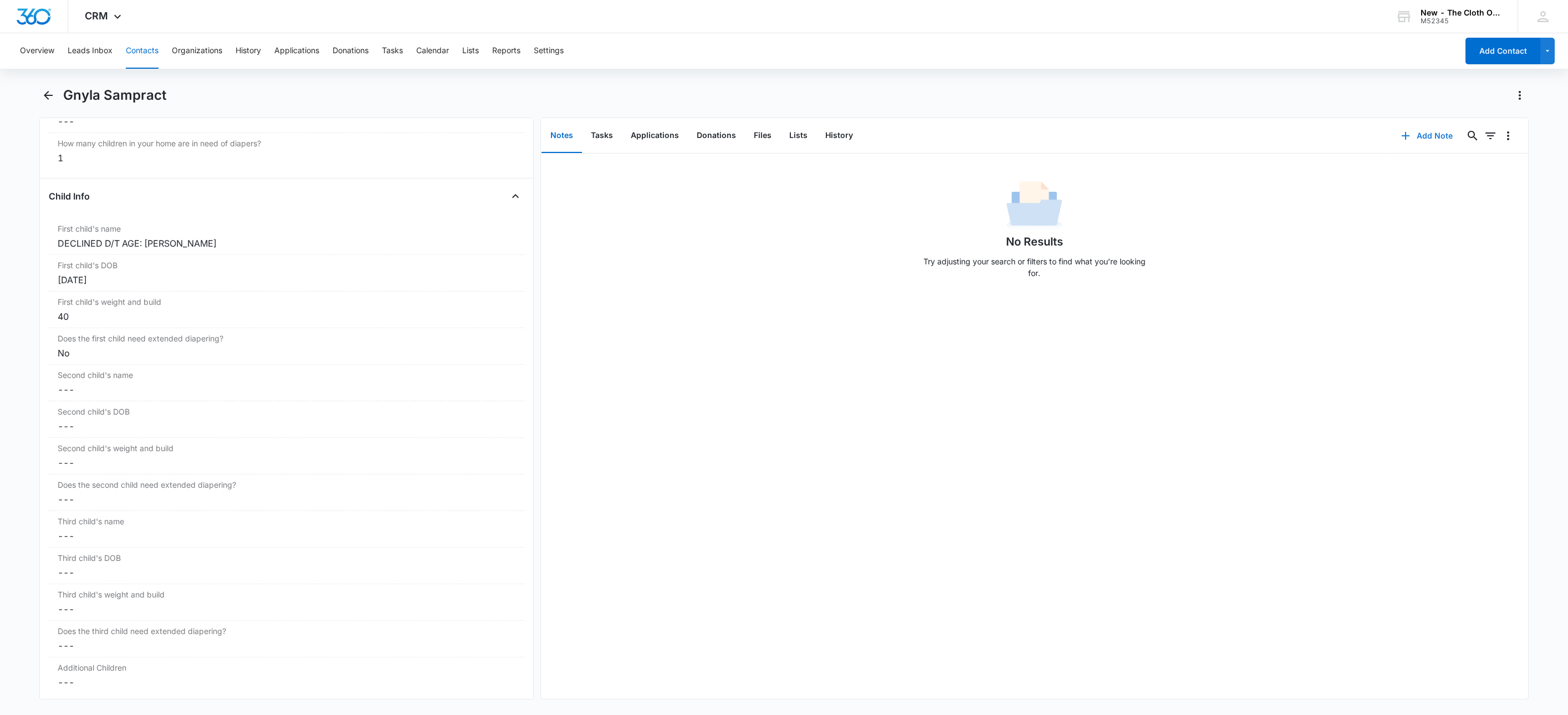
click at [1409, 139] on button "Add Note" at bounding box center [1427, 136] width 74 height 27
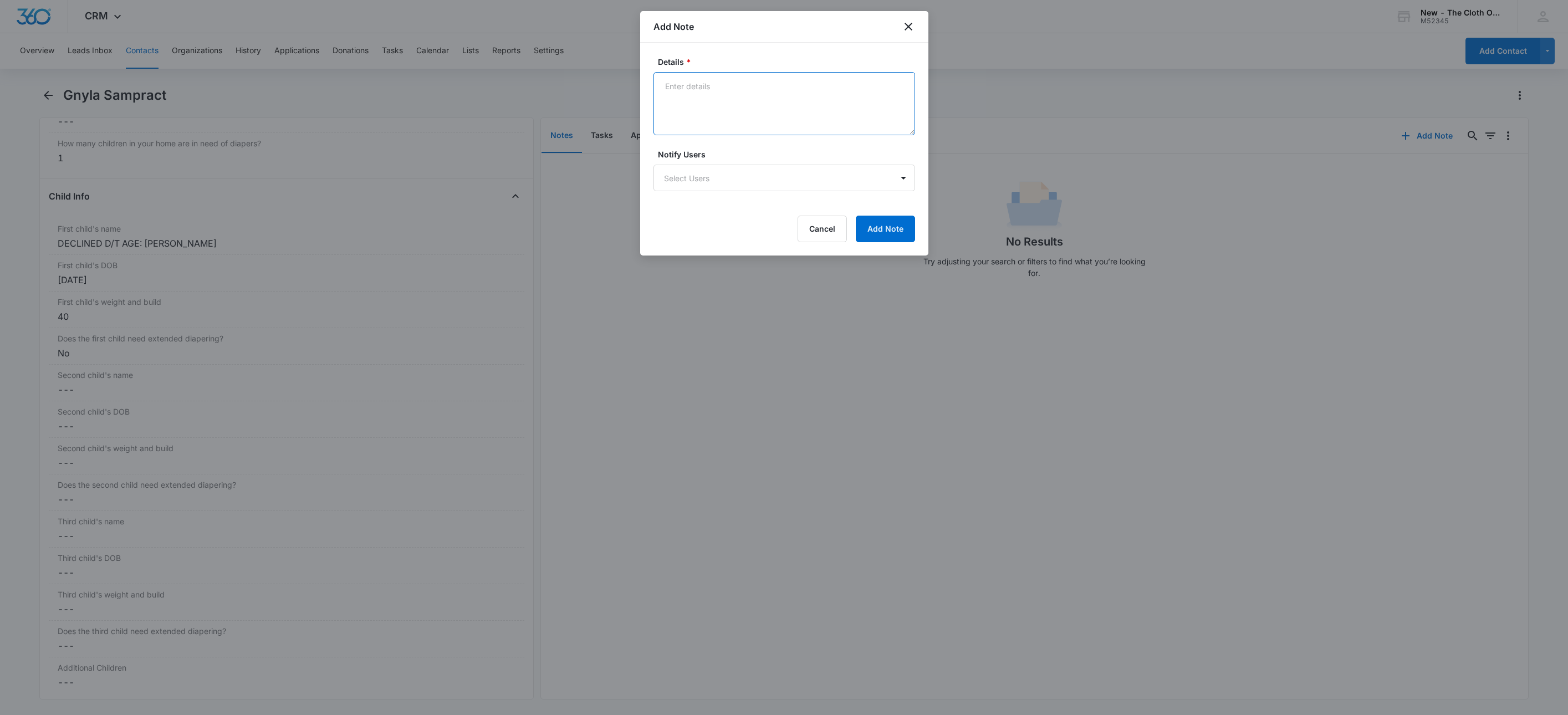
click at [714, 113] on textarea "Details *" at bounding box center [785, 103] width 262 height 63
type textarea "[DATE] - DECLINED D/T AGE W/O [GEOGRAPHIC_DATA] (3y 1m) No docs rcvd."
click at [890, 235] on button "Add Note" at bounding box center [886, 229] width 59 height 27
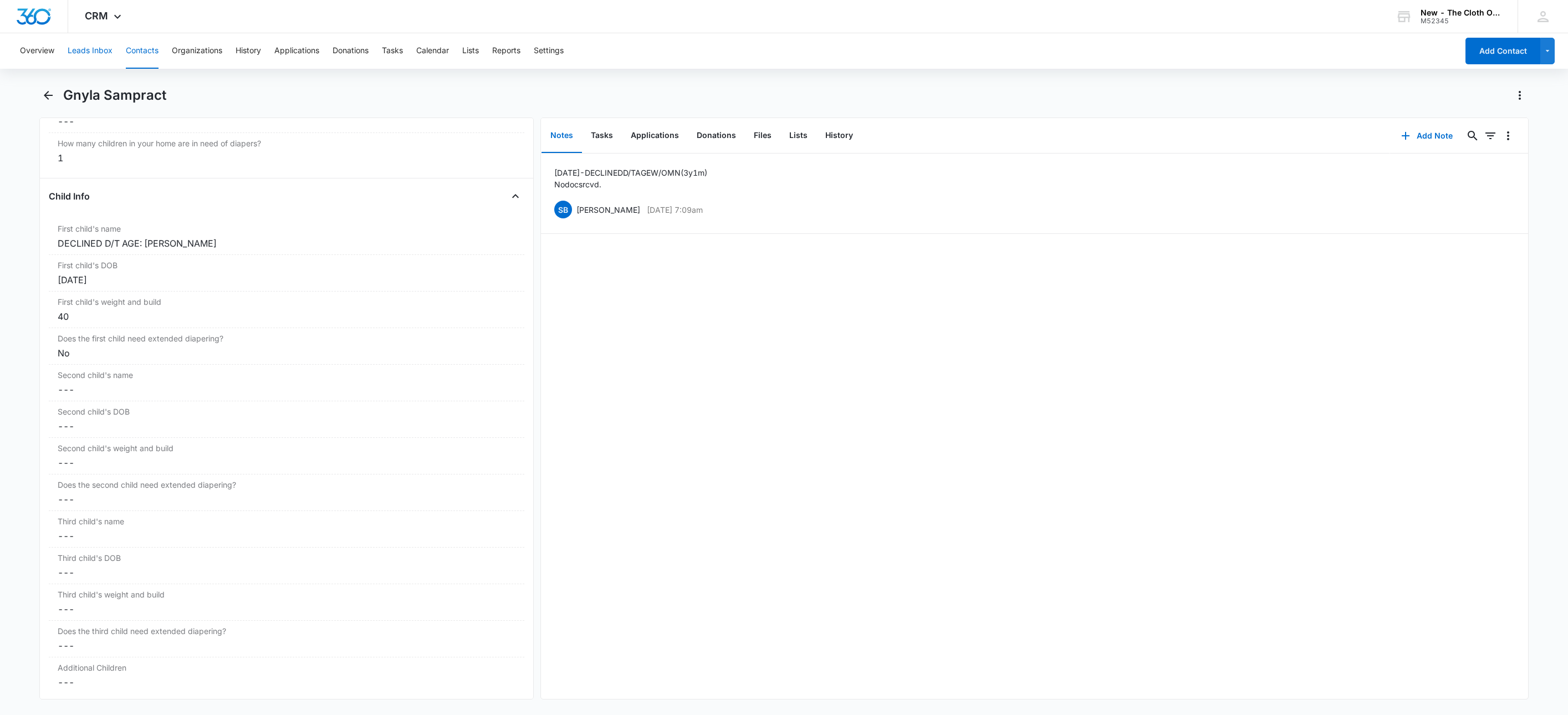
click at [87, 54] on button "Leads Inbox" at bounding box center [90, 51] width 45 height 35
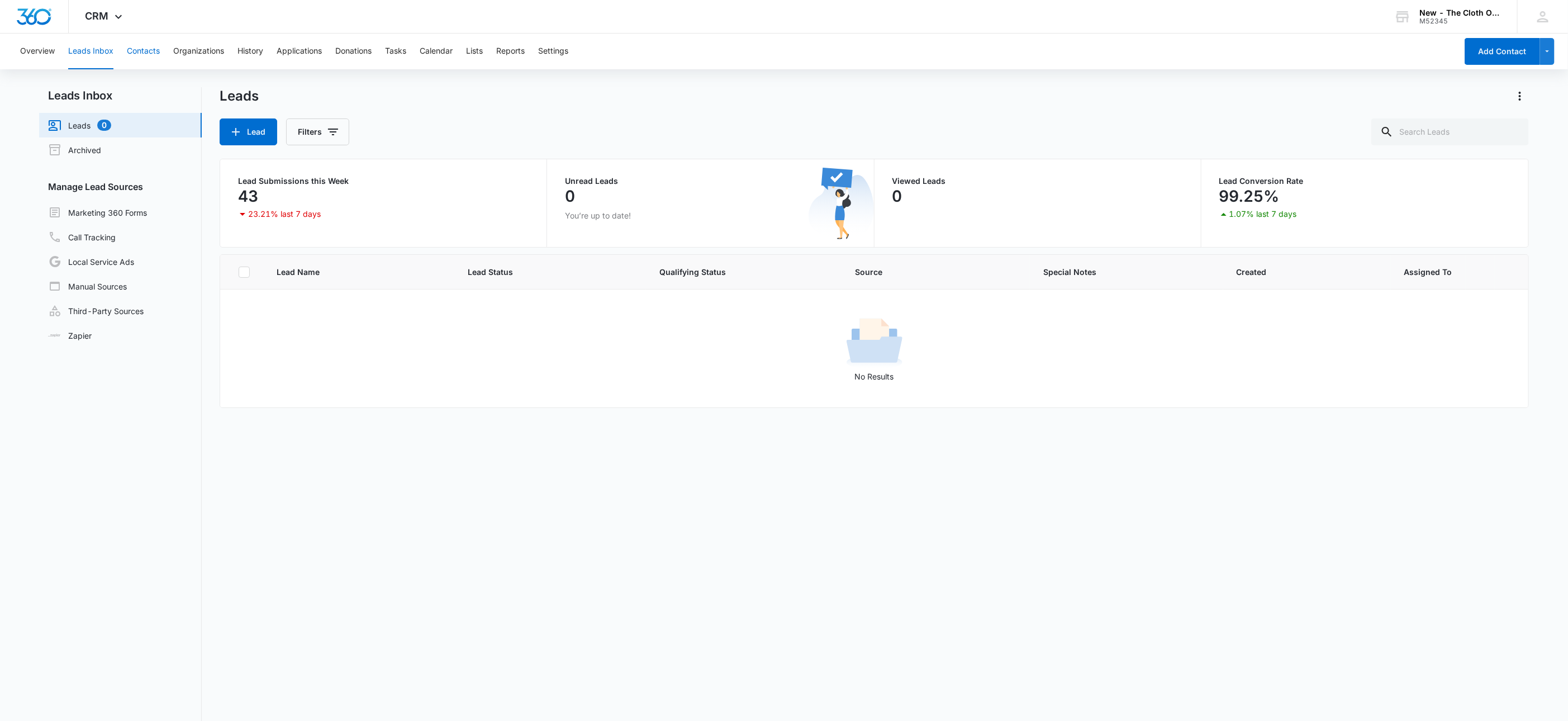
click at [139, 50] on button "Contacts" at bounding box center [143, 51] width 33 height 36
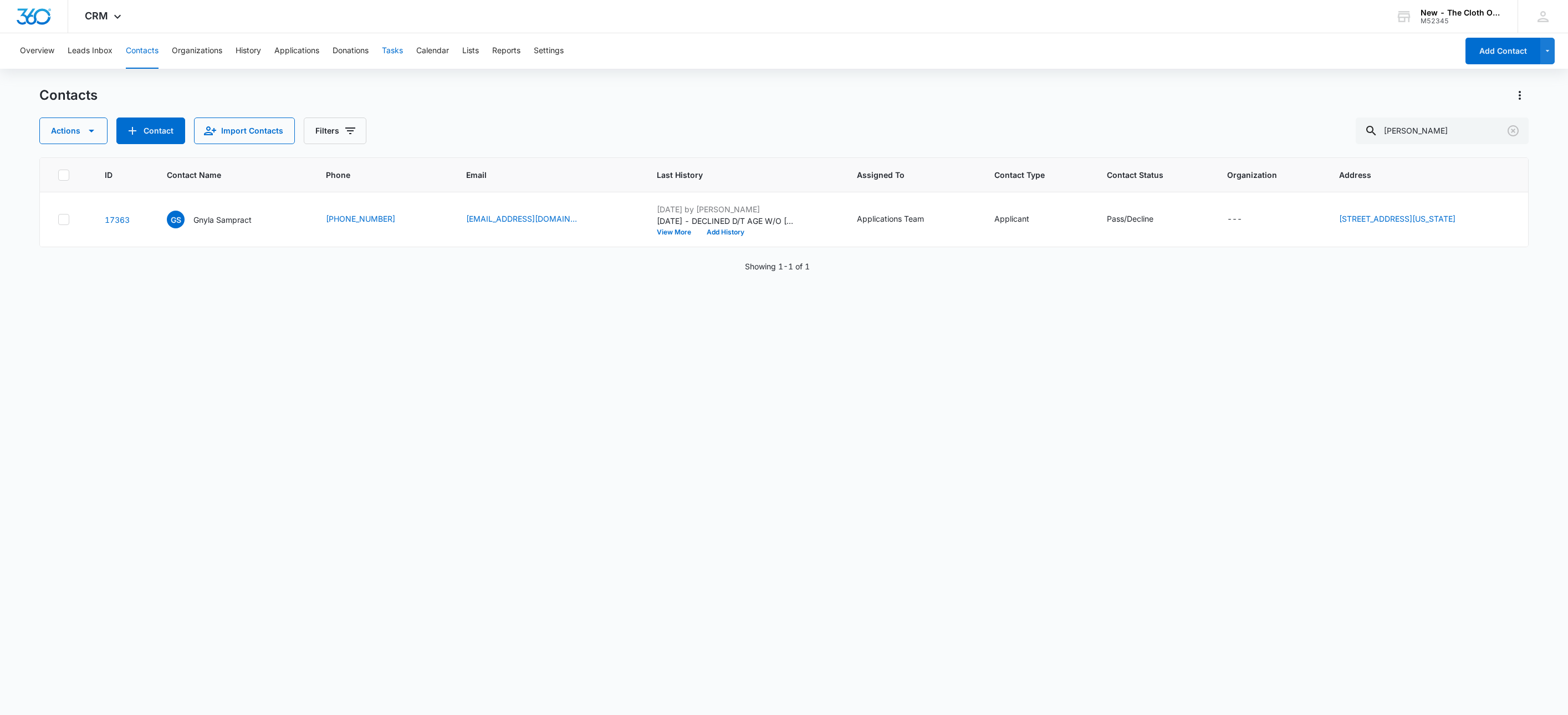
click at [400, 50] on button "Tasks" at bounding box center [392, 51] width 21 height 35
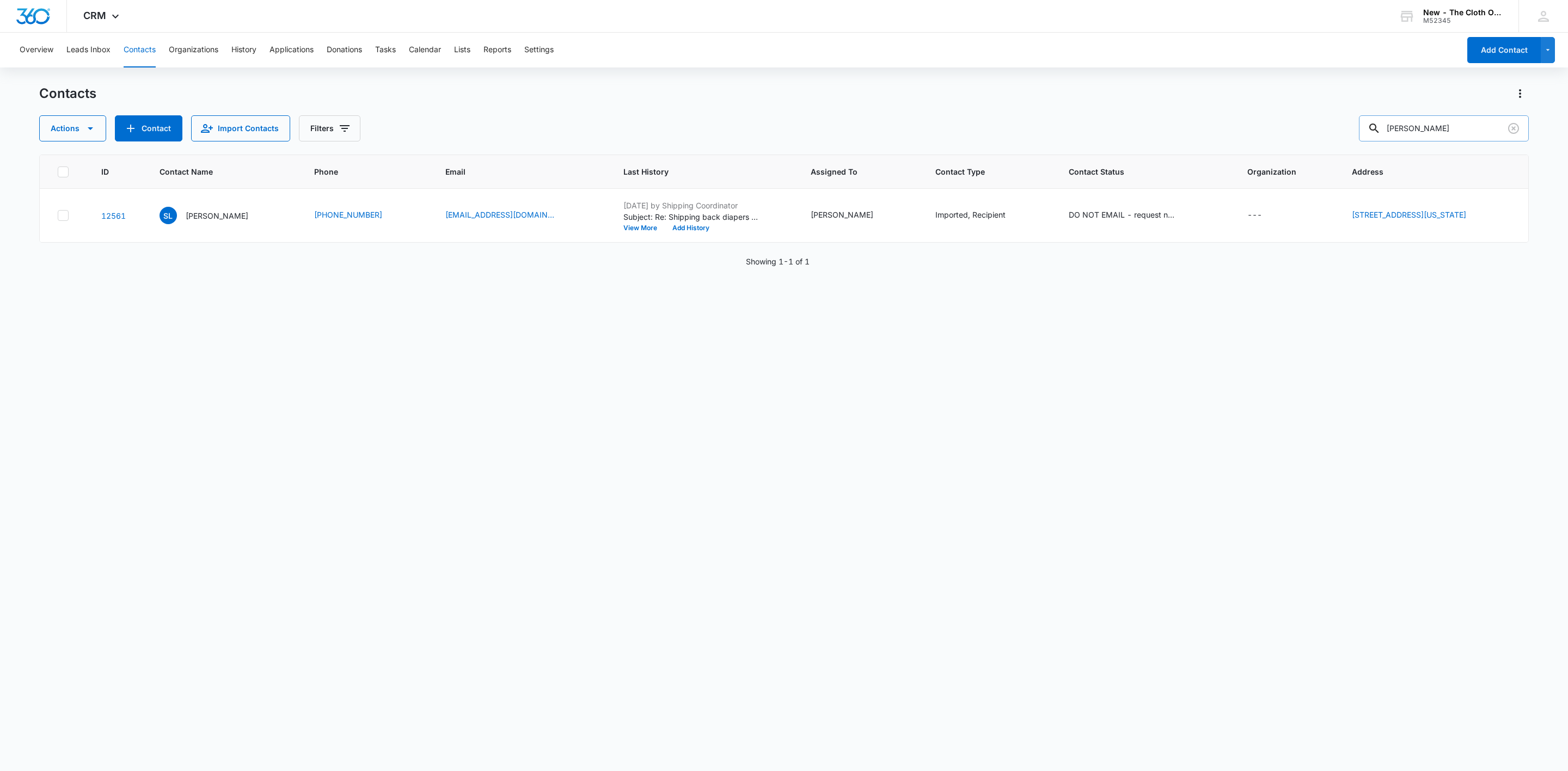
drag, startPoint x: 1508, startPoint y: 113, endPoint x: 1473, endPoint y: 120, distance: 35.7
click at [1508, 113] on div "Contacts Actions Contact Import Contacts Filters shelby amor" at bounding box center [783, 113] width 1489 height 57
click at [1472, 121] on input "[PERSON_NAME]" at bounding box center [1444, 128] width 170 height 26
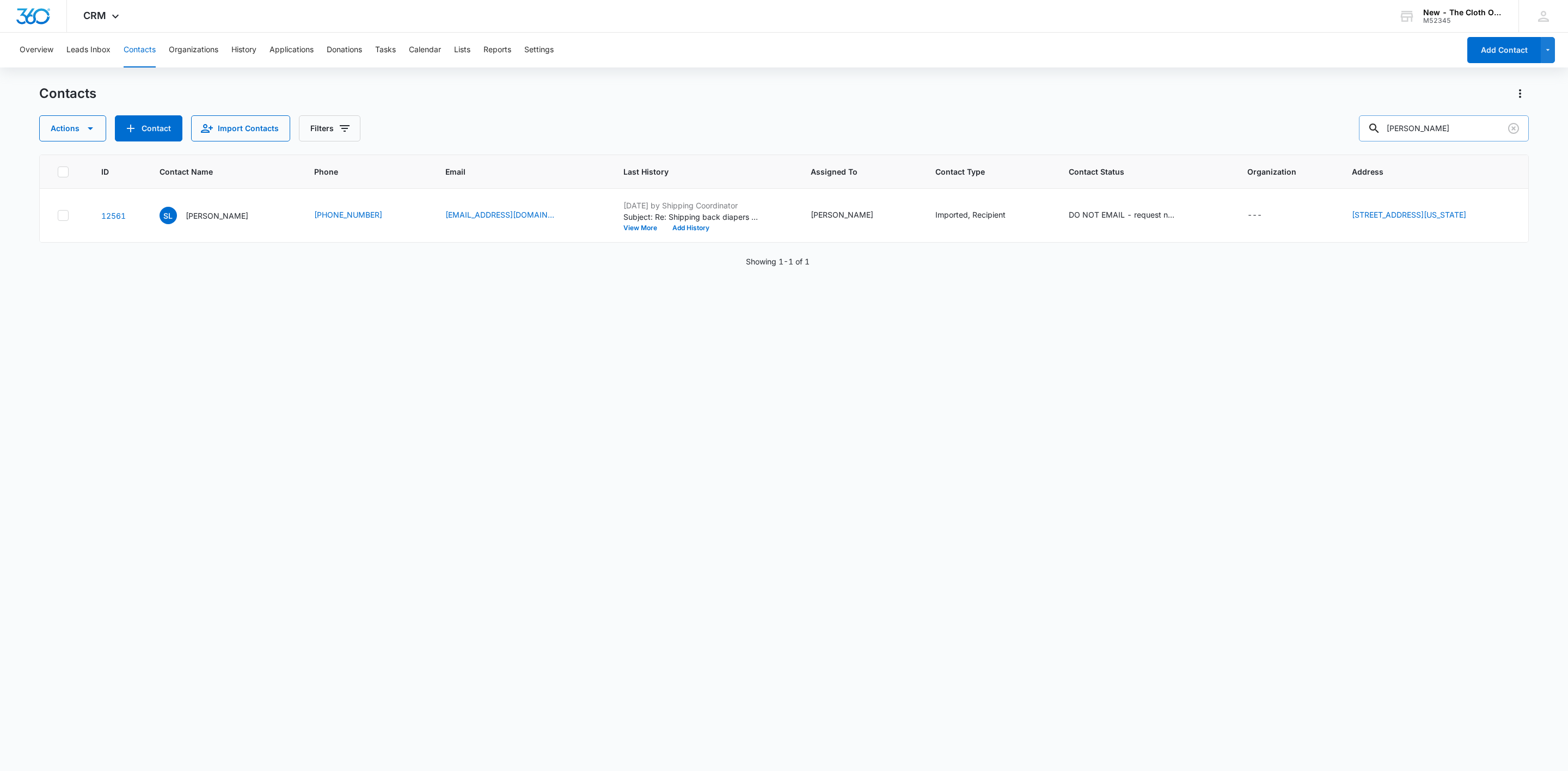
paste input "[PERSON_NAME]"
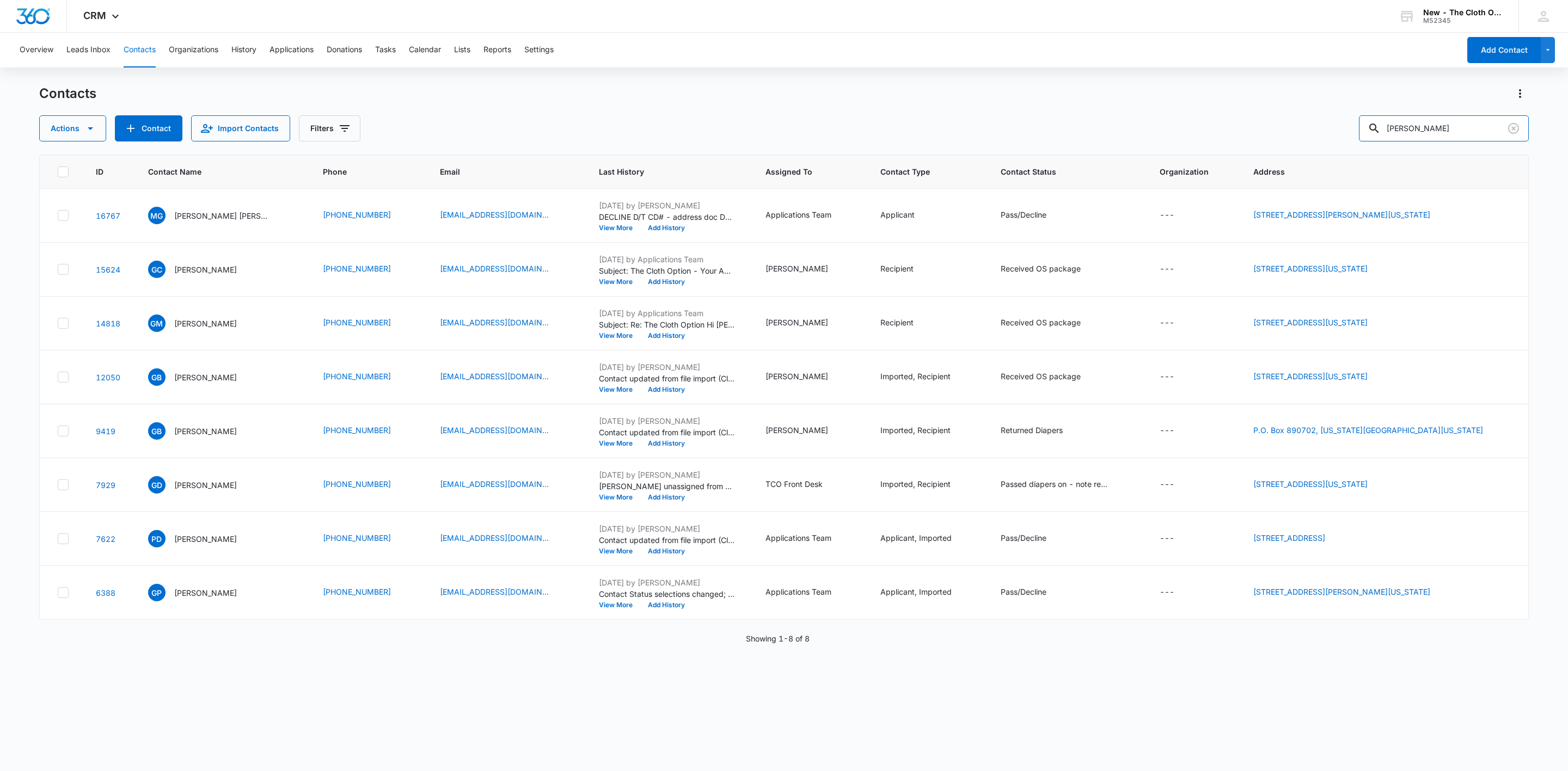
drag, startPoint x: 1237, startPoint y: 139, endPoint x: 1189, endPoint y: 147, distance: 48.7
click at [1200, 145] on div "Contacts Actions Contact Import Contacts Filters Gina Baidoo ID Contact Name Ph…" at bounding box center [783, 428] width 1489 height 685
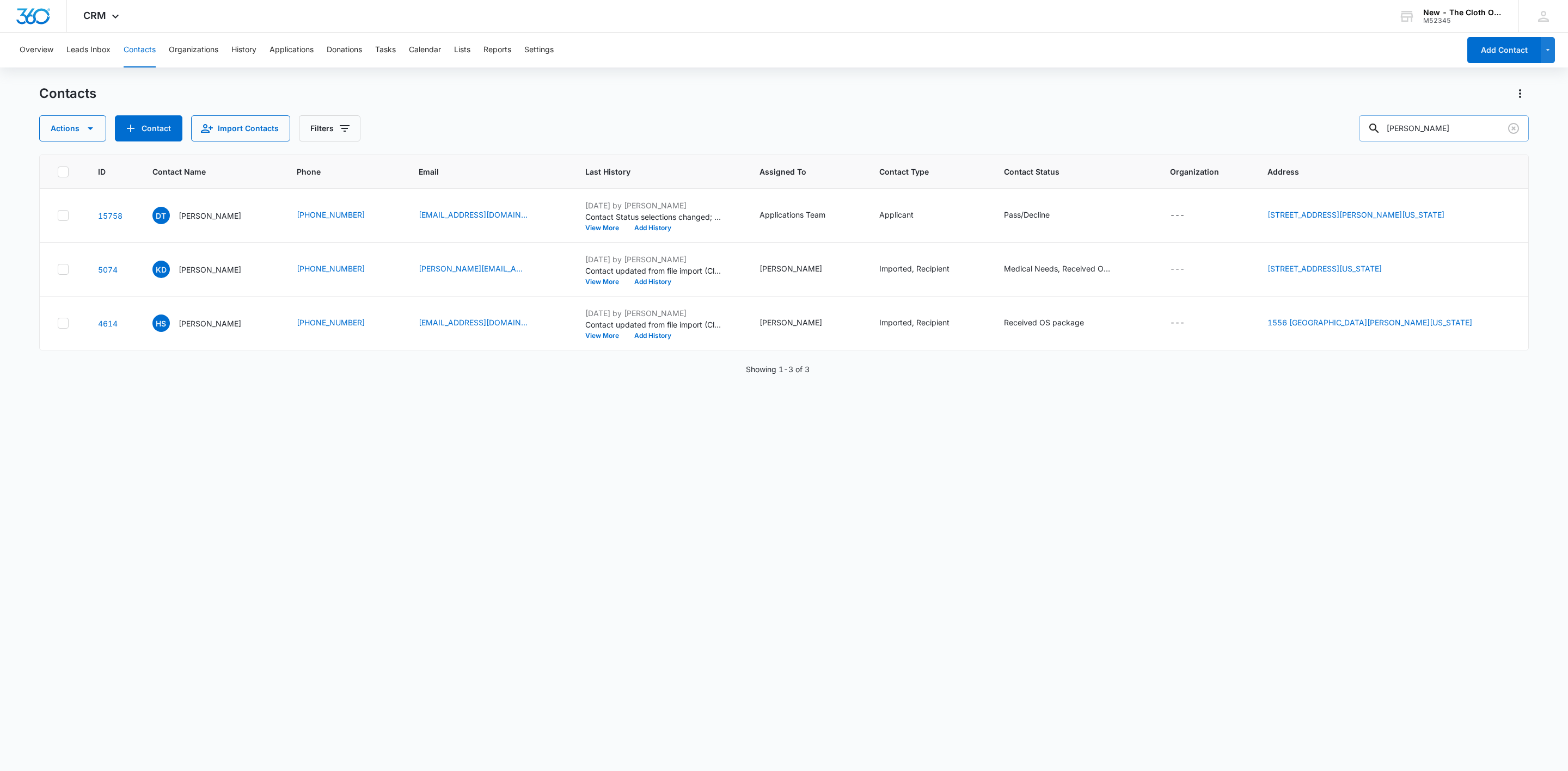
click at [1452, 121] on input "Darracott" at bounding box center [1444, 128] width 170 height 26
click at [1451, 121] on input "Darracott" at bounding box center [1444, 128] width 170 height 26
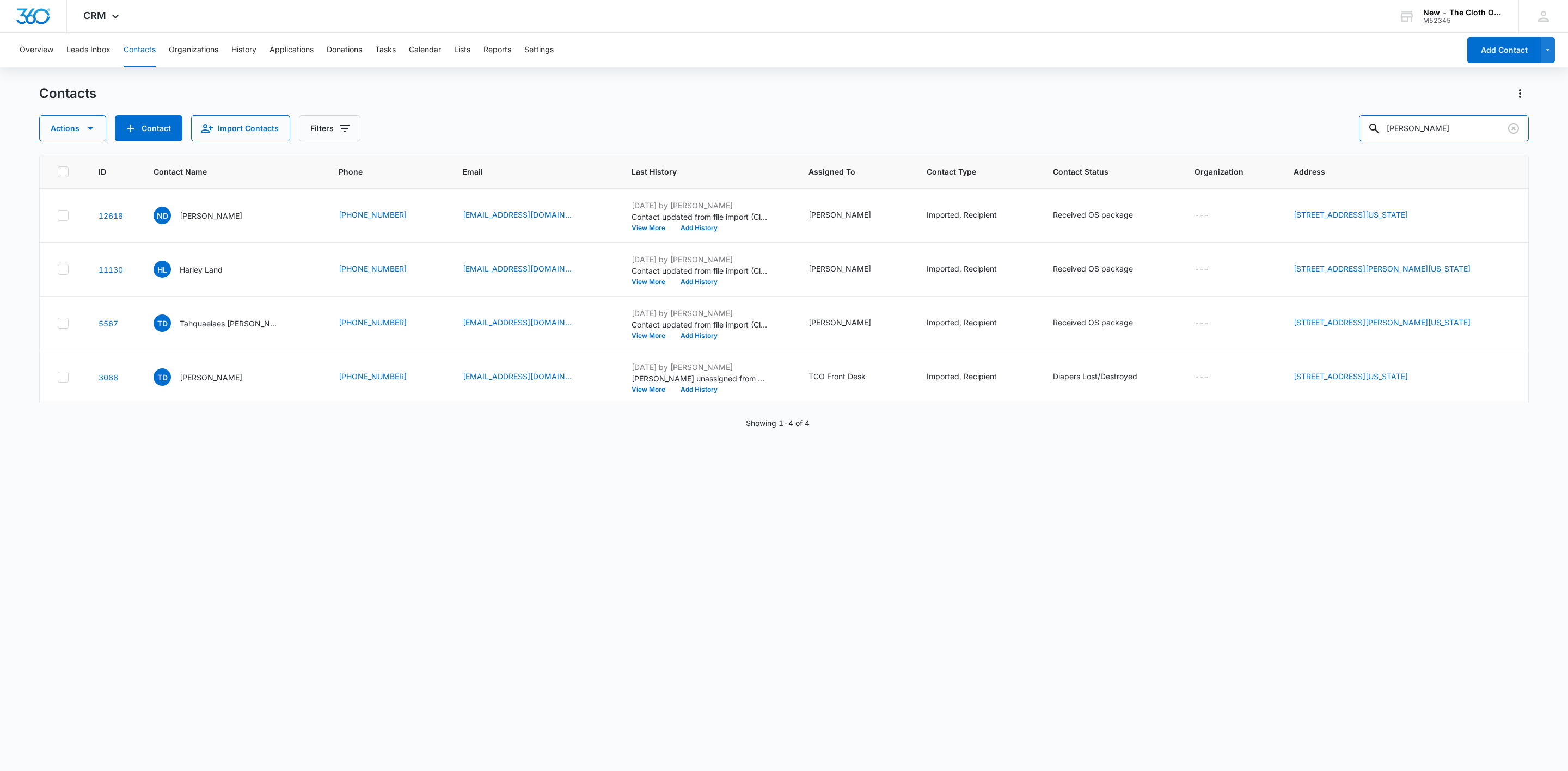
drag, startPoint x: 1437, startPoint y: 130, endPoint x: 1348, endPoint y: 127, distance: 89.1
click at [1348, 127] on div "Actions Contact Import Contacts Filters Durden" at bounding box center [783, 128] width 1489 height 26
paste input "[PERSON_NAME]"
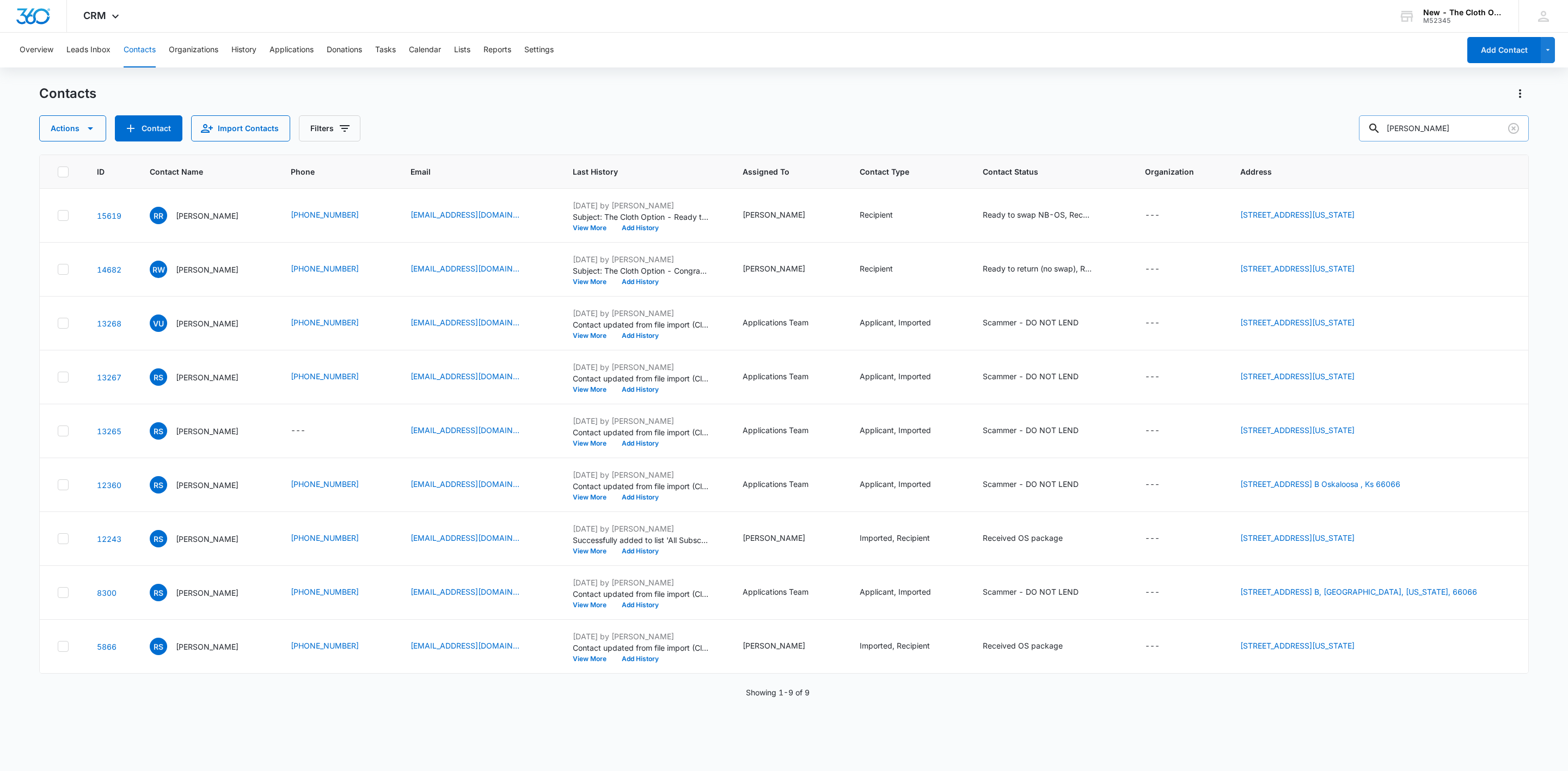
click at [1471, 127] on input "[PERSON_NAME]" at bounding box center [1444, 128] width 170 height 26
click at [1471, 127] on input "[PERSON_NAME]" at bounding box center [1444, 128] width 170 height 26
paste input "[EMAIL_ADDRESS][DOMAIN_NAME]"
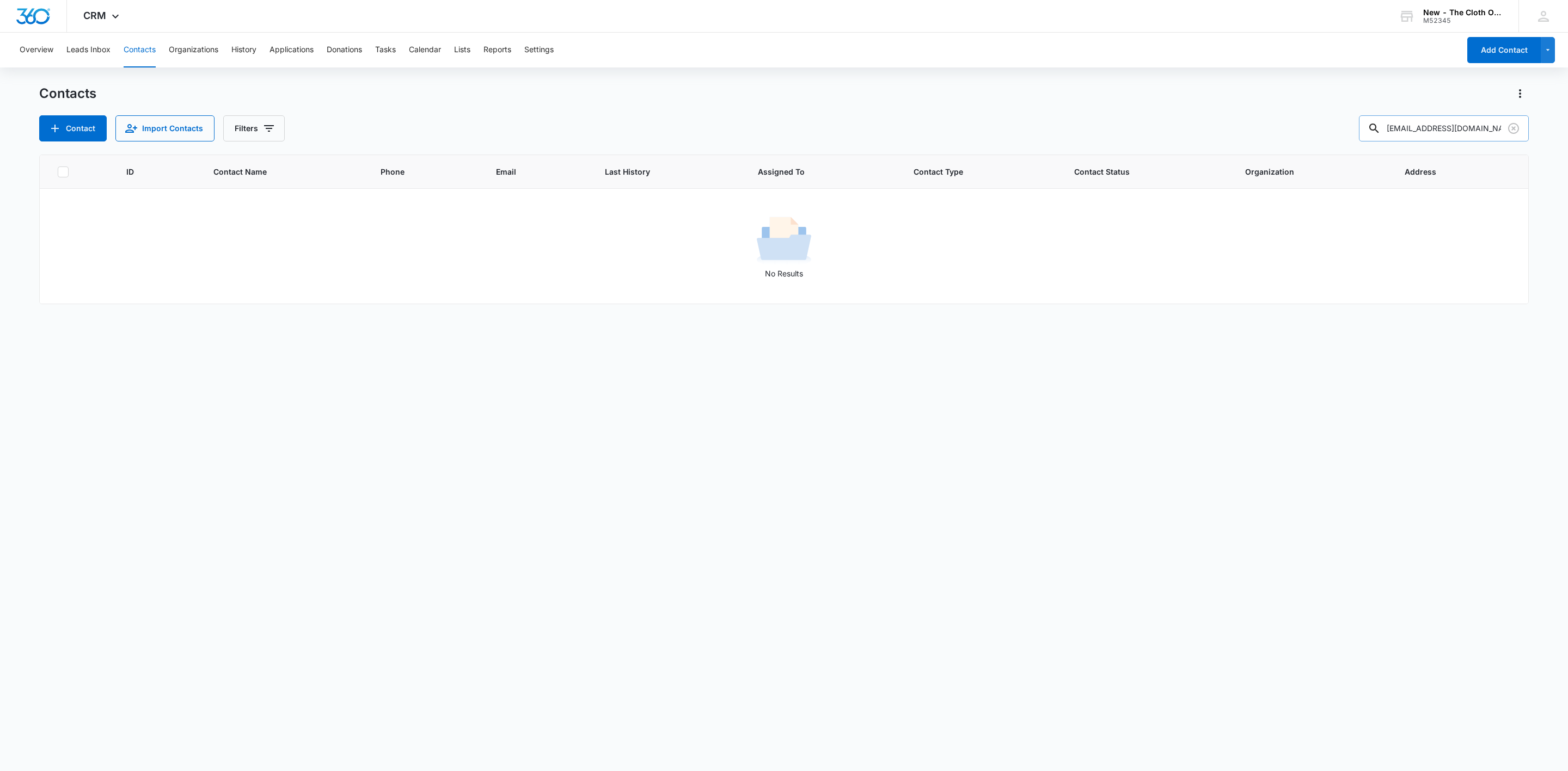
click at [1462, 125] on input "[EMAIL_ADDRESS][DOMAIN_NAME]" at bounding box center [1444, 128] width 170 height 26
paste input "Gnyla Sampract"
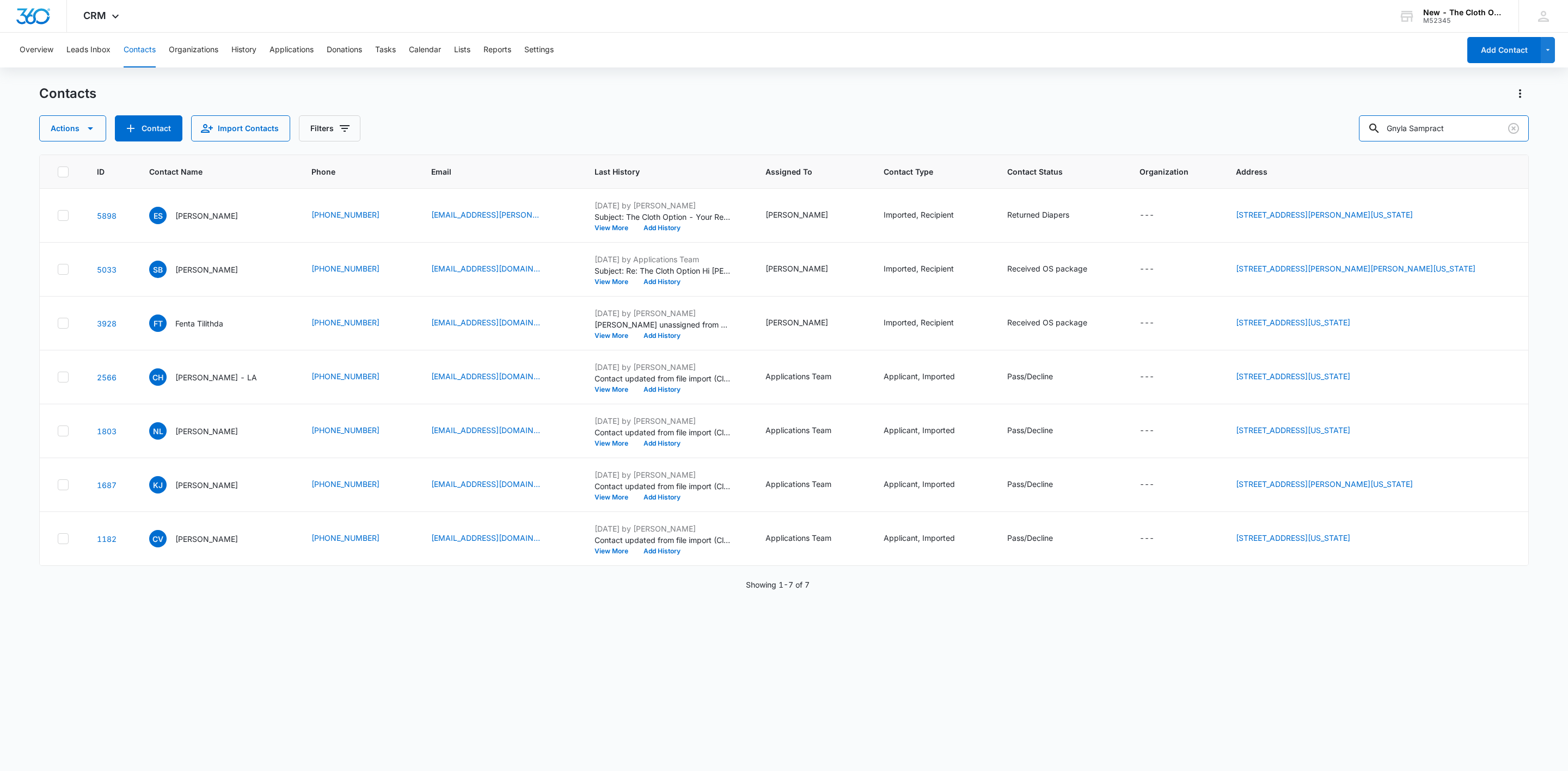
drag, startPoint x: 1475, startPoint y: 127, endPoint x: 1265, endPoint y: 139, distance: 210.3
click at [1265, 139] on div "Actions Contact Import Contacts Filters Gnyla Sampract" at bounding box center [783, 128] width 1489 height 26
type input "[PERSON_NAME]"
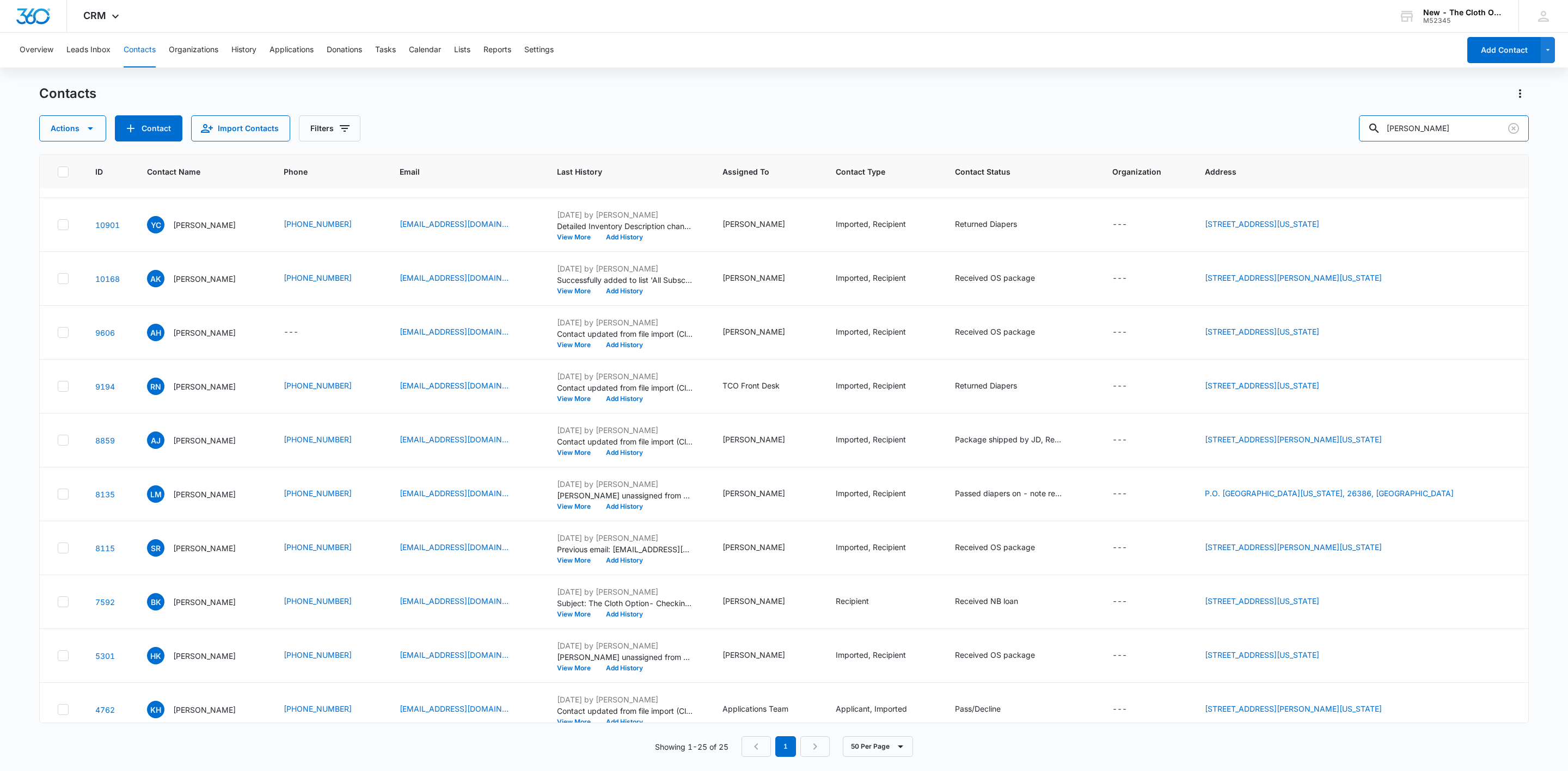
scroll to position [653, 0]
